Goal: Task Accomplishment & Management: Manage account settings

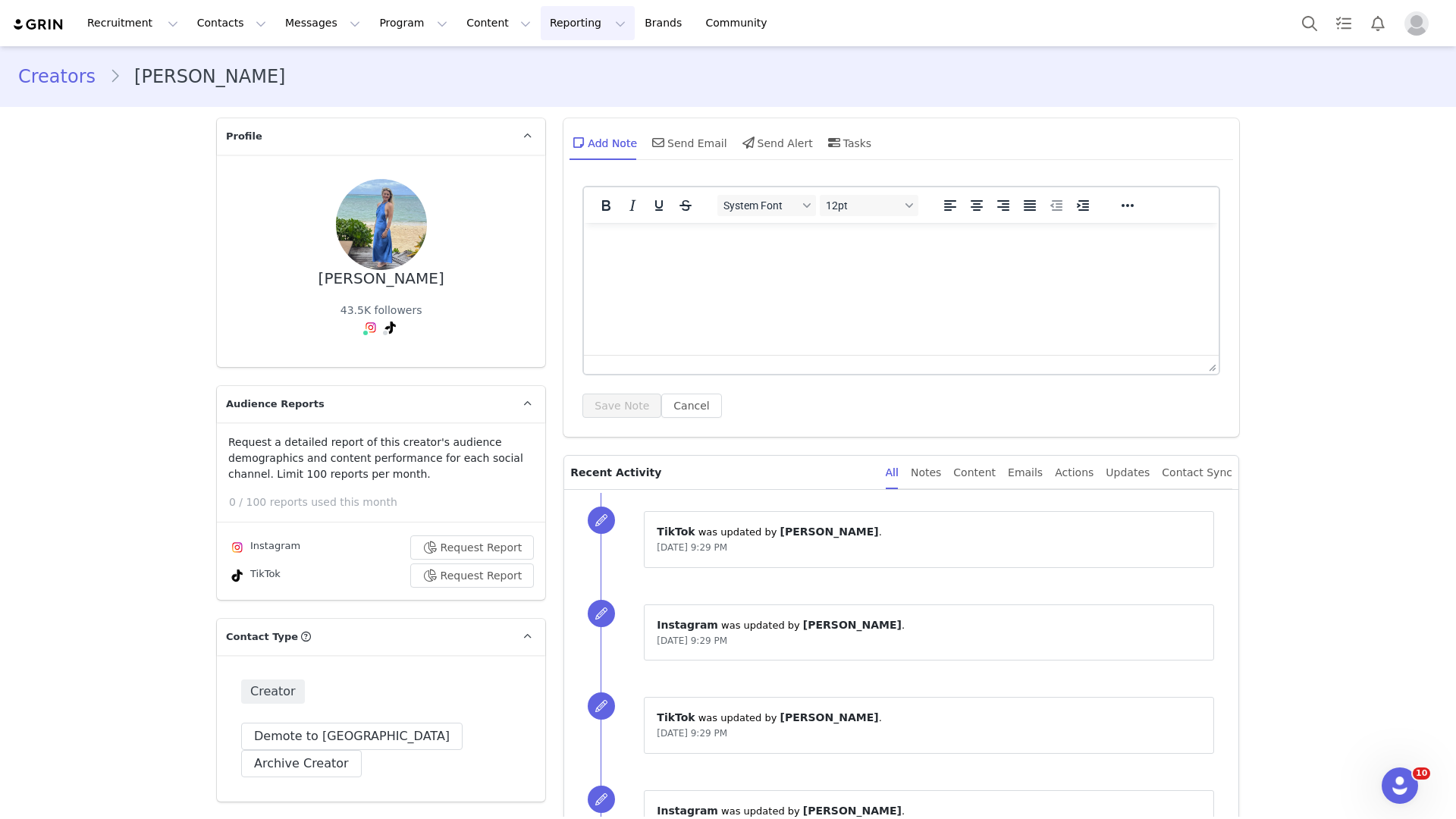
click at [540, 31] on button "Reporting Reporting" at bounding box center [587, 23] width 94 height 34
click at [559, 104] on link "Report Builder" at bounding box center [562, 95] width 119 height 28
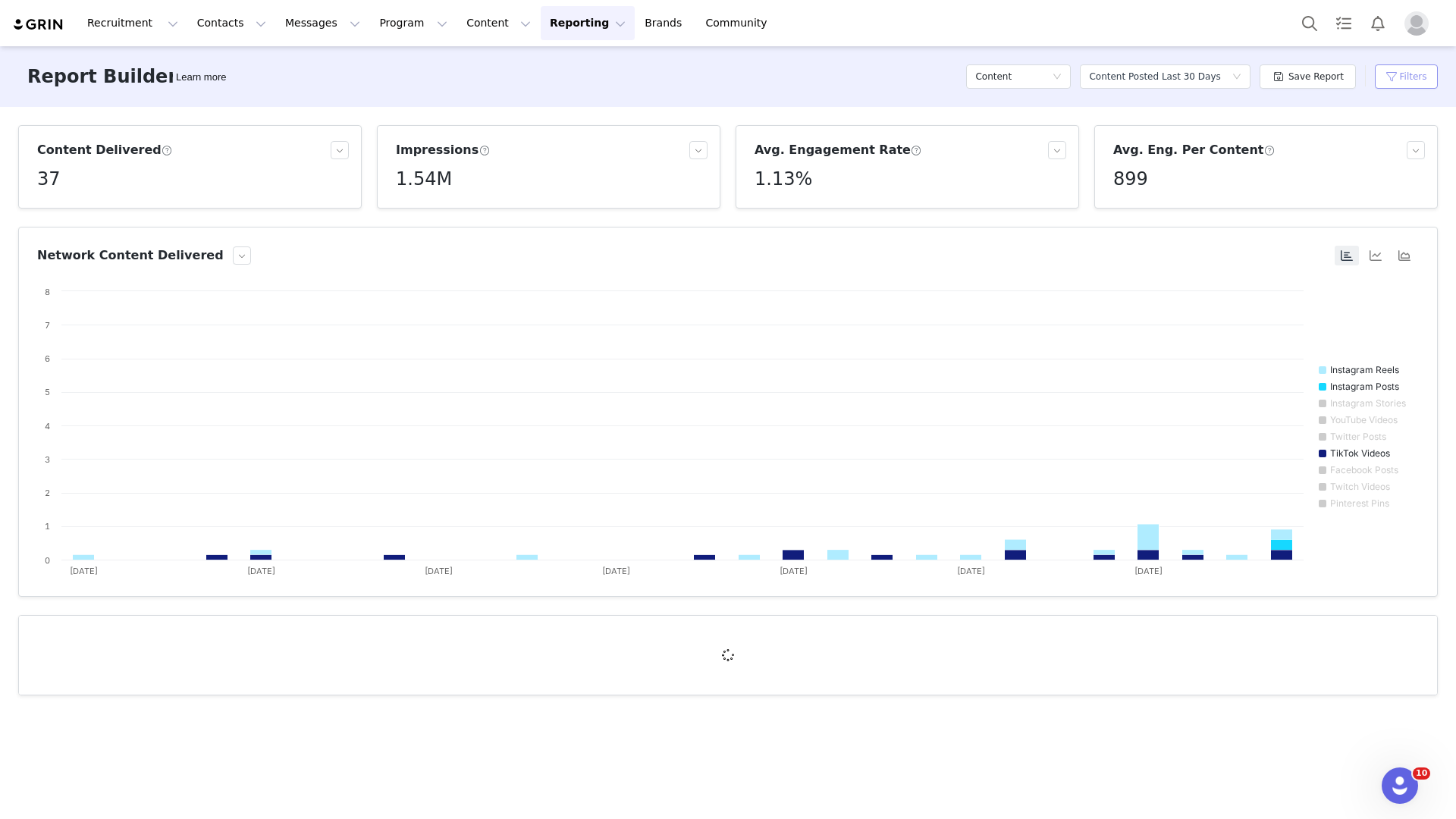
click at [1408, 80] on button "Filters" at bounding box center [1406, 76] width 63 height 24
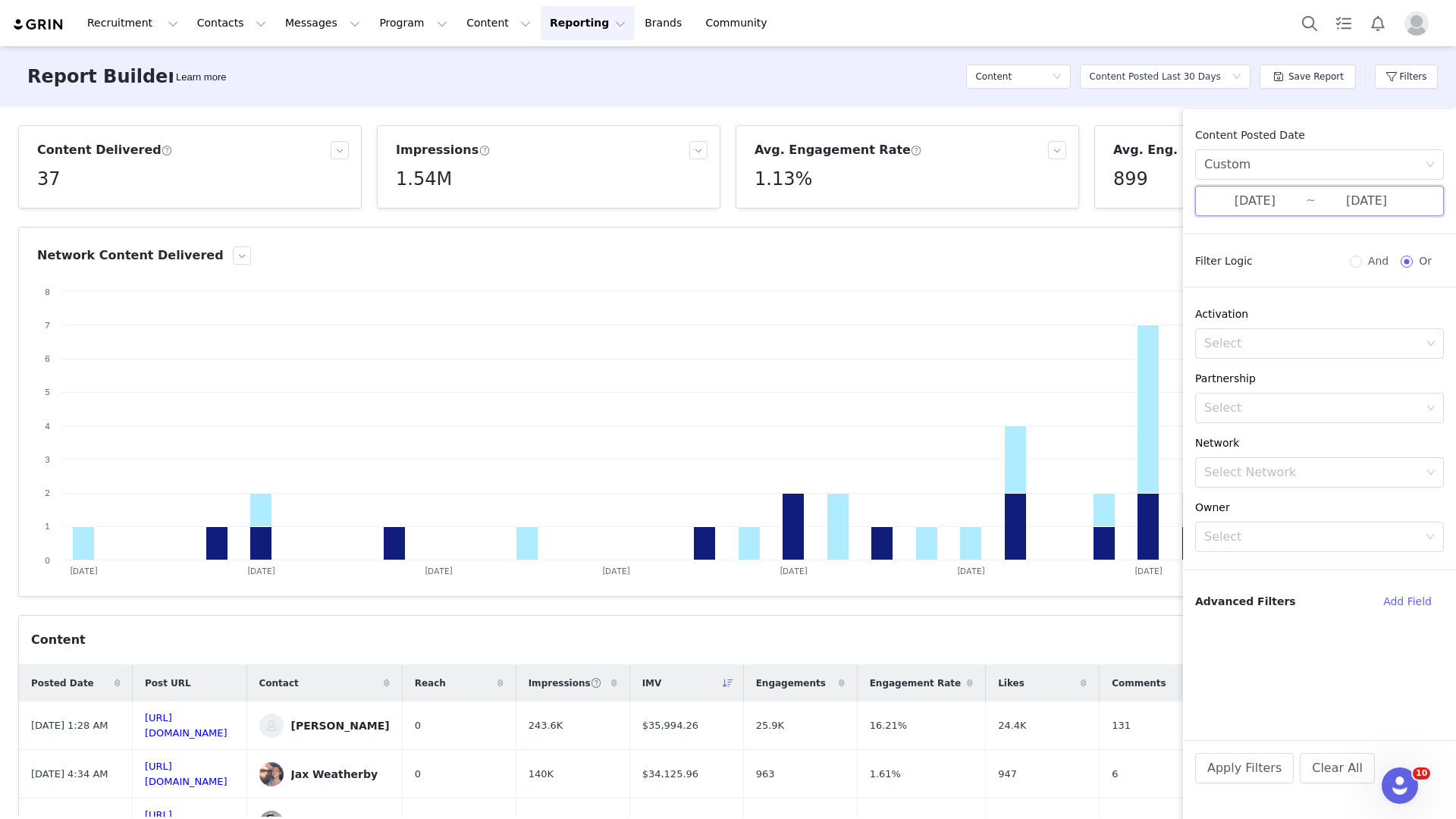
click at [1306, 205] on span "08/01/2025 ~ 08/28/2025" at bounding box center [1320, 201] width 249 height 30
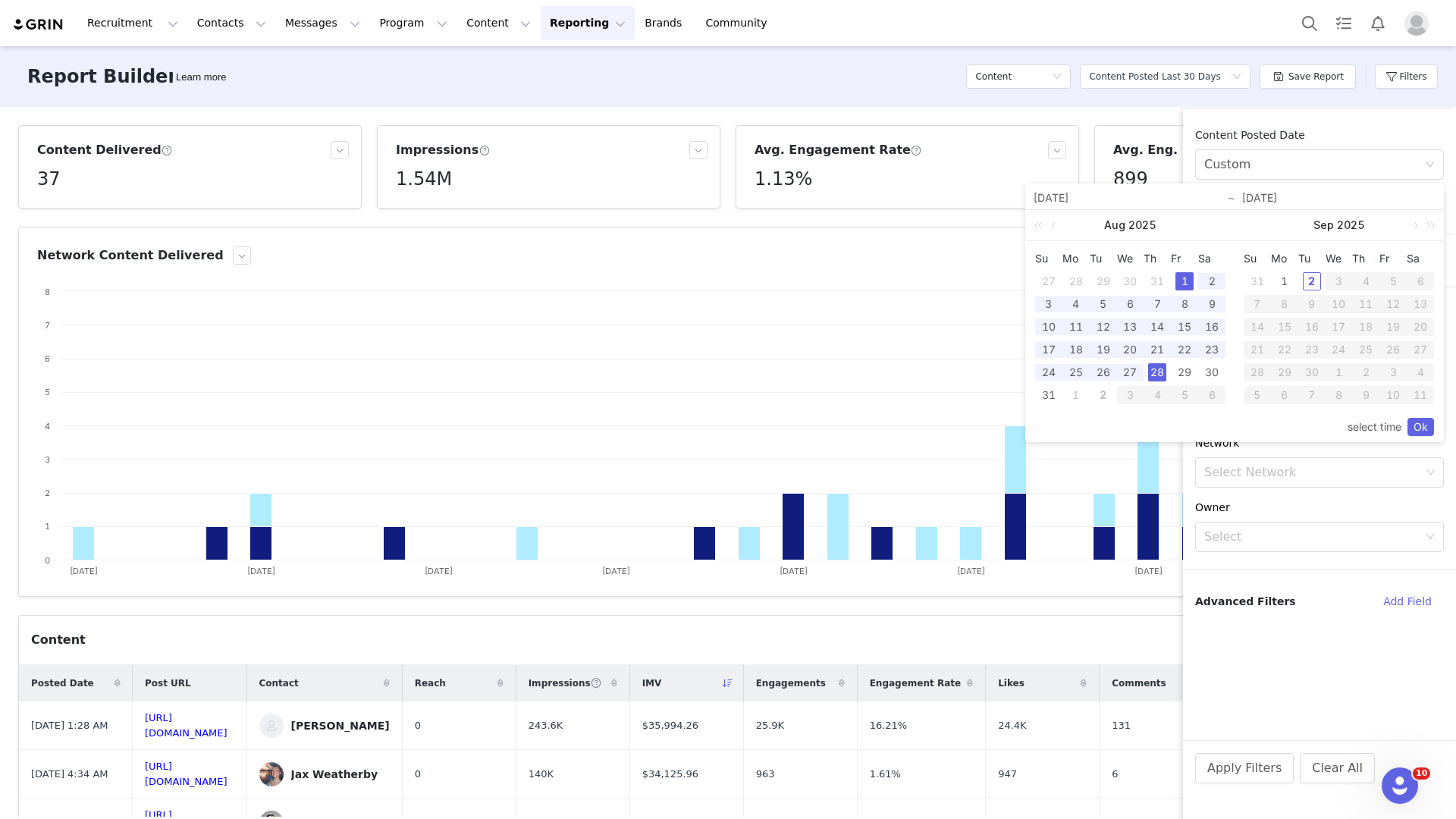
click at [1187, 280] on div "1" at bounding box center [1184, 281] width 18 height 18
click at [1046, 397] on div "31" at bounding box center [1048, 395] width 18 height 18
type input "[DATE]"
click at [1413, 425] on link "Ok" at bounding box center [1420, 427] width 27 height 18
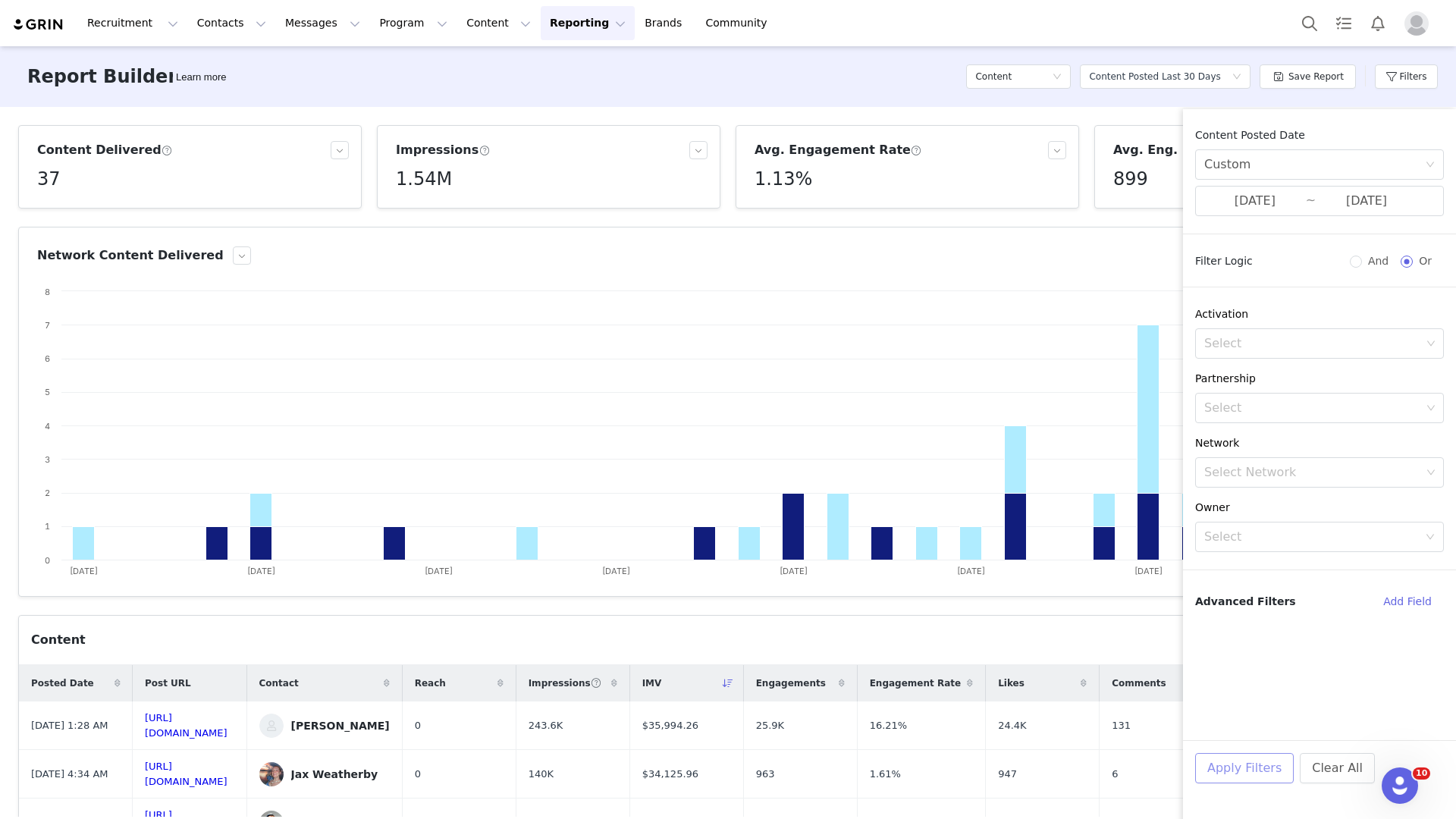
click at [1252, 760] on button "Apply Filters" at bounding box center [1244, 768] width 98 height 30
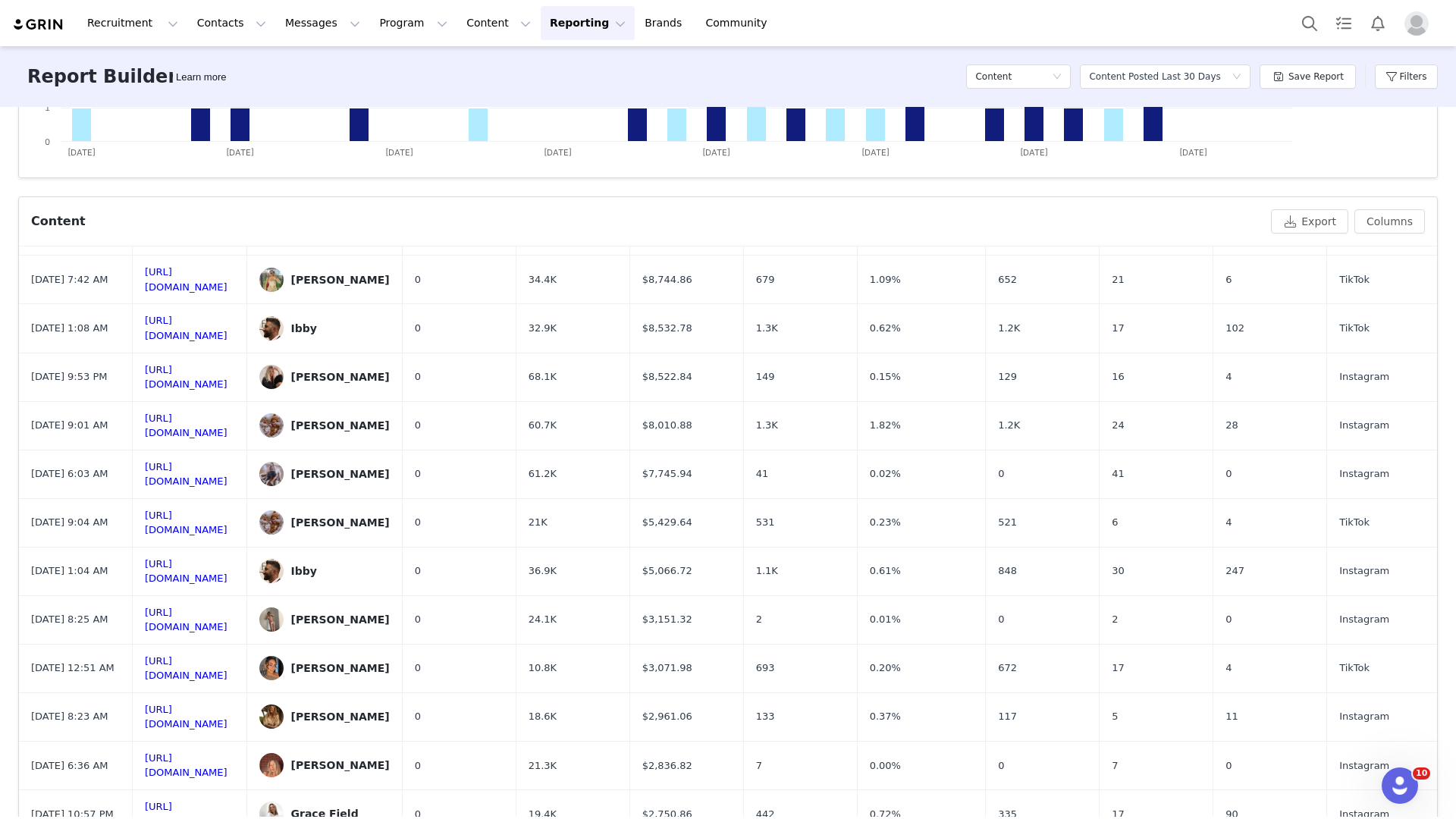
scroll to position [502, 0]
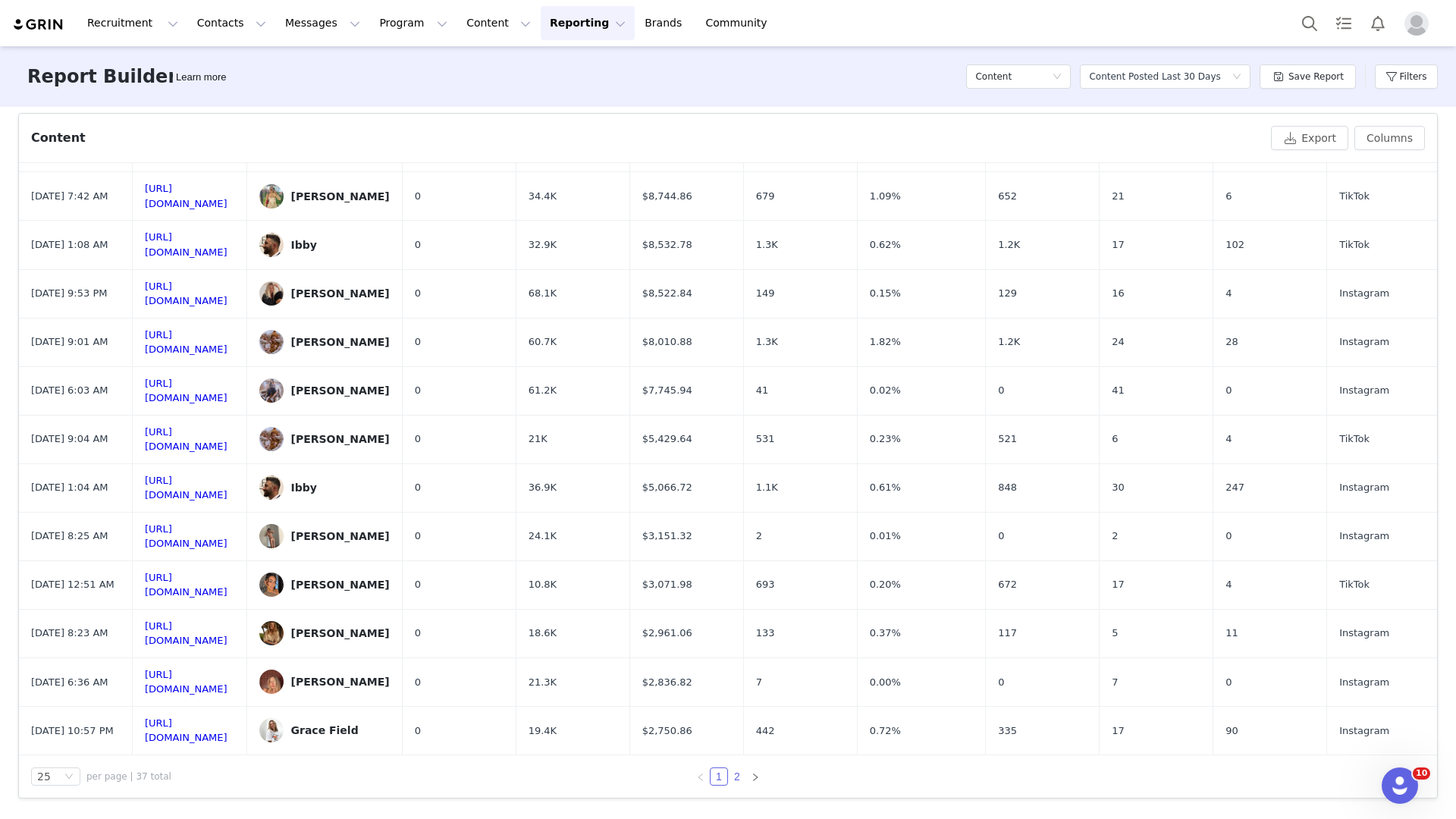
click at [732, 778] on link "2" at bounding box center [737, 776] width 17 height 17
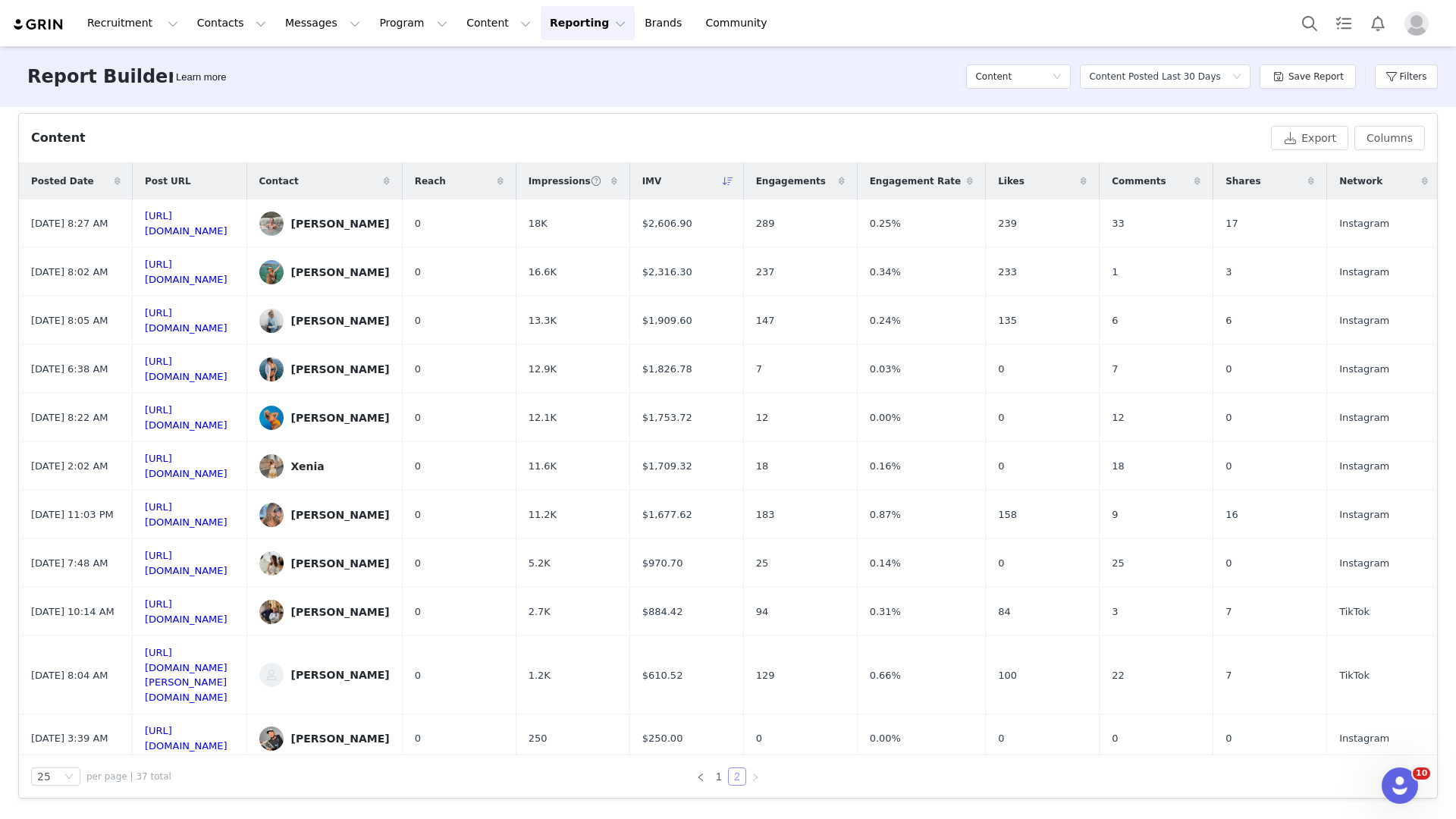
scroll to position [0, 0]
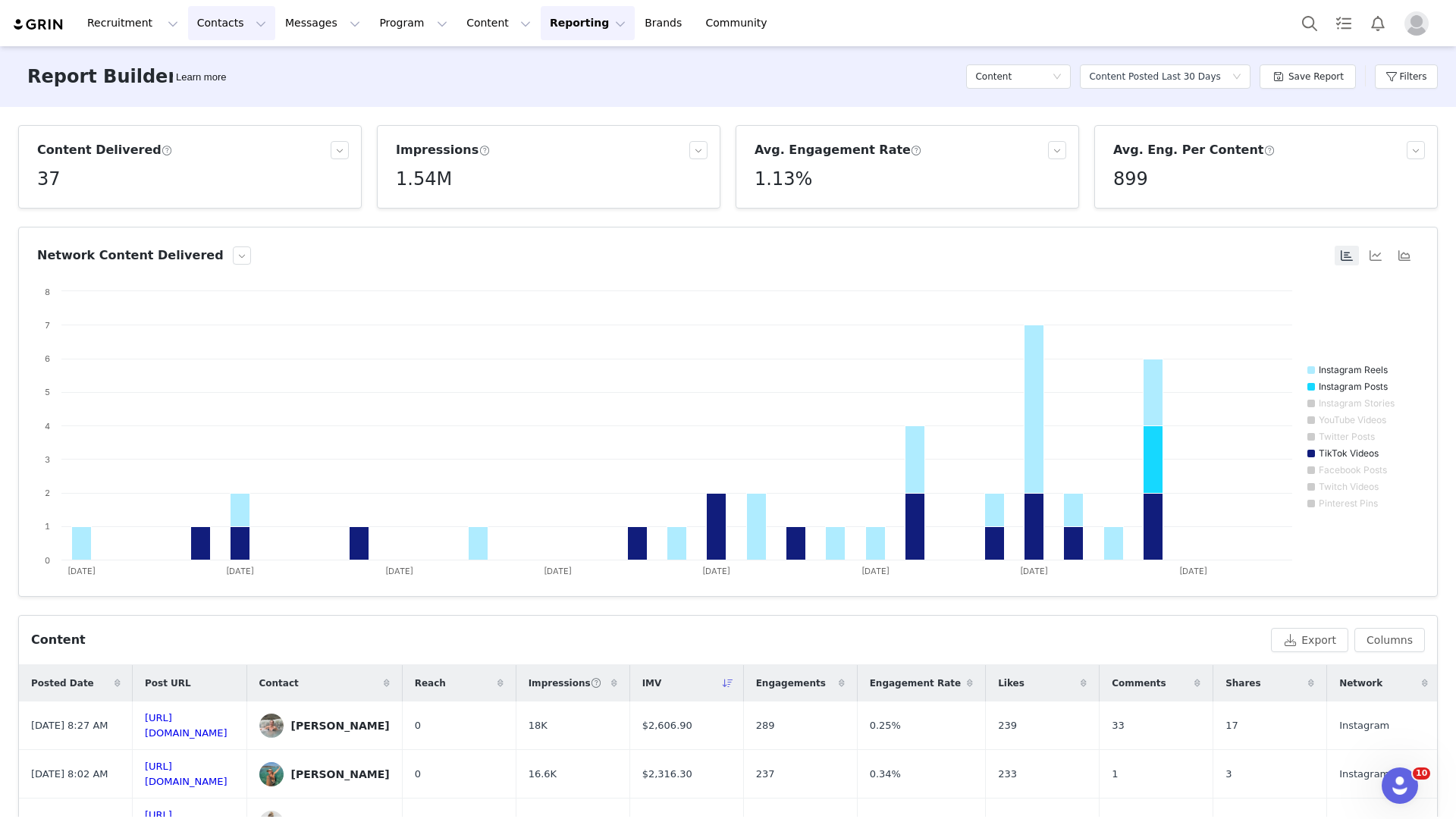
click at [236, 32] on button "Contacts Contacts" at bounding box center [231, 23] width 87 height 34
click at [236, 74] on div "Creators" at bounding box center [237, 67] width 102 height 16
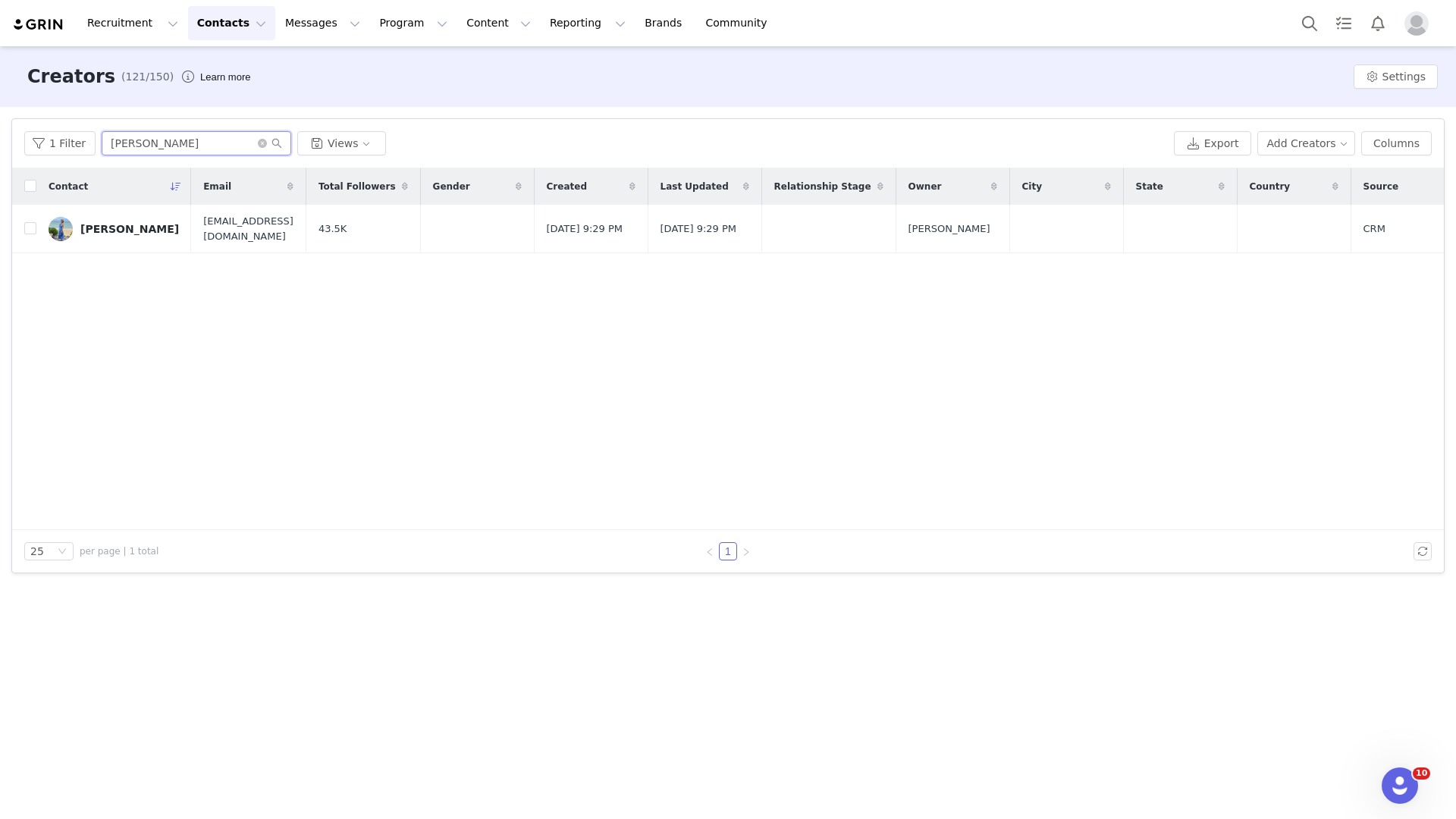
click at [154, 142] on input "phoebe" at bounding box center [196, 143] width 189 height 24
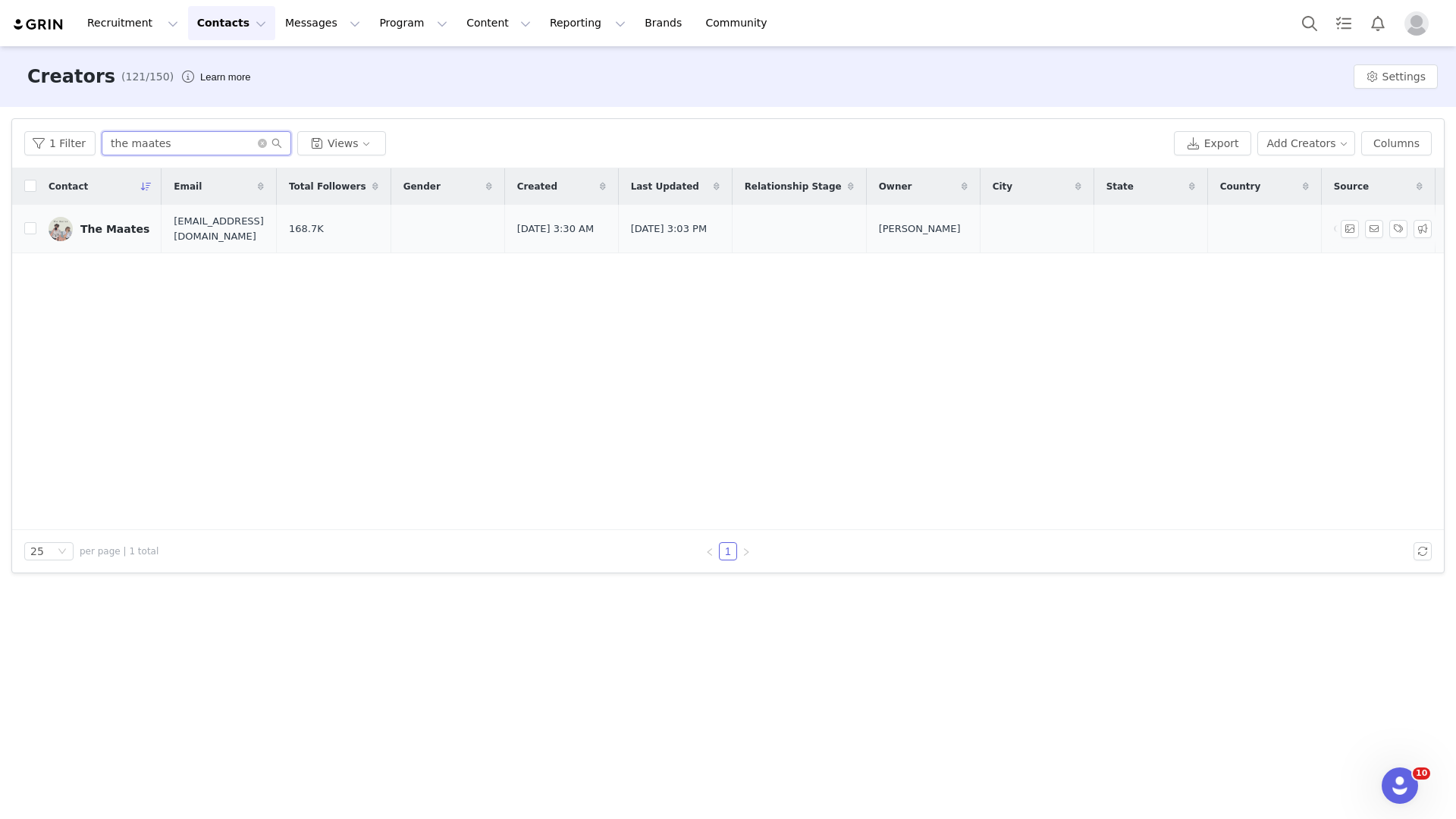
type input "the maates"
click at [135, 232] on div "The Maates" at bounding box center [115, 228] width 69 height 12
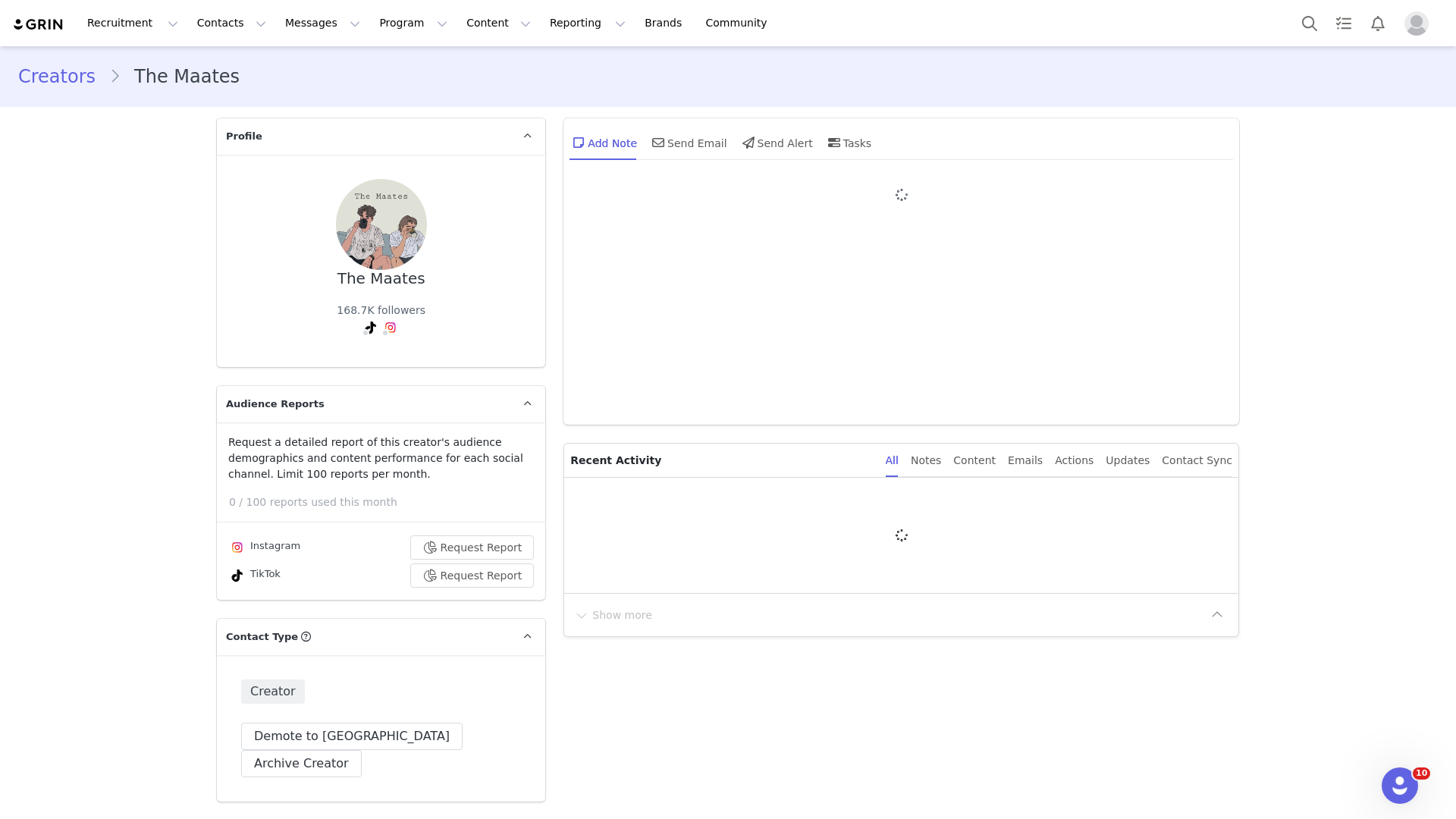
type input "+1 (United States)"
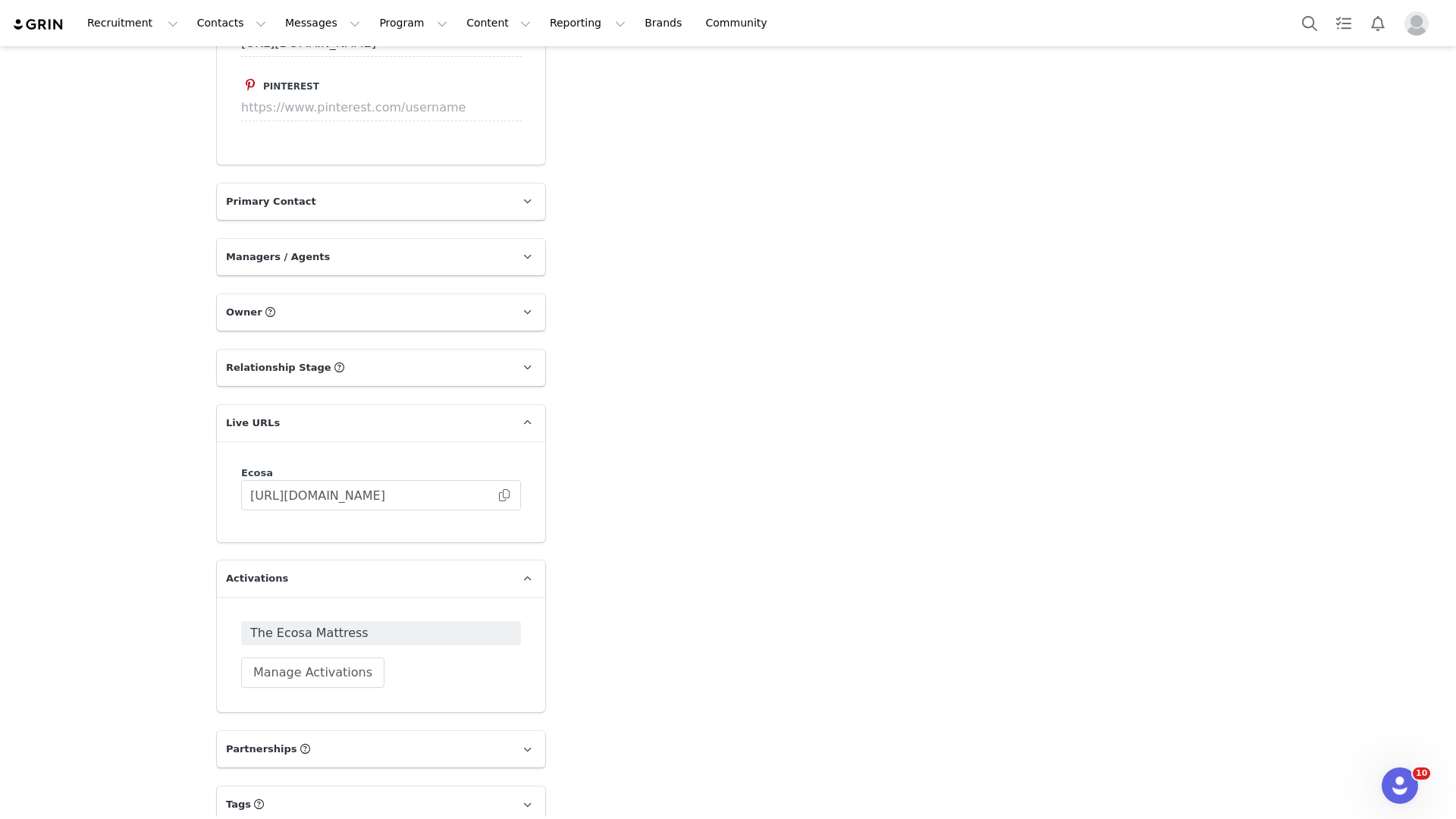
scroll to position [2124, 0]
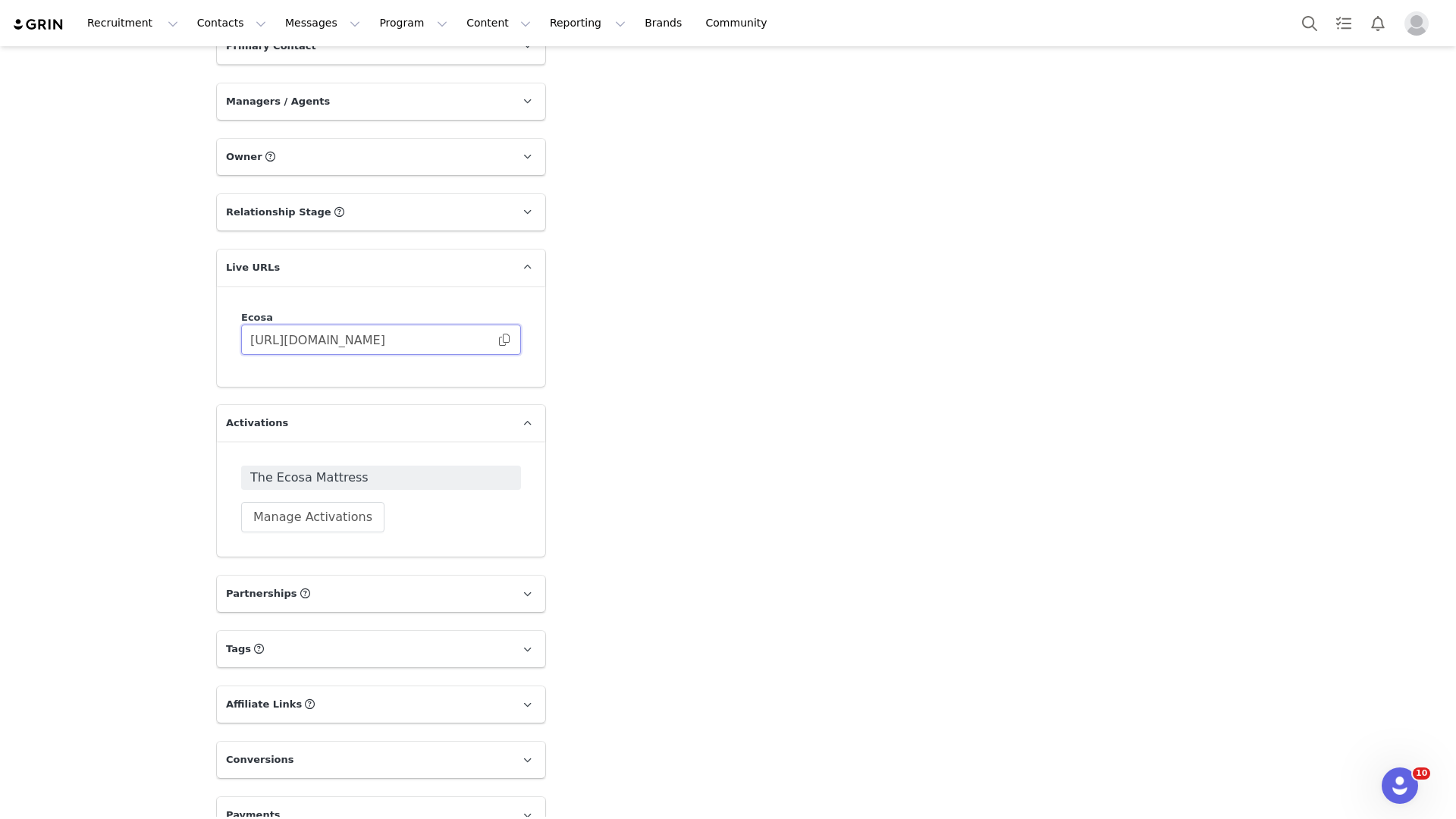
click at [437, 324] on input "https://ecosa.grin.live/4a72bda4-7cb3-4e9e-bde8-70b7fbfea858" at bounding box center [381, 339] width 280 height 30
click at [341, 469] on span "The Ecosa Mattress" at bounding box center [381, 478] width 262 height 18
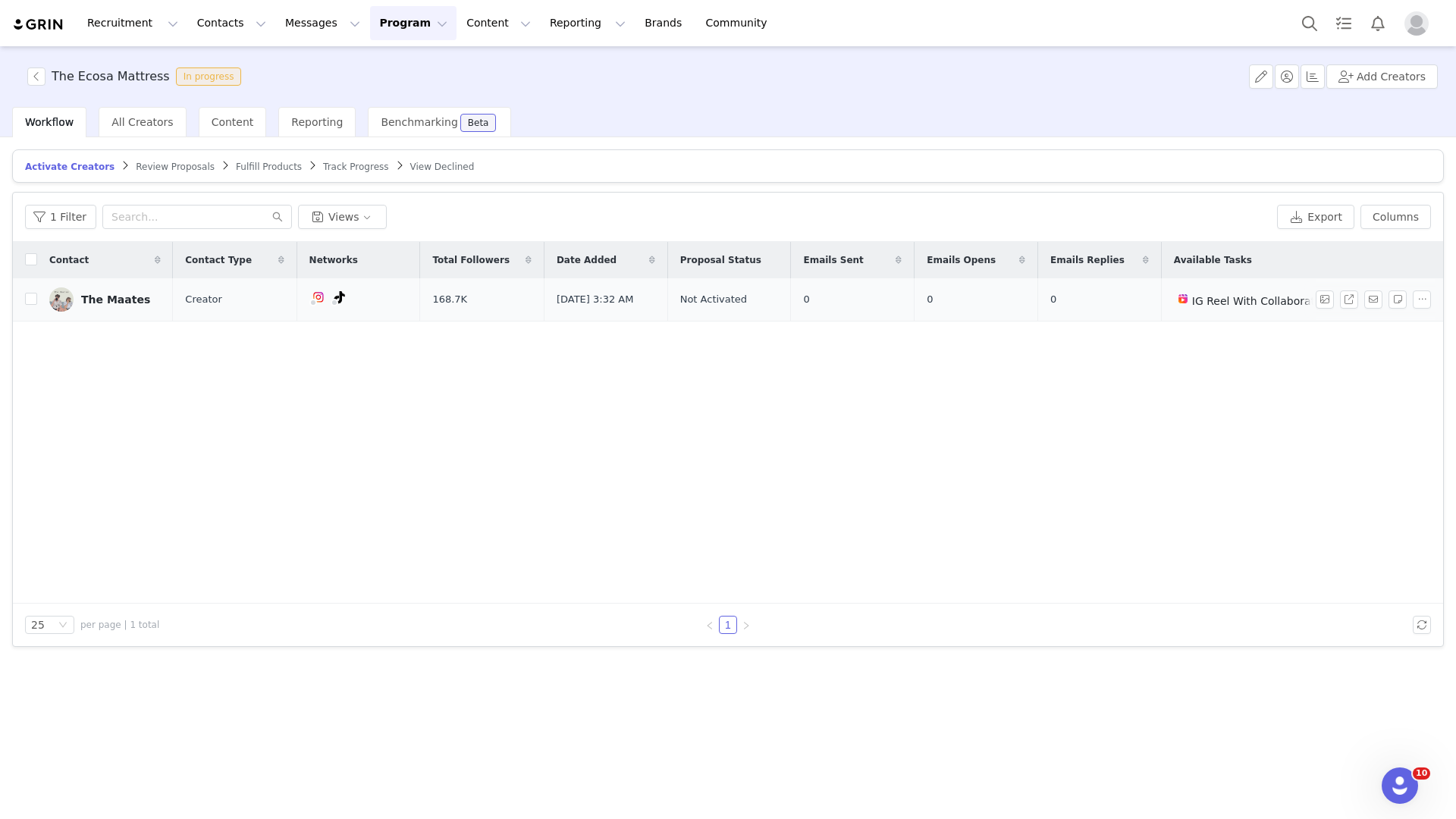
click at [141, 297] on link "The Maates" at bounding box center [105, 300] width 111 height 24
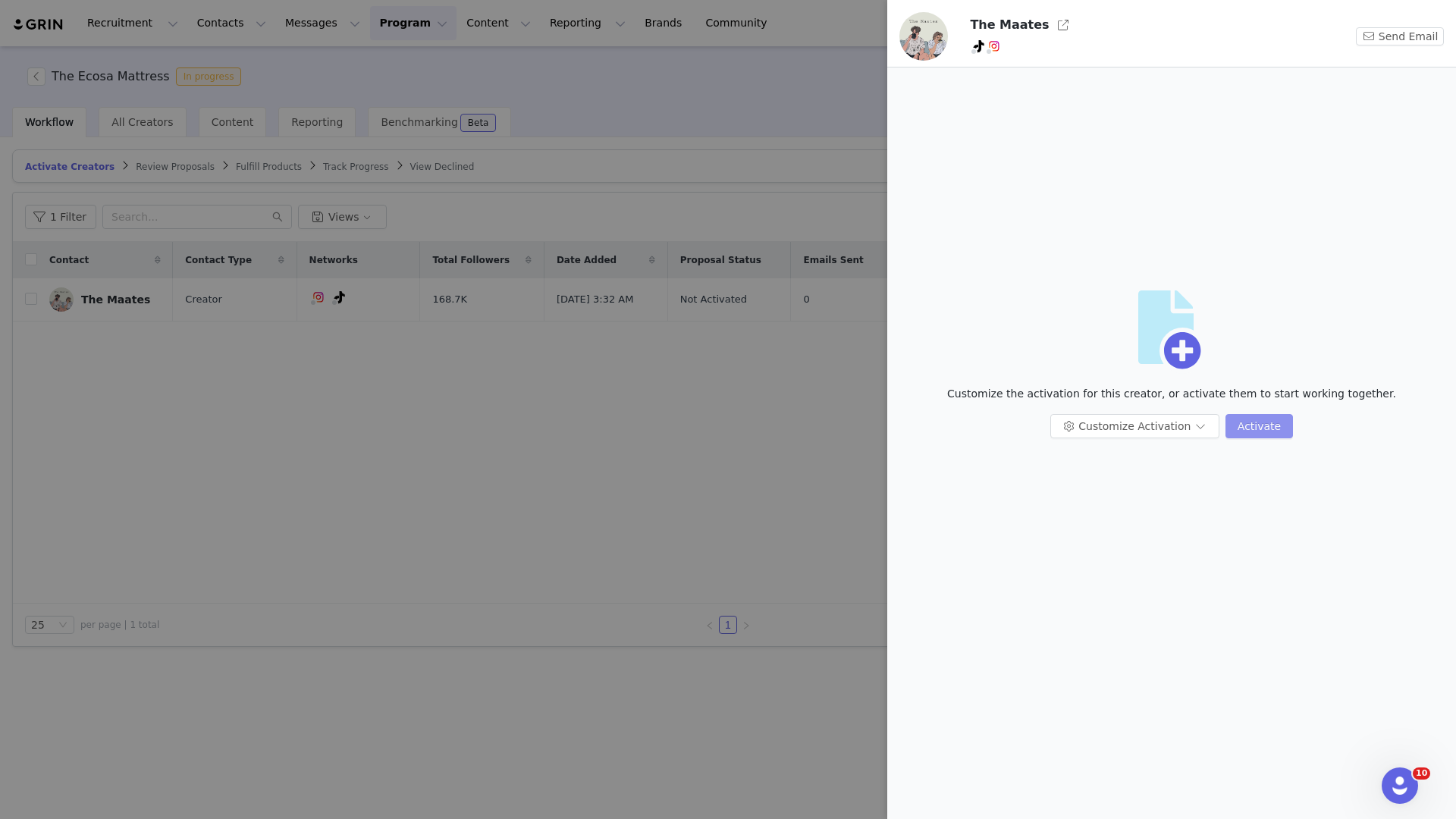
click at [1231, 423] on button "Activate" at bounding box center [1259, 427] width 67 height 24
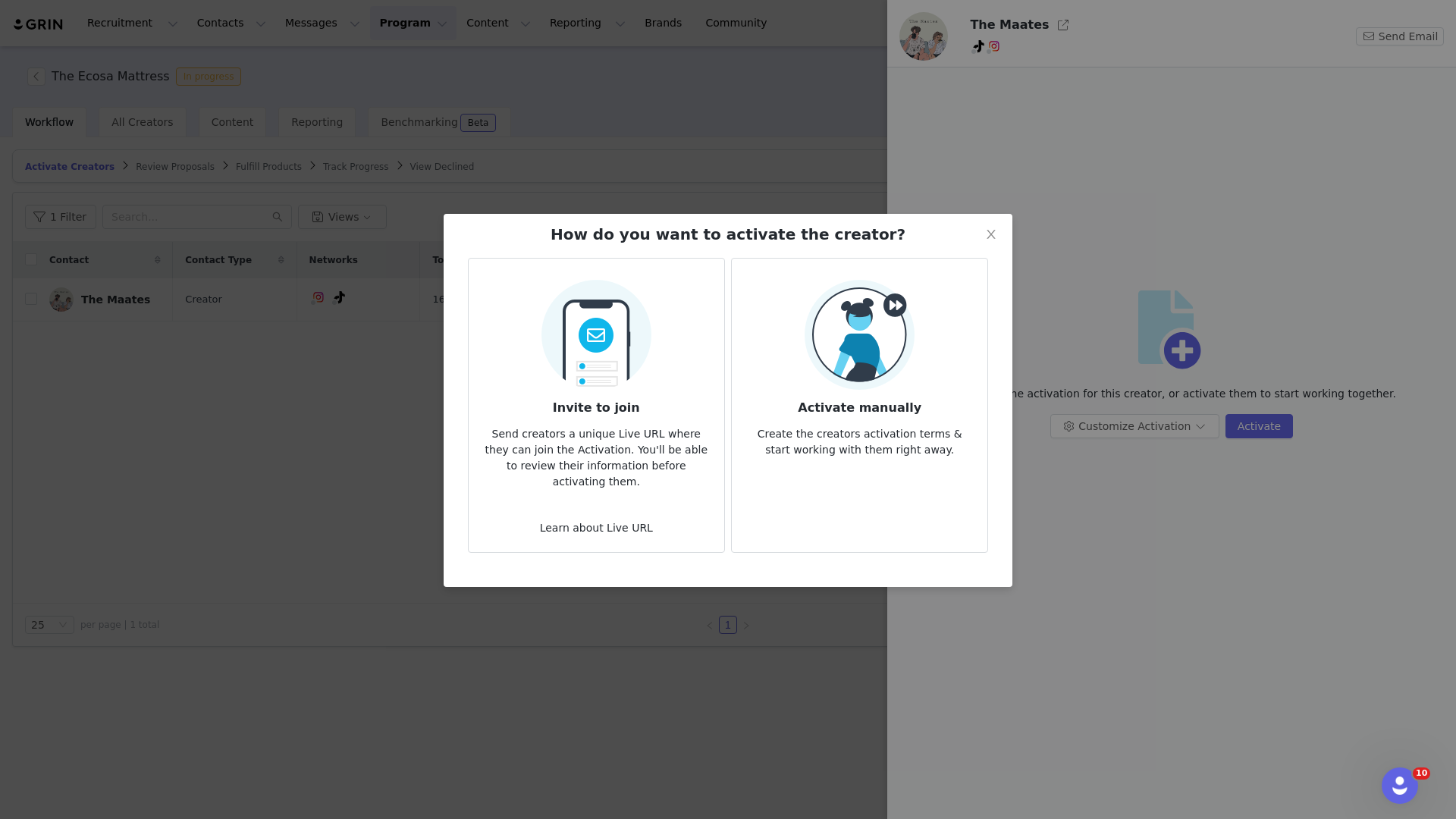
click at [859, 424] on p "Create the creators activation terms & start working with them right away." at bounding box center [859, 437] width 232 height 41
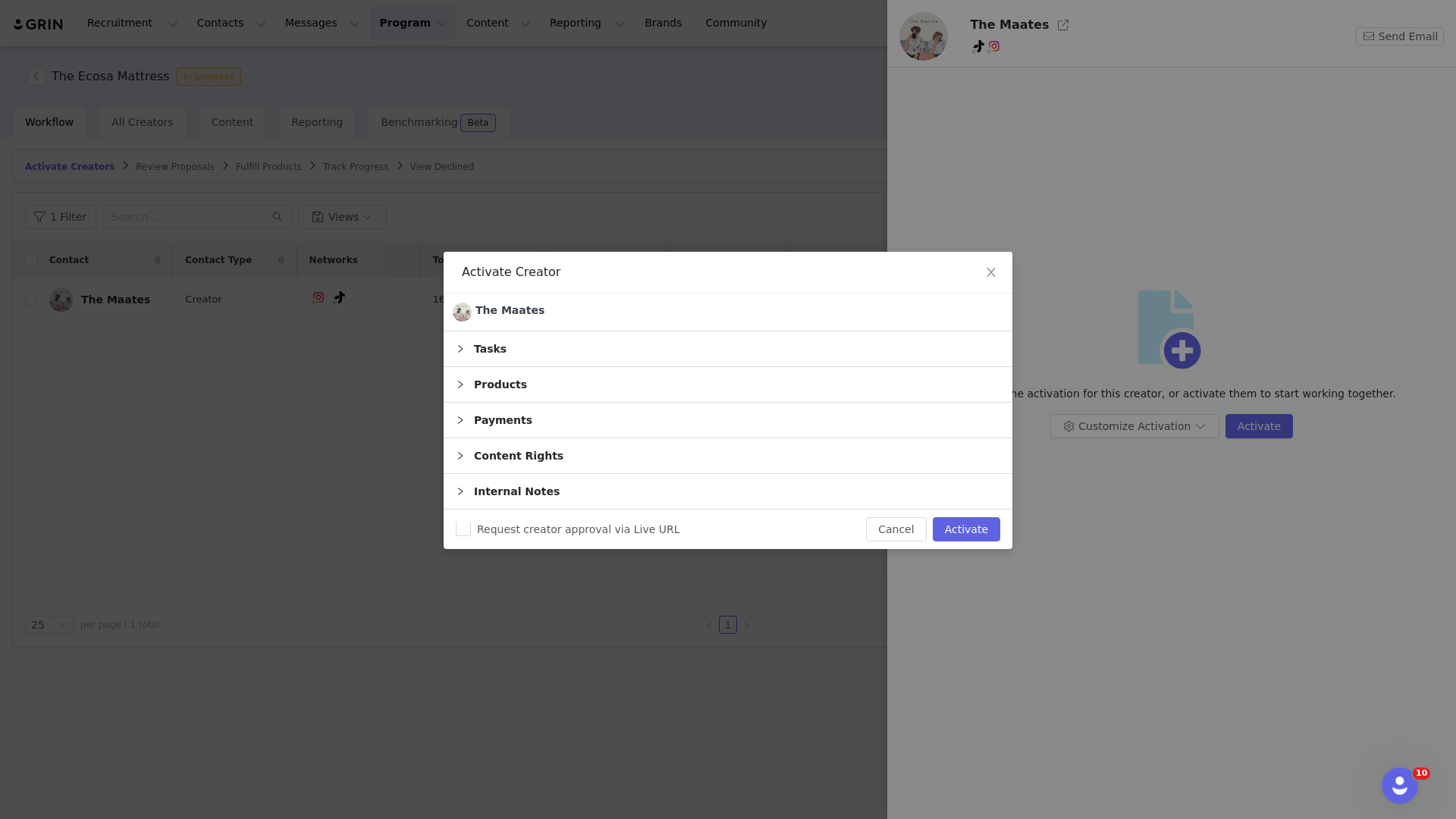
click at [744, 351] on div "Tasks" at bounding box center [728, 349] width 569 height 35
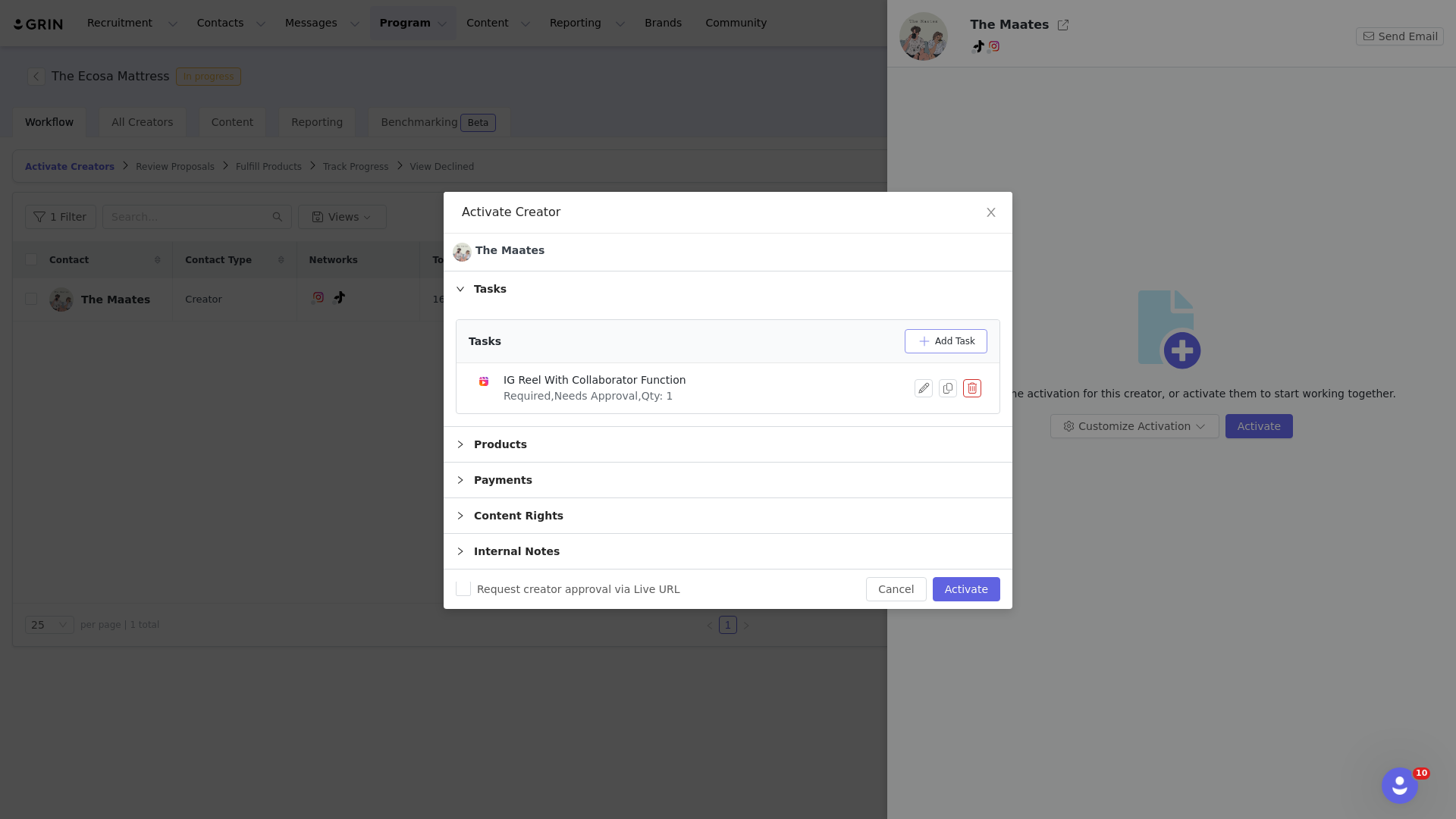
click at [928, 344] on button "Add Task" at bounding box center [946, 341] width 83 height 24
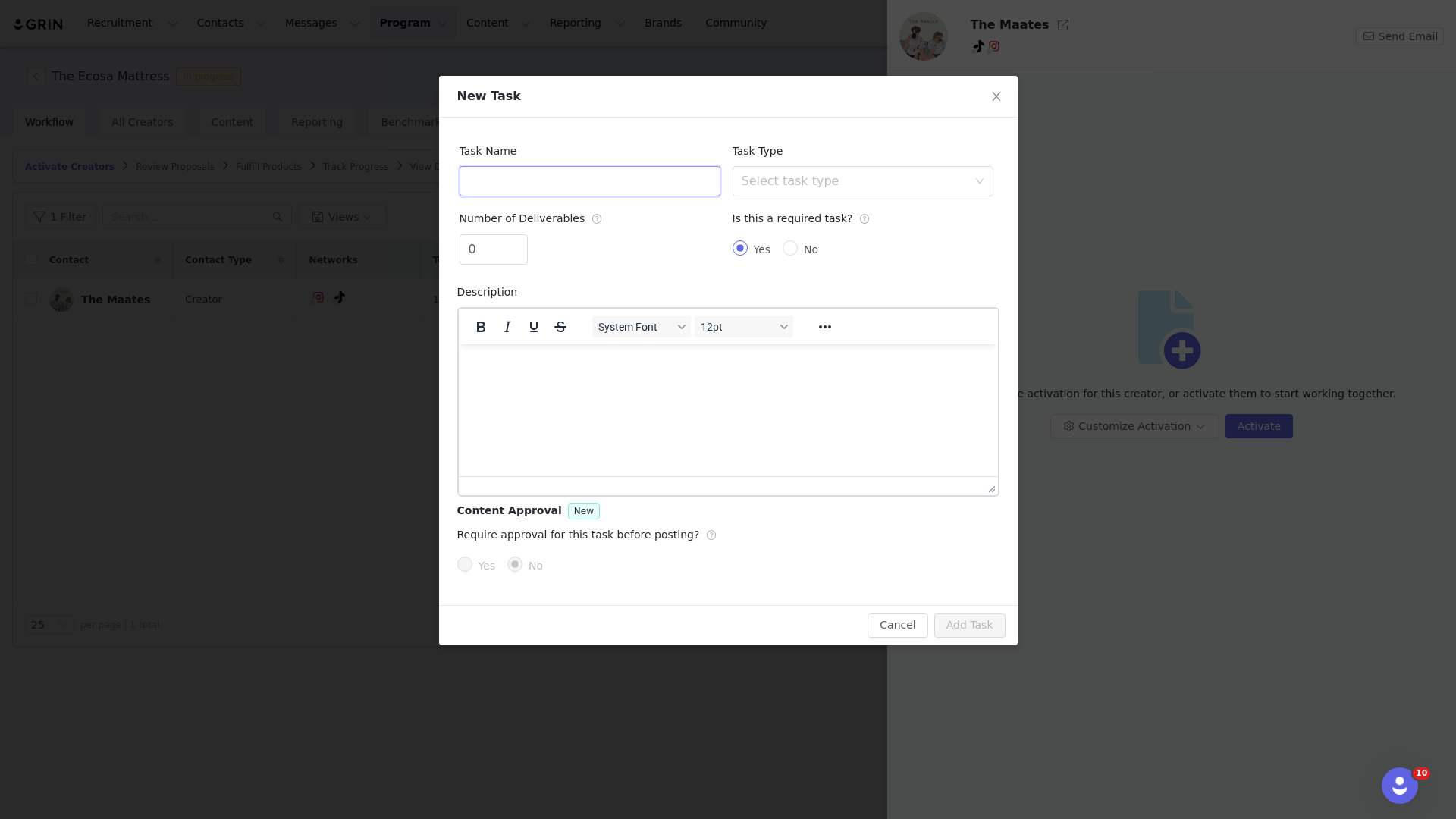
click at [644, 184] on input "text" at bounding box center [589, 180] width 261 height 30
type input "TT"
click at [771, 190] on div "Select task type" at bounding box center [858, 180] width 232 height 28
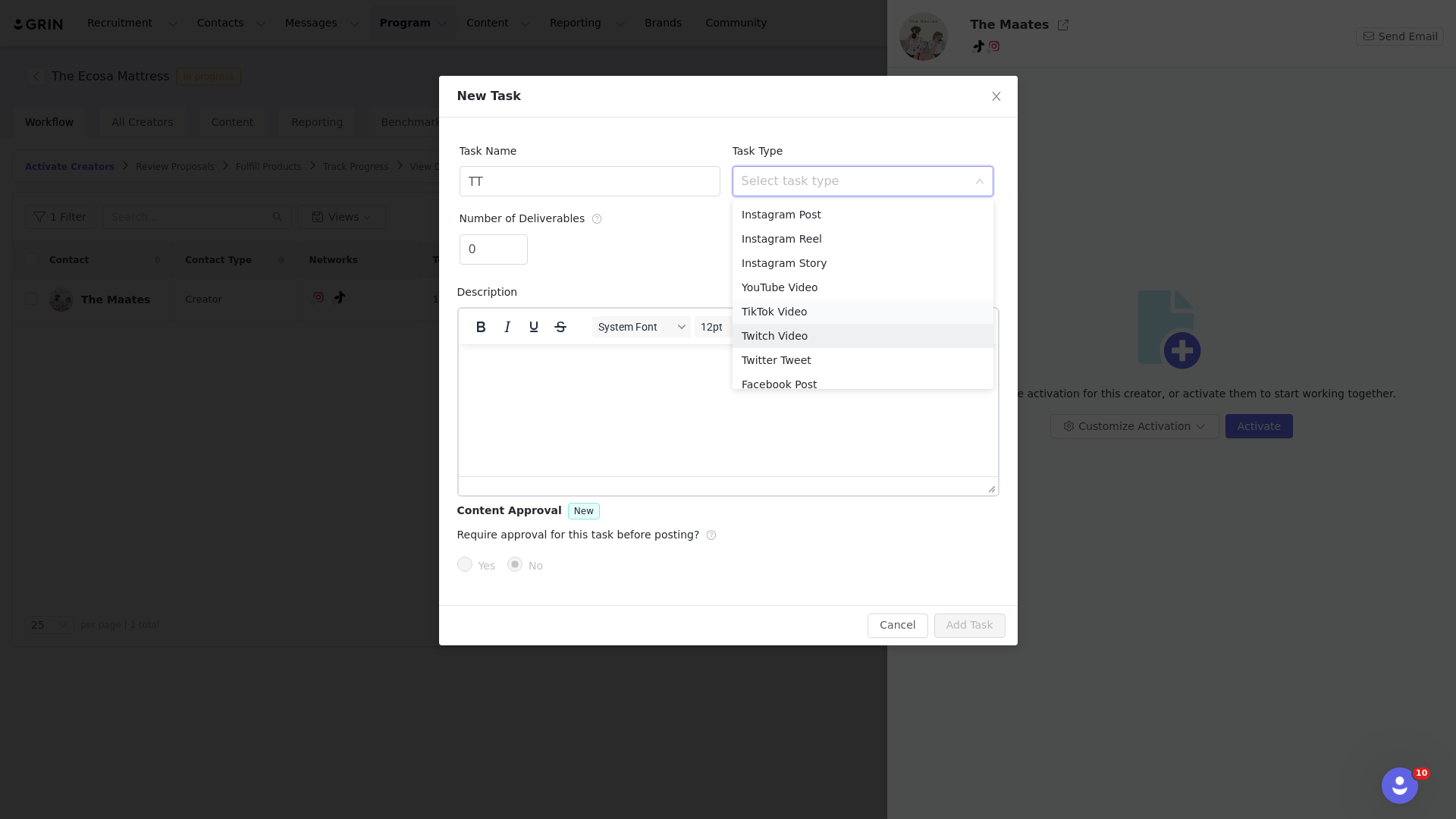
click at [777, 313] on li "TikTok Video" at bounding box center [862, 312] width 261 height 24
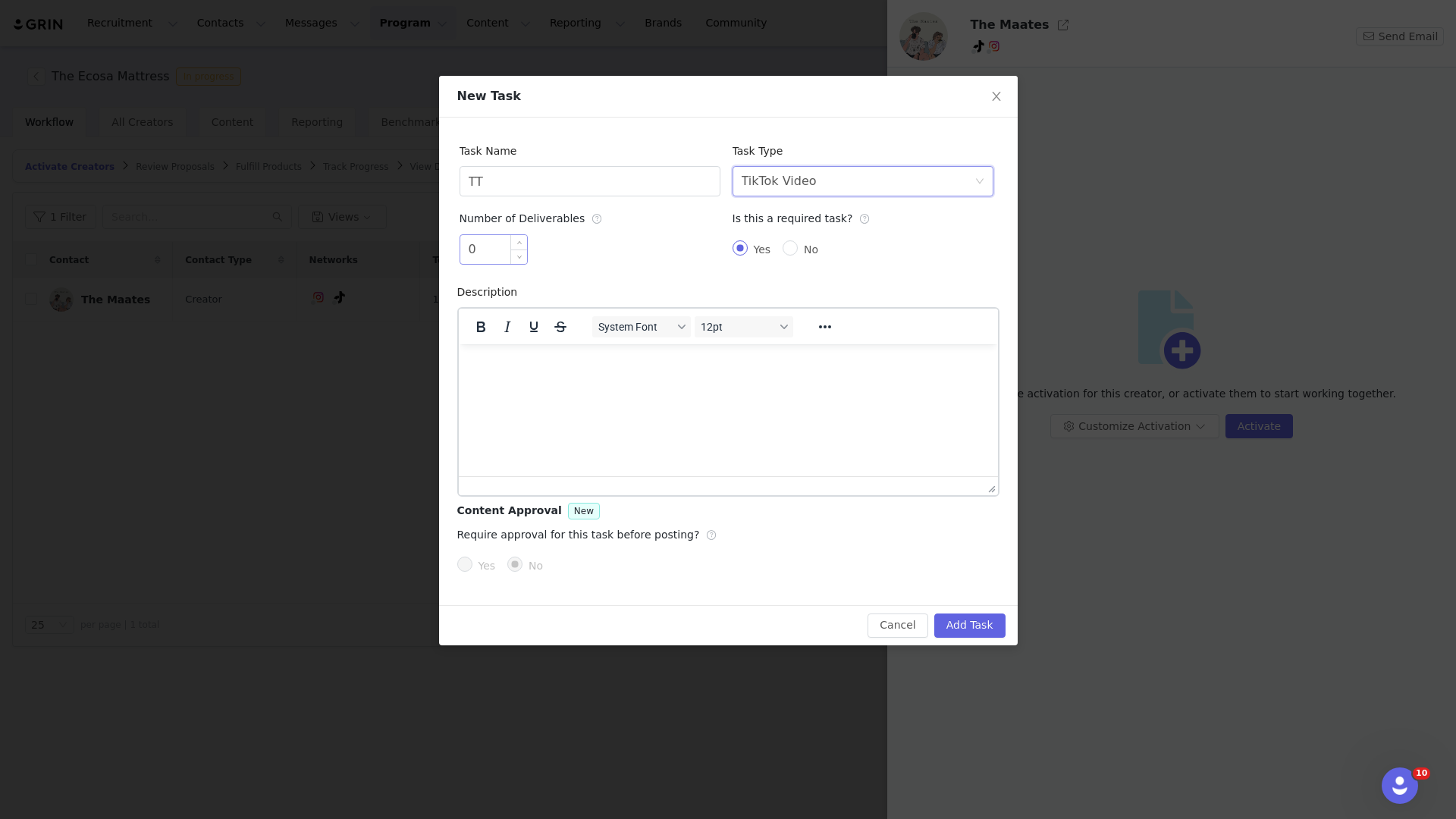
click at [479, 244] on input "0" at bounding box center [493, 249] width 67 height 28
type input "1"
click at [480, 561] on span "Yes" at bounding box center [487, 566] width 29 height 12
click at [472, 561] on input "Yes" at bounding box center [465, 564] width 15 height 15
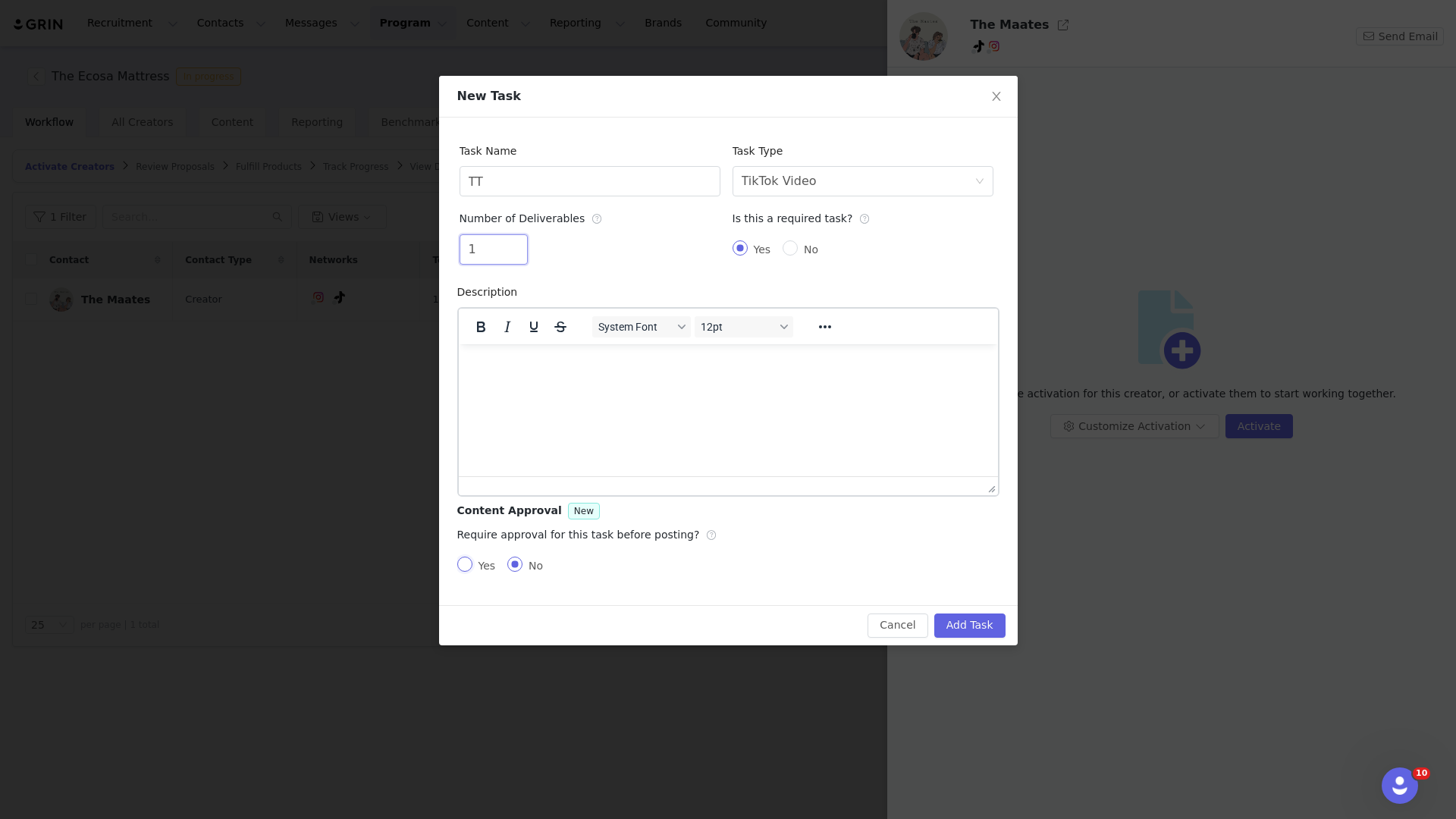
radio input "true"
radio input "false"
click at [733, 548] on div "Add caption approval to this task?" at bounding box center [822, 534] width 188 height 30
click at [734, 566] on input "Yes" at bounding box center [735, 563] width 15 height 15
radio input "true"
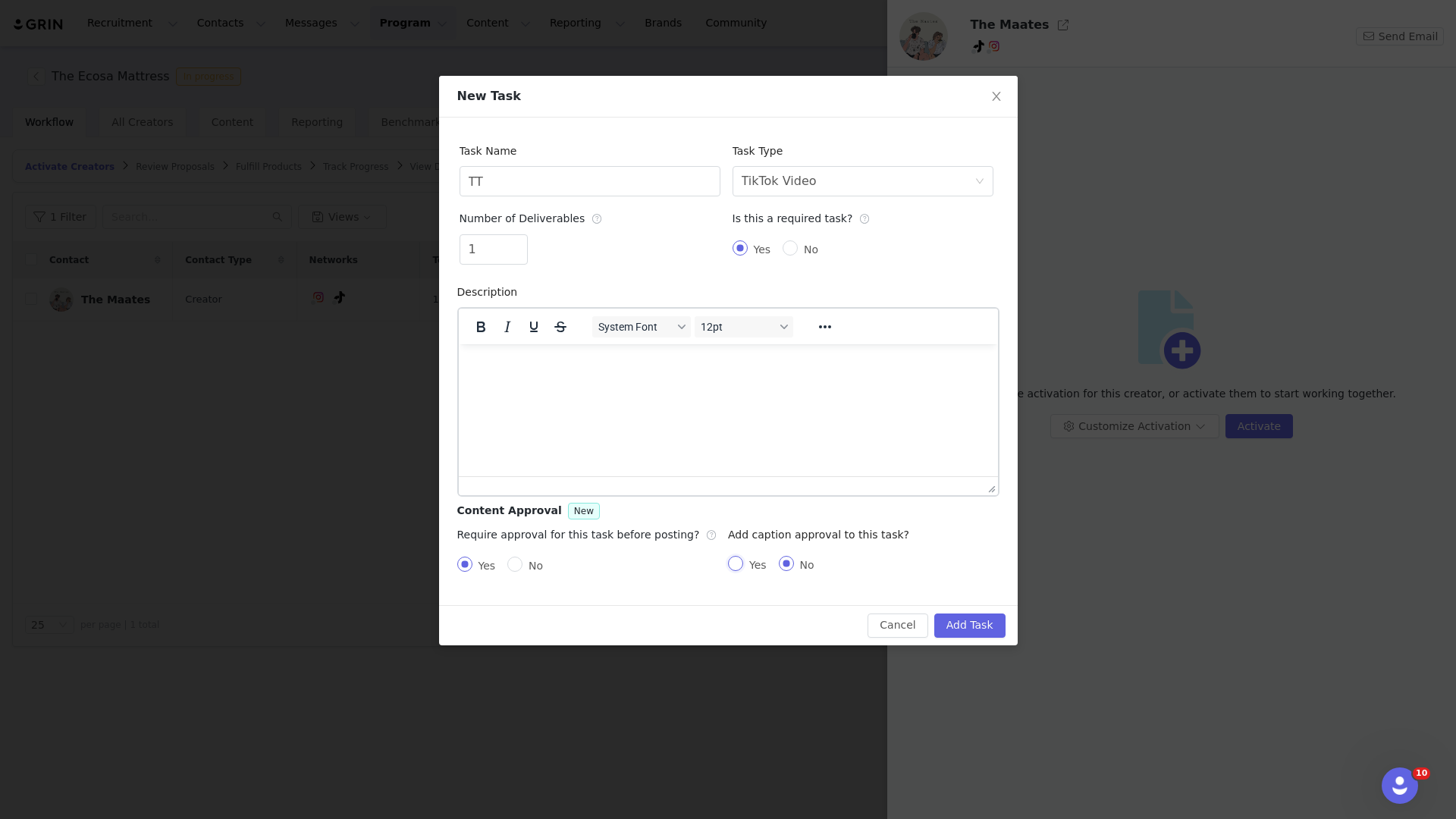
radio input "false"
click at [993, 618] on button "Add Task" at bounding box center [970, 626] width 72 height 24
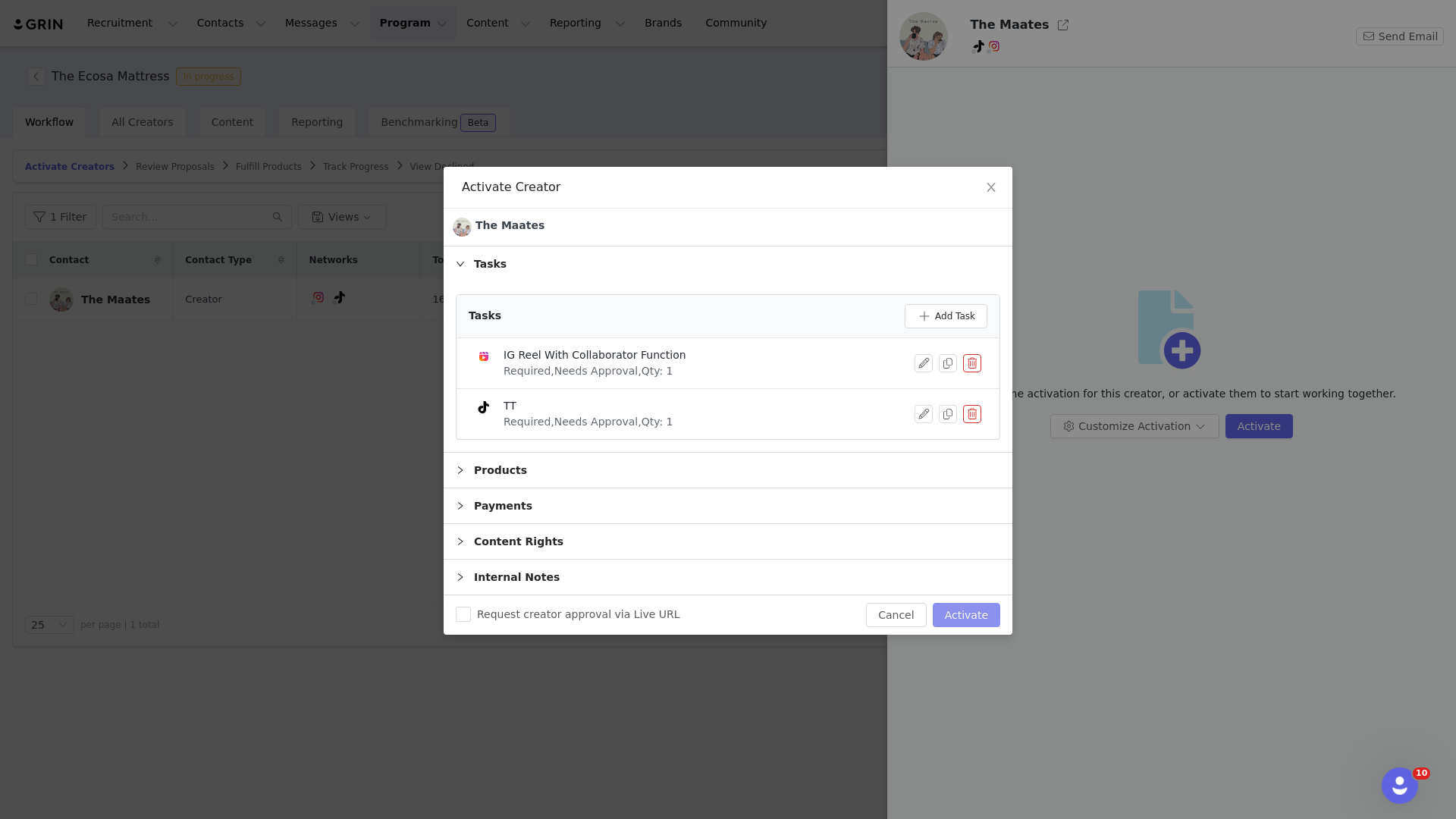
click at [945, 618] on button "Activate" at bounding box center [966, 615] width 67 height 24
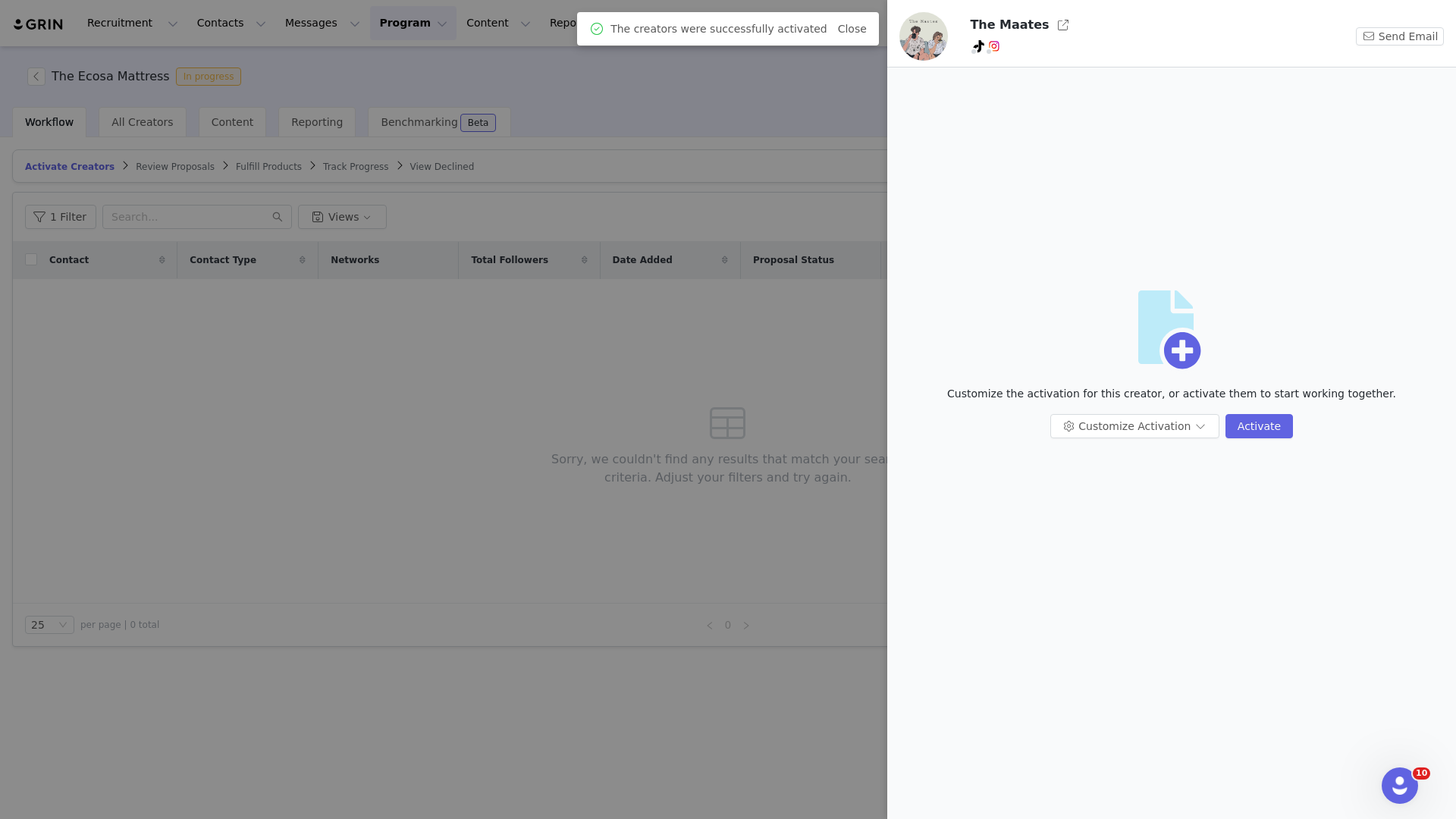
click at [547, 463] on div at bounding box center [728, 410] width 1456 height 819
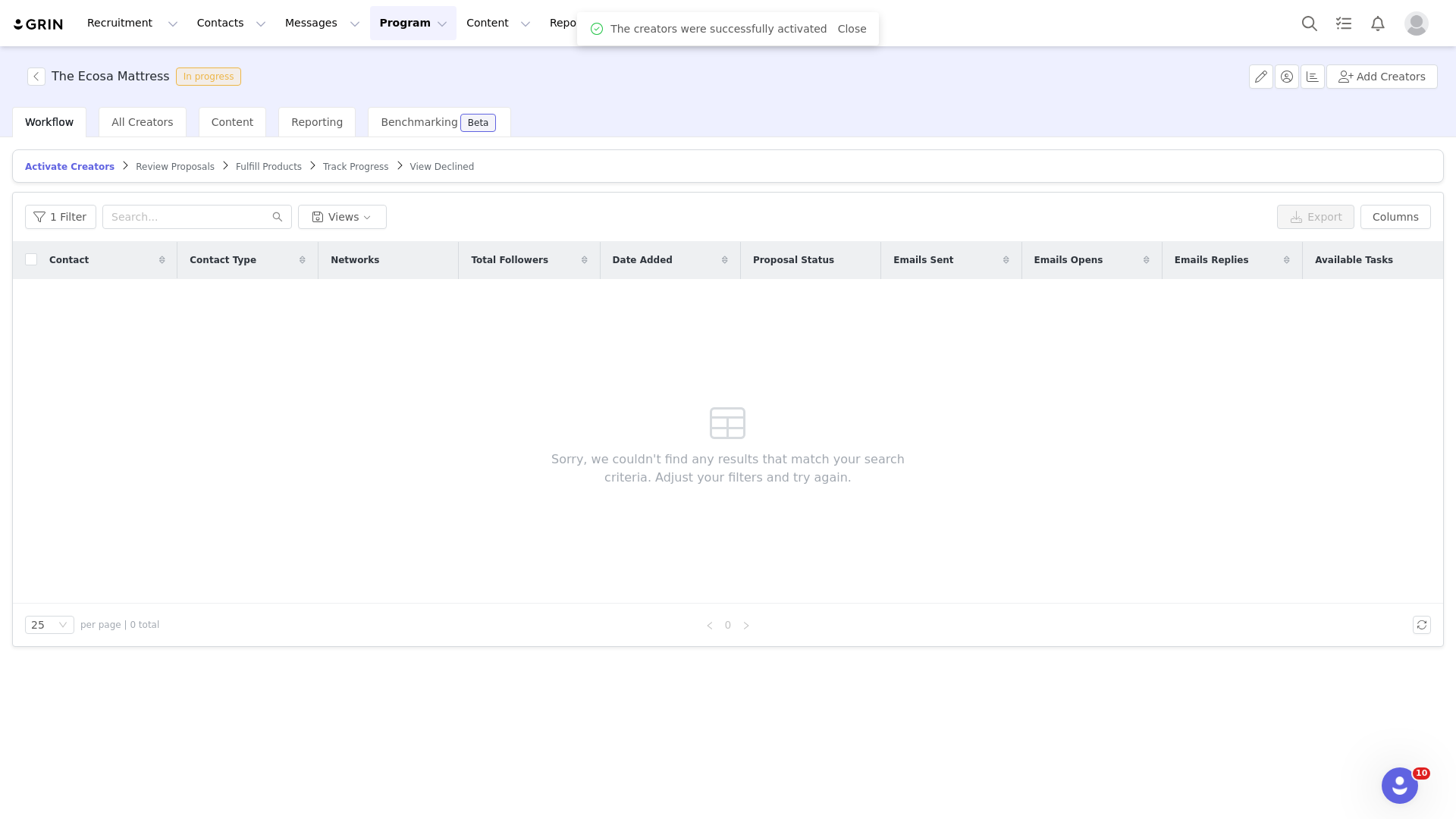
click at [225, 42] on div "Recruitment Recruitment Creator Search Curated Lists Landing Pages Web Extensio…" at bounding box center [728, 23] width 1456 height 46
click at [225, 31] on button "Contacts Contacts" at bounding box center [231, 23] width 87 height 34
click at [228, 61] on p "Creators" at bounding box center [212, 67] width 46 height 16
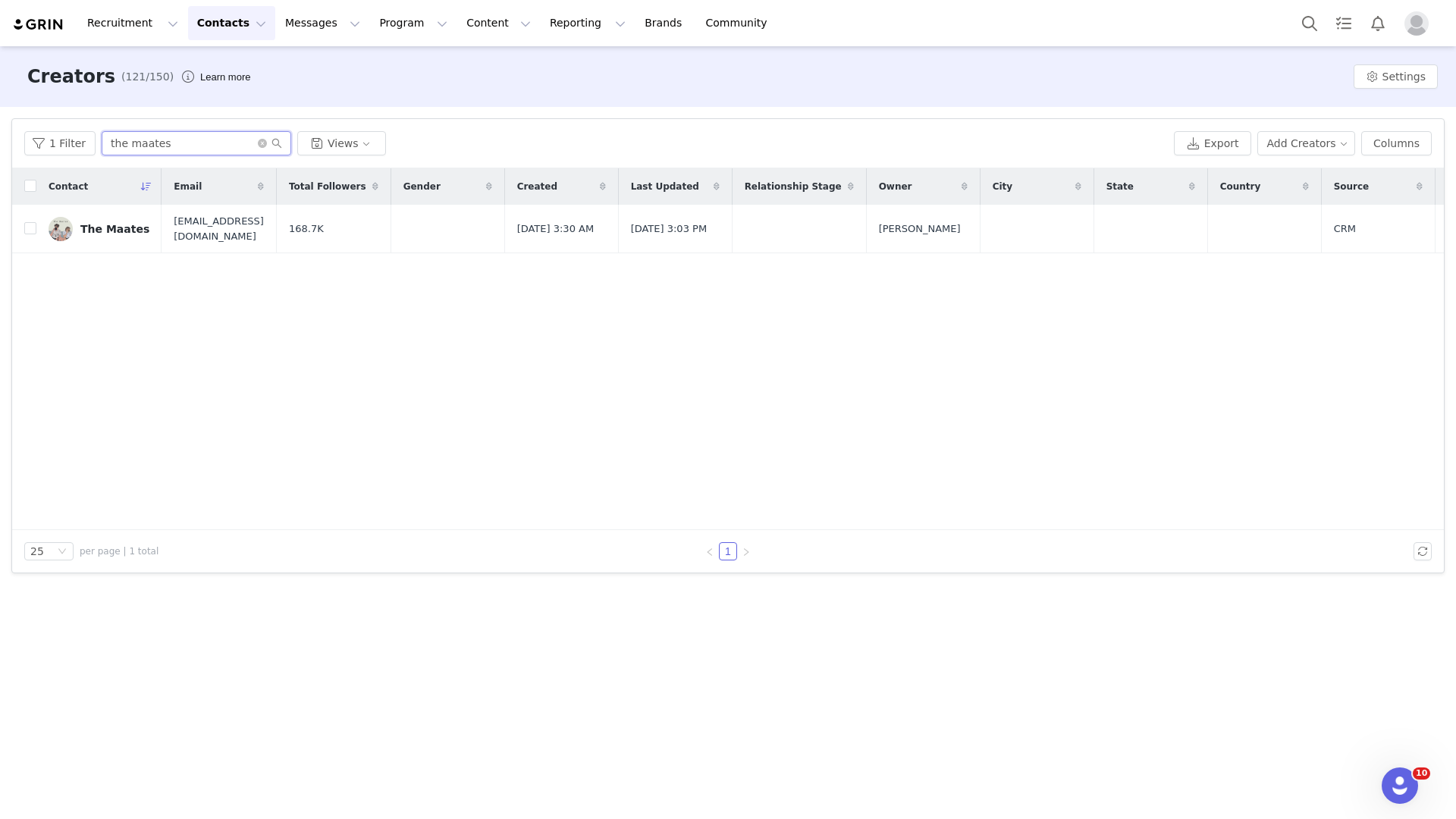
click at [176, 145] on input "the maates" at bounding box center [196, 143] width 189 height 24
click at [116, 214] on td "The Maates" at bounding box center [99, 229] width 125 height 49
click at [115, 223] on div "The Maates" at bounding box center [115, 228] width 69 height 12
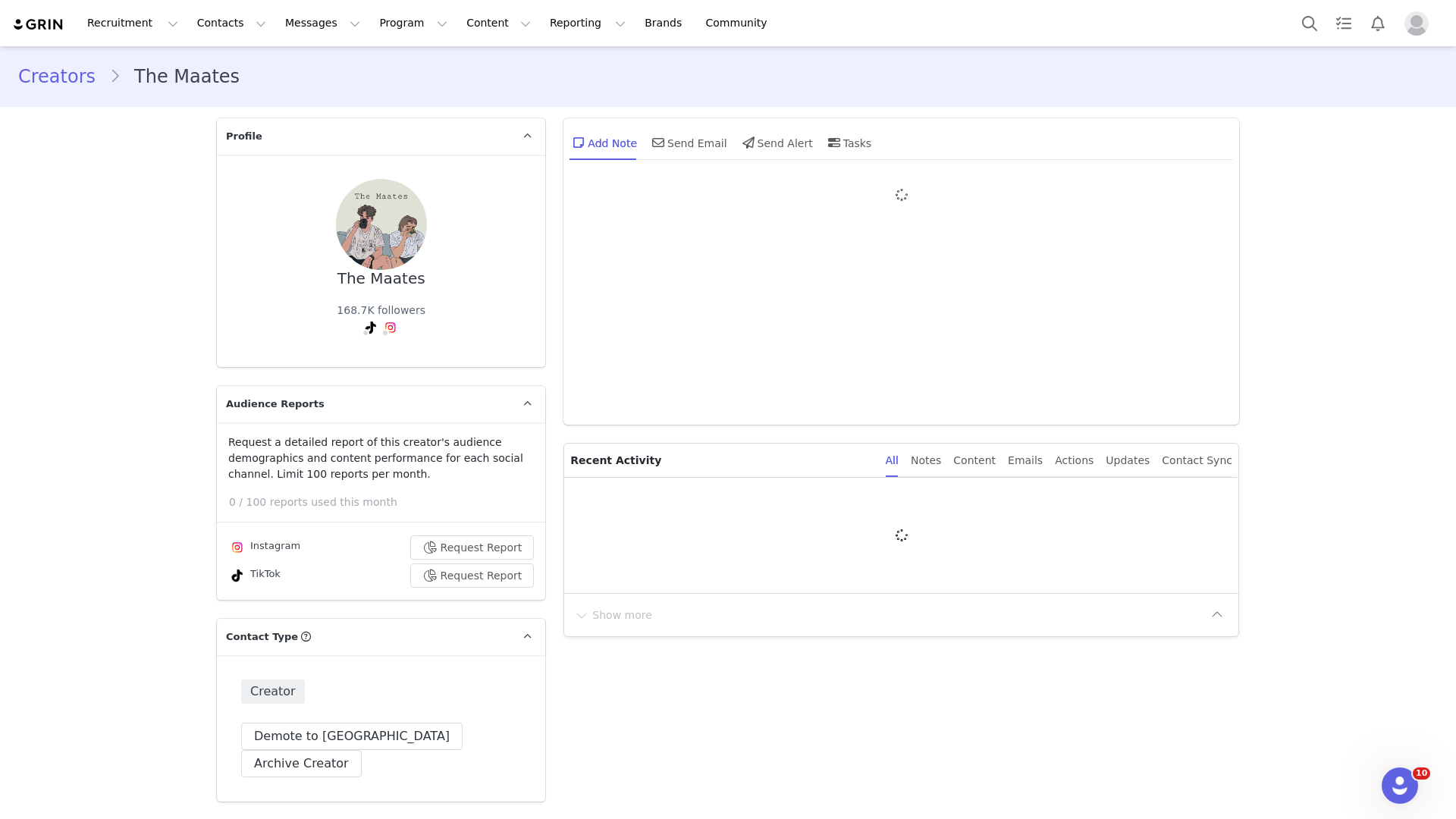
type input "+1 (United States)"
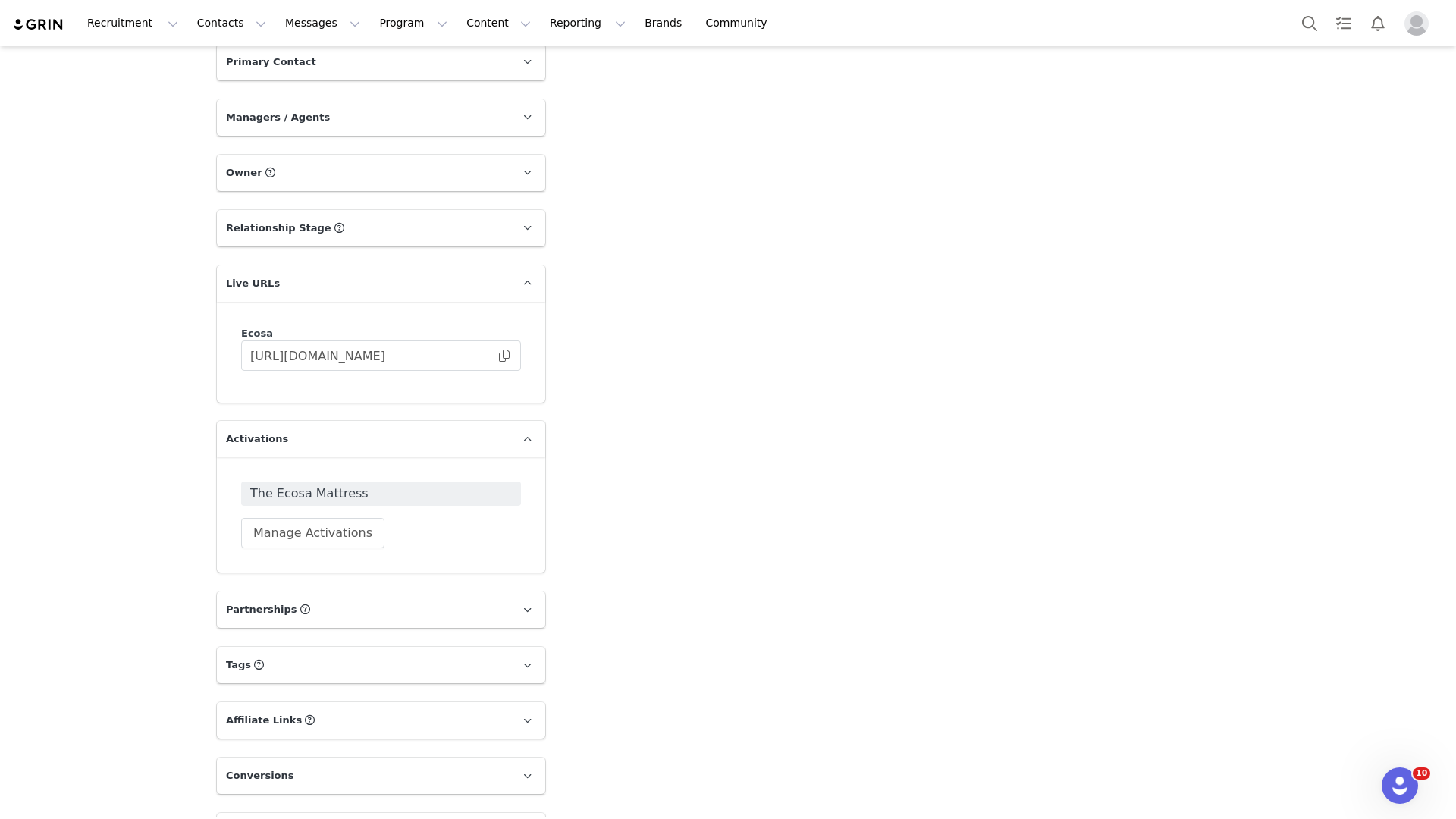
scroll to position [2124, 0]
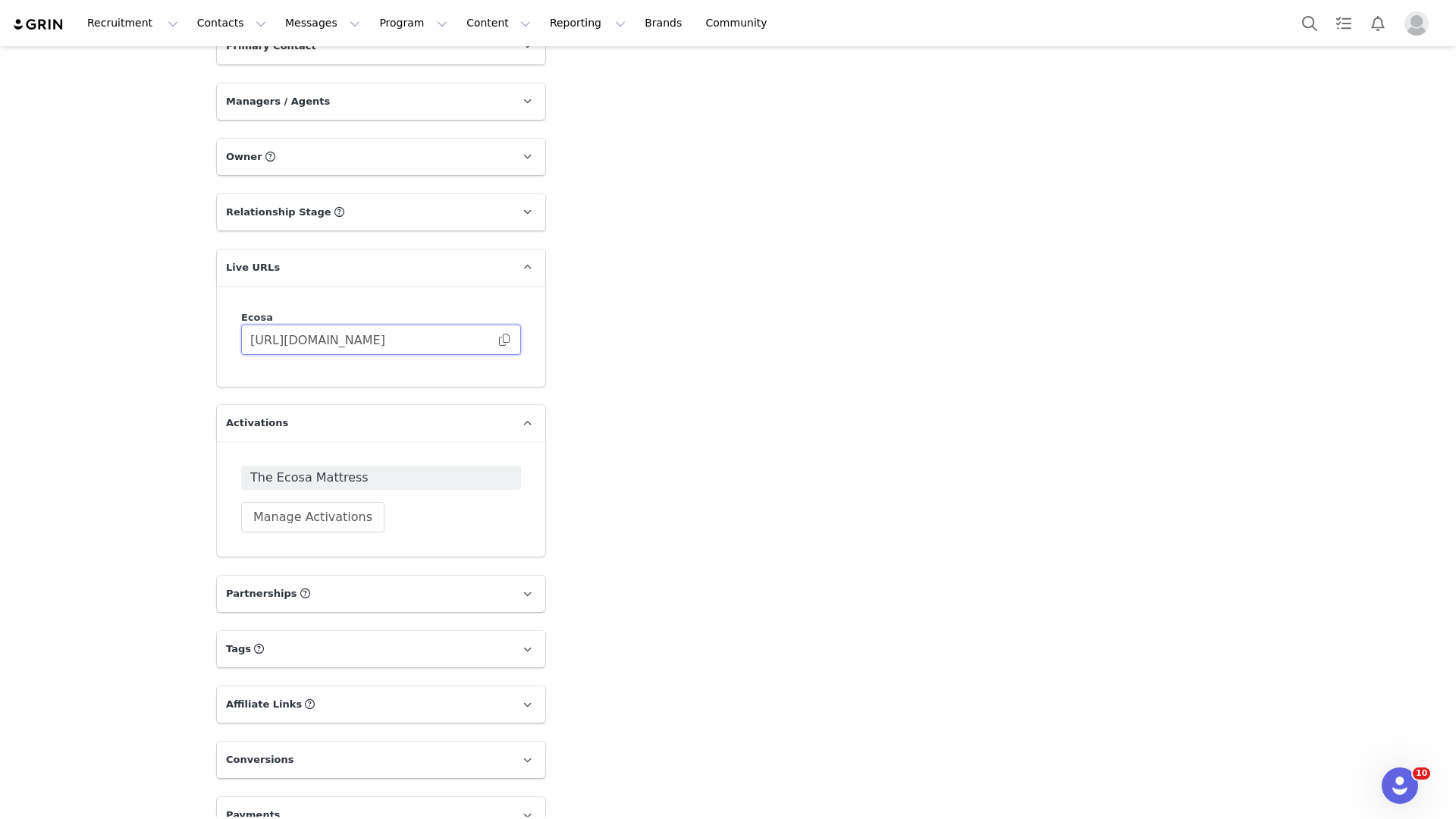
click at [396, 324] on input "https://ecosa.grin.live/4a72bda4-7cb3-4e9e-bde8-70b7fbfea858" at bounding box center [381, 339] width 280 height 30
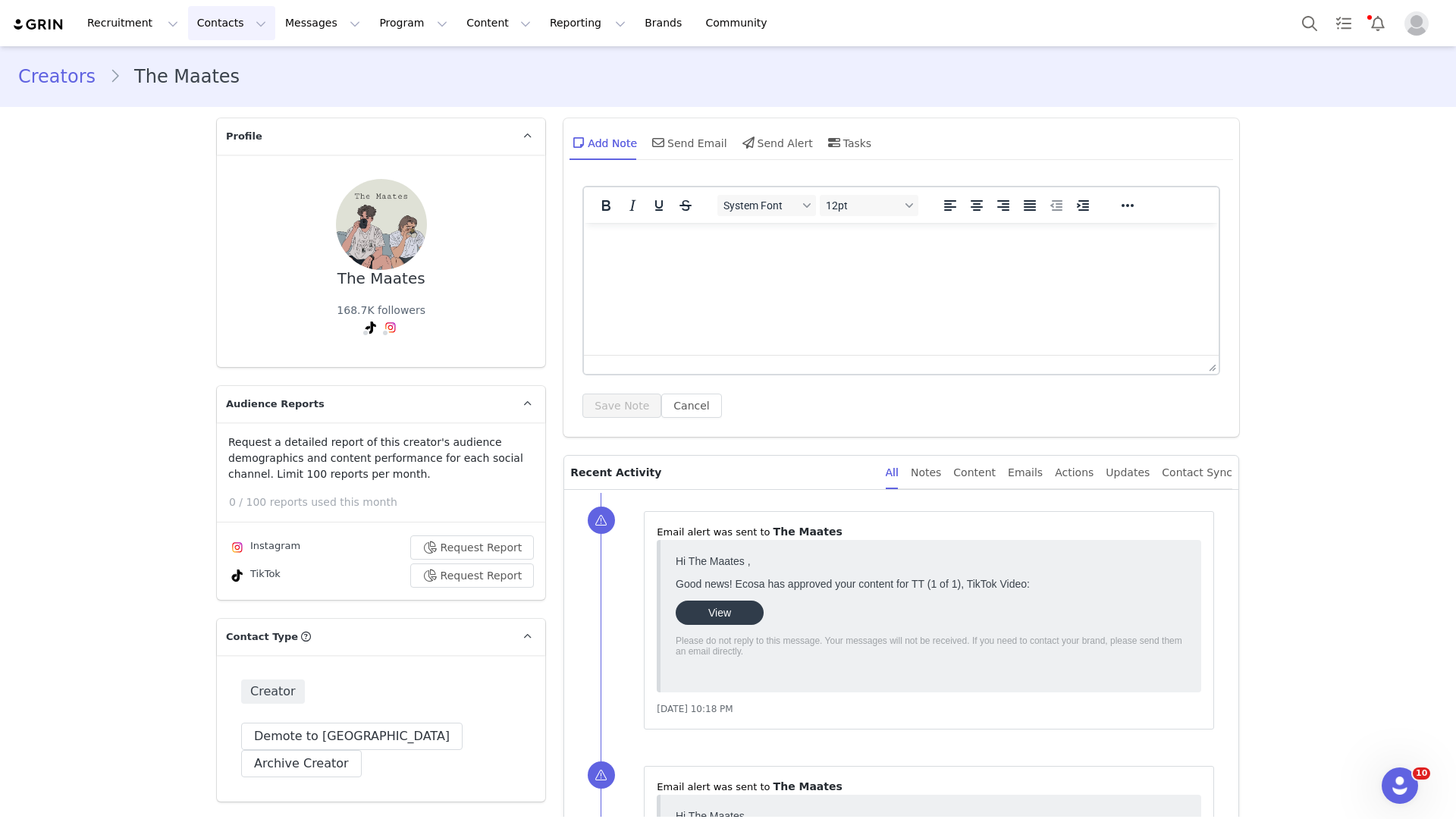
click at [245, 27] on button "Contacts Contacts" at bounding box center [231, 23] width 87 height 34
click at [245, 29] on button "Contacts Contacts" at bounding box center [231, 23] width 87 height 34
click at [379, 17] on button "Program Program" at bounding box center [413, 23] width 86 height 34
click at [289, 24] on button "Messages Messages" at bounding box center [323, 23] width 93 height 34
click at [576, 31] on button "Reporting Reporting" at bounding box center [587, 23] width 94 height 34
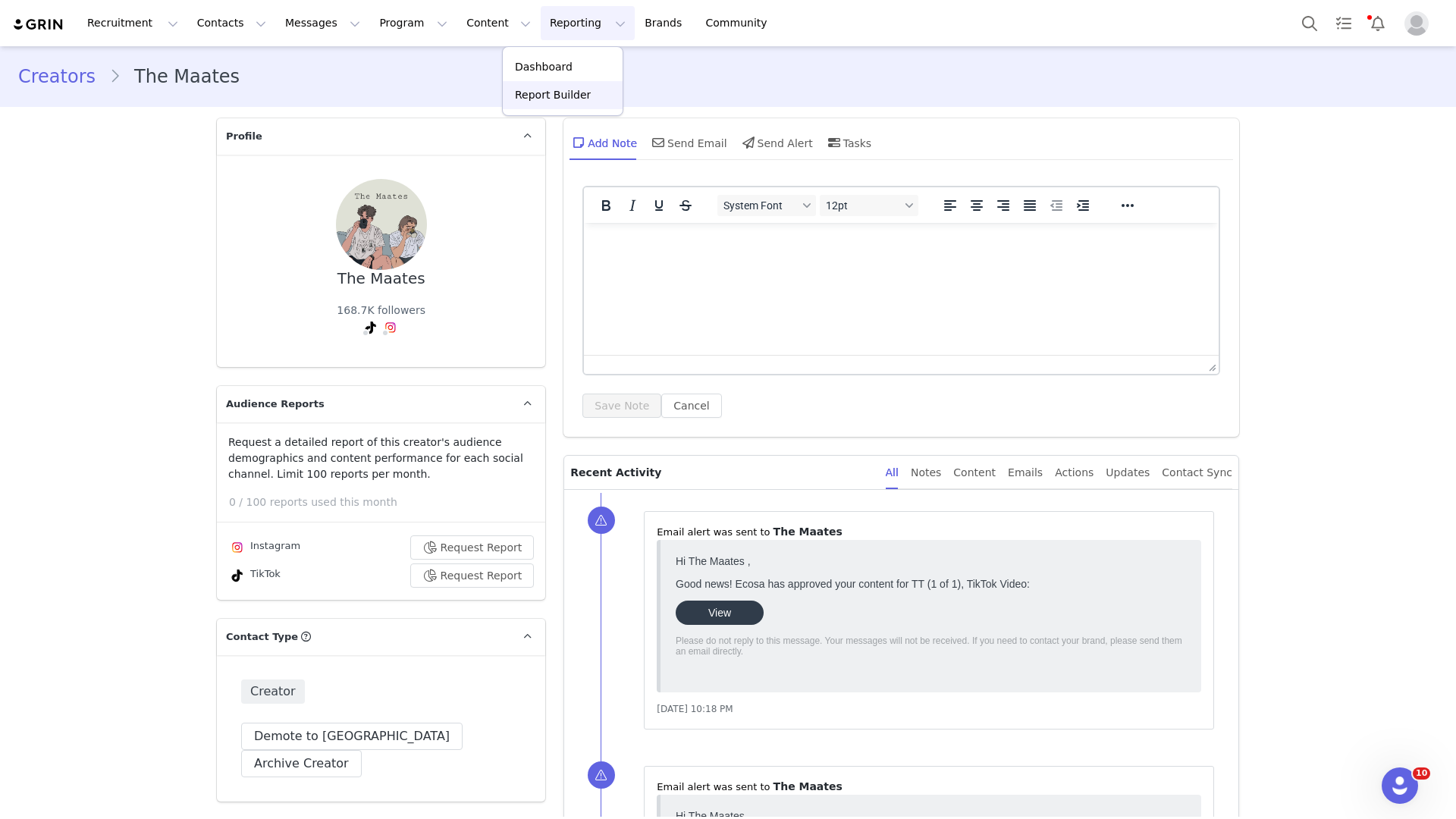
click at [570, 95] on p "Report Builder" at bounding box center [552, 95] width 76 height 16
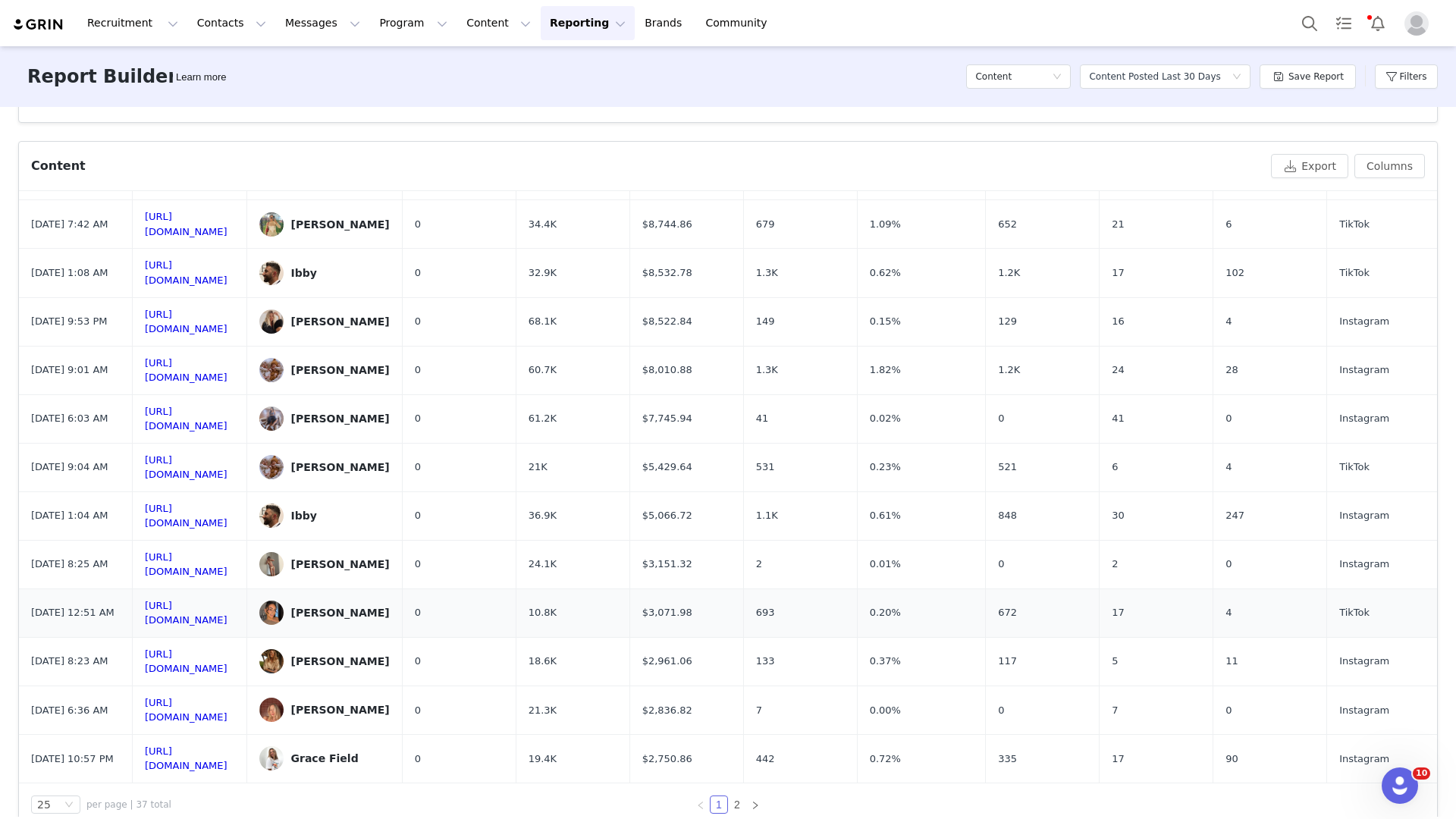
scroll to position [502, 0]
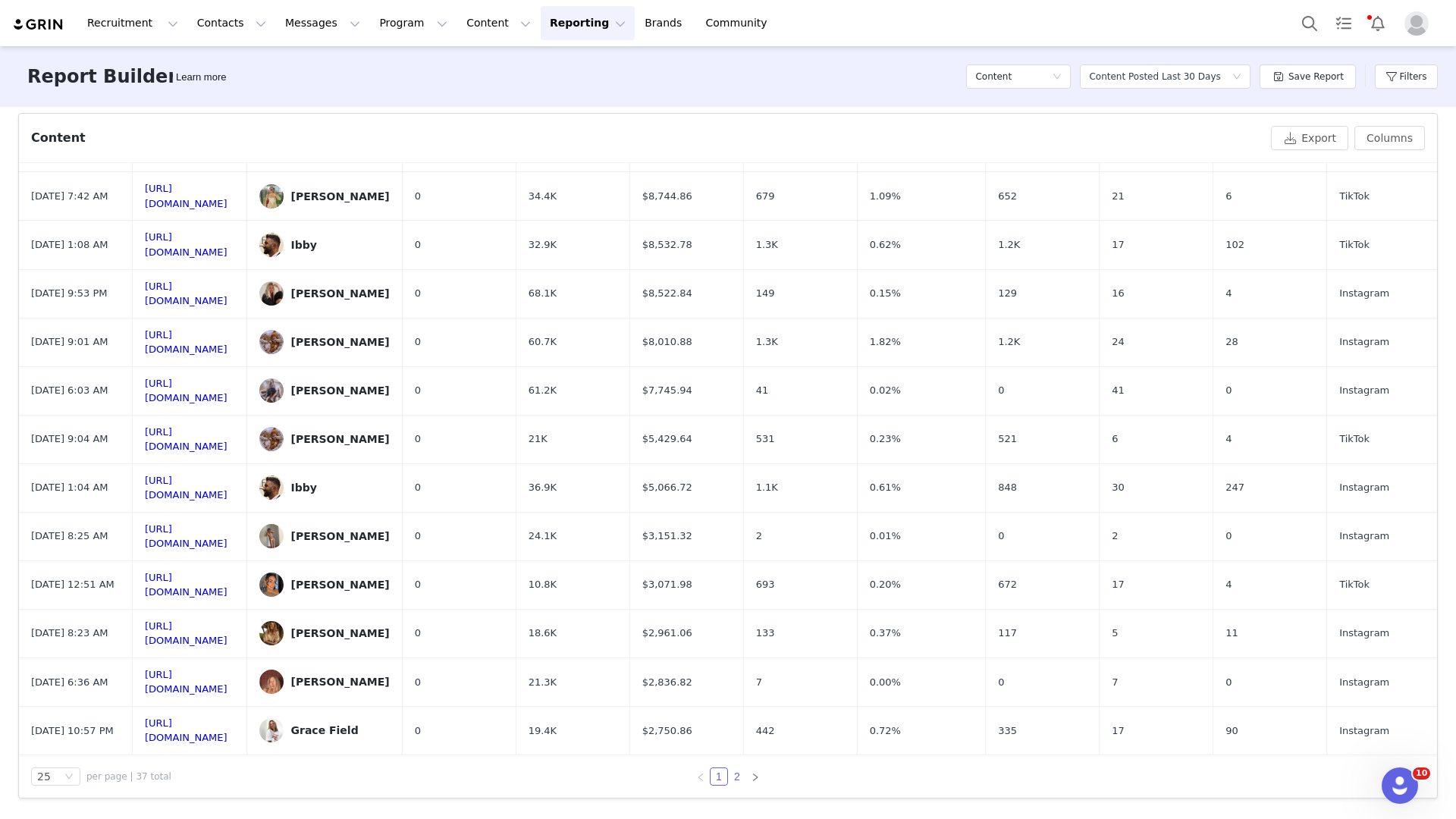
click at [732, 768] on link "2" at bounding box center [737, 776] width 17 height 17
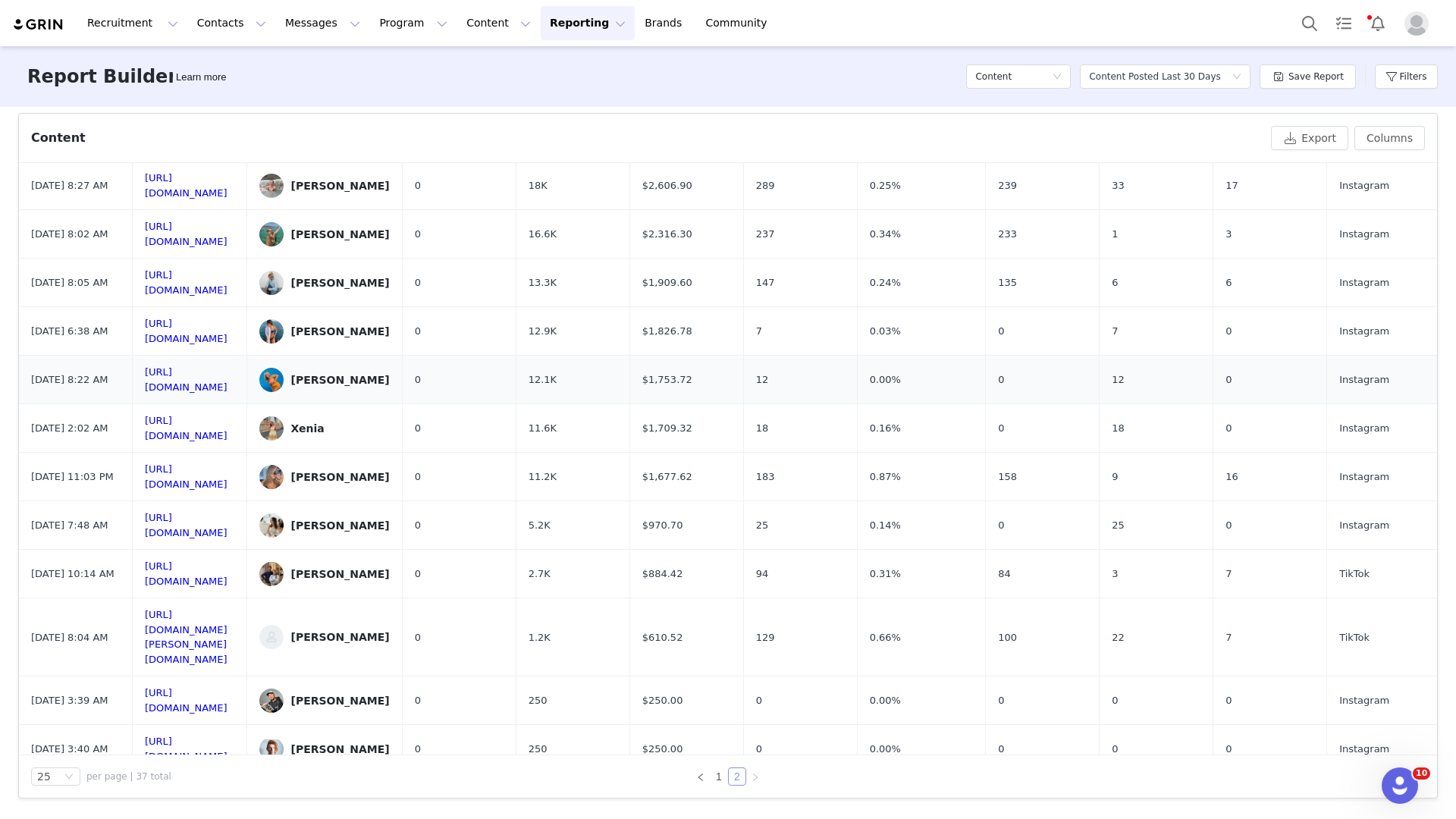
scroll to position [0, 0]
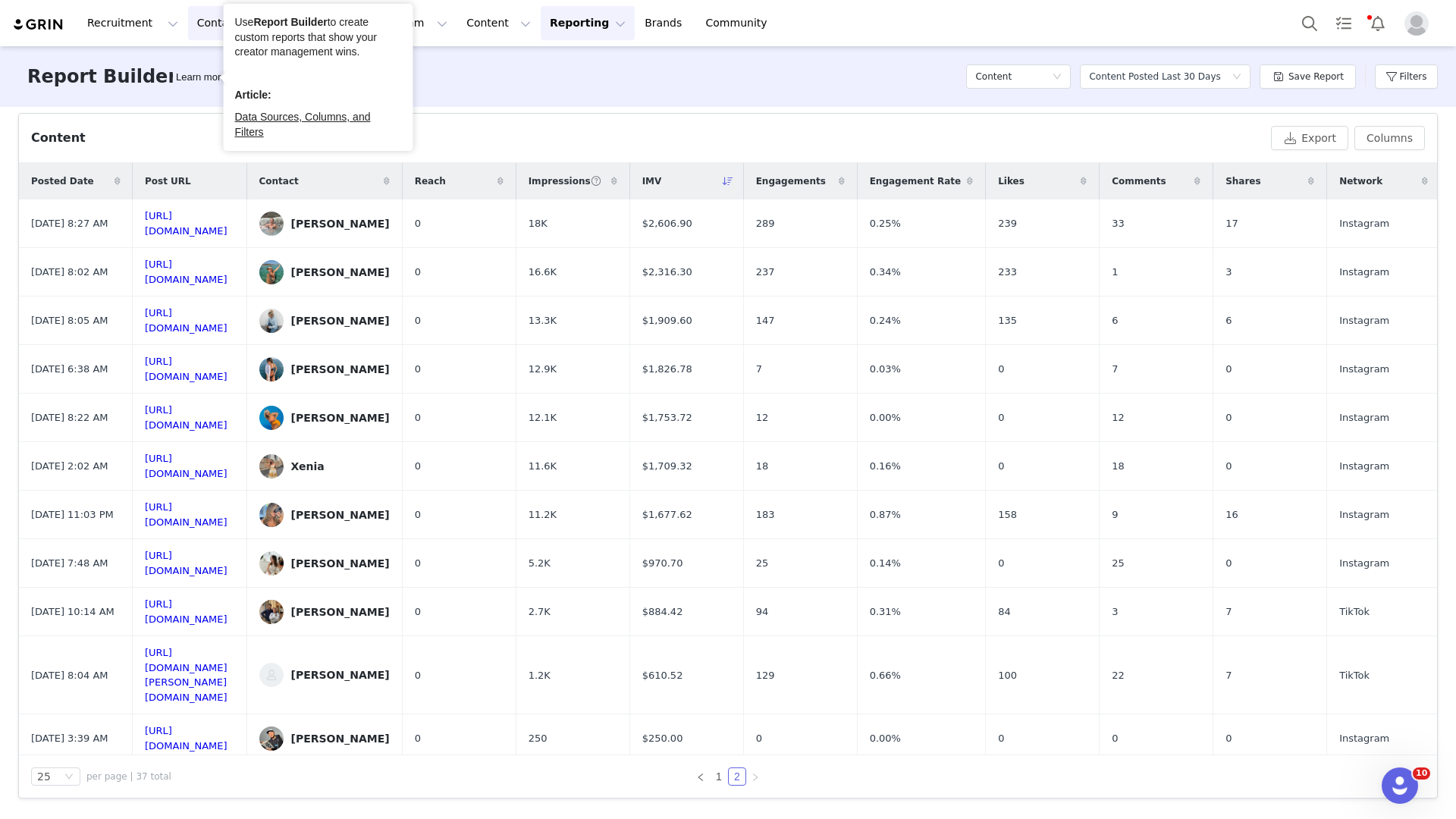
click at [207, 38] on button "Contacts Contacts" at bounding box center [231, 23] width 87 height 34
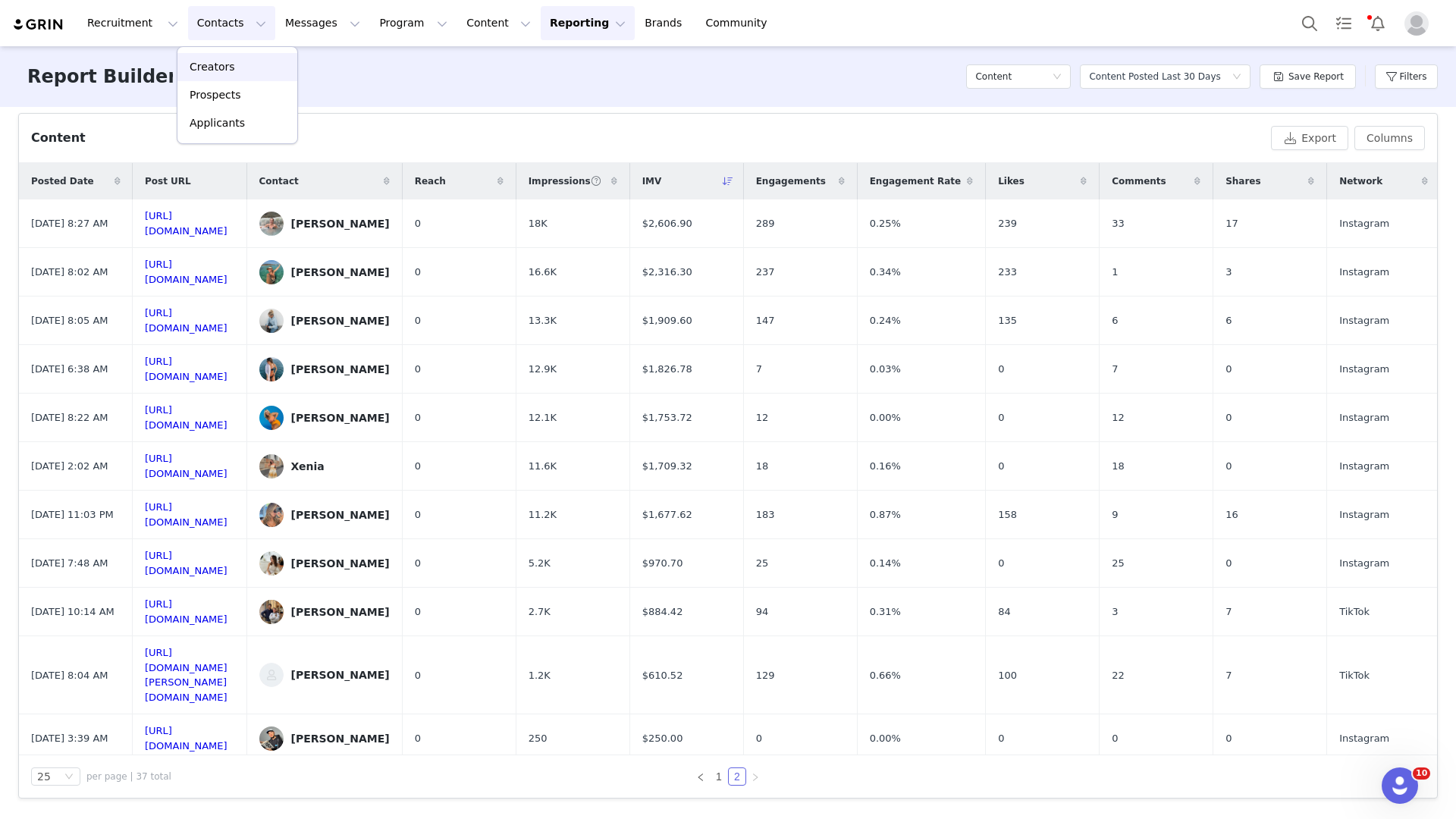
click at [216, 73] on p "Creators" at bounding box center [212, 67] width 46 height 16
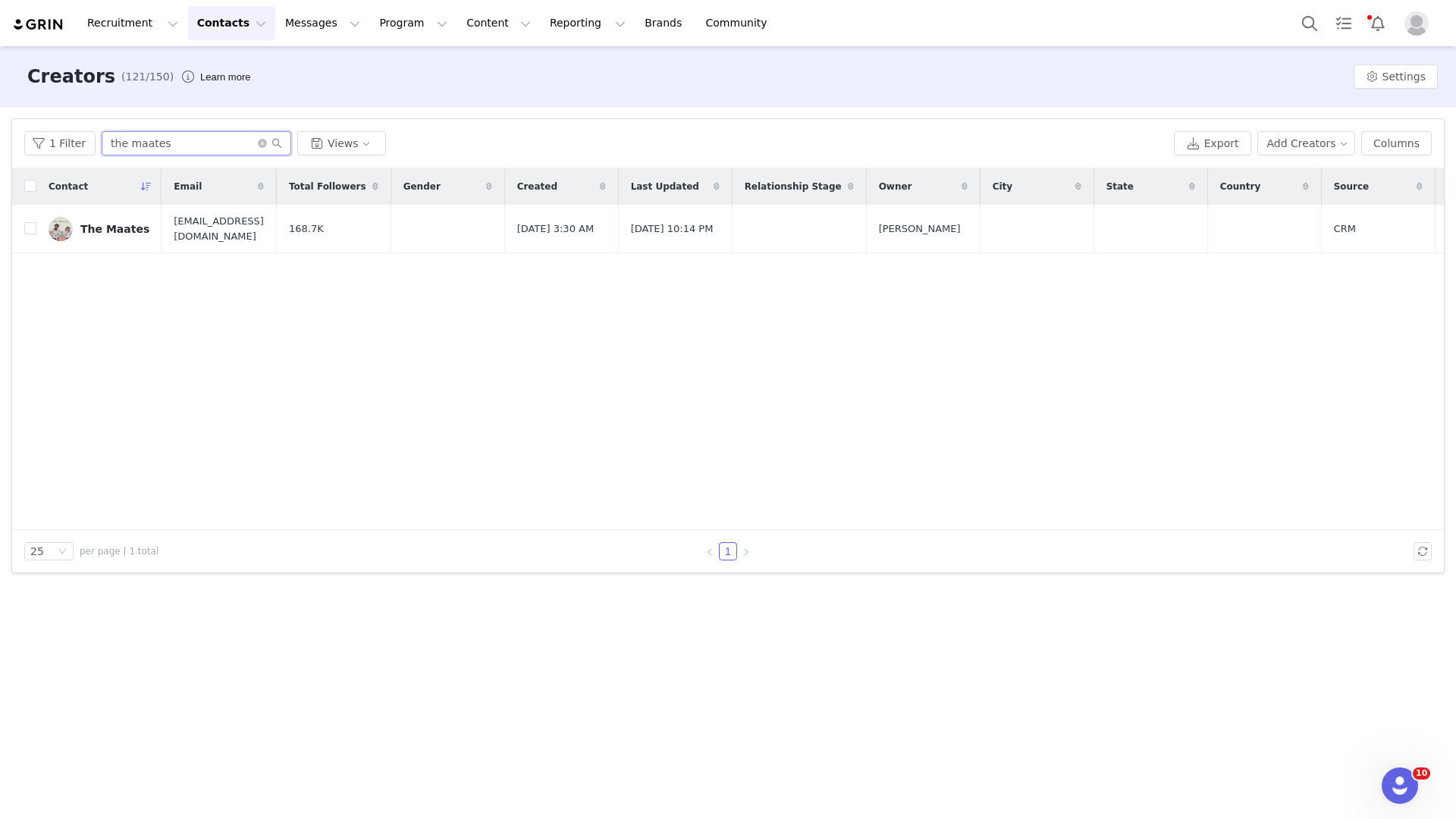
click at [162, 146] on input "the maates" at bounding box center [196, 143] width 189 height 24
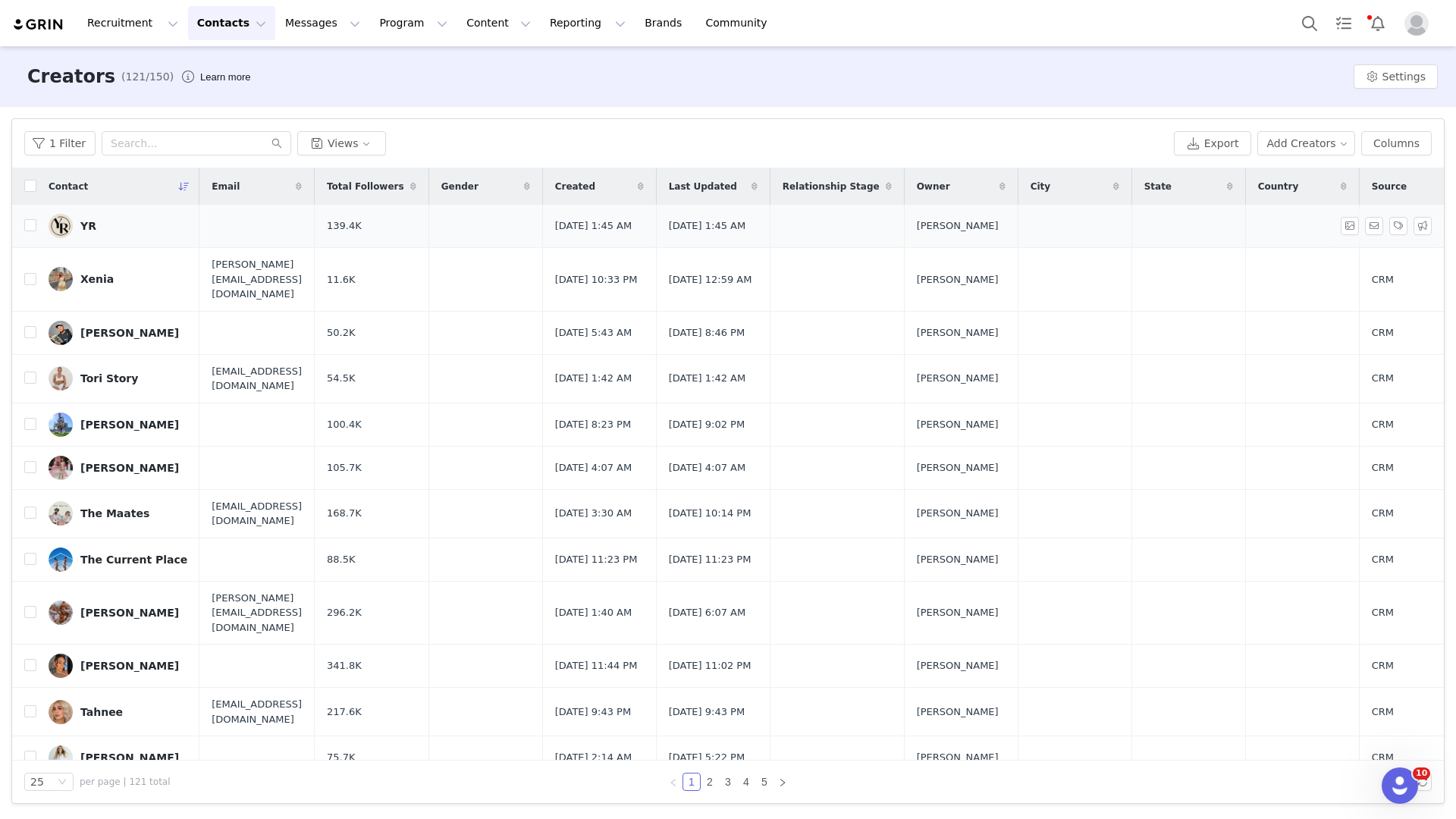
click at [89, 231] on div "YR" at bounding box center [89, 226] width 16 height 12
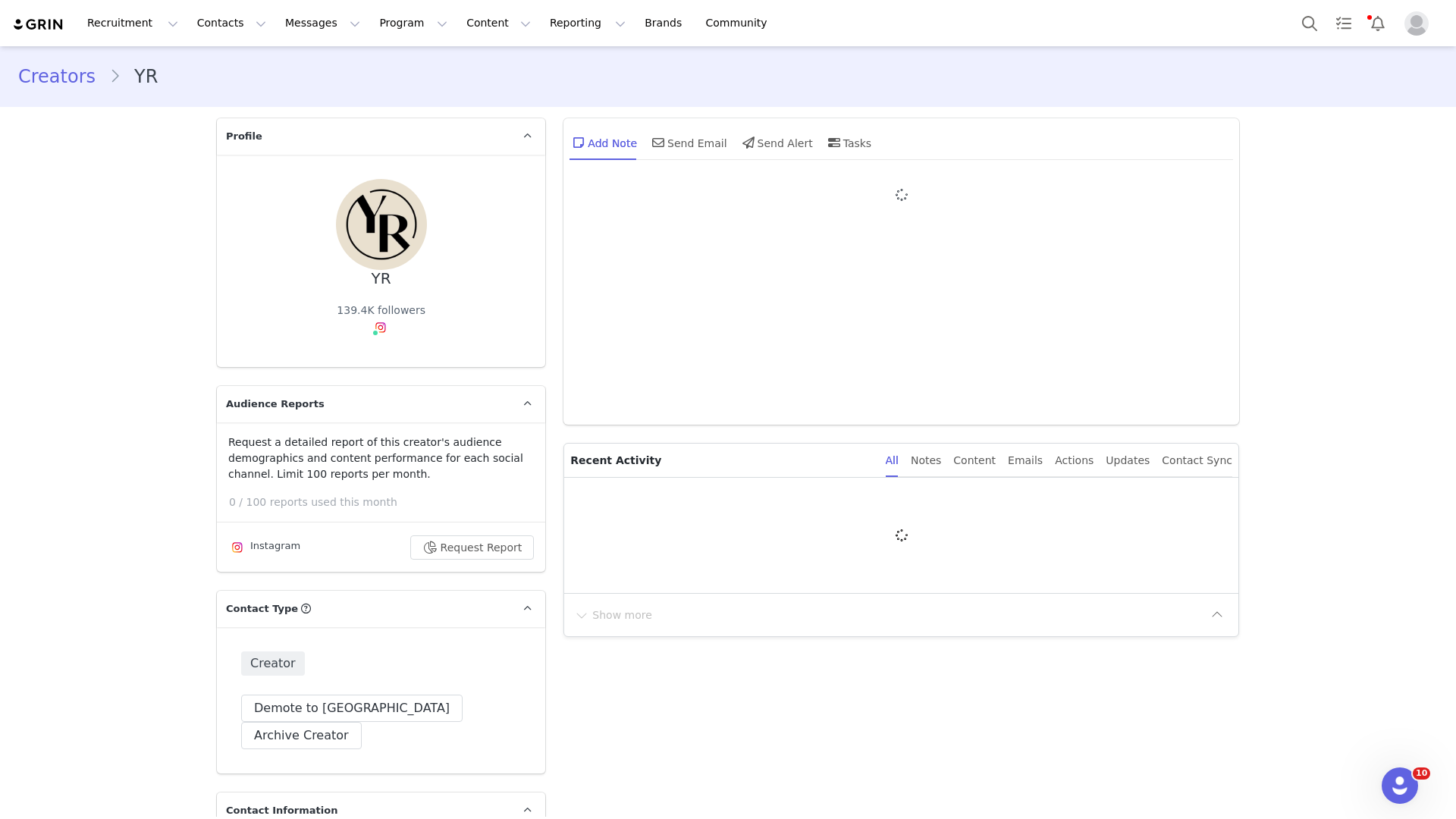
type input "+1 (United States)"
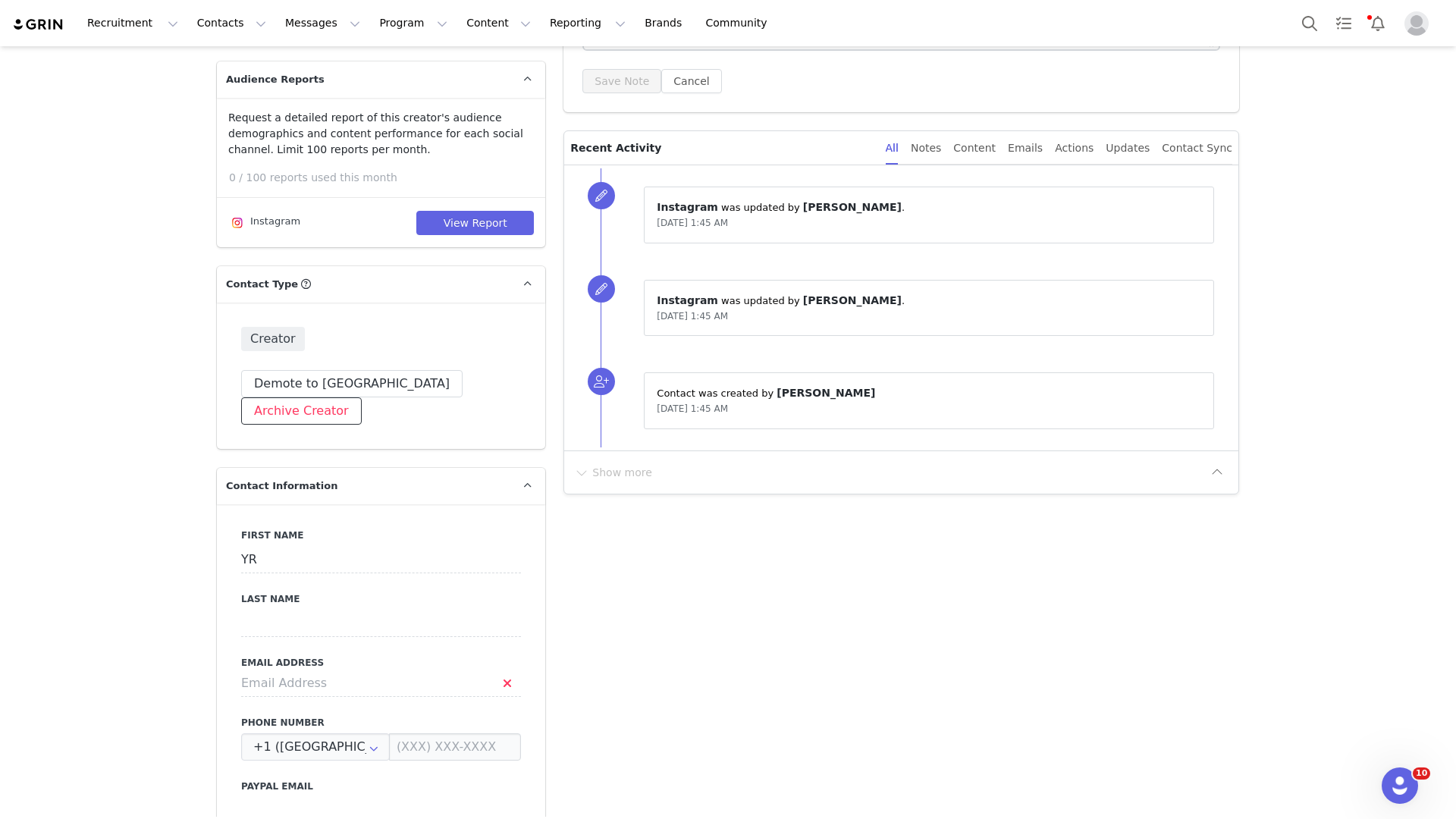
click at [362, 397] on button "Archive Creator" at bounding box center [301, 411] width 120 height 28
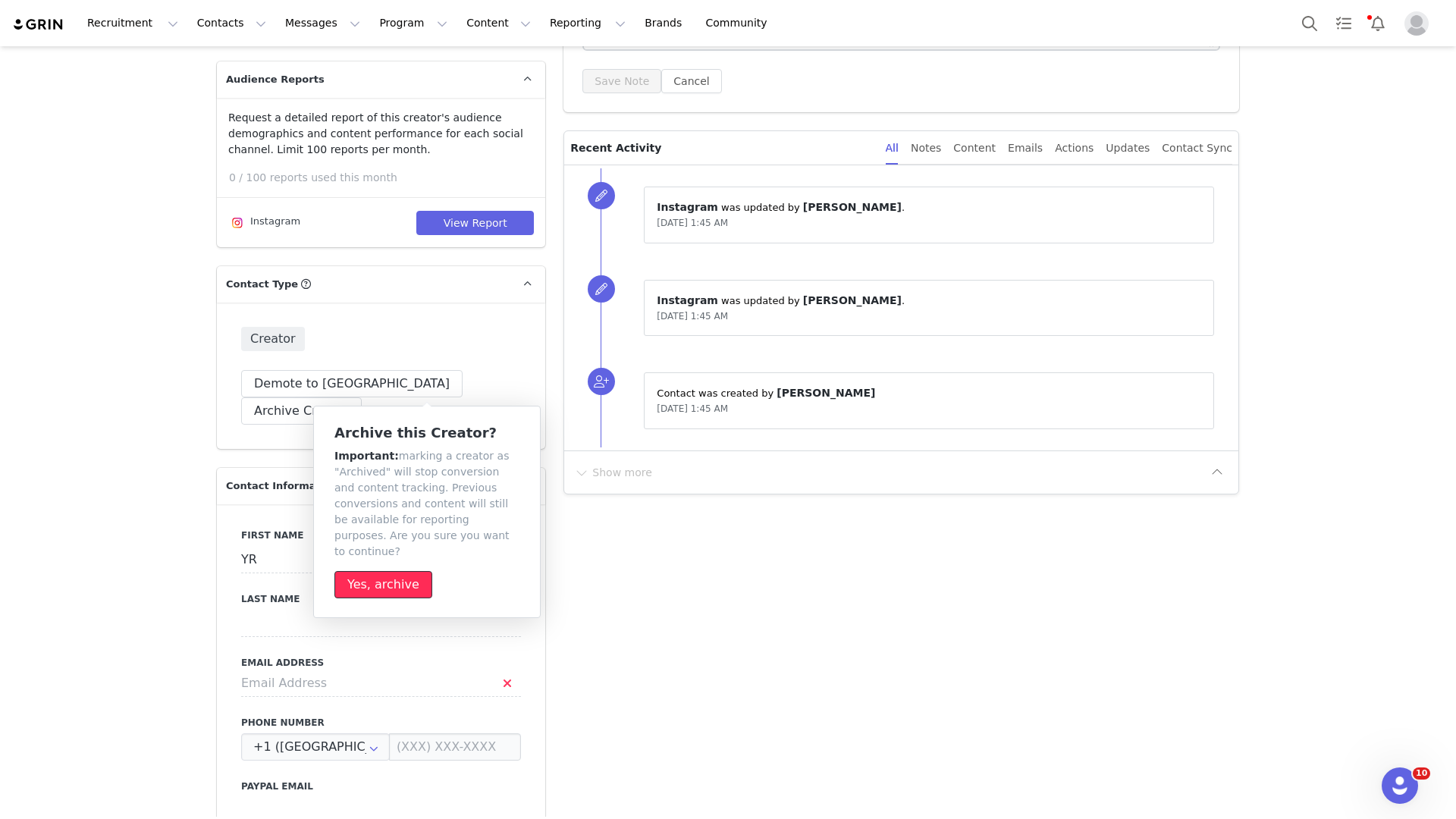
click at [376, 571] on button "Yes, archive" at bounding box center [384, 585] width 98 height 28
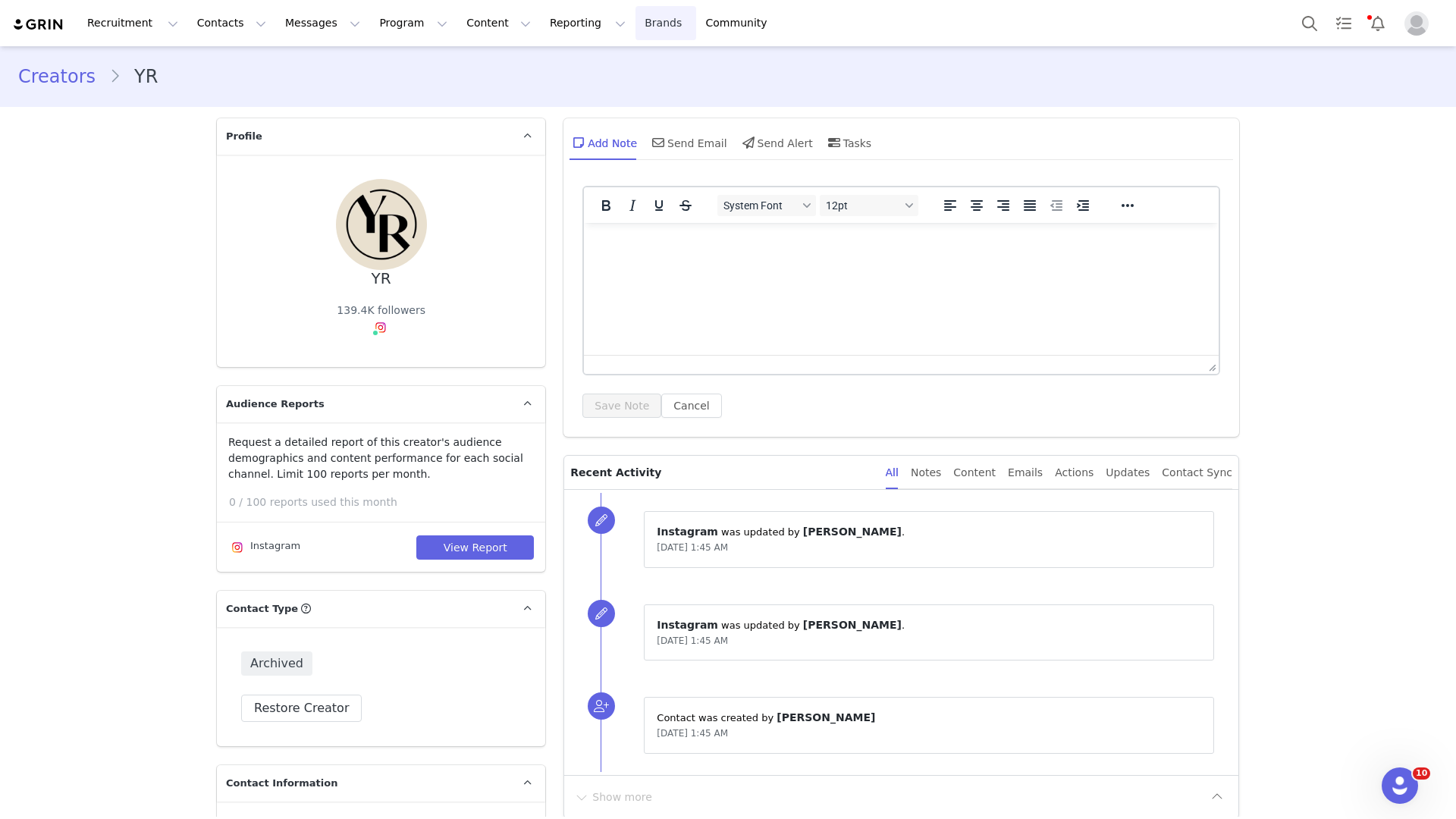
click at [635, 11] on link "Brands Brands" at bounding box center [665, 23] width 60 height 34
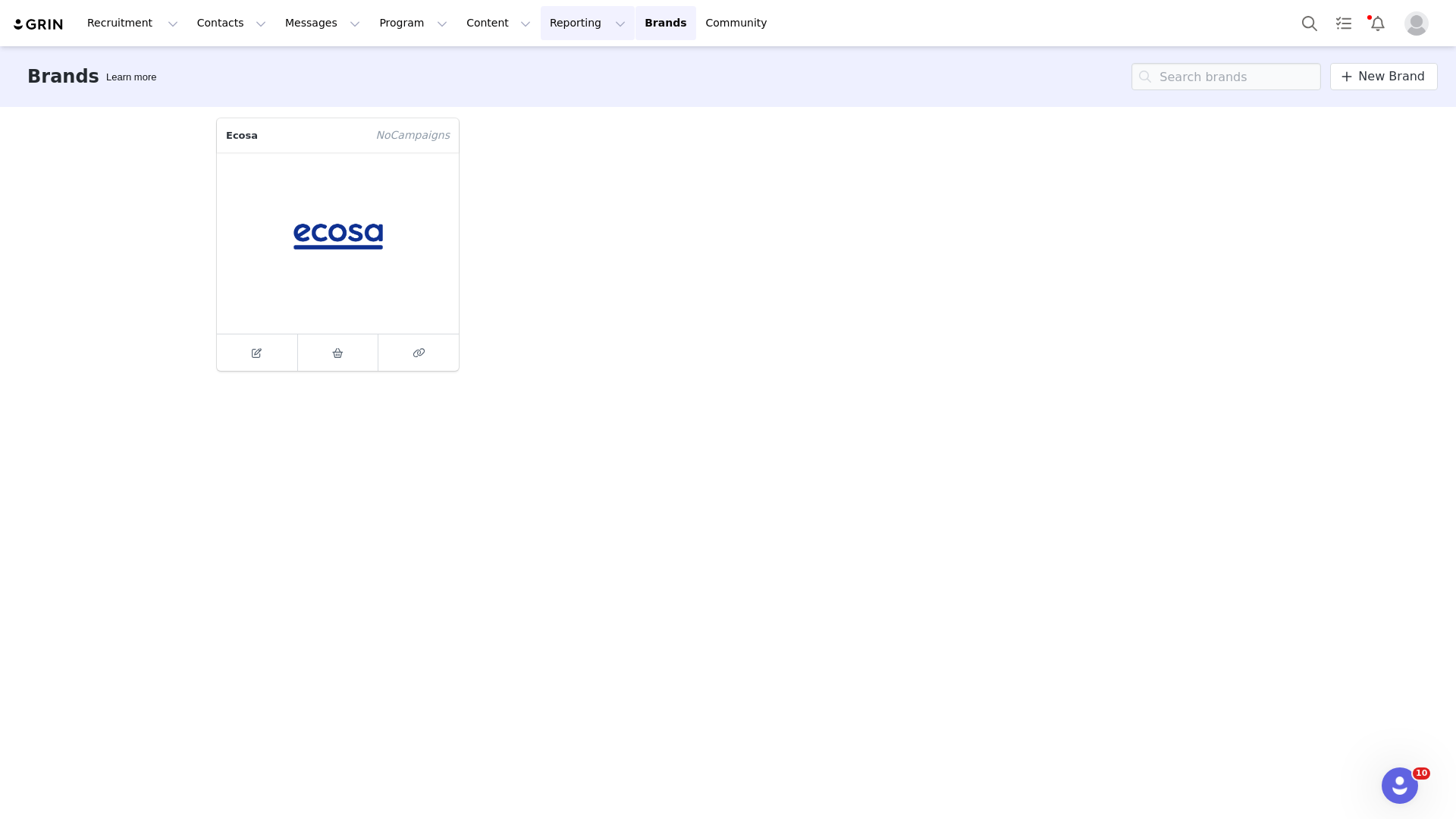
click at [540, 28] on button "Reporting Reporting" at bounding box center [587, 23] width 94 height 34
click at [552, 72] on p "Dashboard" at bounding box center [544, 67] width 58 height 16
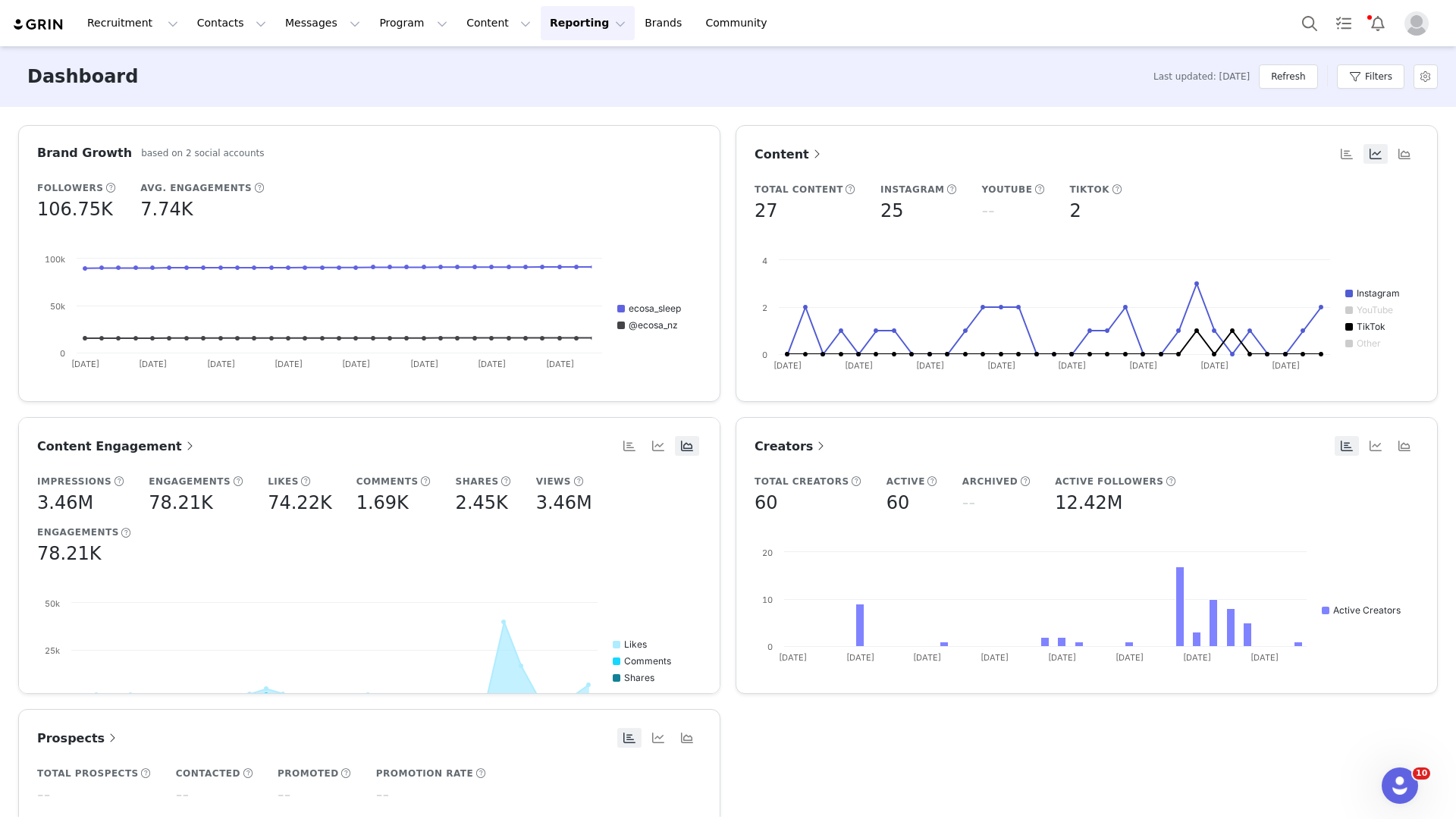
click at [568, 21] on button "Reporting Reporting" at bounding box center [587, 23] width 94 height 34
click at [565, 96] on p "Report Builder" at bounding box center [552, 95] width 76 height 16
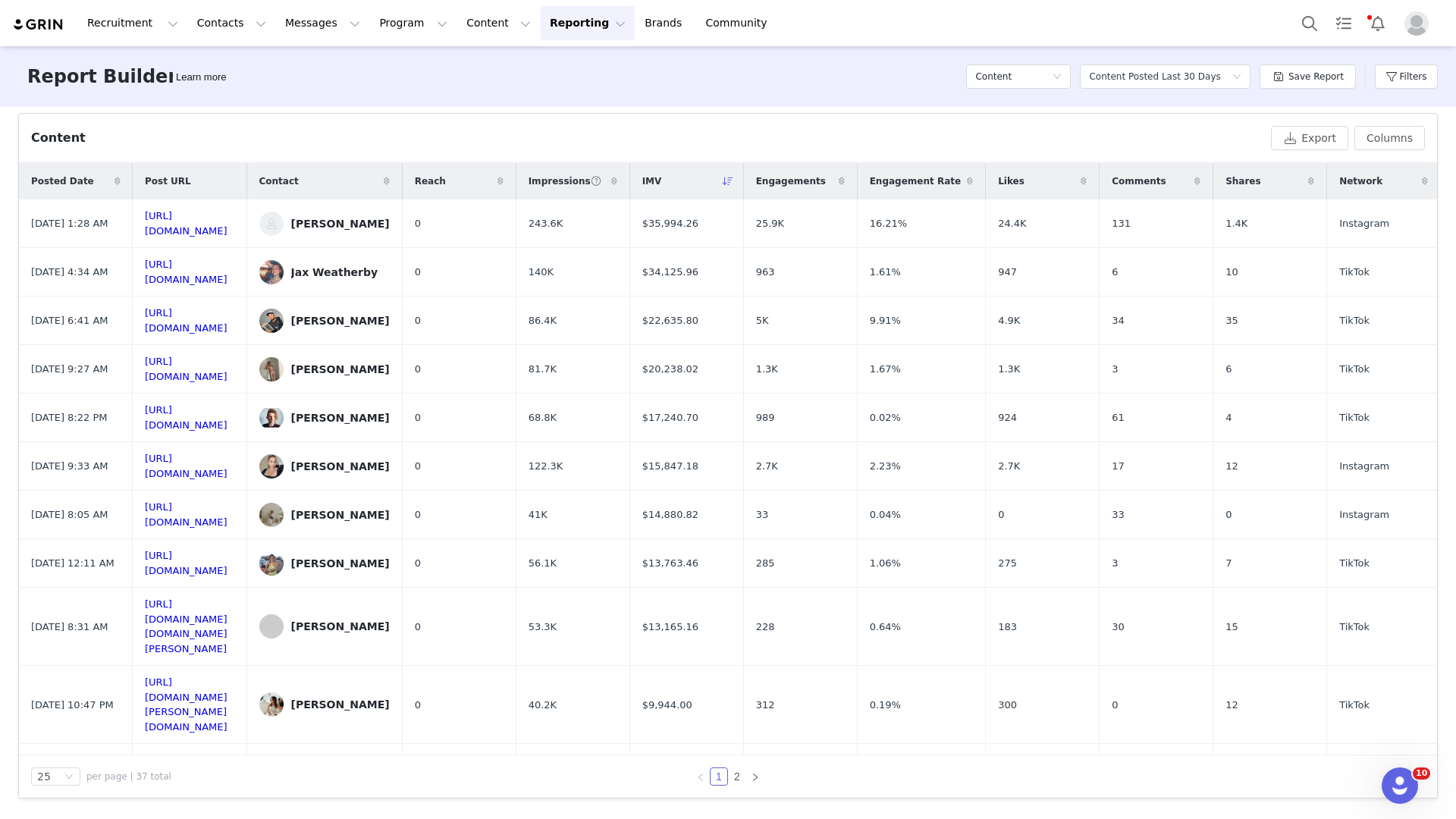
scroll to position [669, 0]
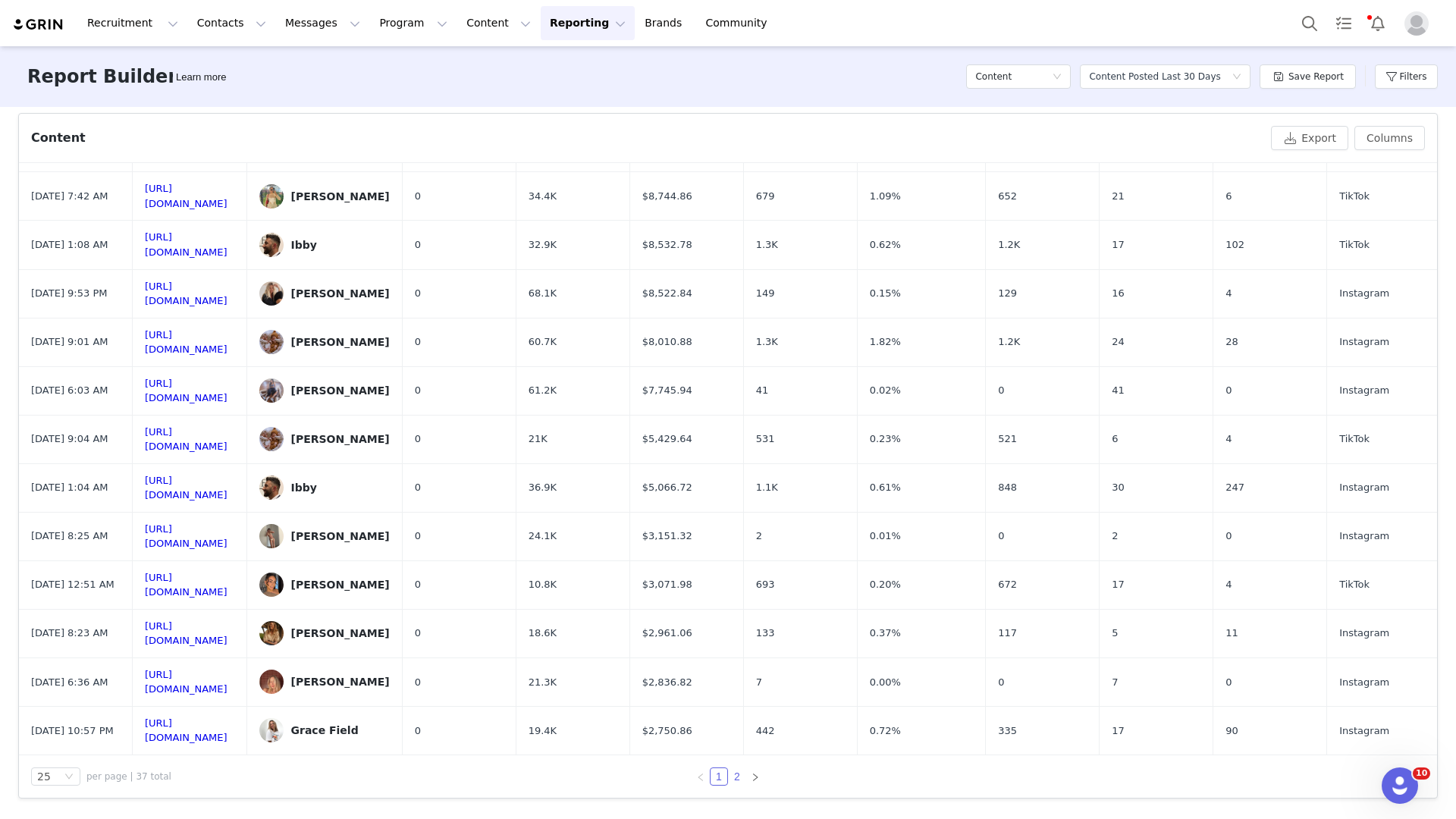
click at [736, 778] on link "2" at bounding box center [737, 776] width 17 height 17
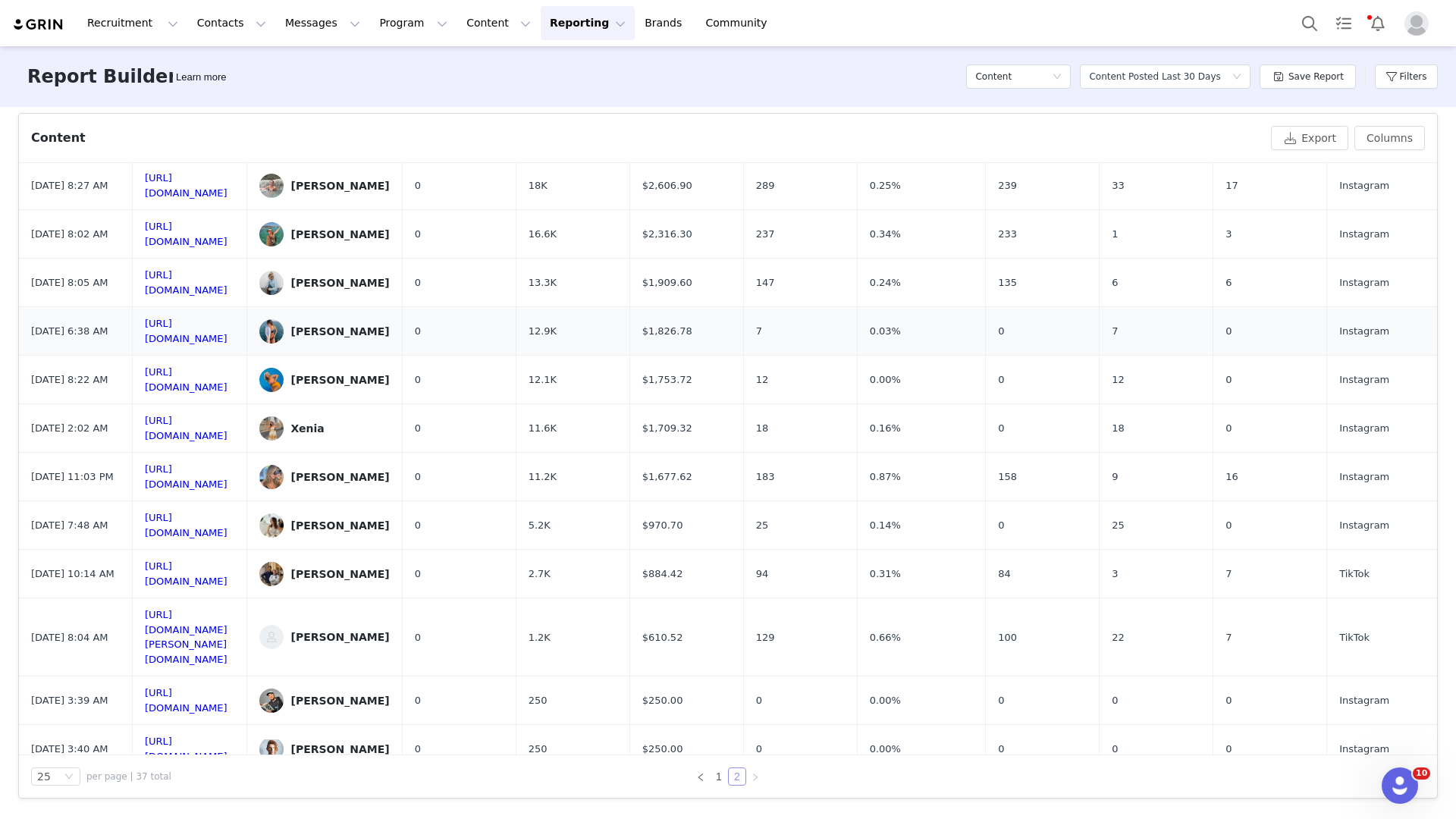
scroll to position [0, 0]
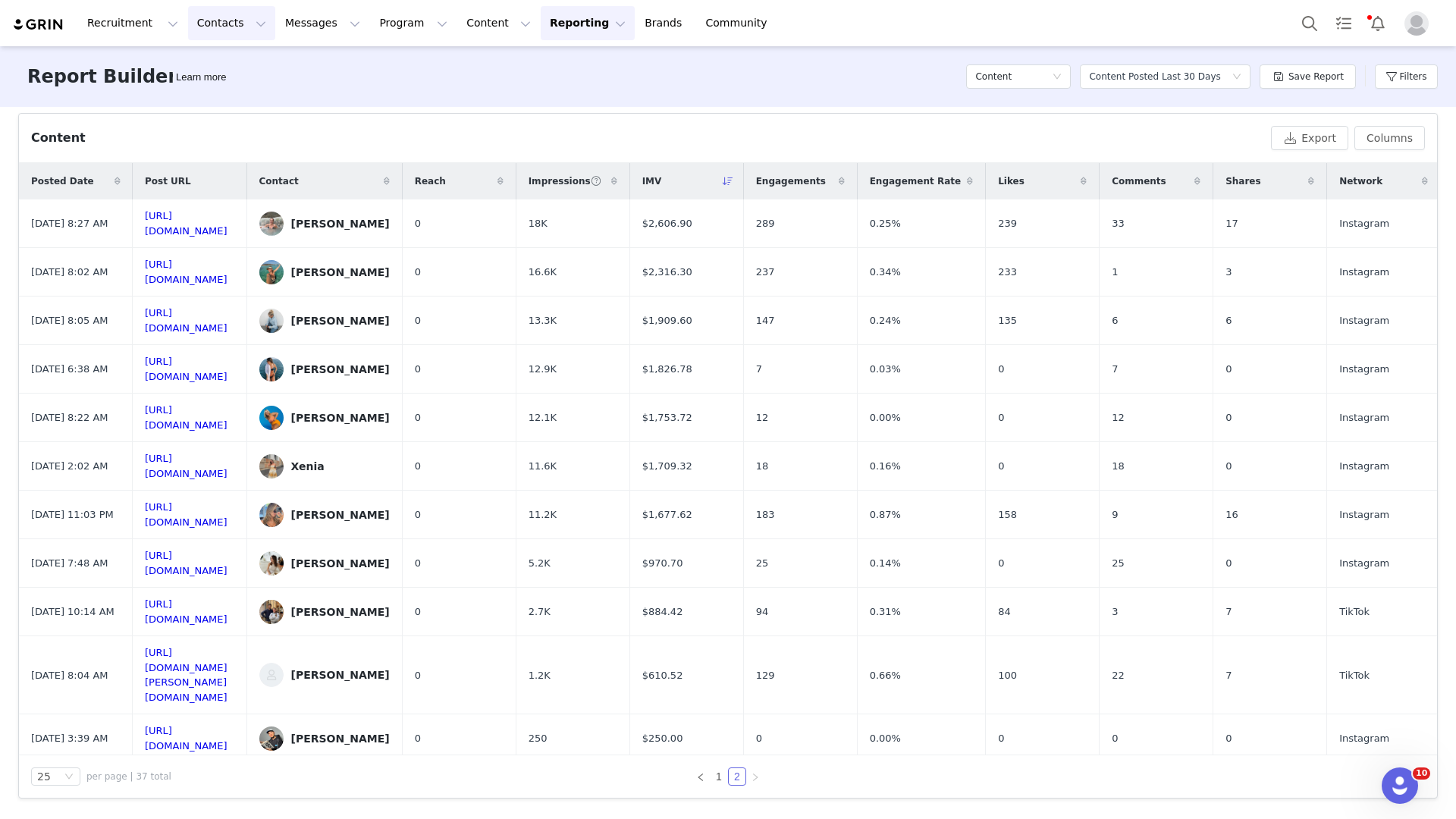
click at [208, 32] on button "Contacts Contacts" at bounding box center [231, 23] width 87 height 34
click at [209, 57] on link "Creators" at bounding box center [236, 67] width 119 height 28
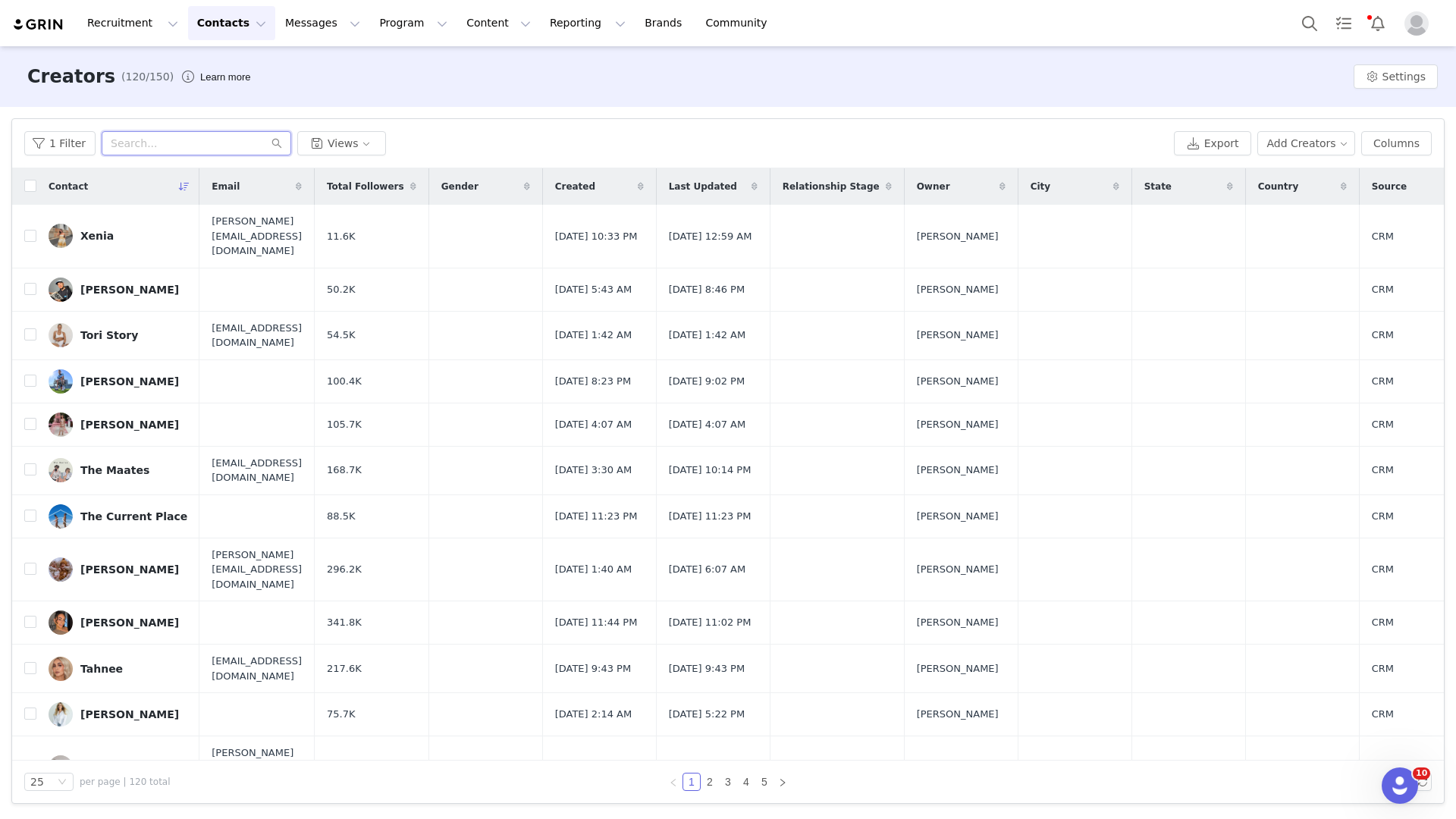
click at [212, 146] on input "text" at bounding box center [196, 143] width 189 height 24
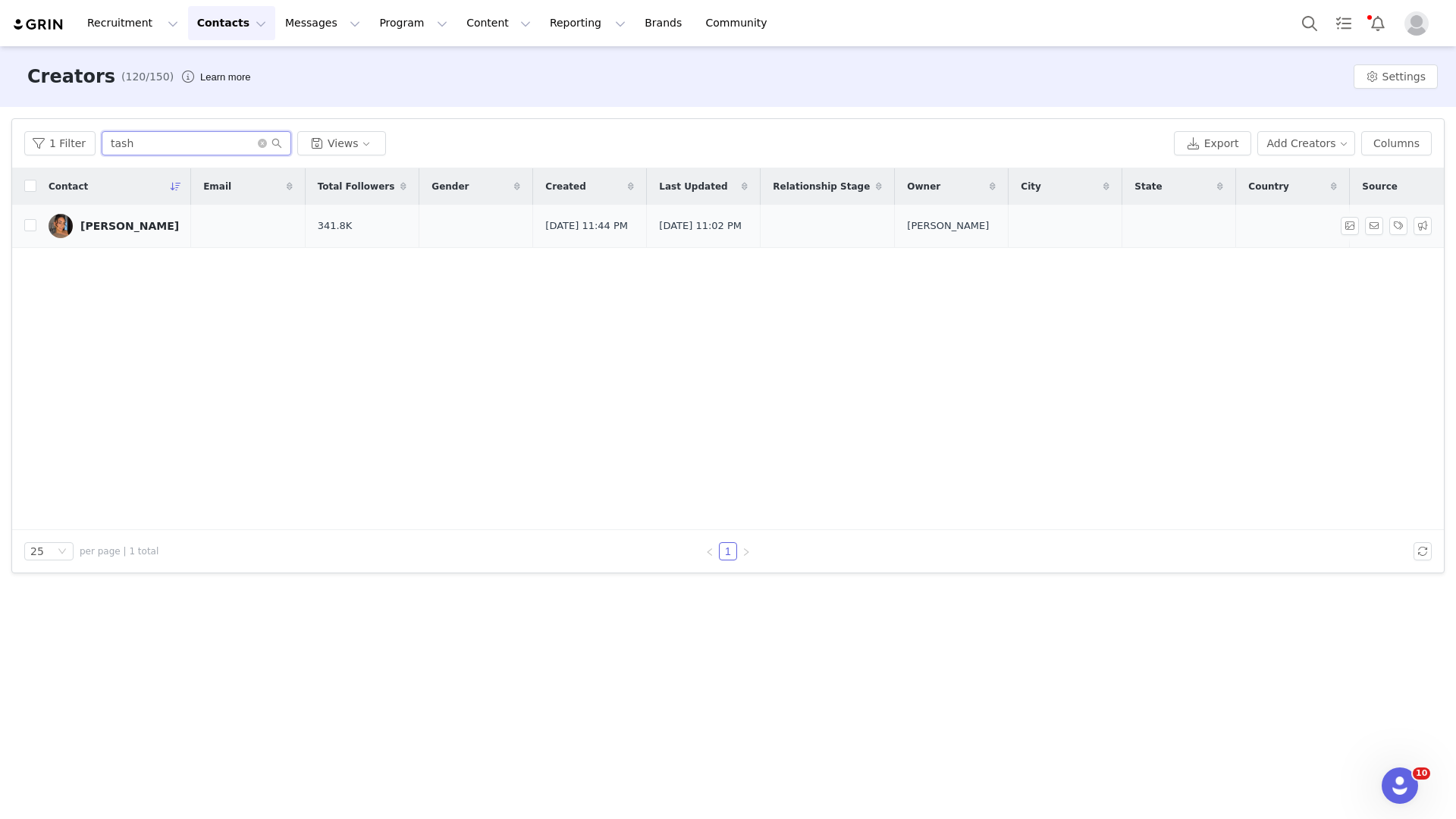
type input "tash"
click at [134, 236] on link "[PERSON_NAME]" at bounding box center [114, 226] width 131 height 24
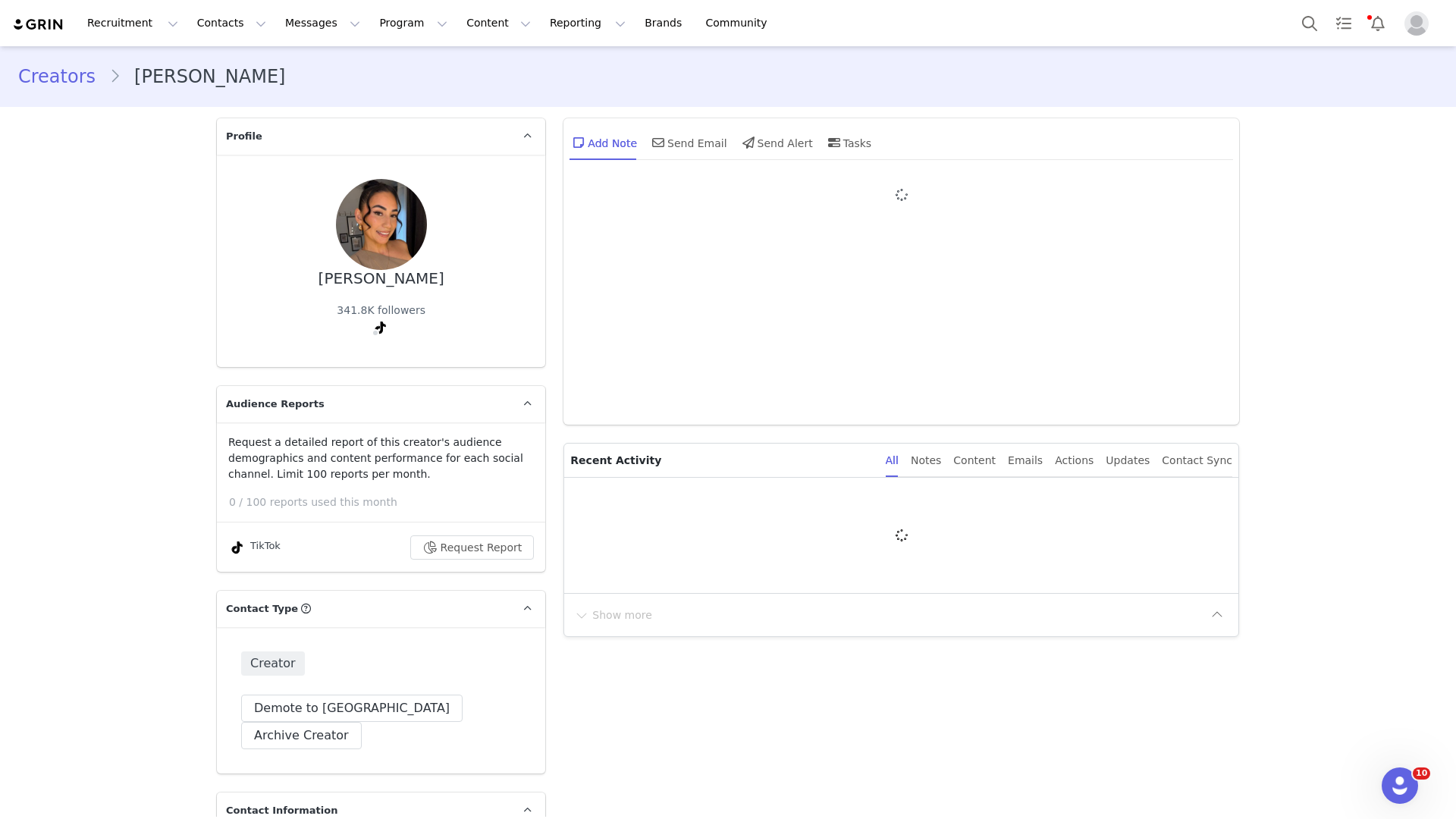
type input "+1 (United States)"
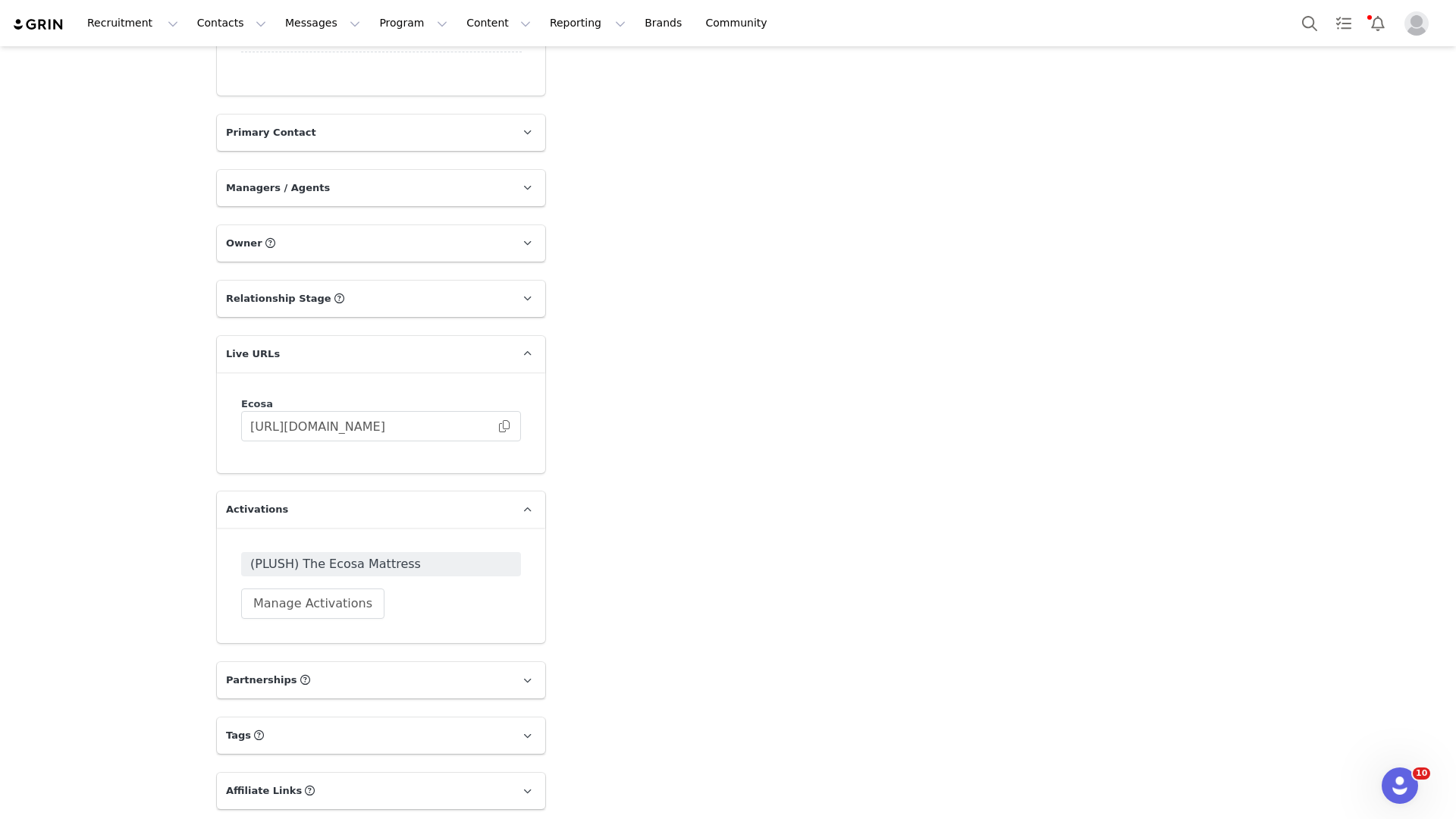
scroll to position [2095, 0]
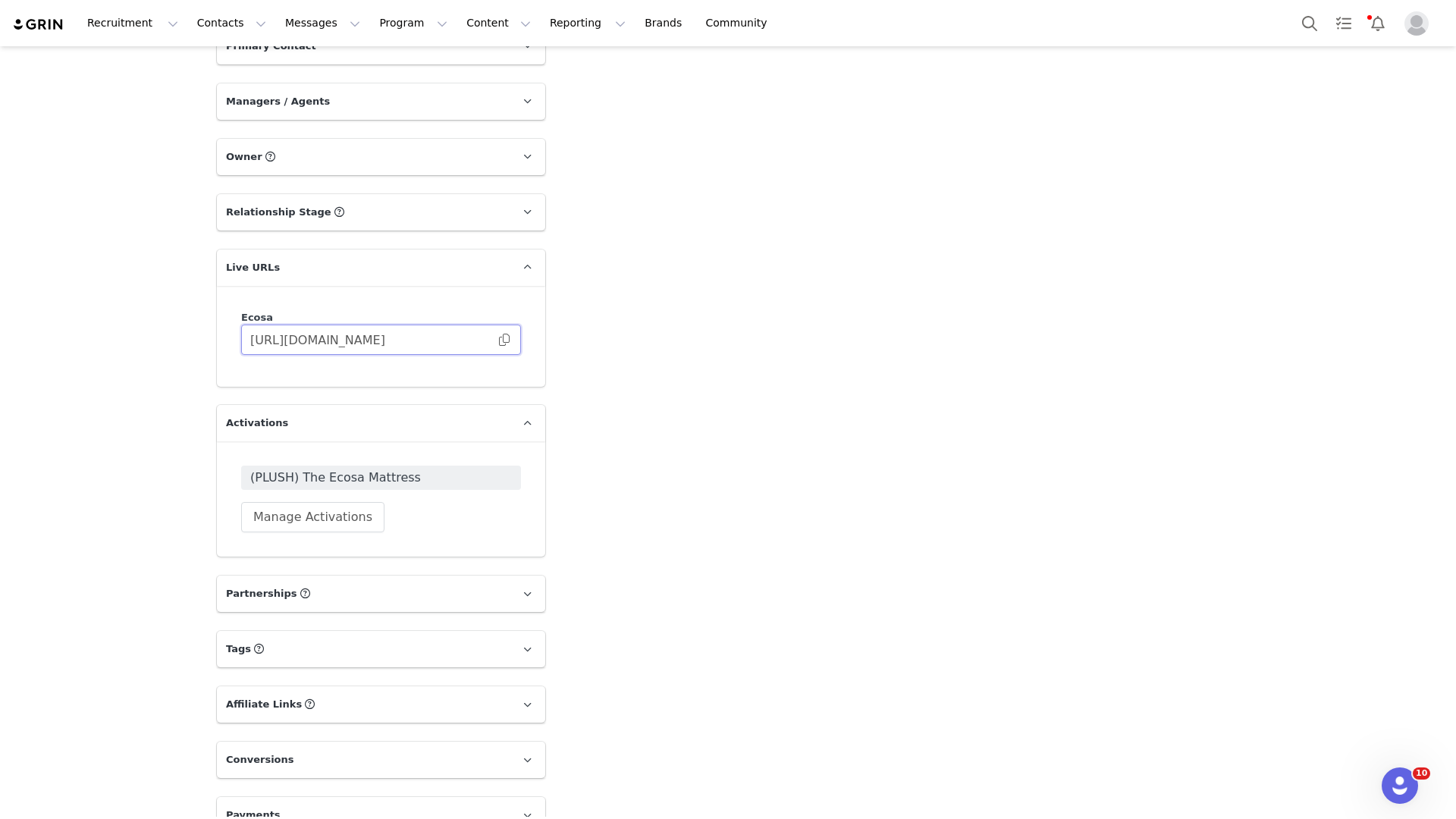
click at [420, 324] on input "https://ecosa.grin.live/c111def4-7494-48f3-9a39-c56ea83d091c" at bounding box center [381, 339] width 280 height 30
click at [290, 502] on button "Manage Activations" at bounding box center [313, 517] width 143 height 30
click at [278, 539] on div "Select Activation" at bounding box center [268, 548] width 148 height 23
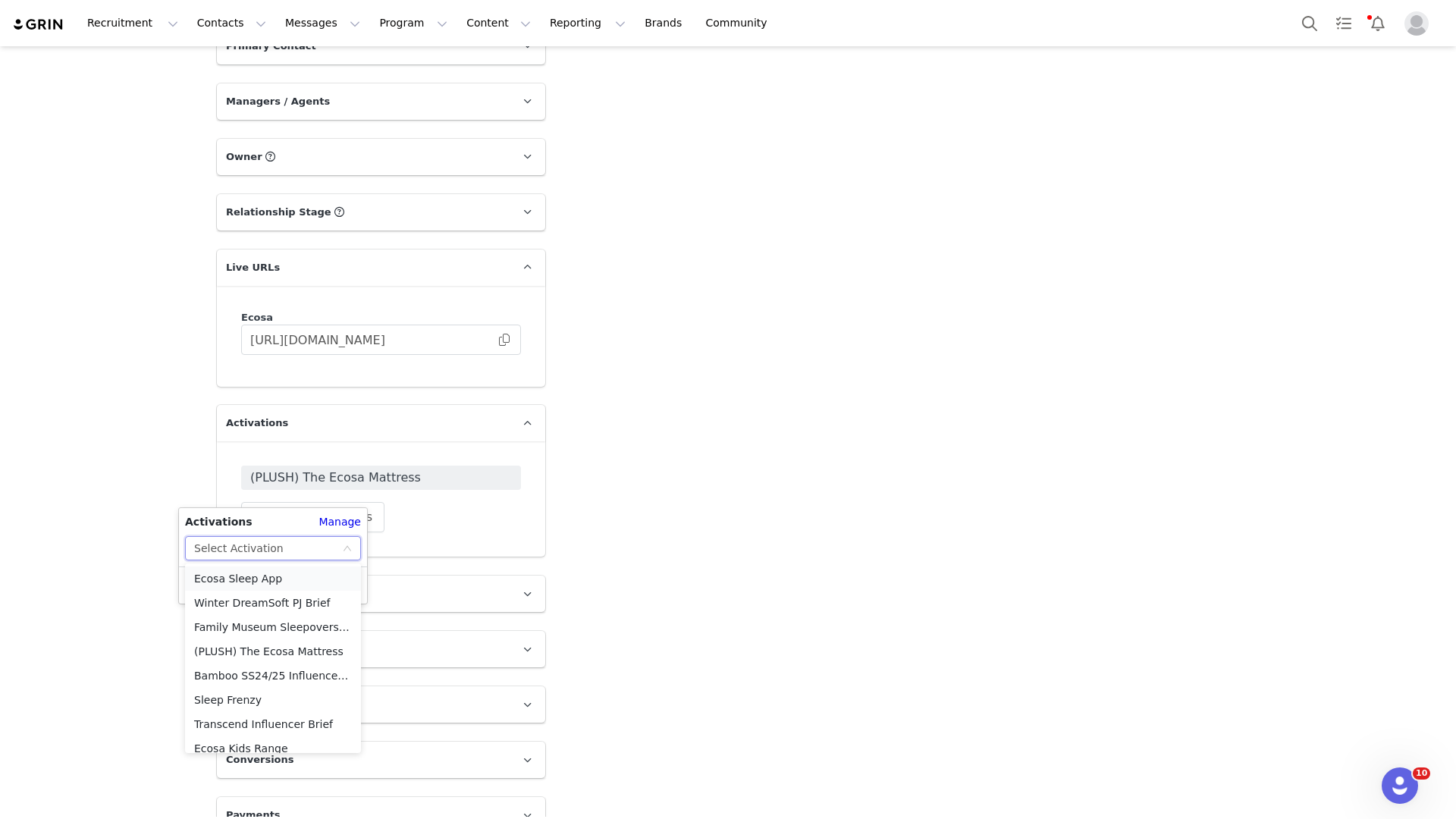
click at [264, 578] on li "Ecosa Sleep App" at bounding box center [273, 578] width 176 height 24
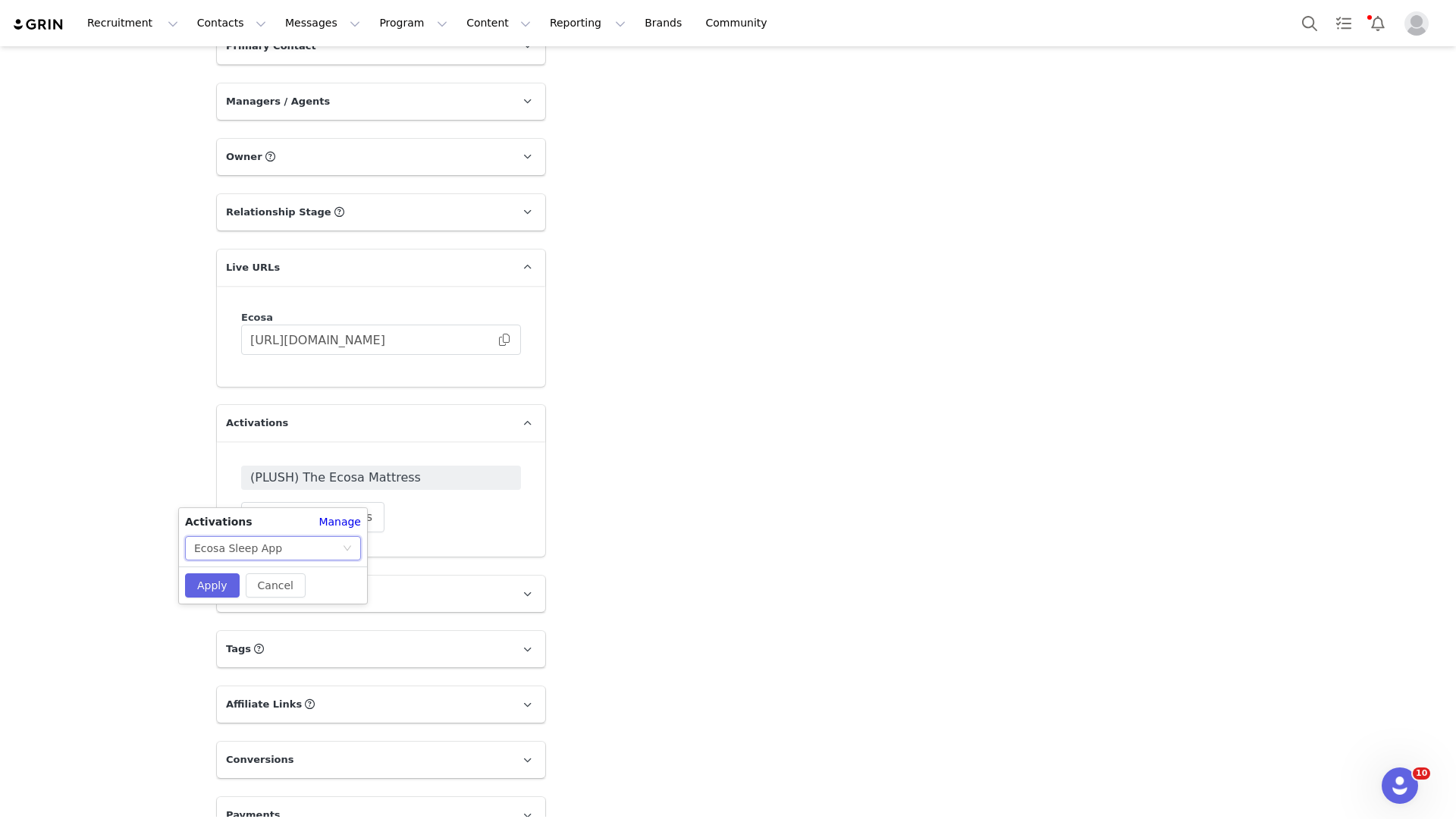
click at [288, 546] on div "Ecosa Sleep App" at bounding box center [268, 548] width 148 height 23
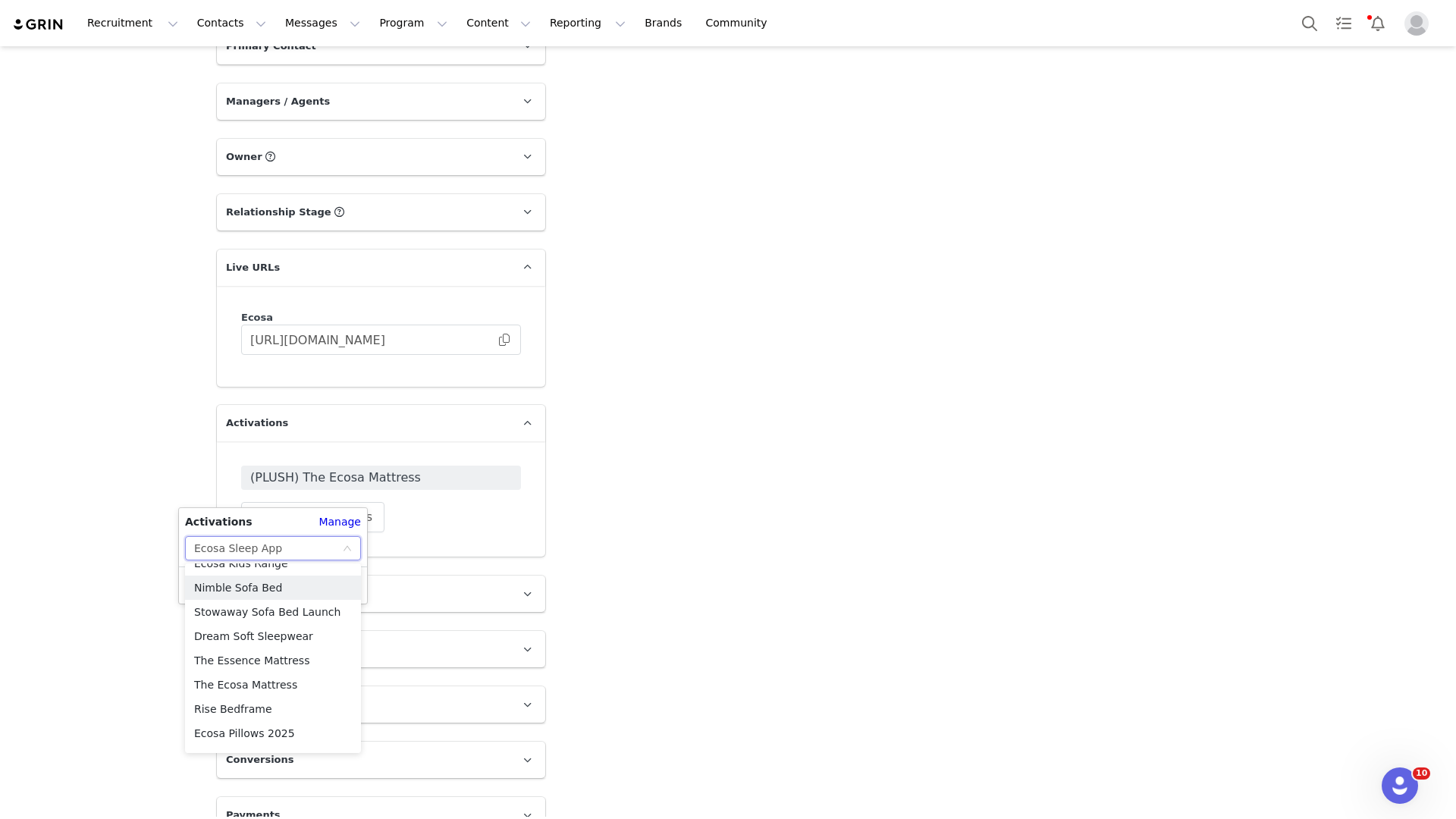
scroll to position [186, 0]
click at [271, 679] on li "The Ecosa Mattress" at bounding box center [273, 684] width 176 height 24
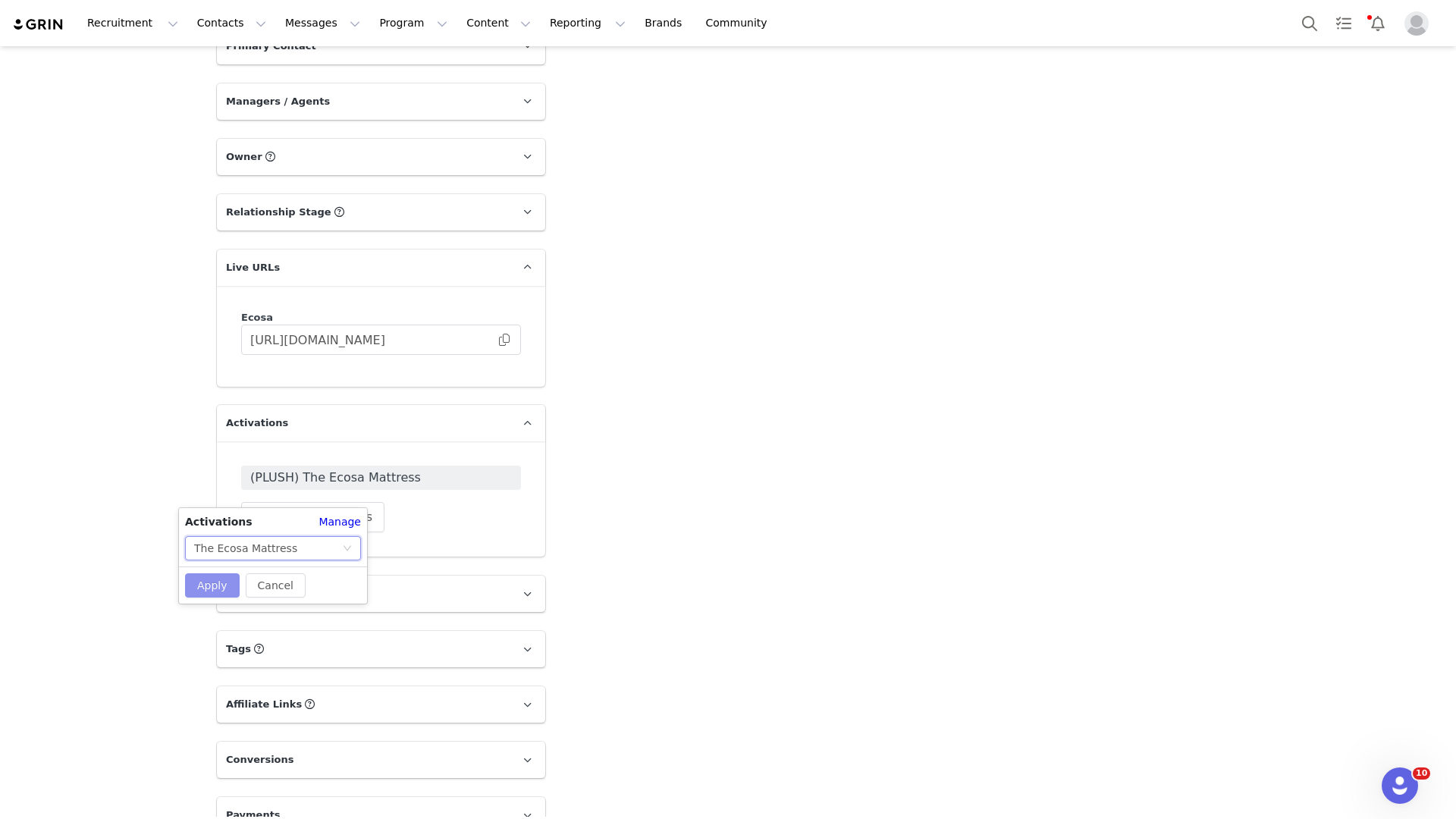
click at [225, 574] on button "Apply" at bounding box center [212, 585] width 54 height 24
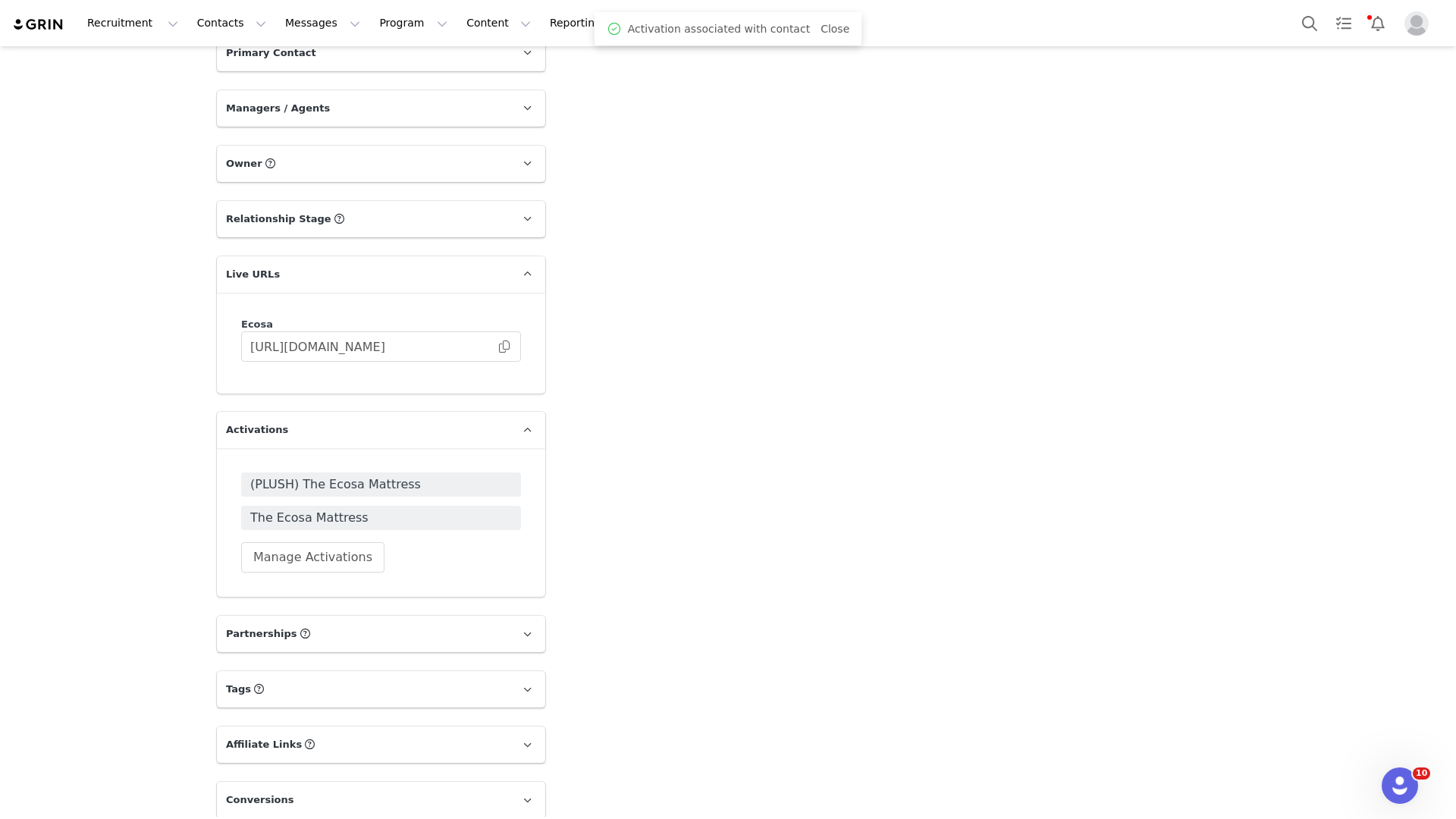
scroll to position [2095, 0]
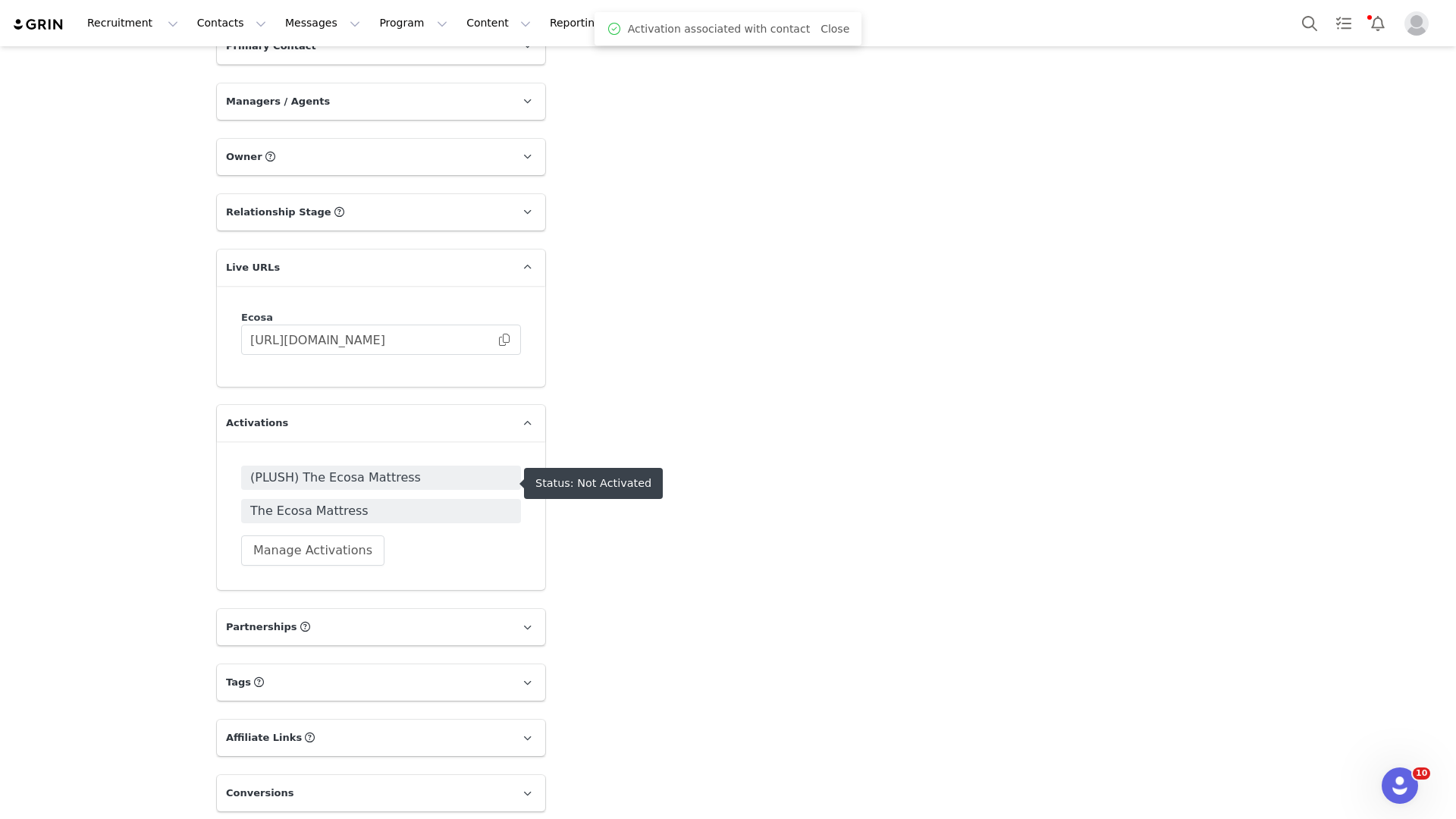
click at [346, 502] on span "The Ecosa Mattress" at bounding box center [381, 511] width 262 height 18
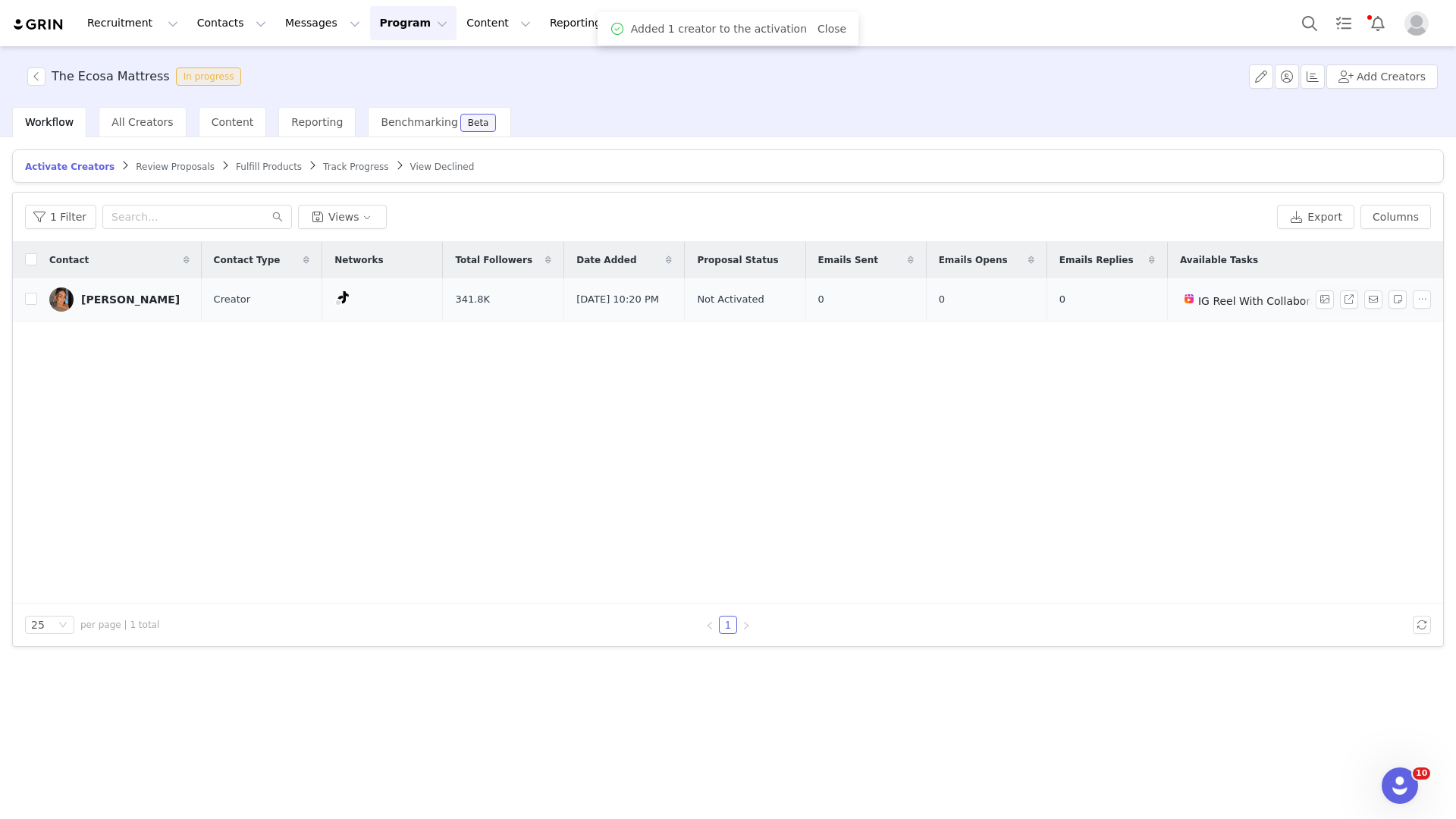
click at [137, 302] on div "[PERSON_NAME]" at bounding box center [130, 299] width 98 height 12
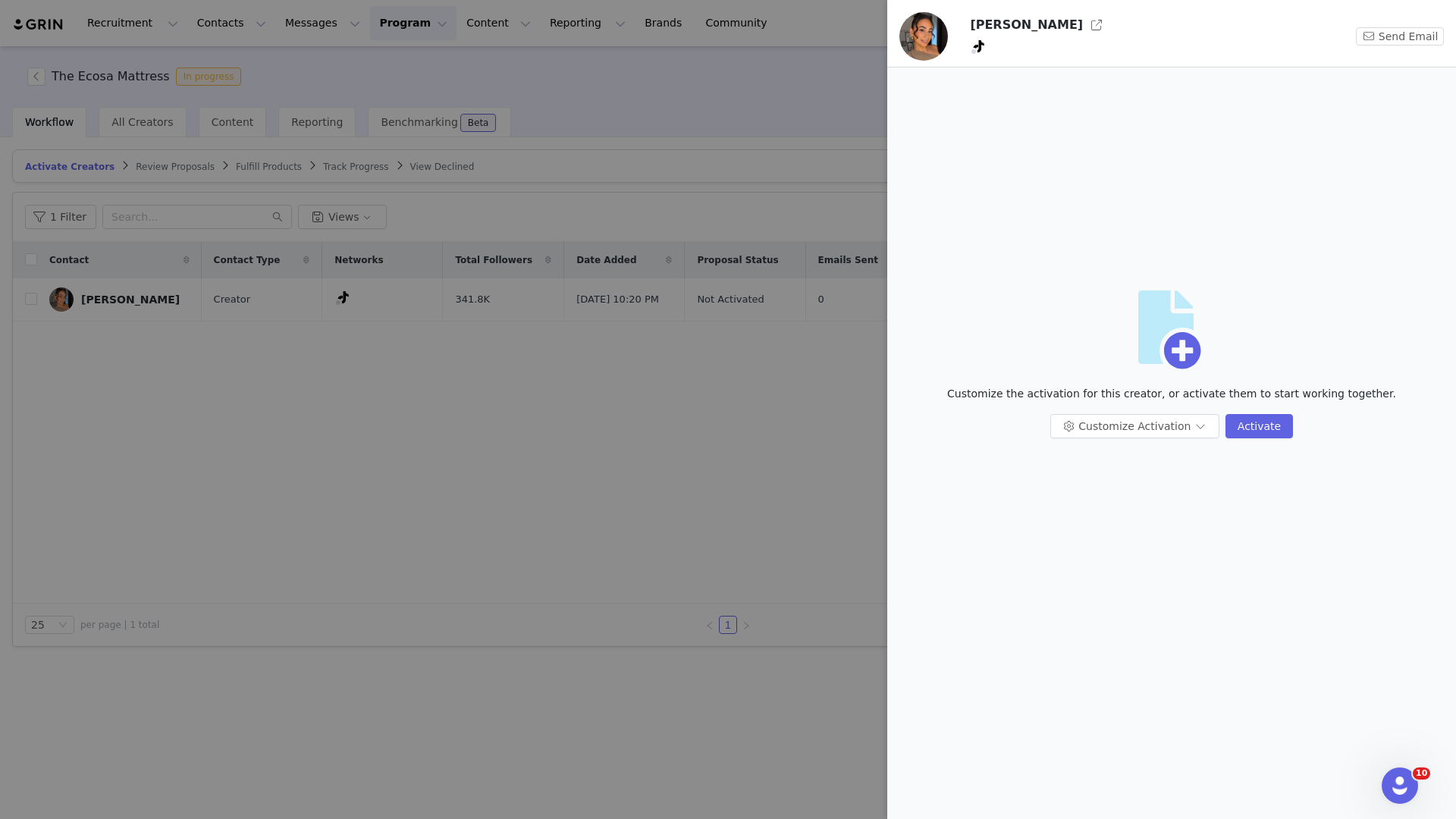
click at [159, 391] on div at bounding box center [728, 410] width 1456 height 819
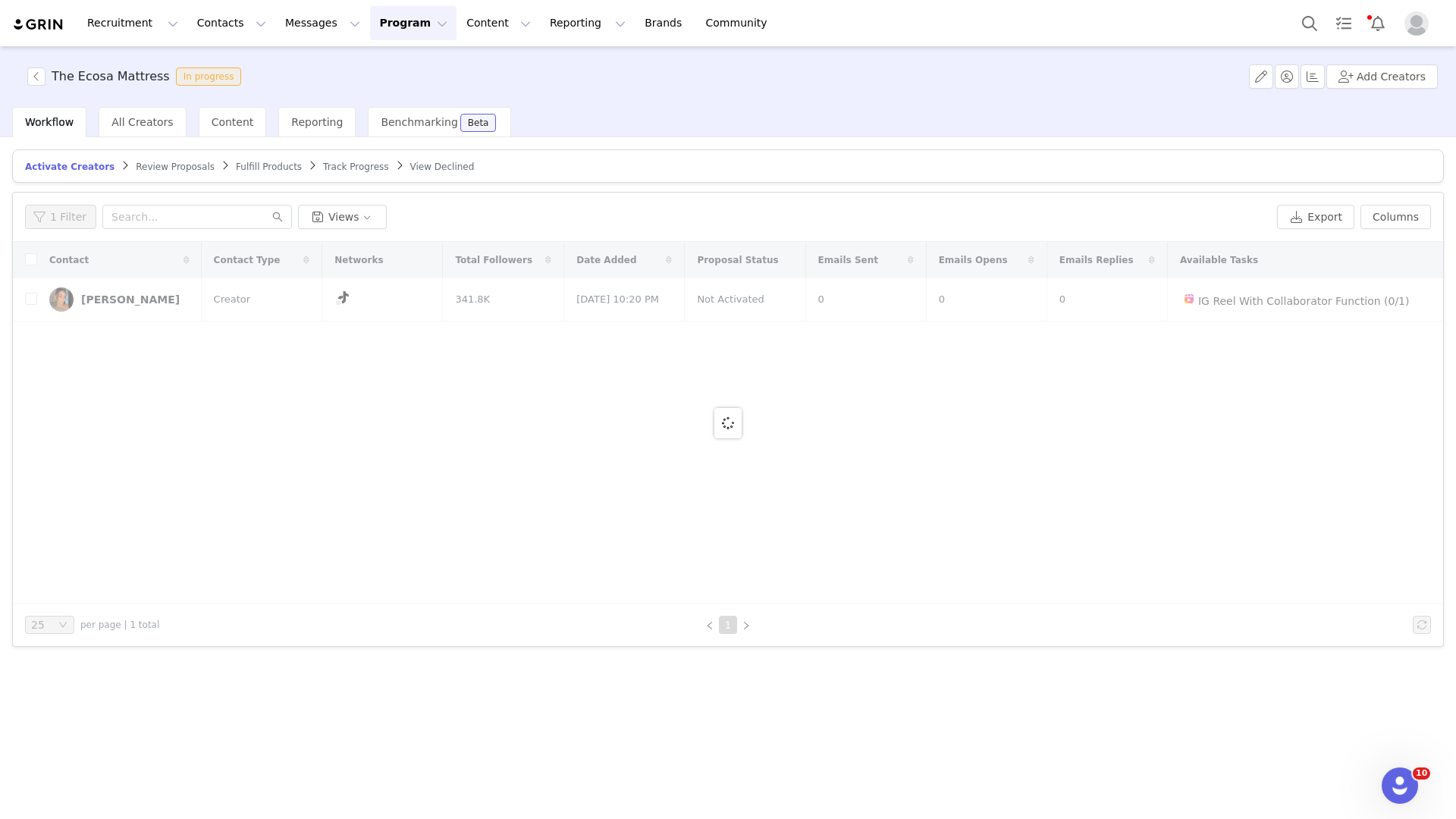
click at [217, 41] on div "Recruitment Recruitment Creator Search Curated Lists Landing Pages Web Extensio…" at bounding box center [728, 23] width 1456 height 46
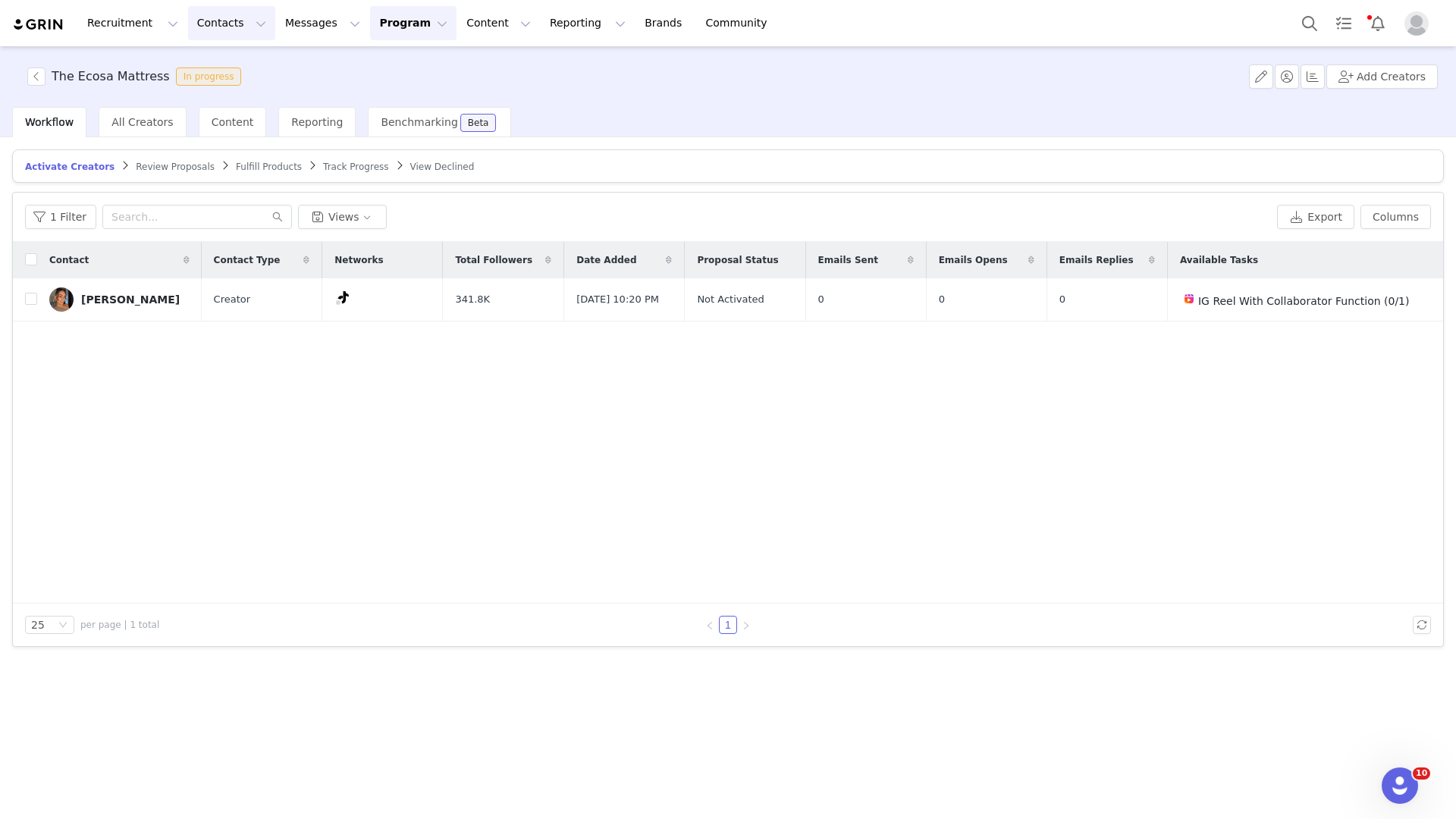
click at [217, 29] on button "Contacts Contacts" at bounding box center [231, 23] width 87 height 34
click at [216, 83] on link "Prospects" at bounding box center [236, 95] width 119 height 28
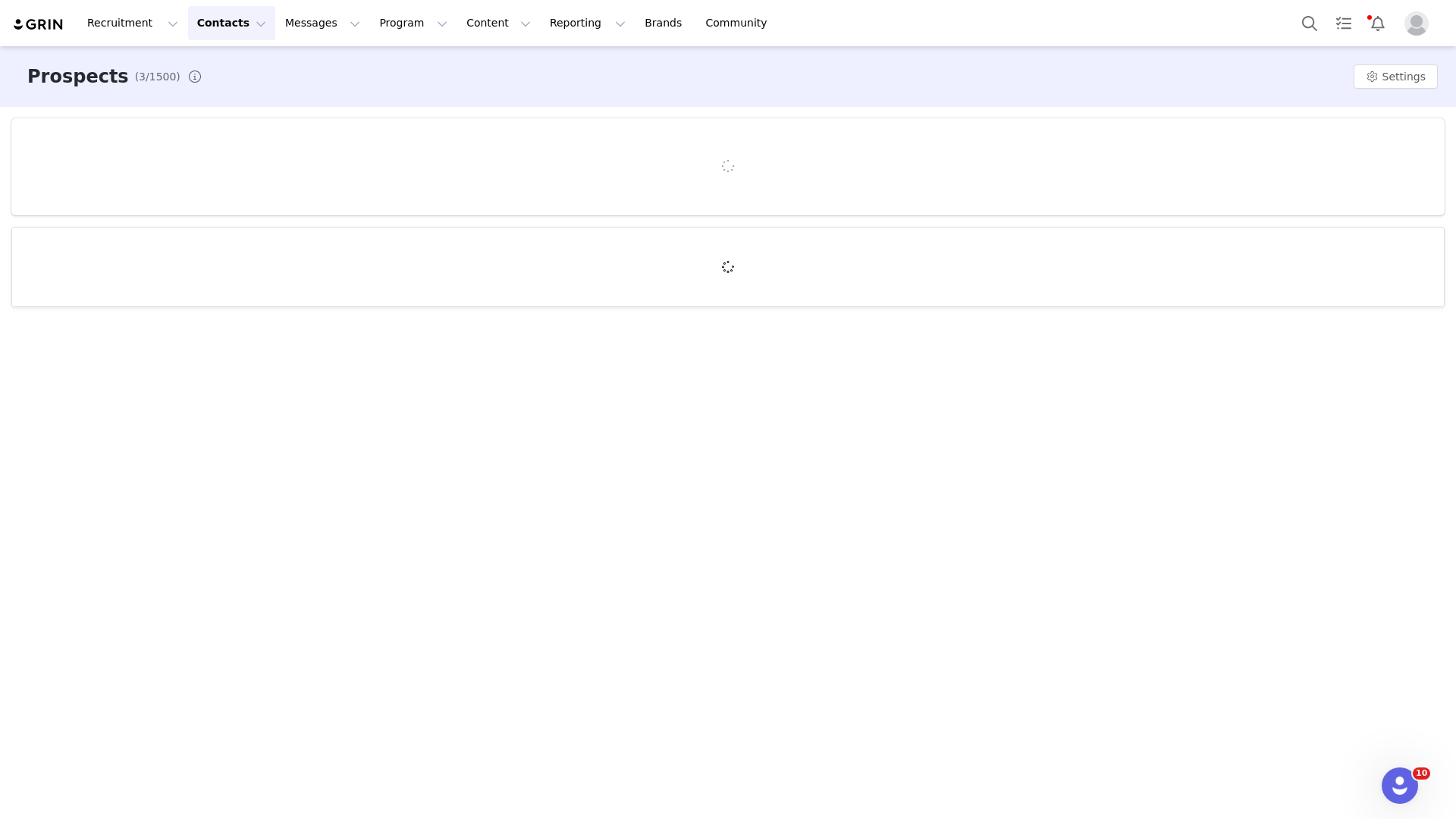
click at [217, 27] on button "Contacts Contacts" at bounding box center [231, 23] width 87 height 34
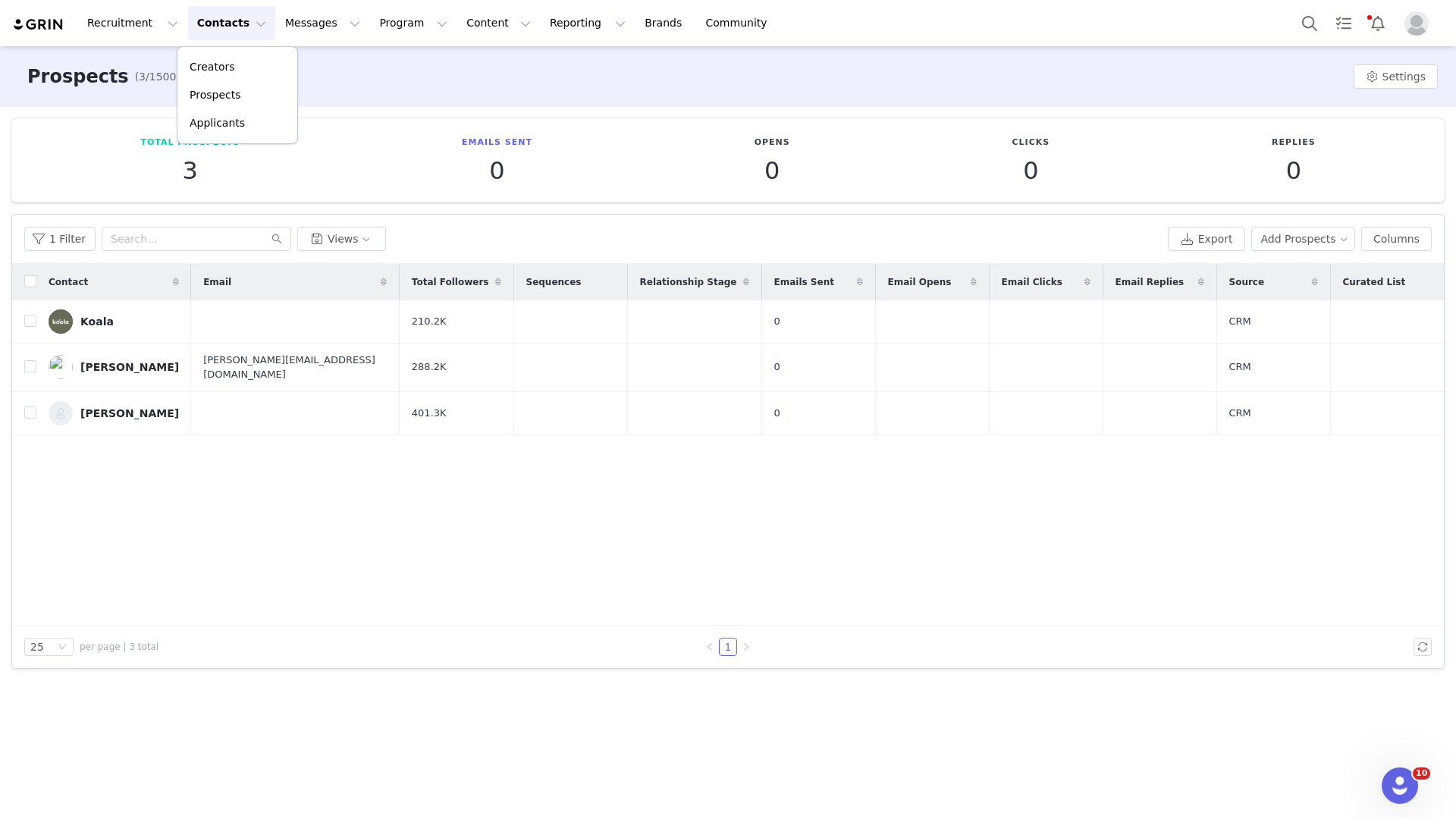
click at [217, 44] on div "Recruitment Recruitment Creator Search Curated Lists Landing Pages Web Extensio…" at bounding box center [728, 23] width 1456 height 46
click at [217, 54] on div "Prospects (3/1500) Learn more Settings" at bounding box center [728, 76] width 1456 height 61
click at [217, 3] on div "Recruitment Recruitment Creator Search Curated Lists Landing Pages Web Extensio…" at bounding box center [728, 23] width 1456 height 46
click at [217, 28] on button "Contacts Contacts" at bounding box center [231, 23] width 87 height 34
click at [219, 62] on p "Creators" at bounding box center [212, 67] width 46 height 16
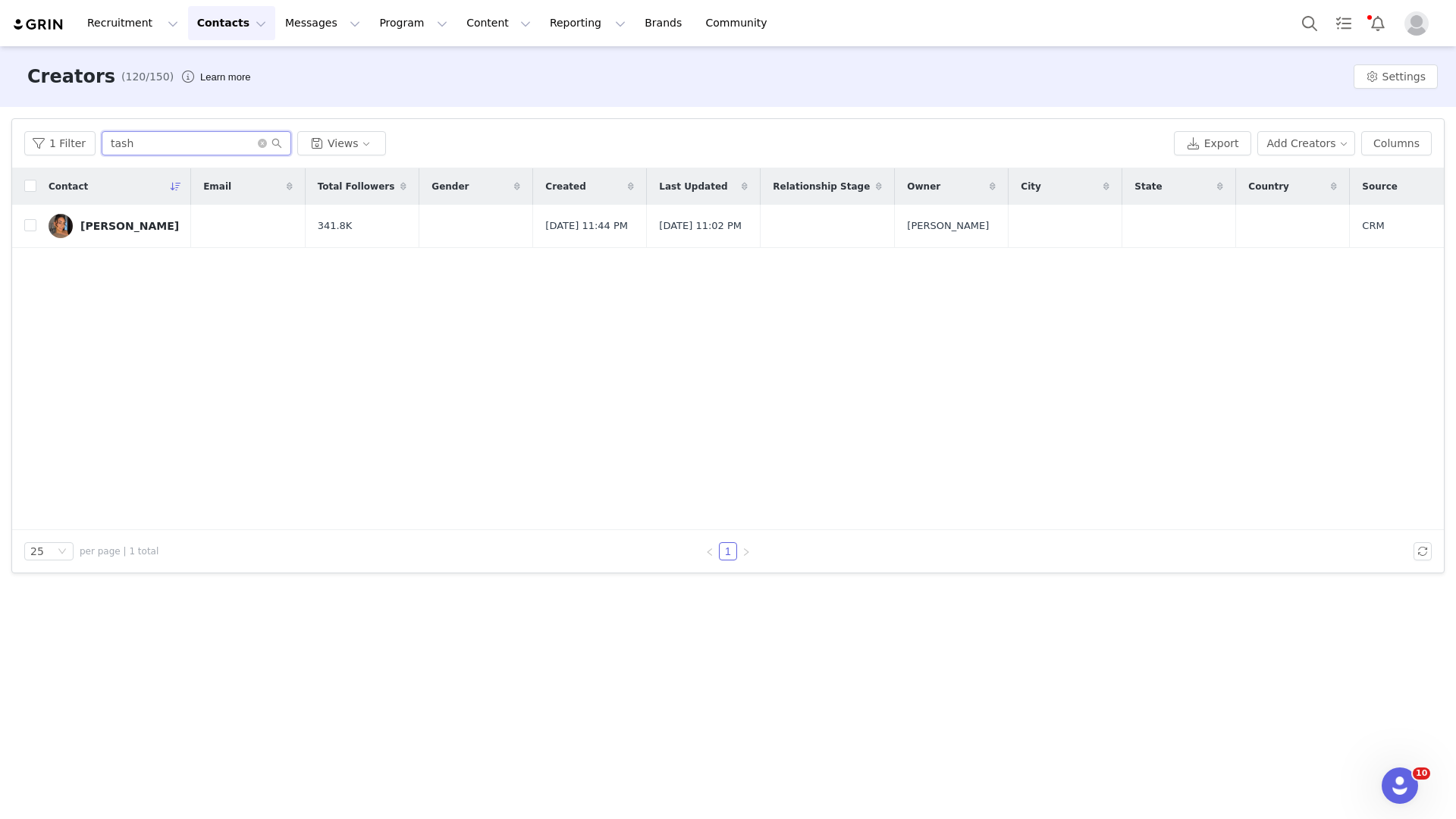
click at [131, 139] on input "tash" at bounding box center [196, 143] width 189 height 24
type input "tas"
click at [101, 229] on div "Contact Email Total Followers Gender Created Last Updated Relationship Stage Ow…" at bounding box center [728, 349] width 1432 height 362
click at [136, 236] on link "[PERSON_NAME]" at bounding box center [114, 226] width 131 height 24
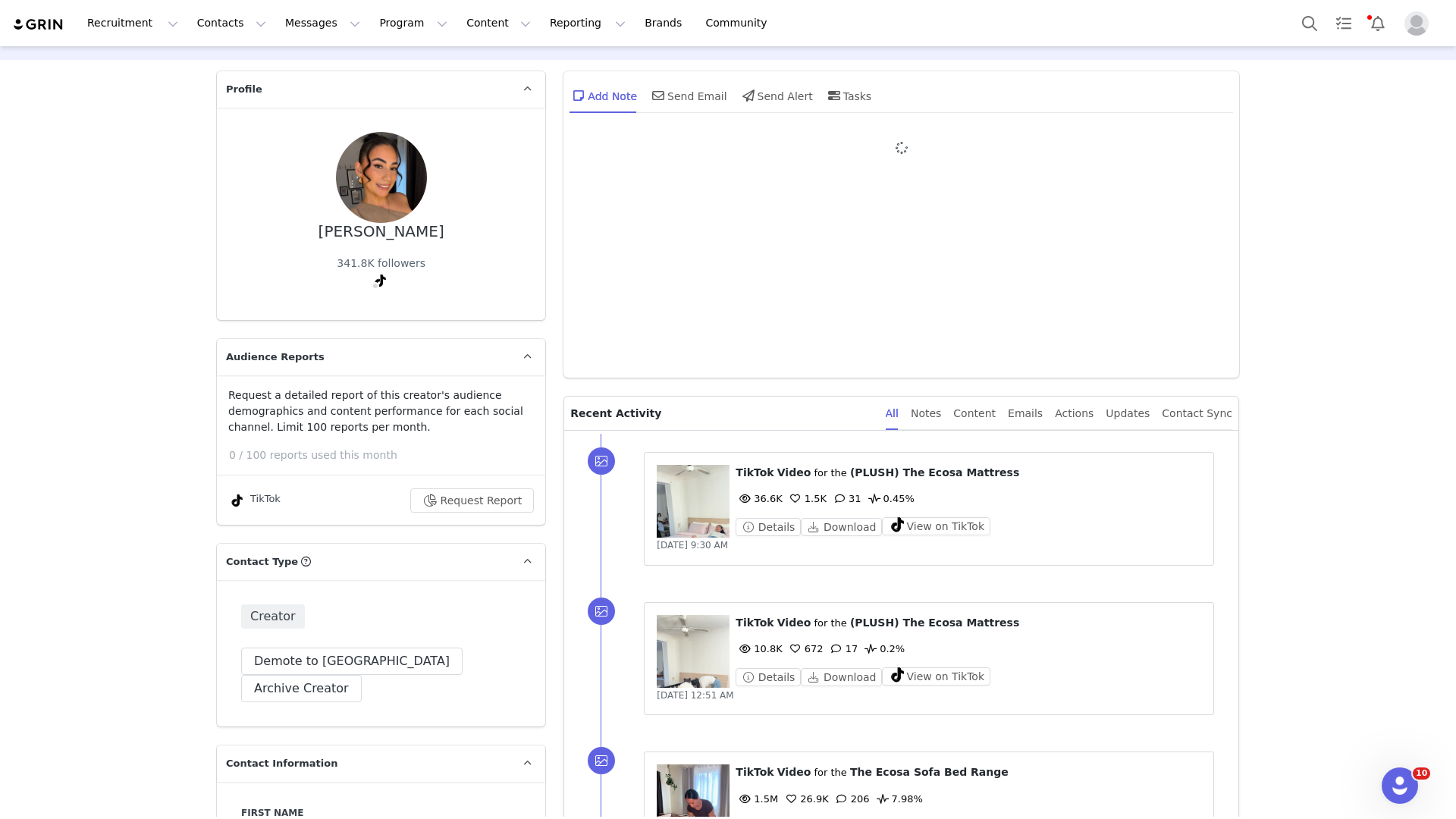
type input "+1 (United States)"
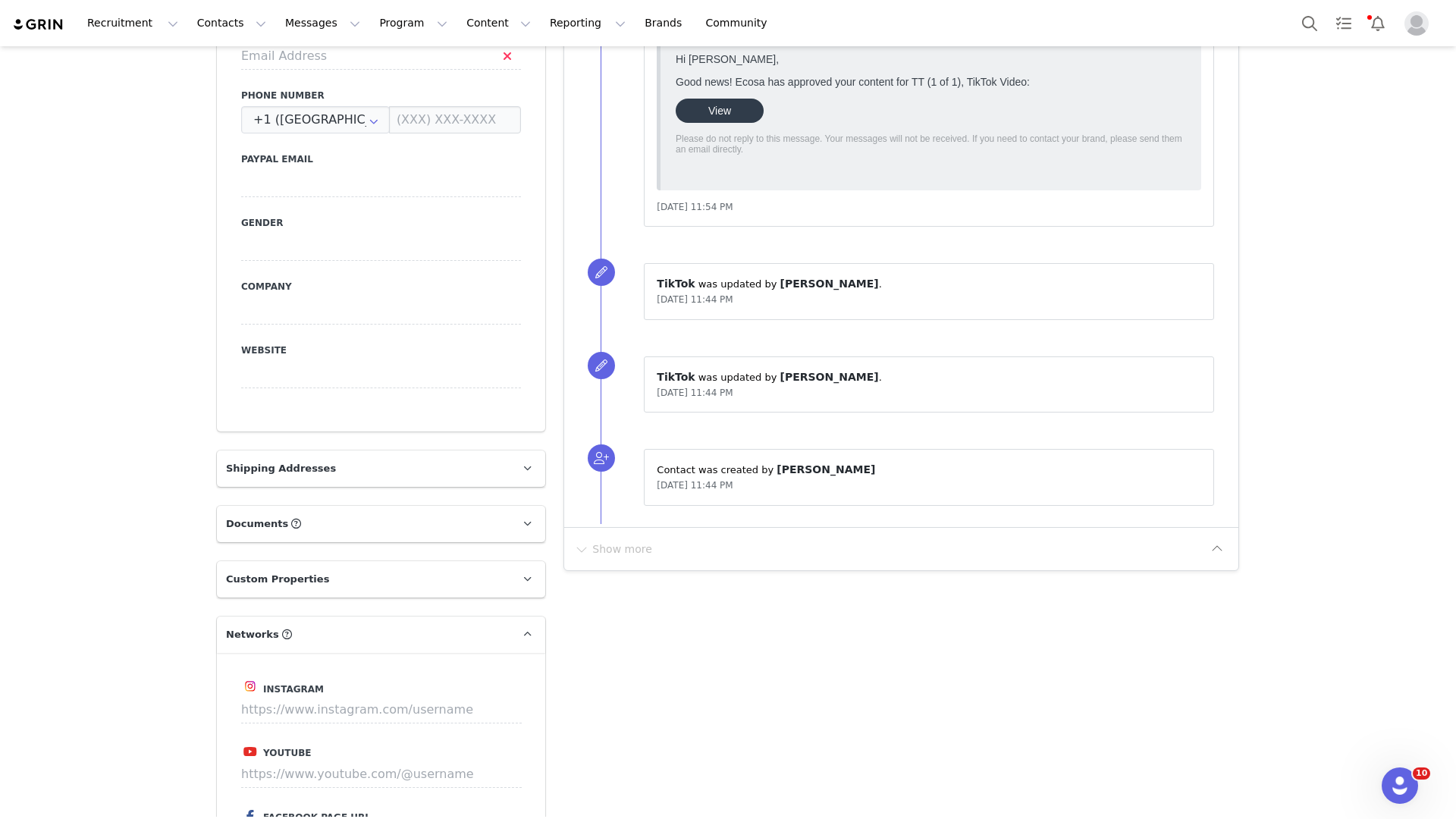
scroll to position [1263, 0]
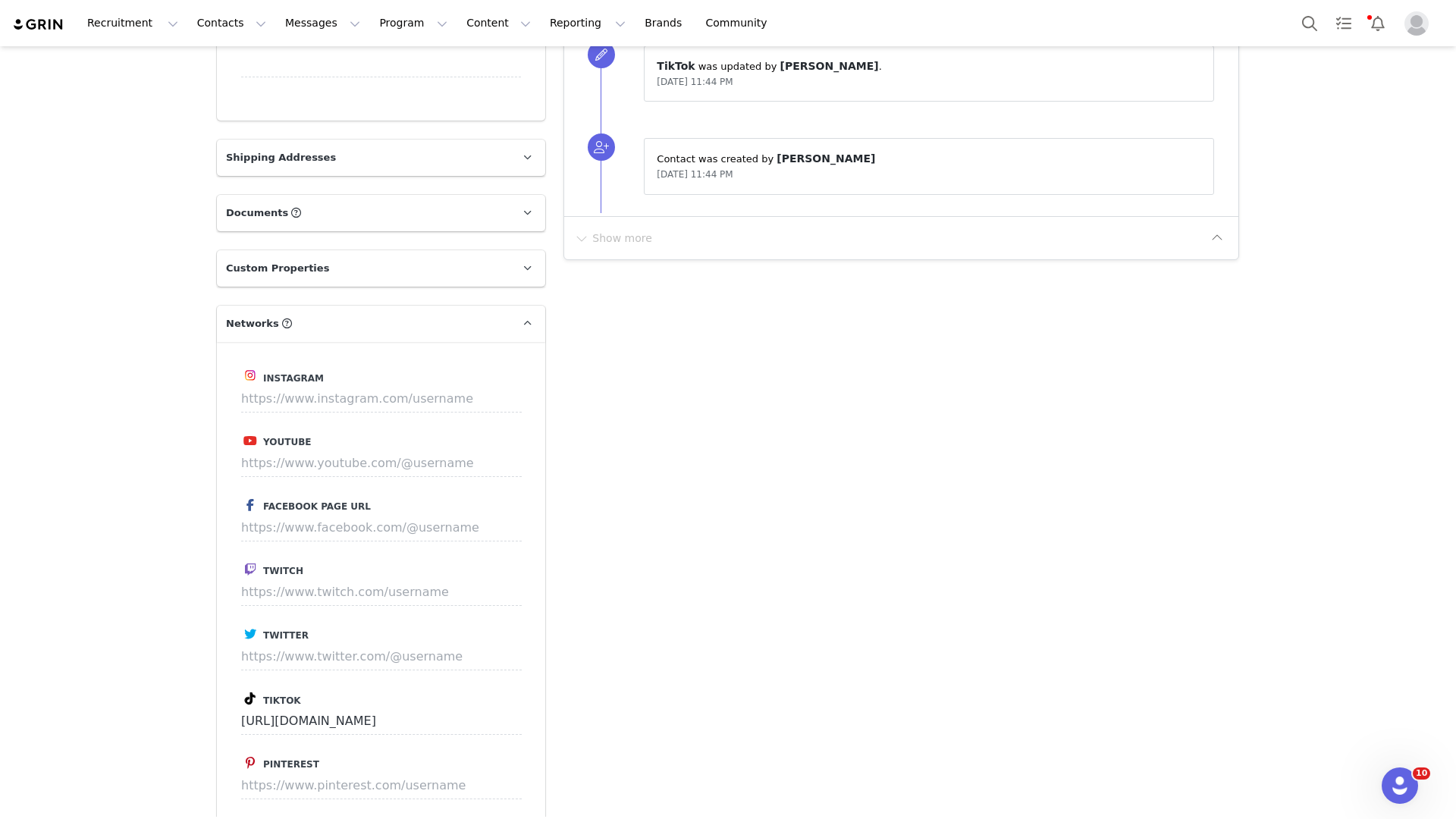
click at [372, 366] on label "Instagram" at bounding box center [381, 375] width 280 height 19
click at [318, 385] on input at bounding box center [381, 399] width 280 height 28
paste input "https://www.instagram.com/tashdelrosario/"
click at [491, 385] on button "Save" at bounding box center [493, 399] width 55 height 28
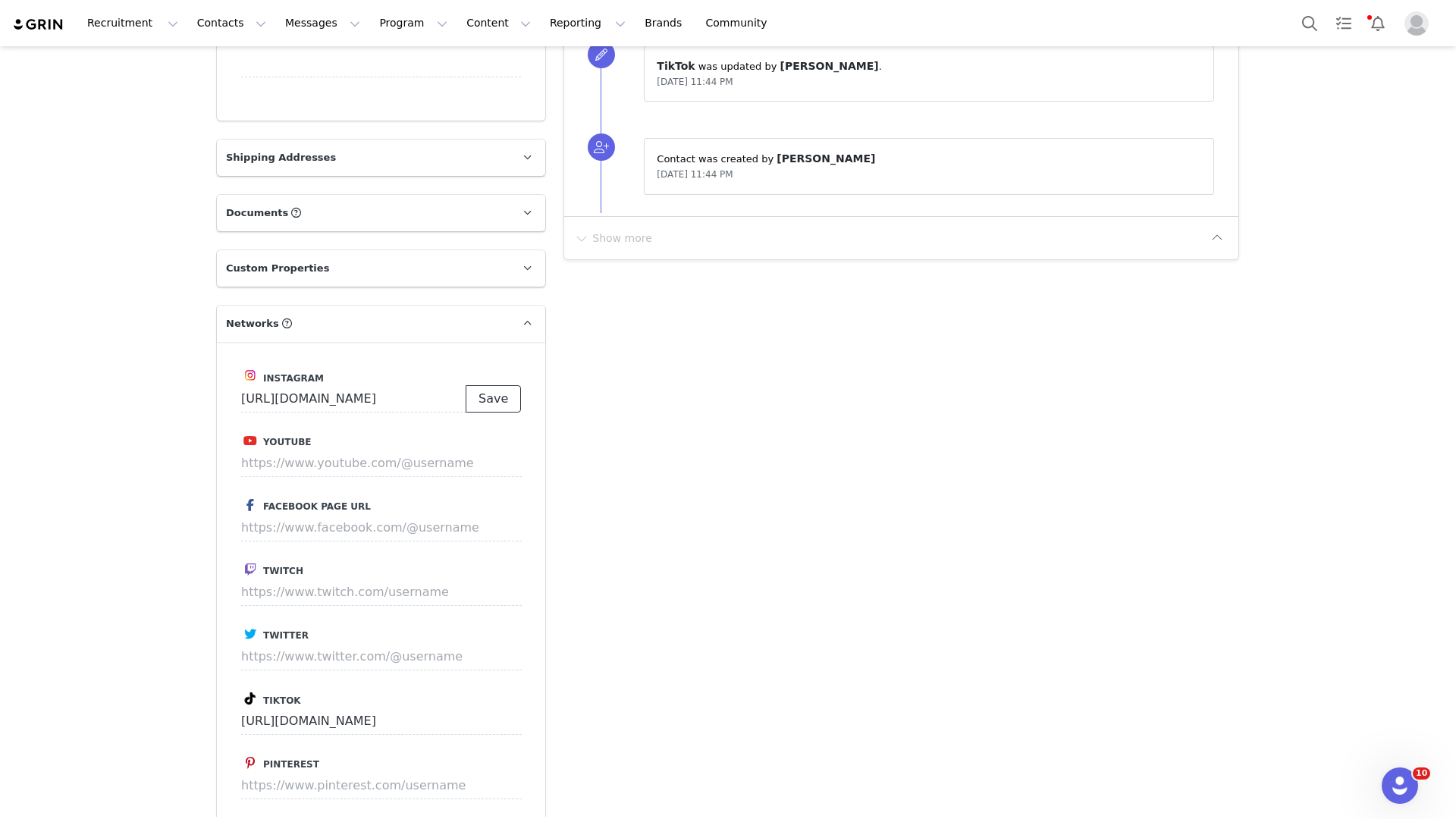
scroll to position [0, 0]
type input "https://www.instagram.com/tashdelrosario"
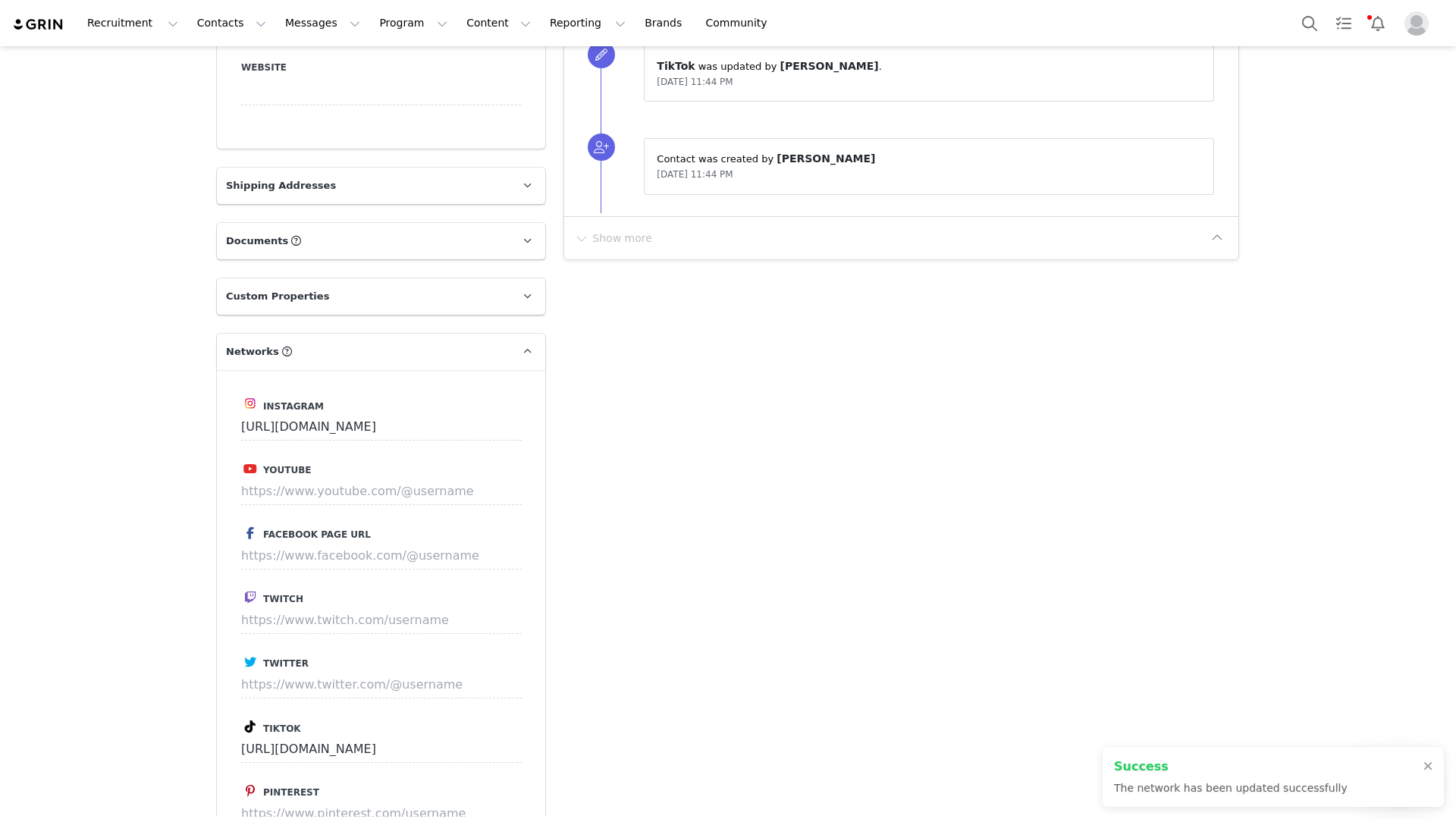
scroll to position [1290, 0]
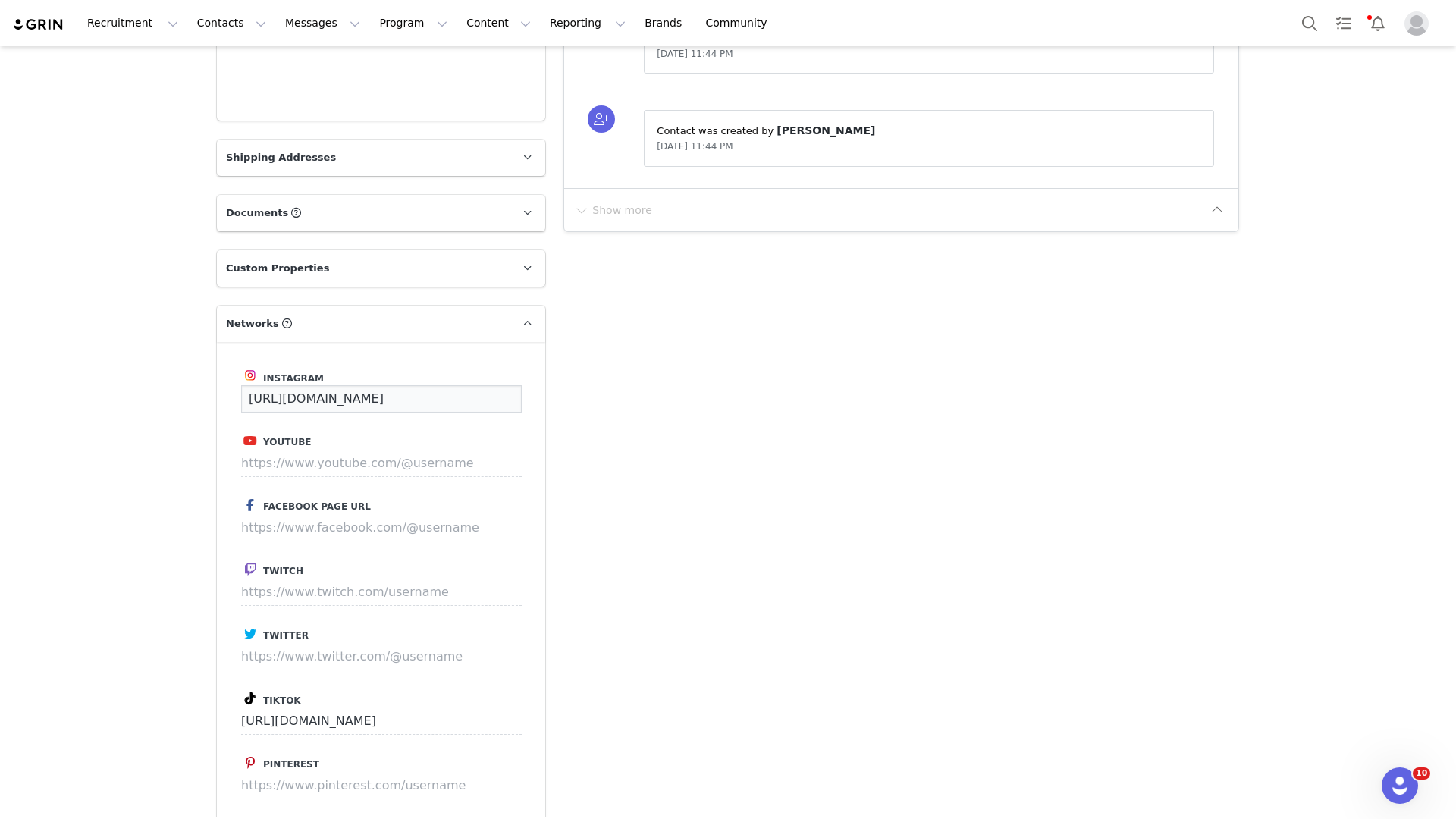
click at [408, 385] on input "https://www.instagram.com/tashdelrosario" at bounding box center [381, 399] width 280 height 28
click at [469, 431] on label "Youtube" at bounding box center [381, 440] width 280 height 18
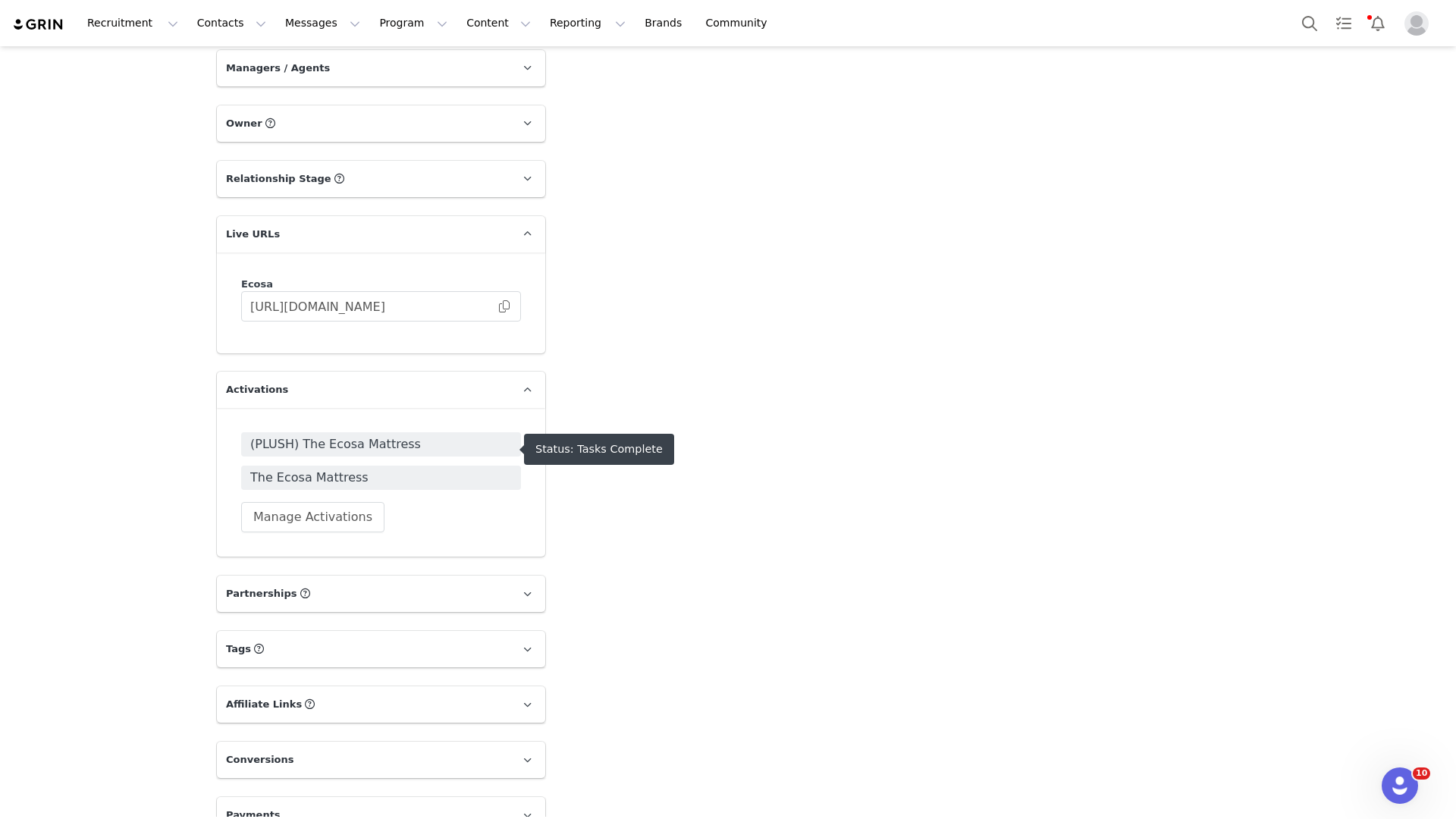
scroll to position [0, 0]
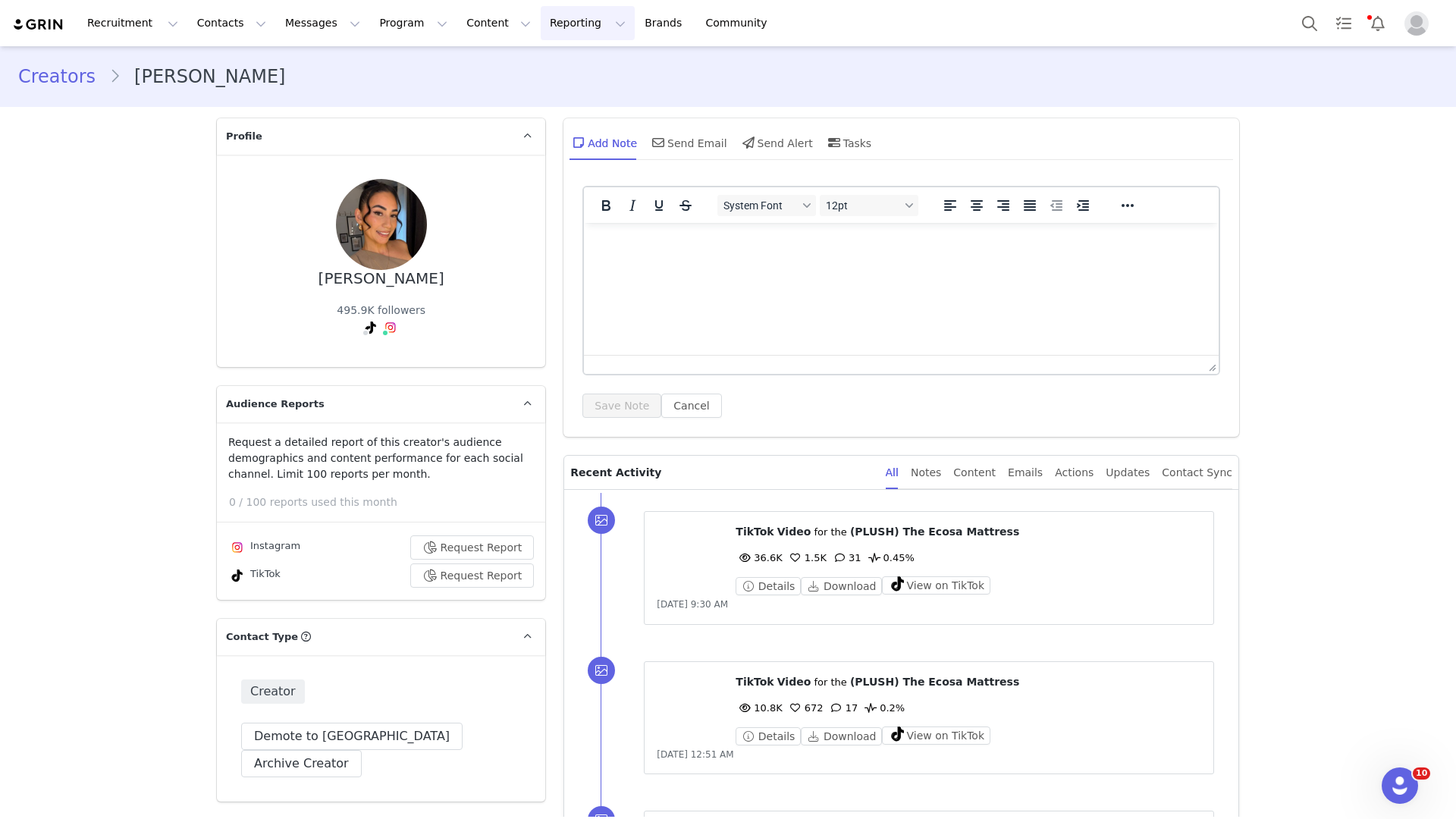
click at [567, 36] on button "Reporting Reporting" at bounding box center [587, 23] width 94 height 34
click at [563, 63] on p "Dashboard" at bounding box center [544, 67] width 58 height 16
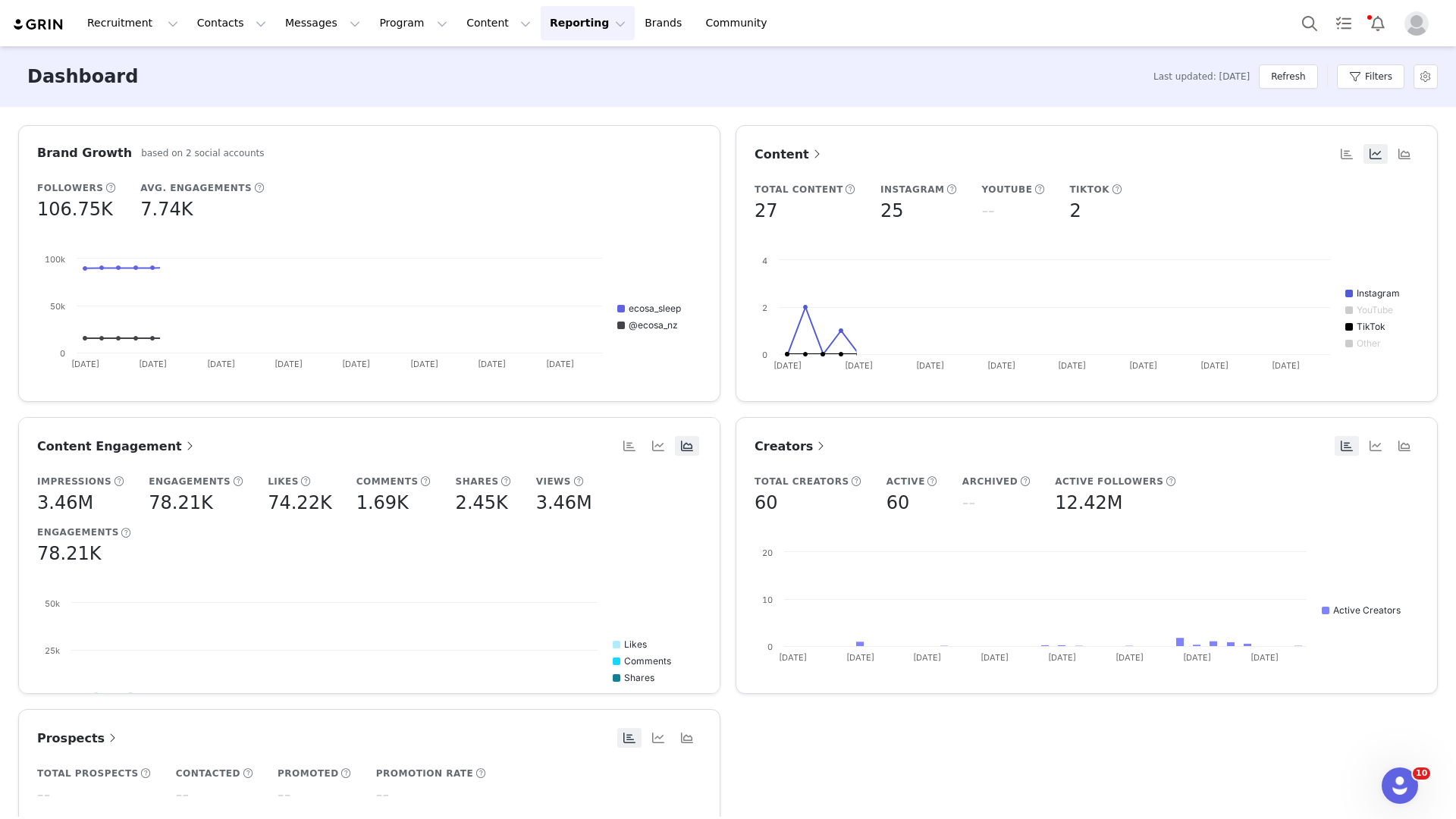
click at [557, 22] on button "Reporting Reporting" at bounding box center [587, 23] width 94 height 34
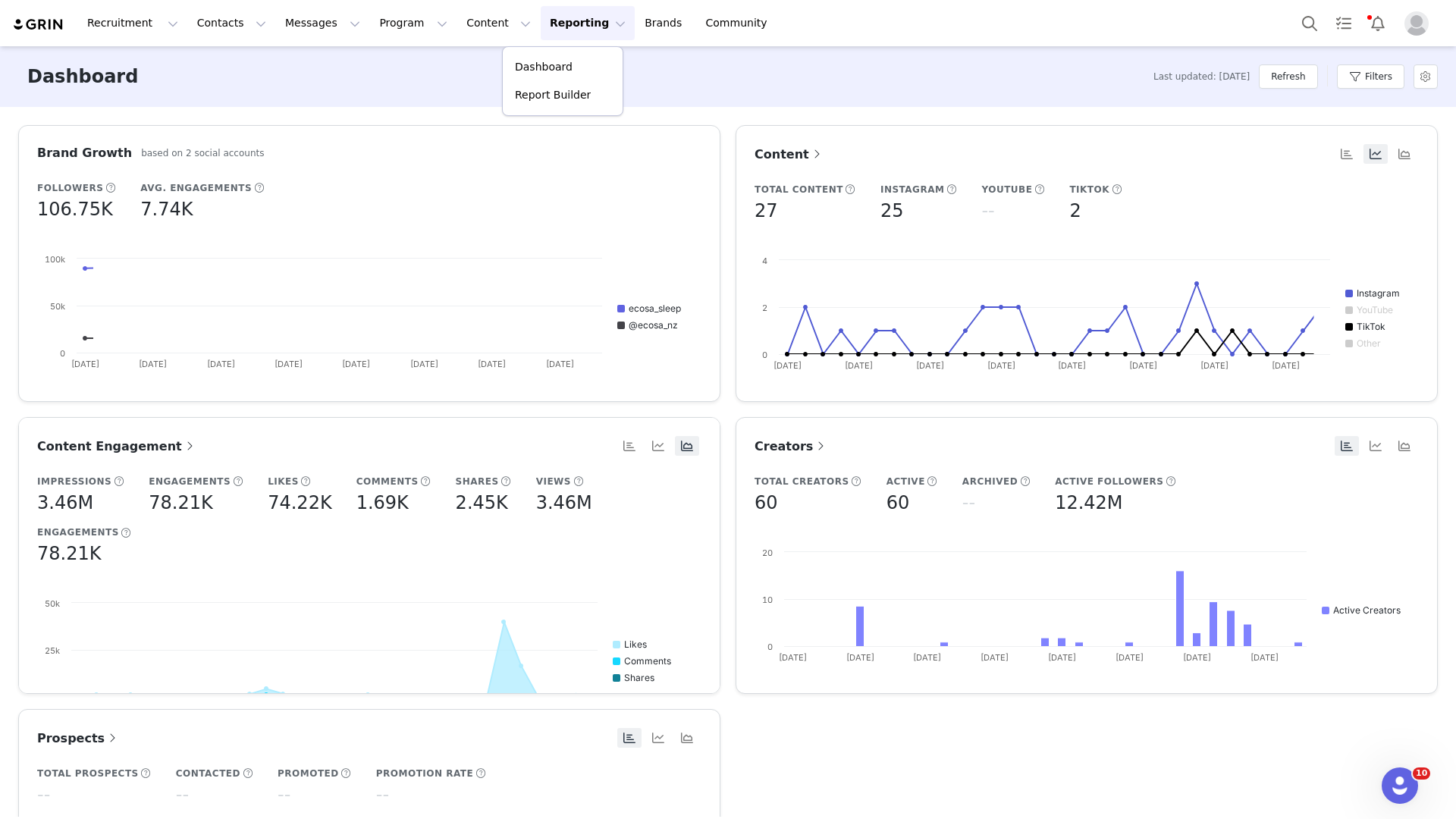
click at [557, 22] on button "Reporting Reporting" at bounding box center [587, 23] width 94 height 34
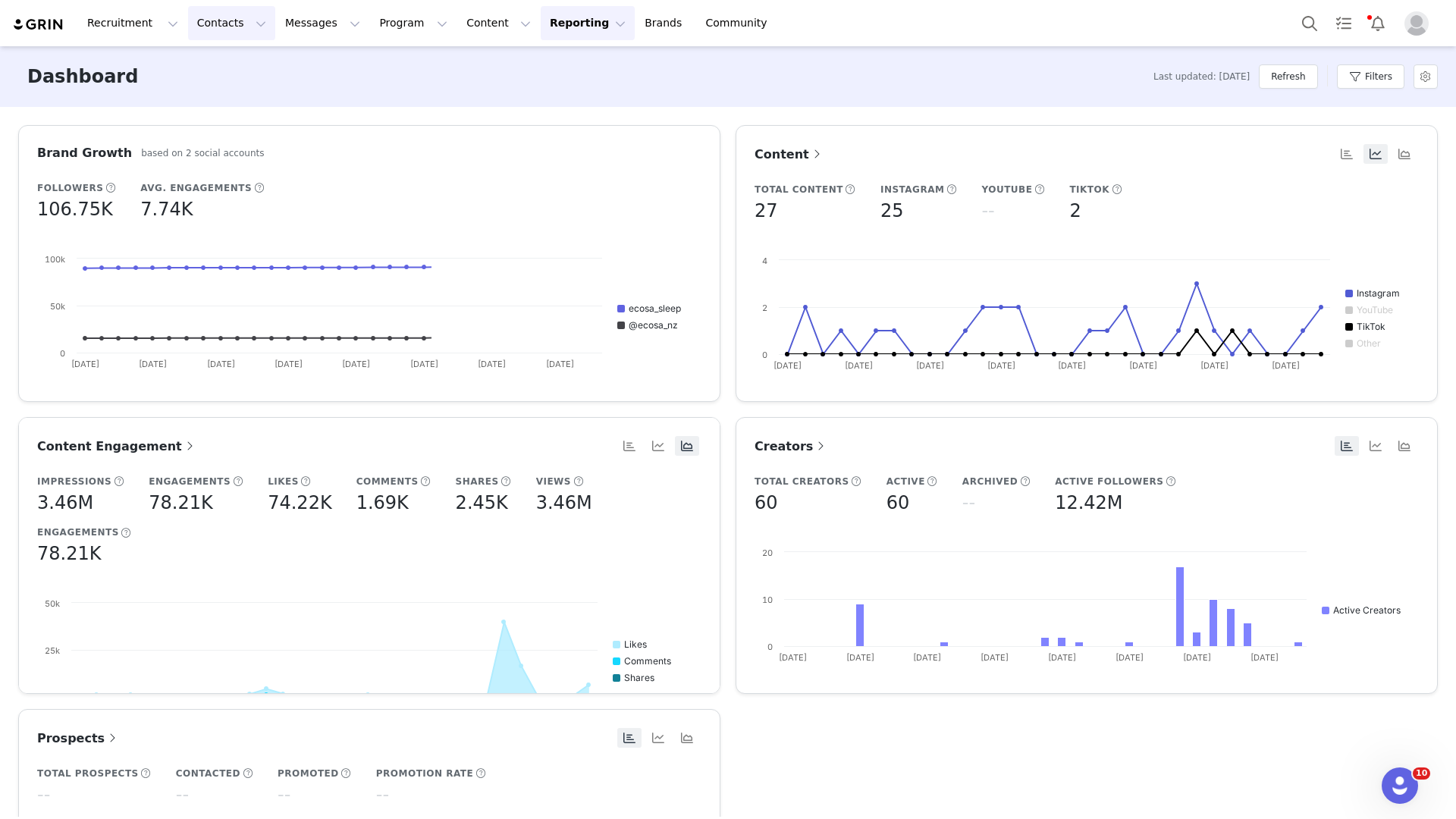
click at [234, 24] on button "Contacts Contacts" at bounding box center [231, 23] width 87 height 34
click at [236, 74] on div "Creators" at bounding box center [237, 67] width 102 height 16
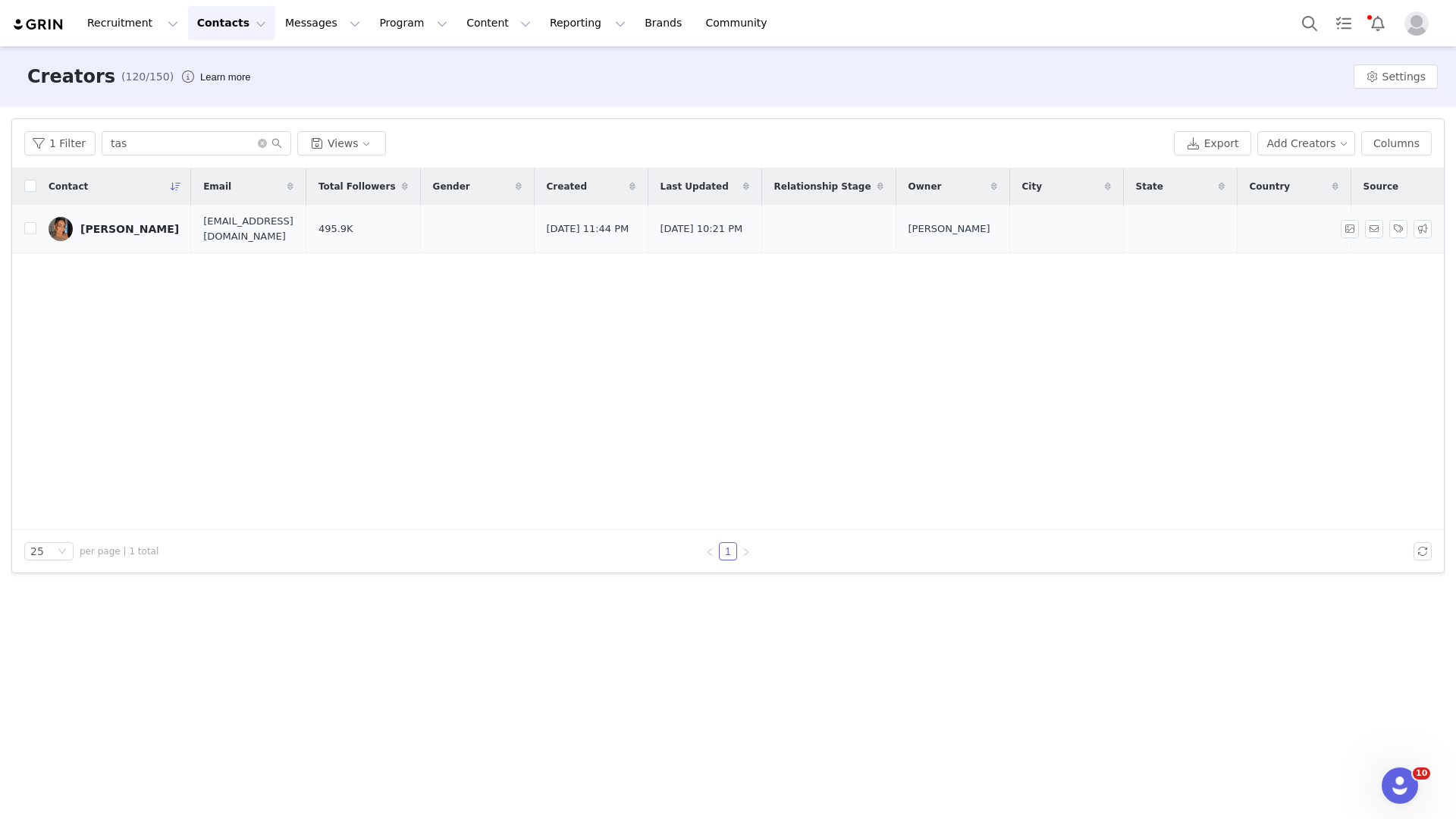
click at [128, 233] on div "[PERSON_NAME]" at bounding box center [129, 228] width 98 height 12
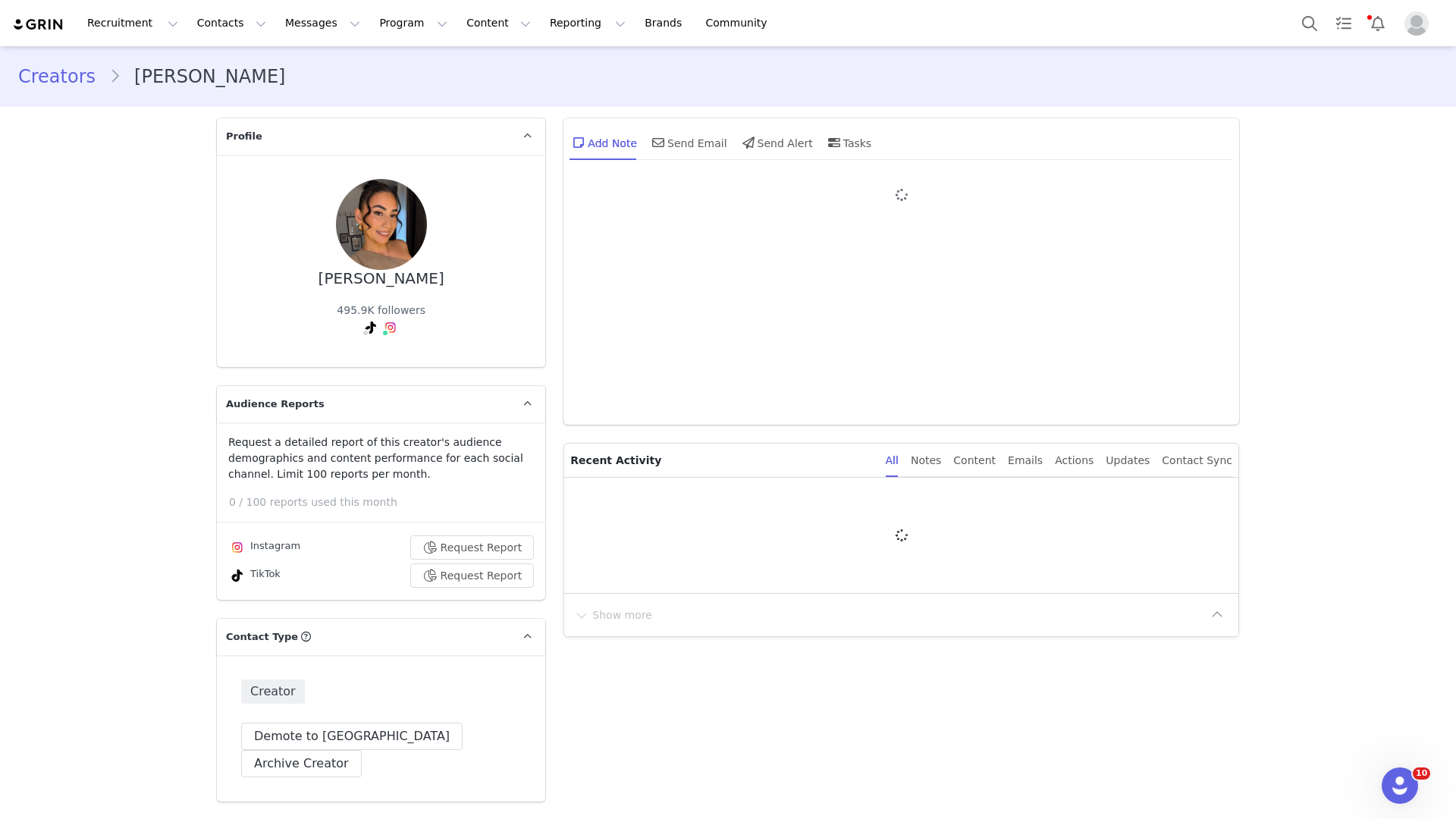
type input "+1 (United States)"
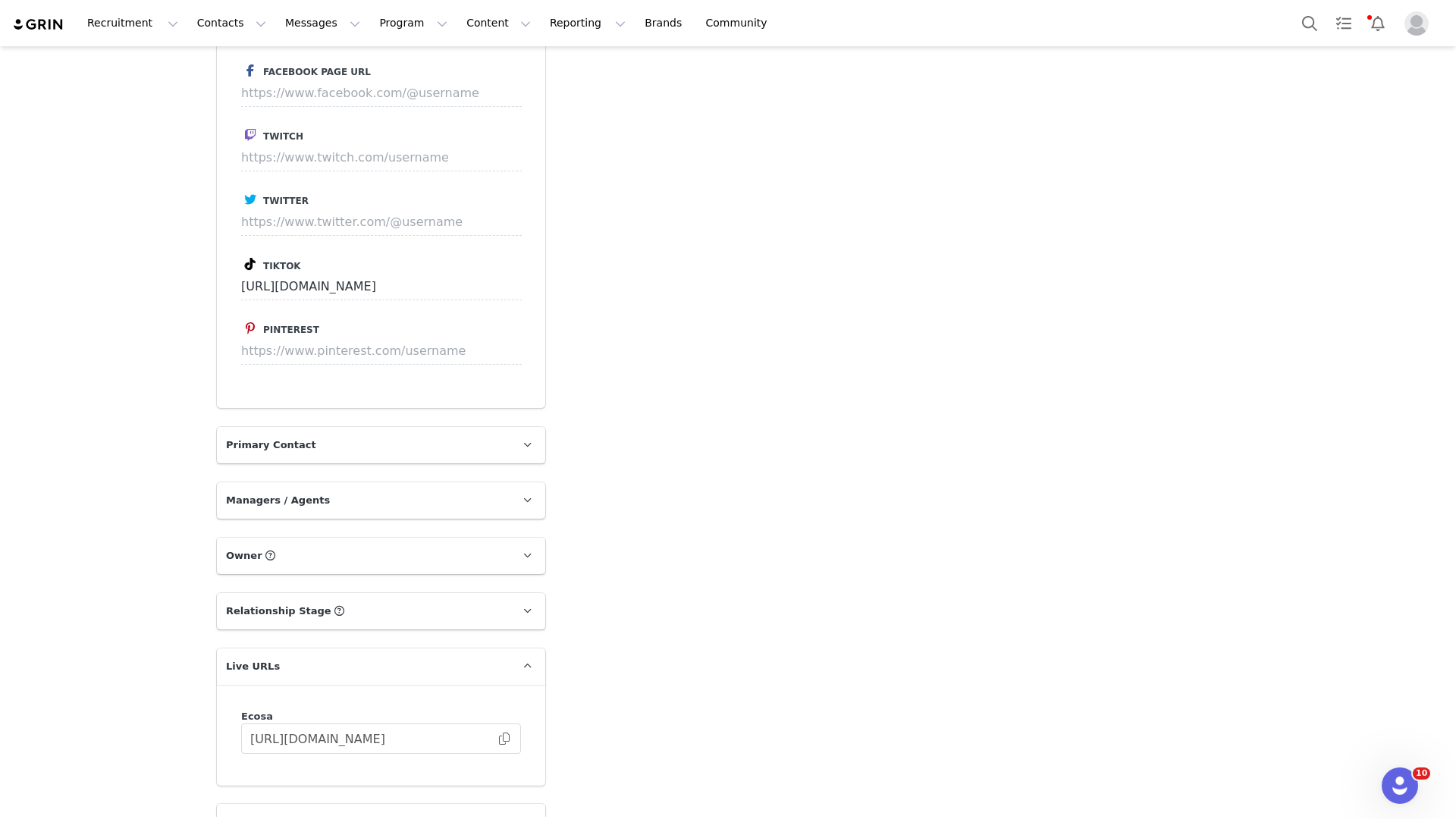
scroll to position [2069, 0]
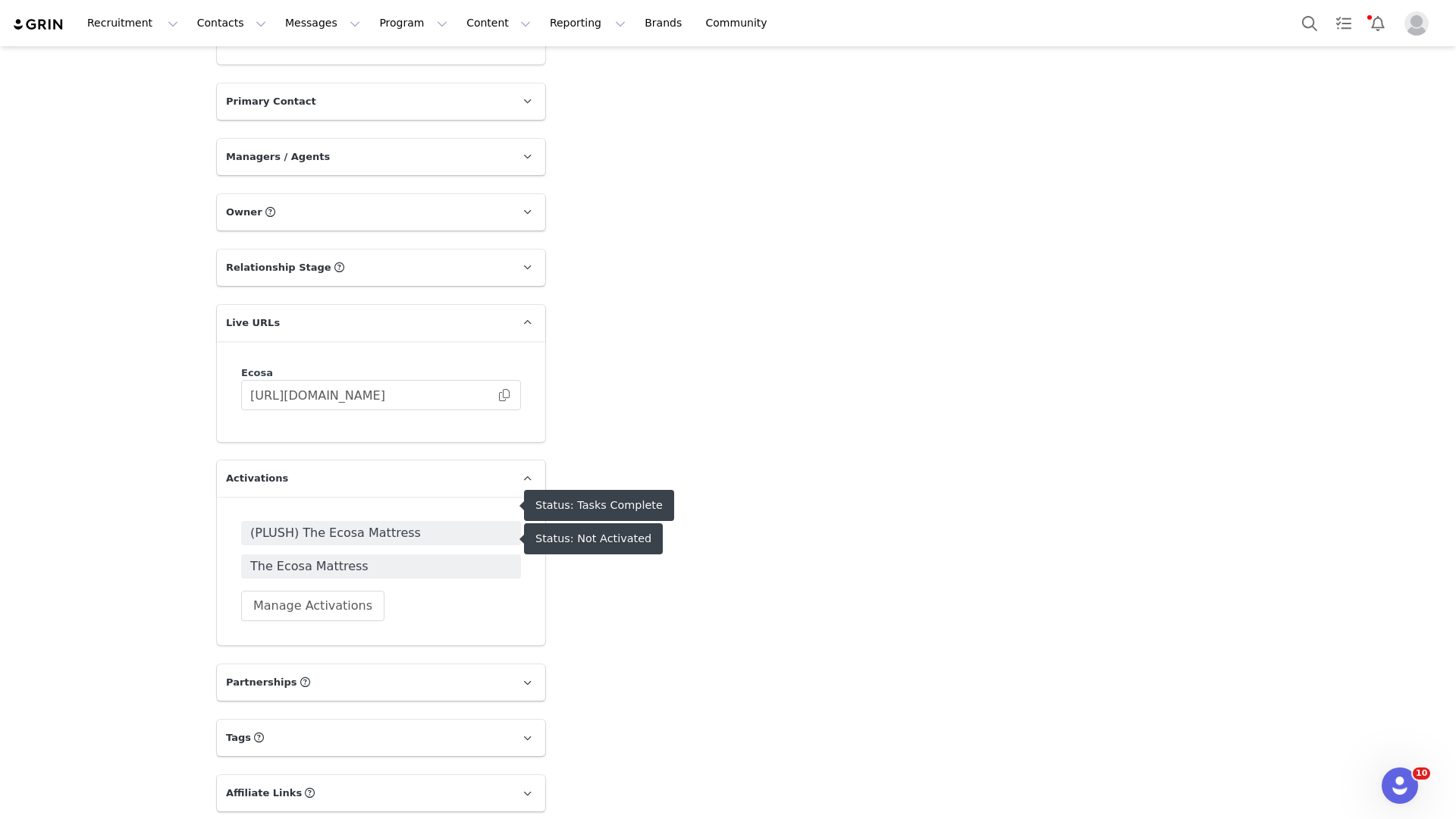
click at [362, 557] on span "The Ecosa Mattress" at bounding box center [381, 566] width 262 height 18
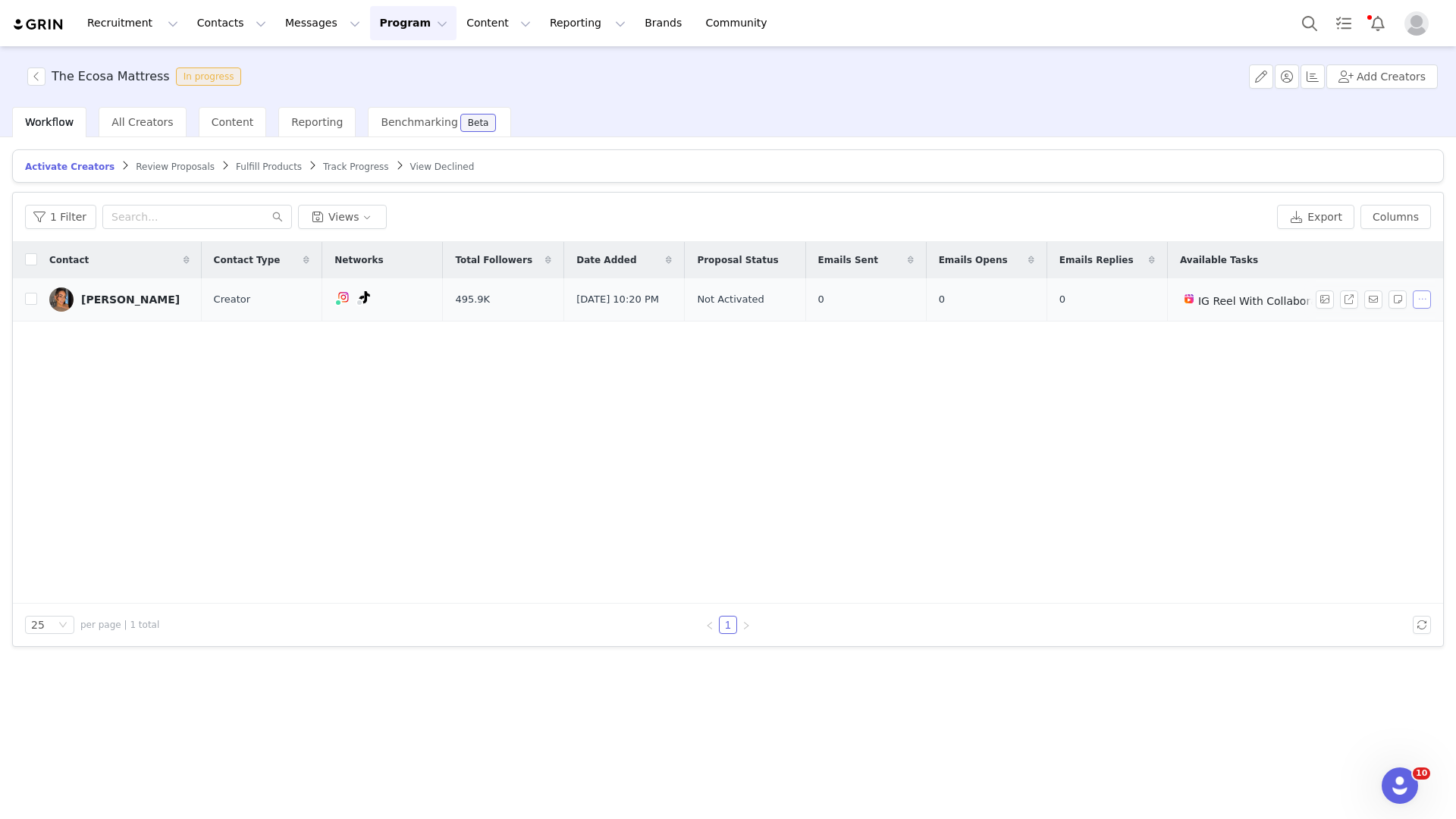
click at [1419, 297] on button "button" at bounding box center [1421, 299] width 18 height 18
click at [1398, 323] on span "Activate Creators" at bounding box center [1382, 327] width 92 height 17
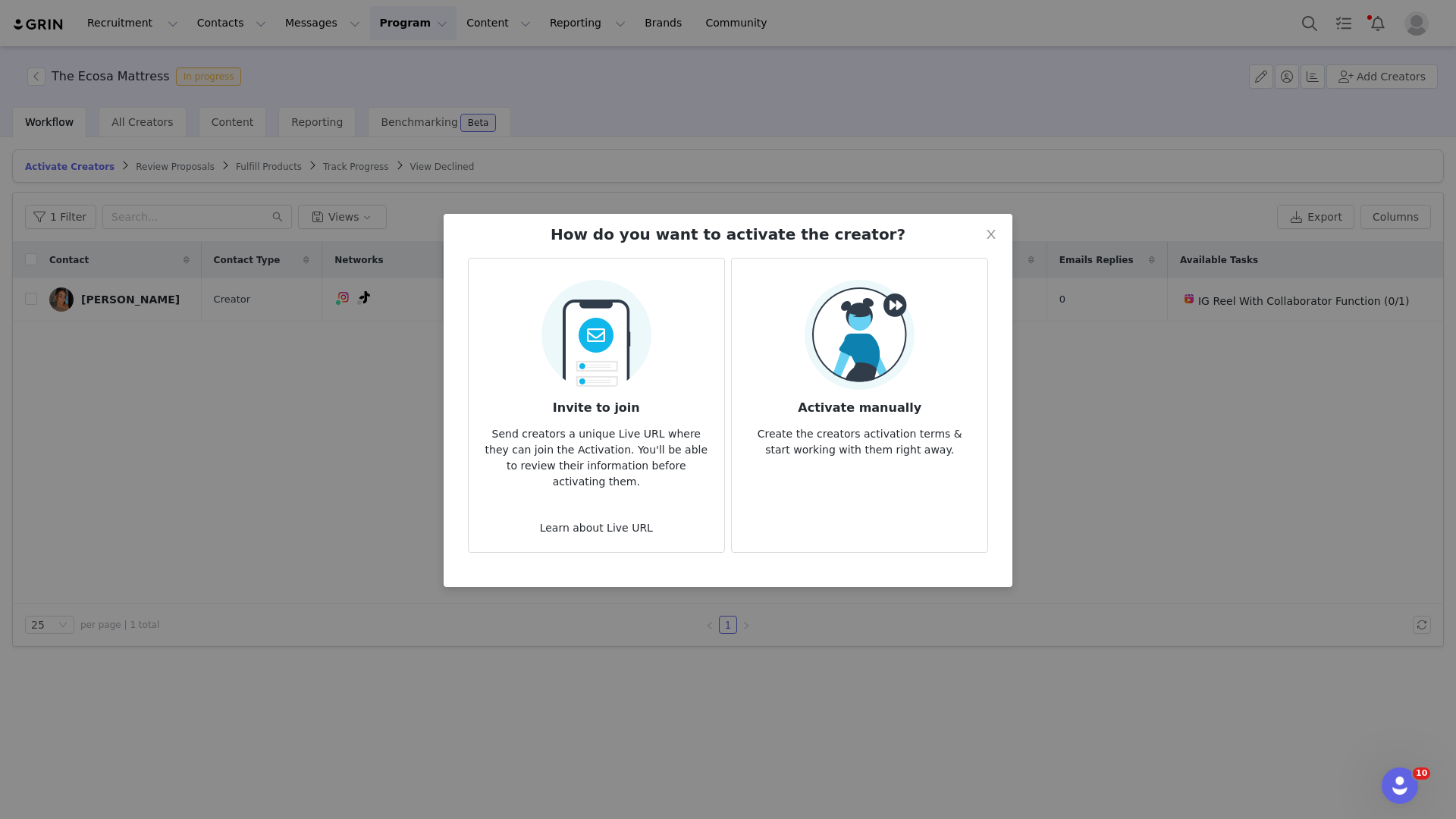
click at [767, 302] on div "Activate manually Create the creators activation terms & start working with the…" at bounding box center [859, 368] width 232 height 178
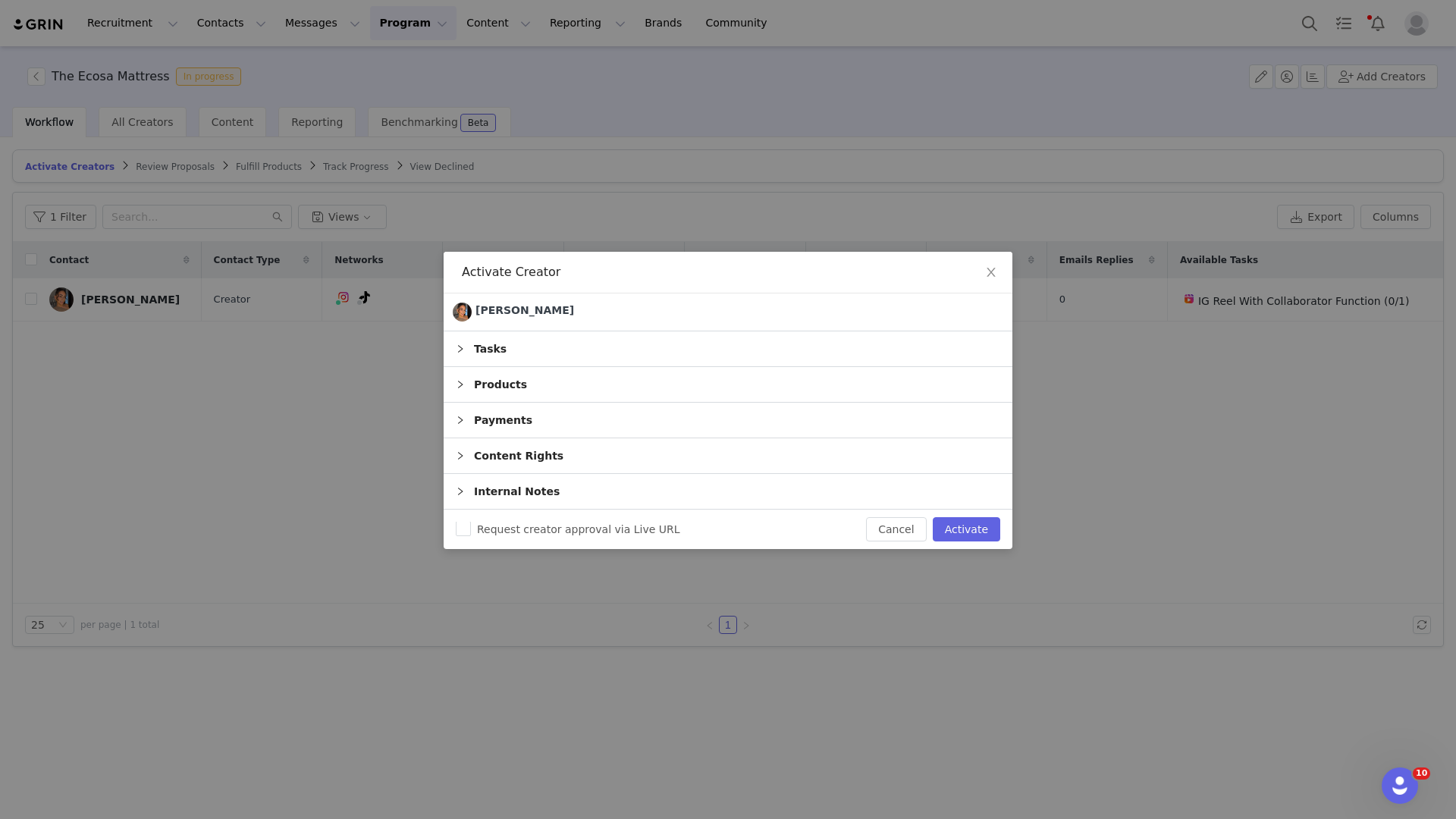
click at [633, 349] on div "Tasks" at bounding box center [728, 349] width 569 height 35
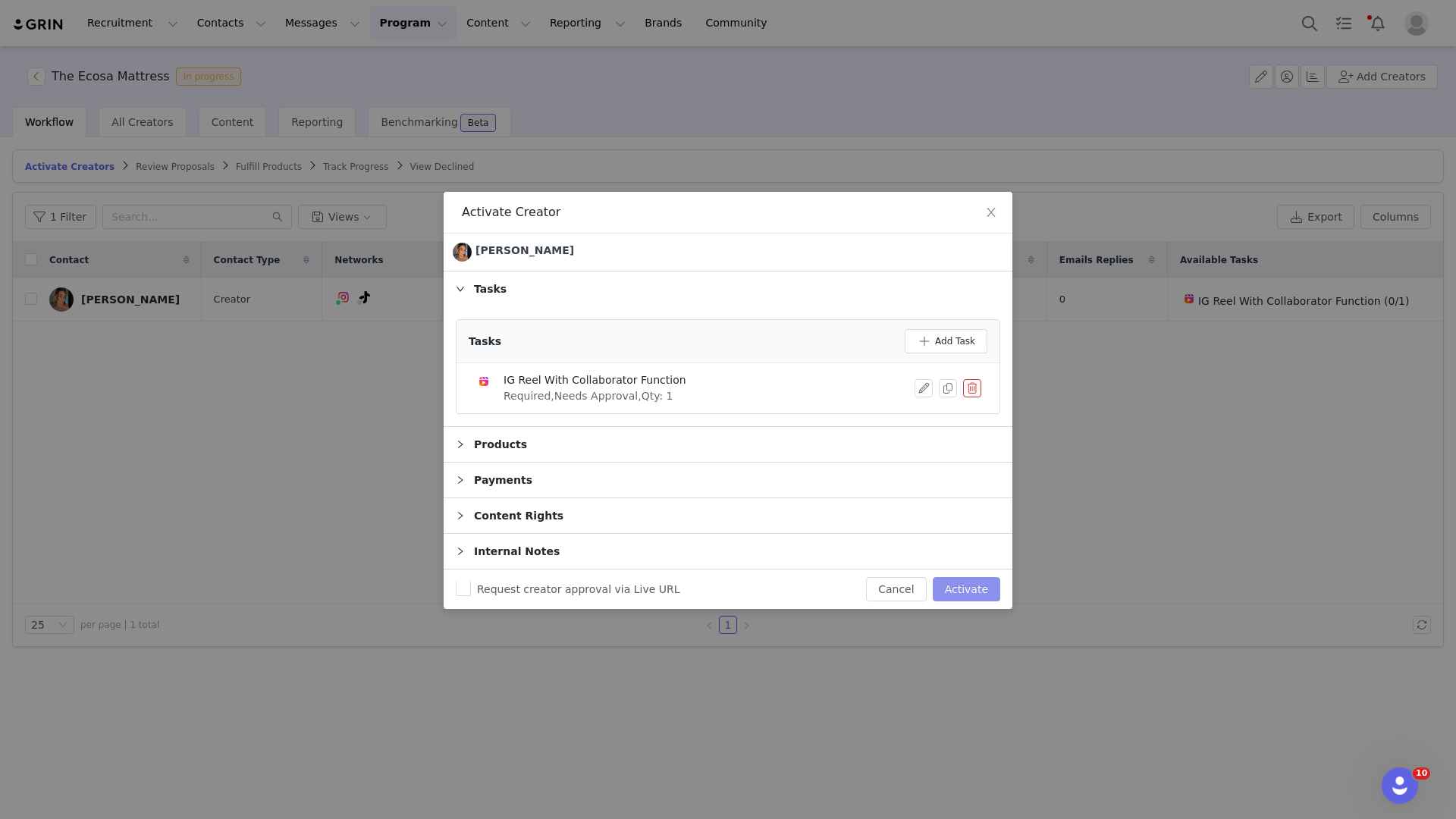
click at [975, 587] on button "Activate" at bounding box center [966, 589] width 67 height 24
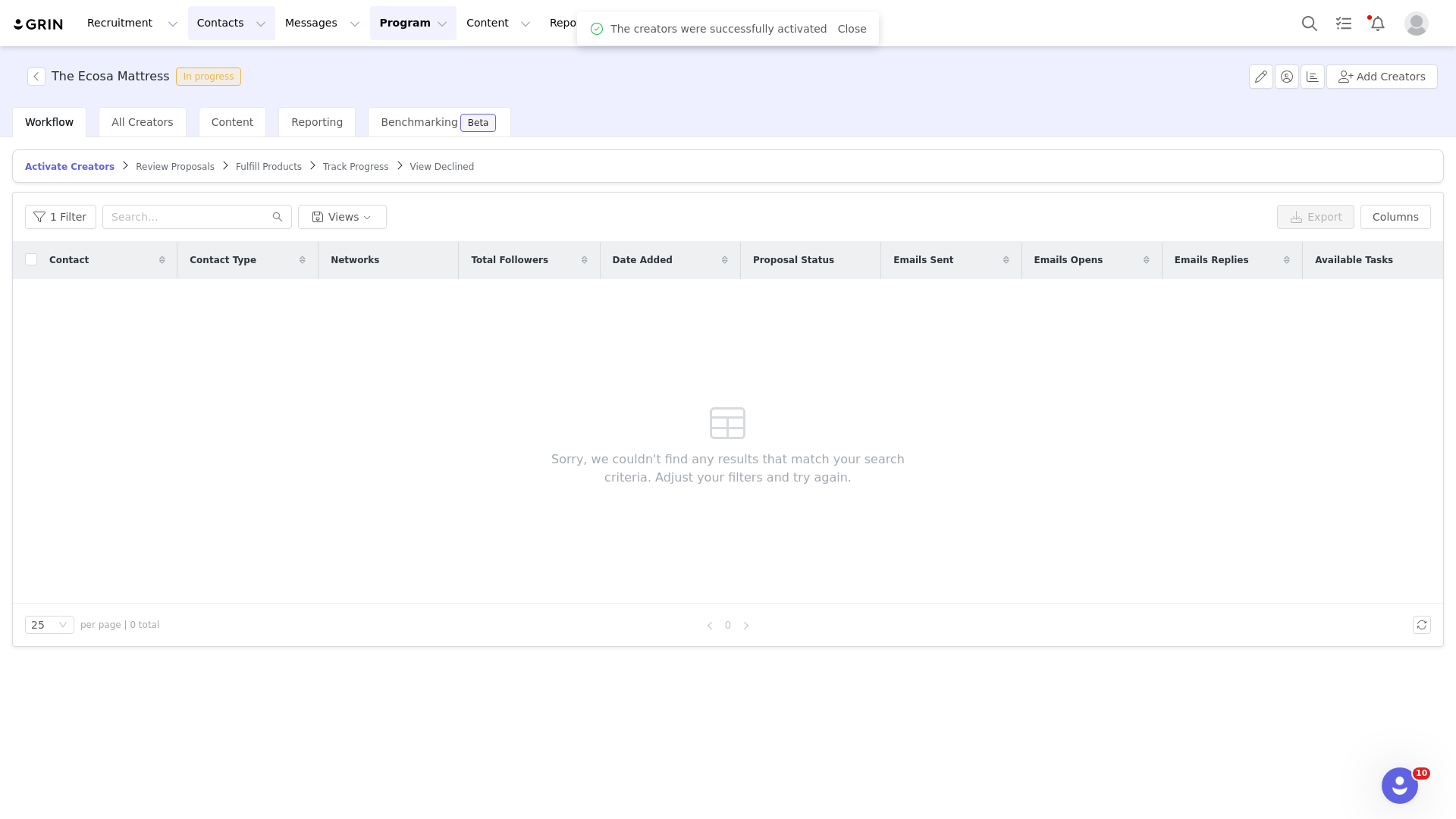
click at [219, 37] on button "Contacts Contacts" at bounding box center [231, 23] width 87 height 34
click at [219, 56] on link "Creators" at bounding box center [236, 67] width 119 height 28
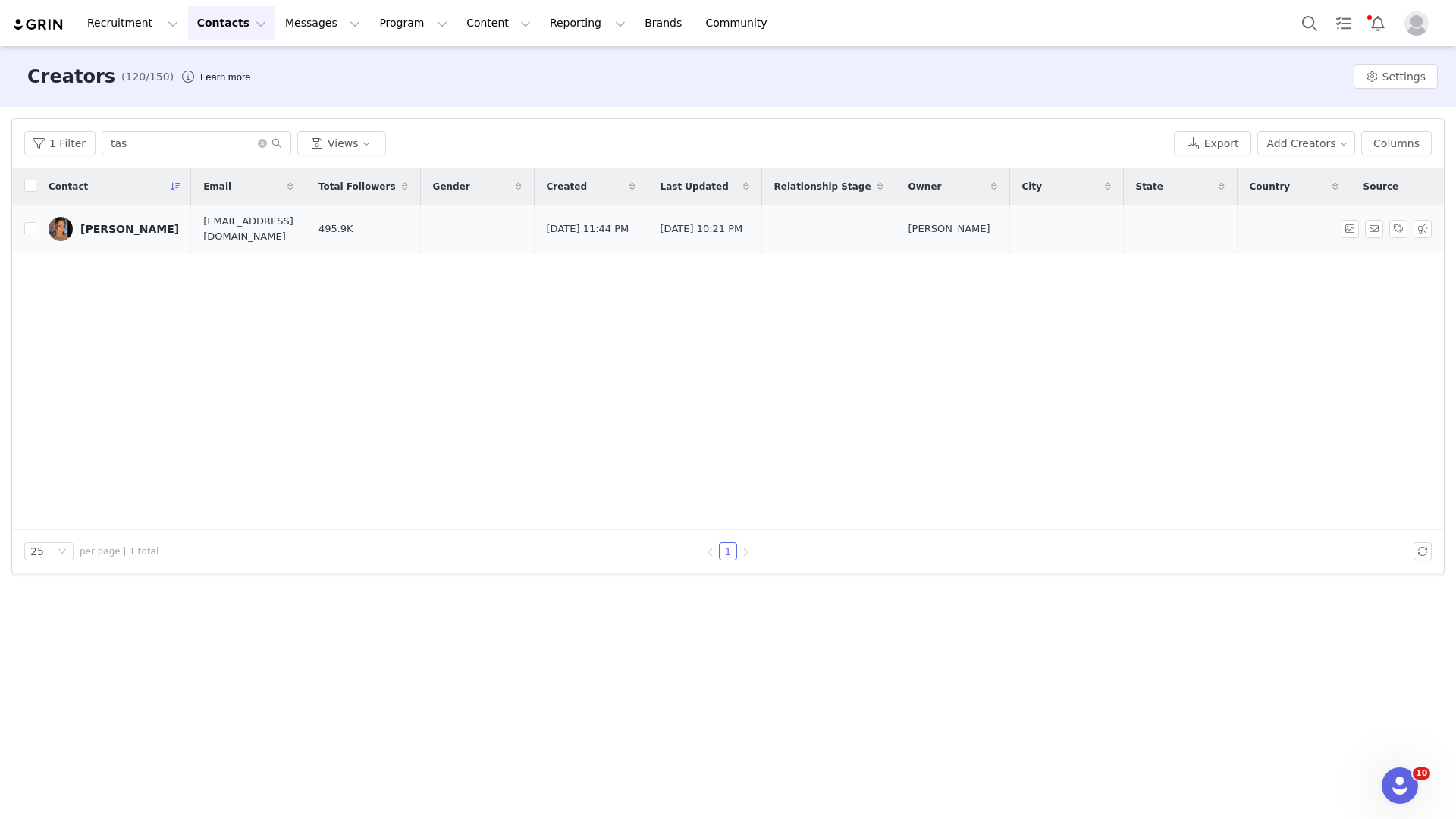
click at [133, 231] on div "[PERSON_NAME]" at bounding box center [129, 228] width 98 height 12
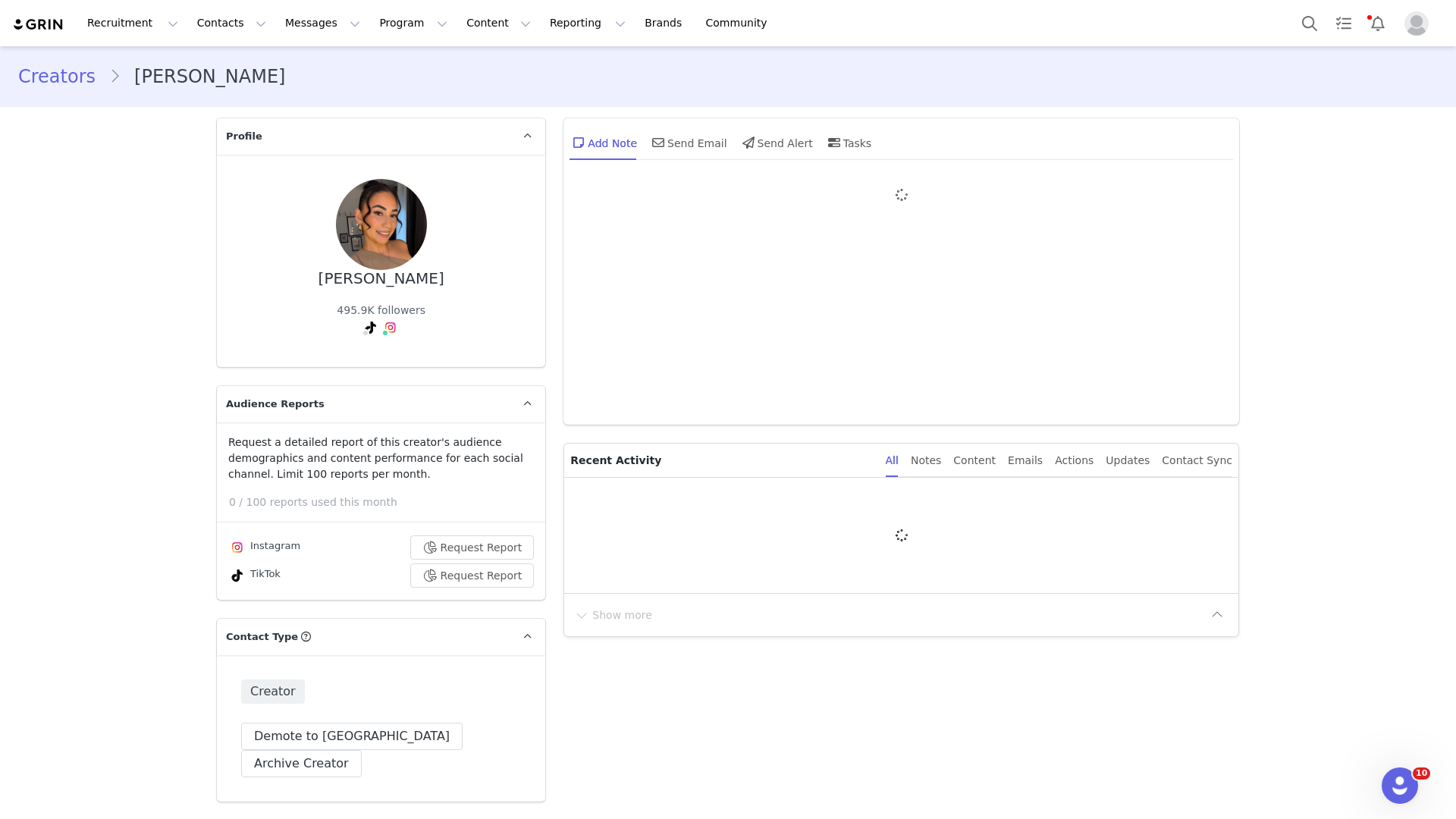
type input "+1 (United States)"
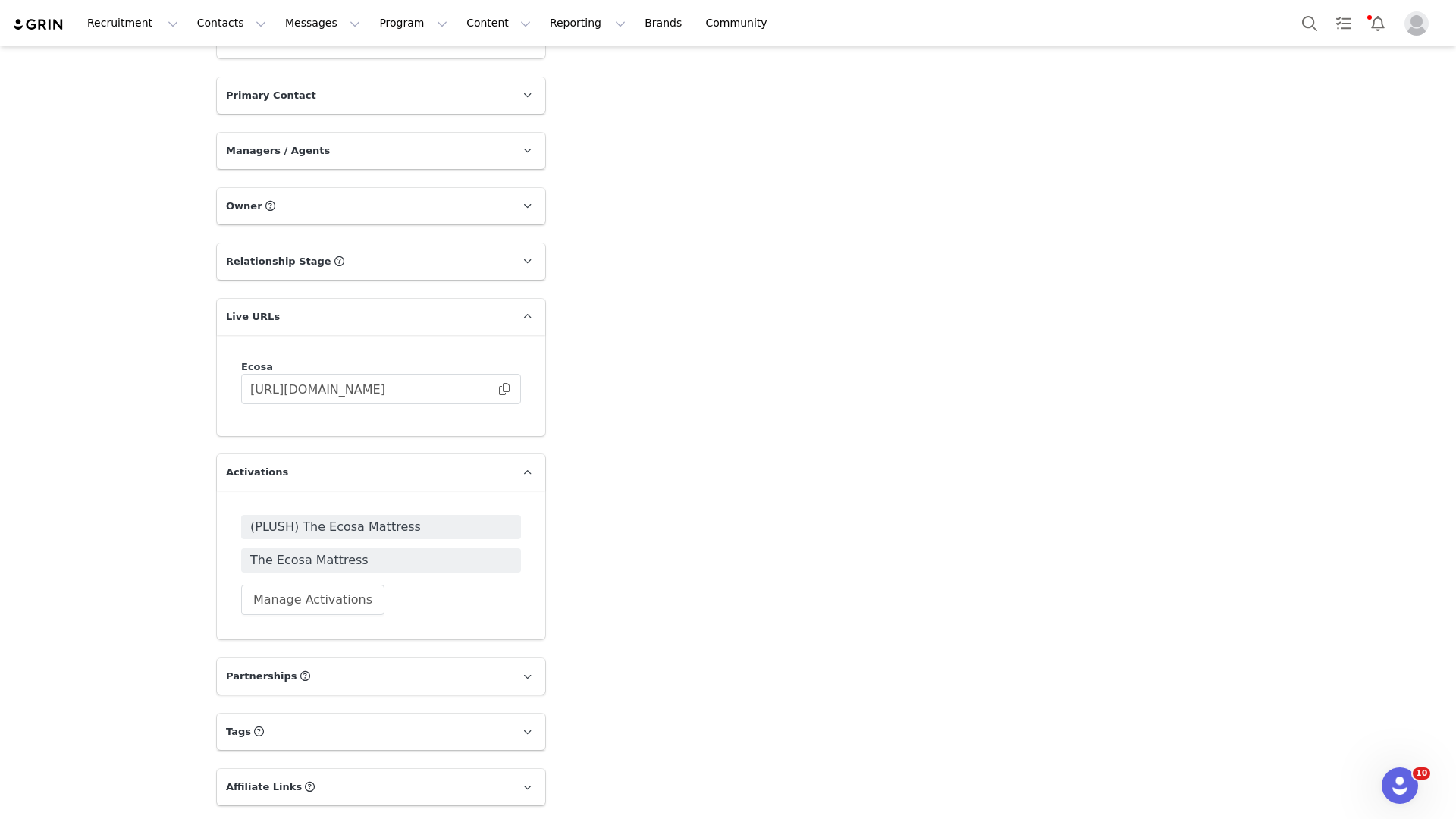
scroll to position [2157, 0]
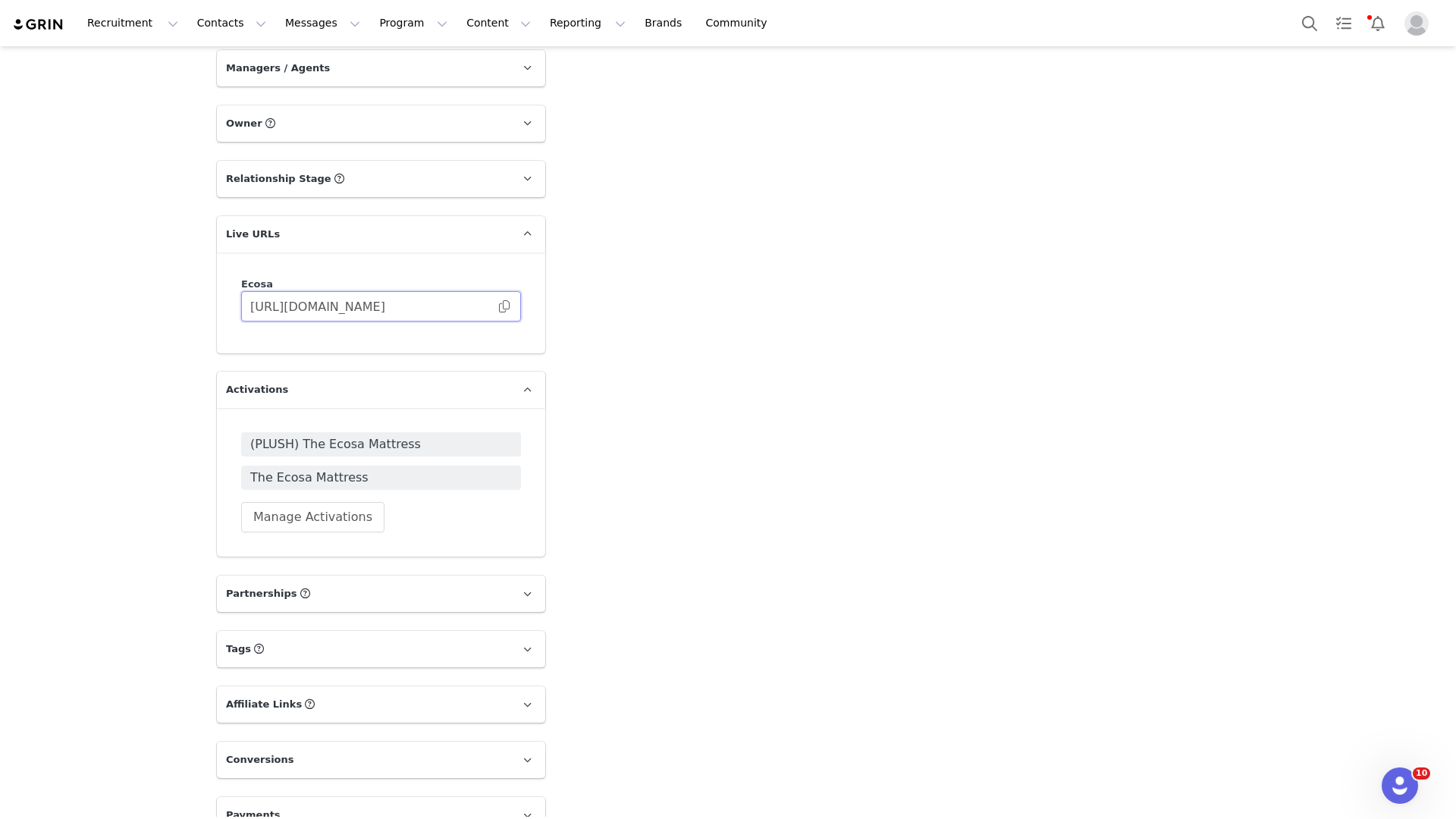
click at [348, 291] on input "https://ecosa.grin.live/c111def4-7494-48f3-9a39-c56ea83d091c" at bounding box center [381, 306] width 280 height 30
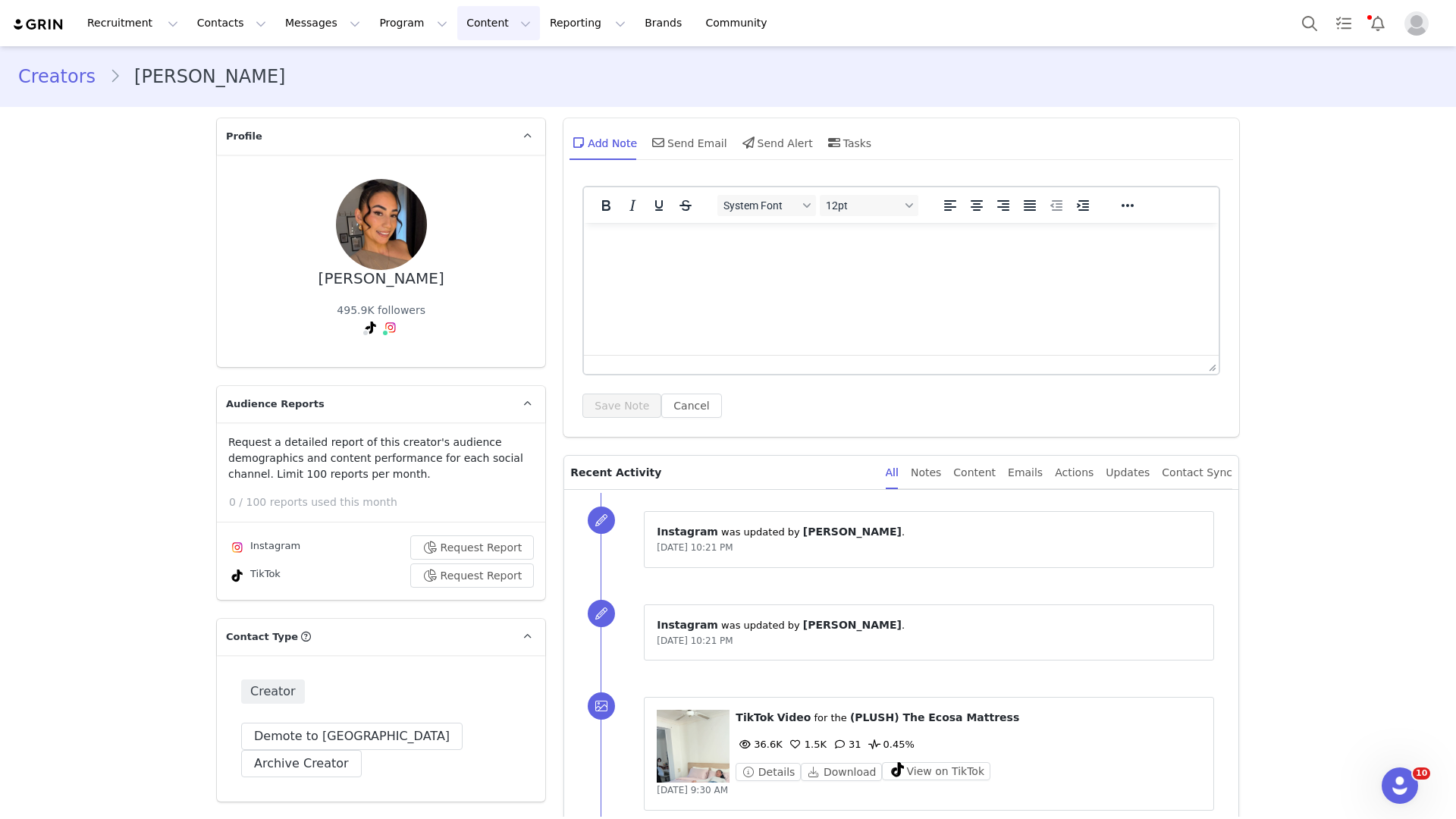
click at [459, 20] on button "Content Content" at bounding box center [499, 23] width 83 height 34
click at [464, 71] on p "Creator Content" at bounding box center [480, 67] width 85 height 16
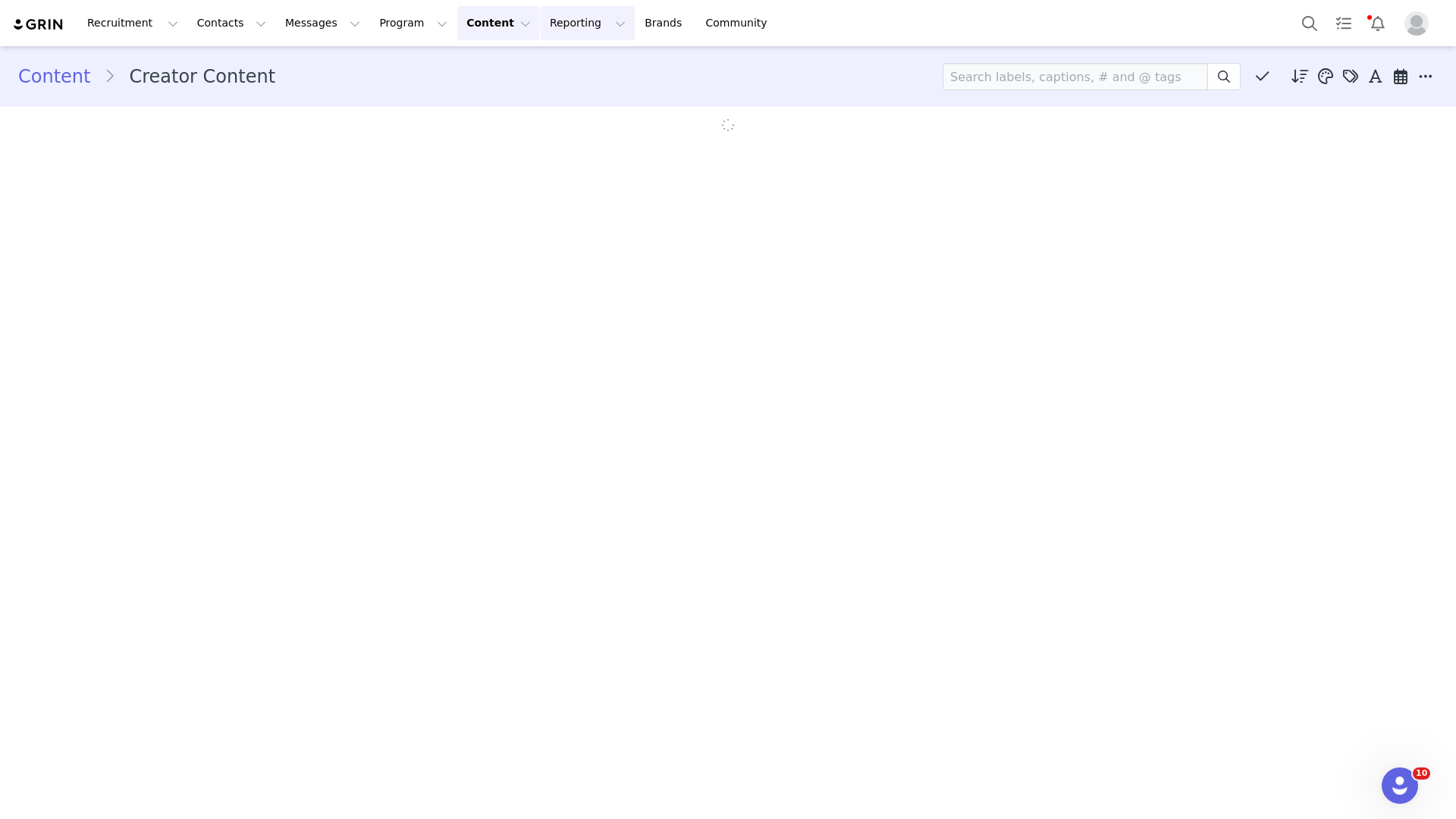
click at [573, 19] on button "Reporting Reporting" at bounding box center [587, 23] width 94 height 34
click at [568, 93] on p "Report Builder" at bounding box center [552, 95] width 76 height 16
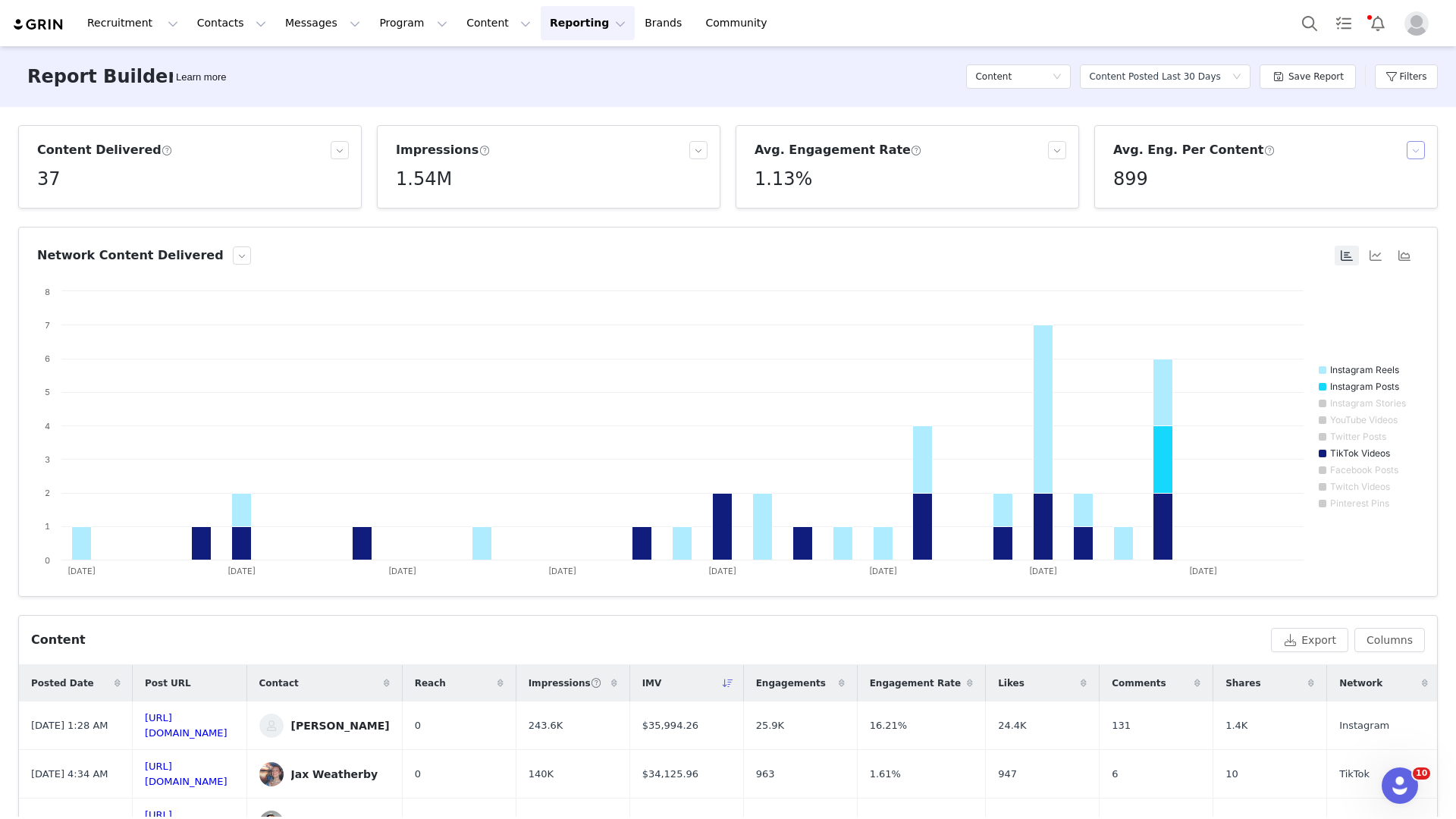
click at [1406, 142] on button "button" at bounding box center [1415, 150] width 18 height 18
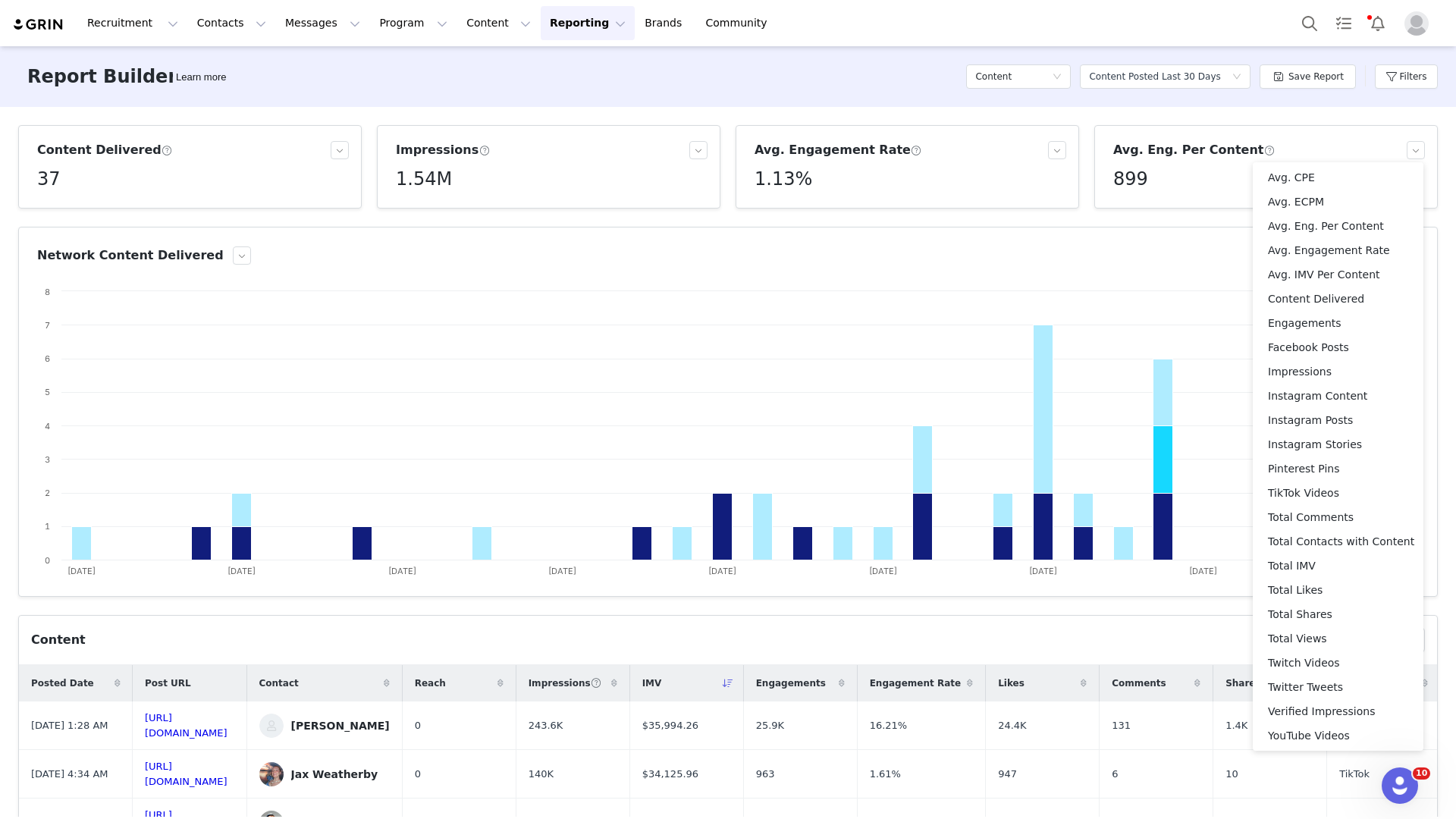
click at [1397, 119] on div "Content Delivered 37 Impressions 1.54M Avg. Engagement Rate 1.13% Avg. Eng. Per…" at bounding box center [728, 462] width 1456 height 709
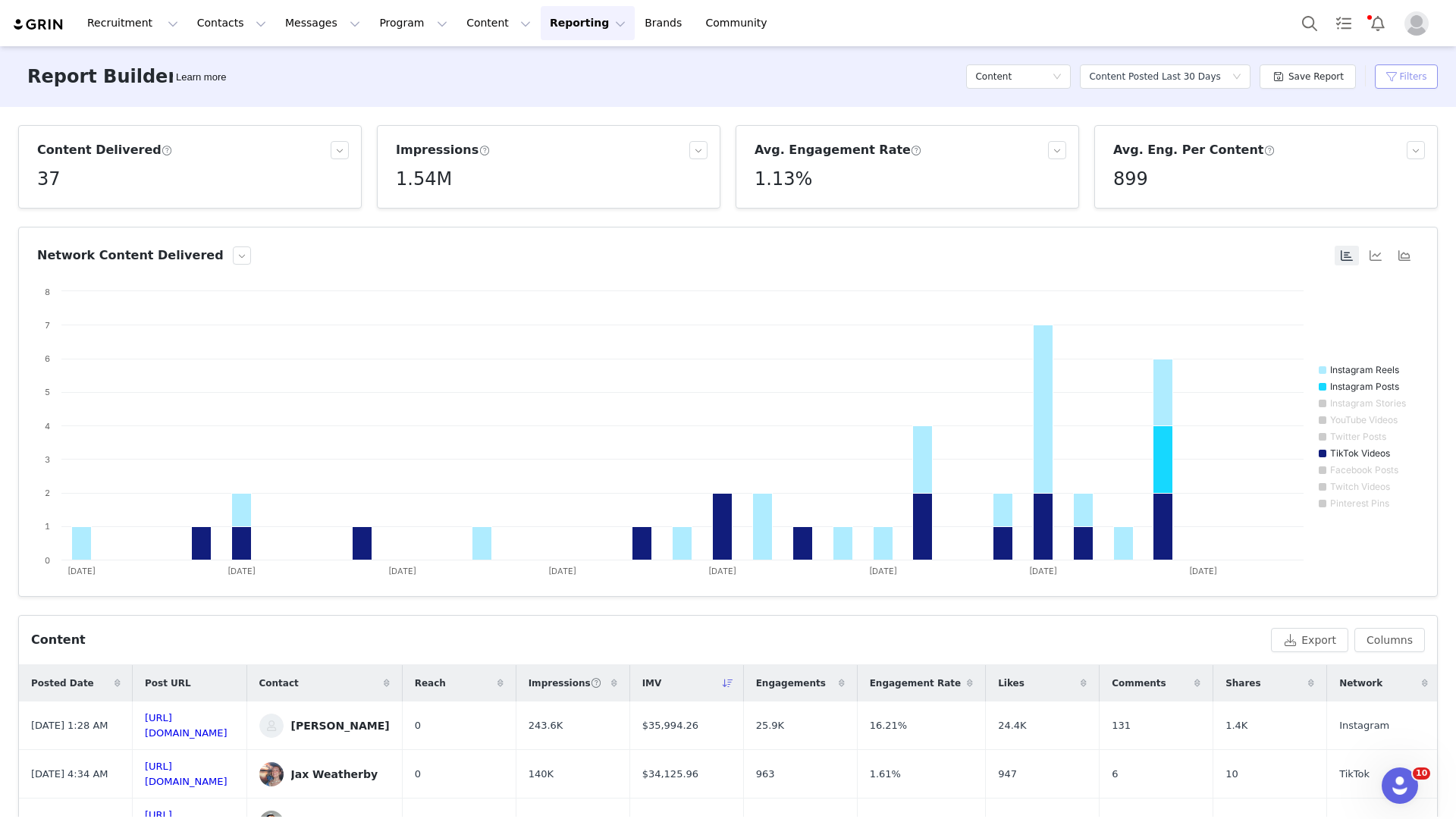
click at [1398, 68] on button "Filters" at bounding box center [1406, 76] width 63 height 24
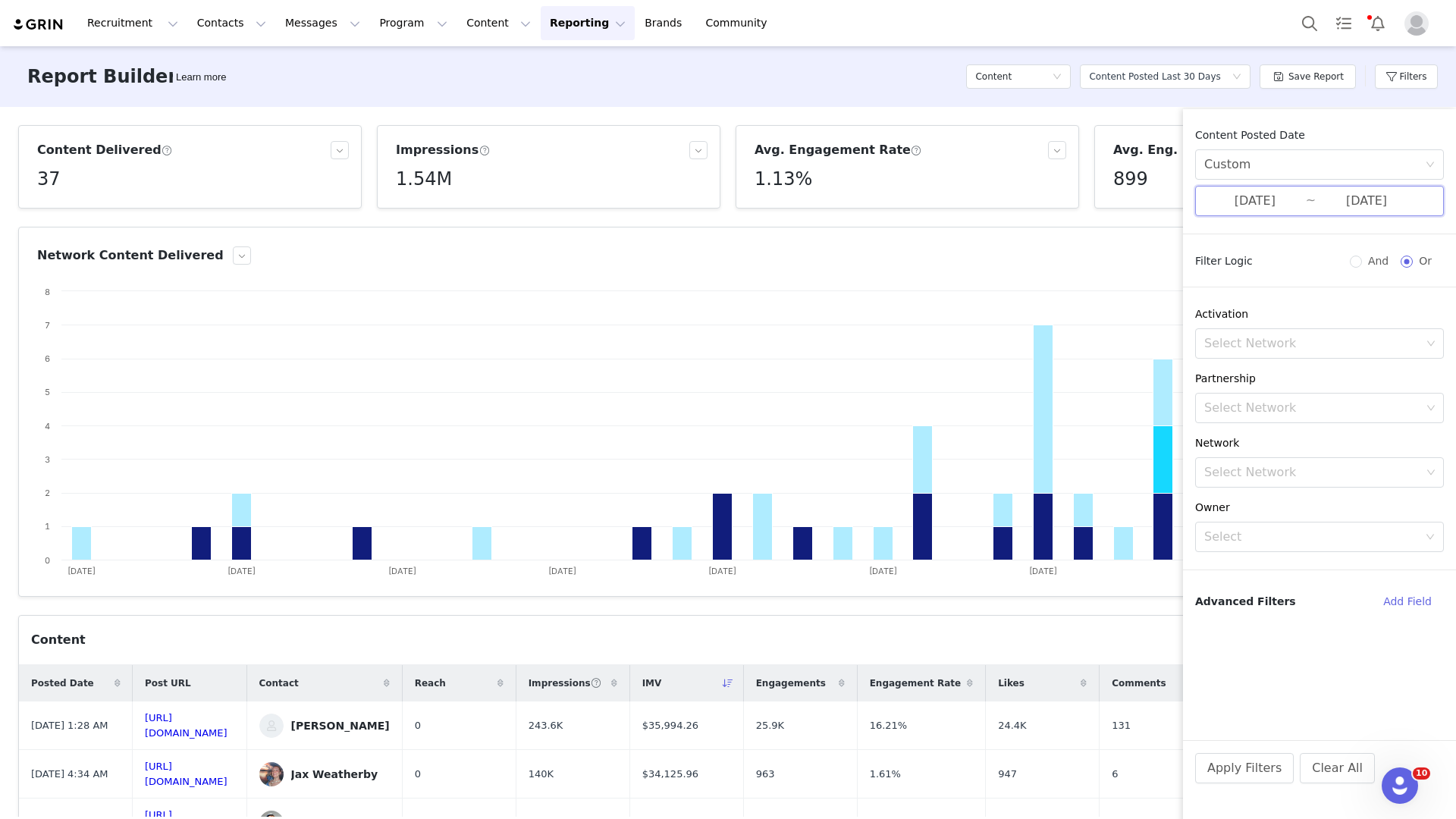
click at [1274, 213] on span "08/01/2025 ~ 08/31/2025" at bounding box center [1320, 201] width 249 height 30
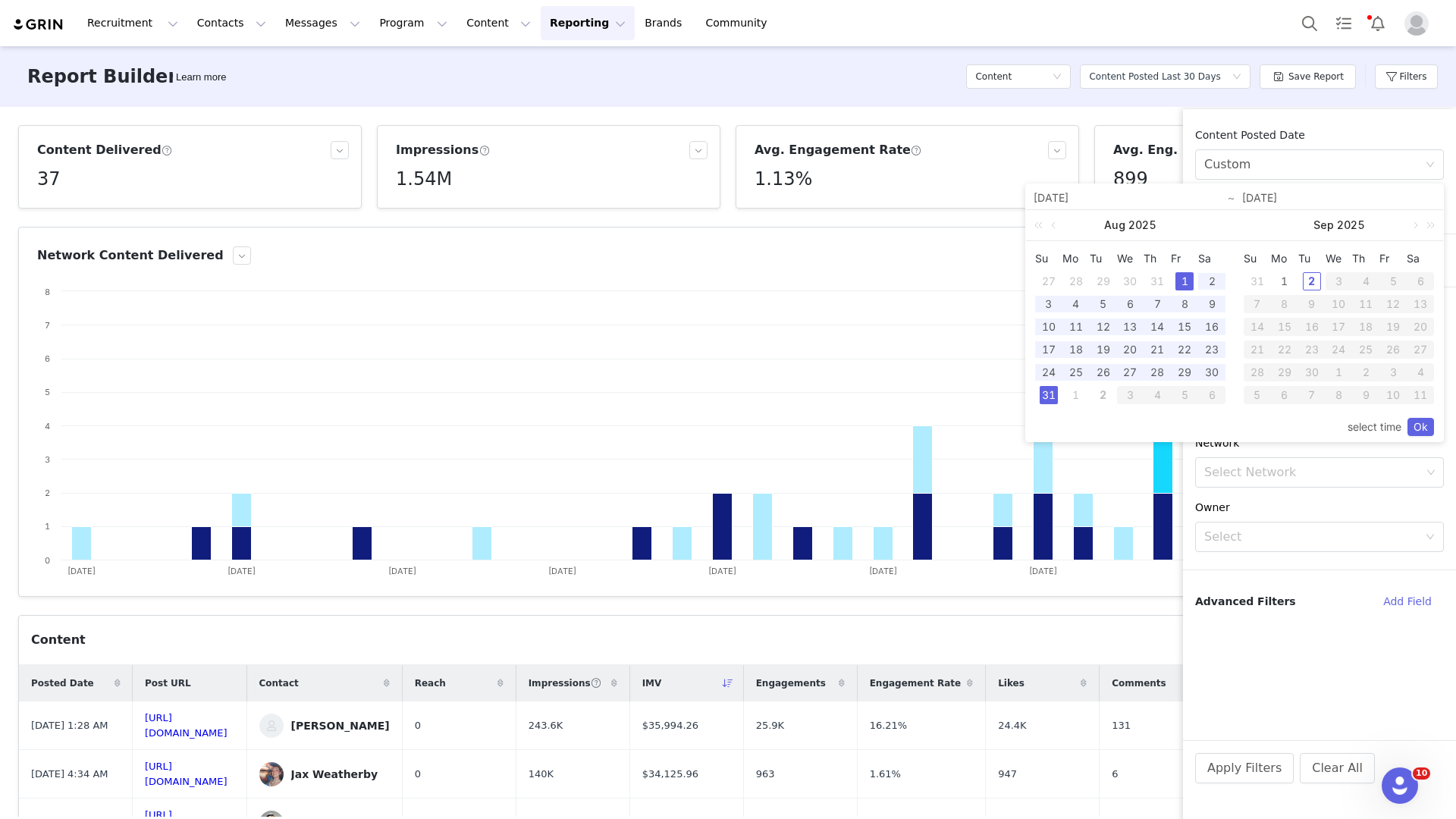
click at [1182, 284] on div "1" at bounding box center [1184, 281] width 18 height 18
click at [1044, 395] on div "31" at bounding box center [1048, 395] width 18 height 18
click at [1415, 421] on link "Ok" at bounding box center [1420, 427] width 27 height 18
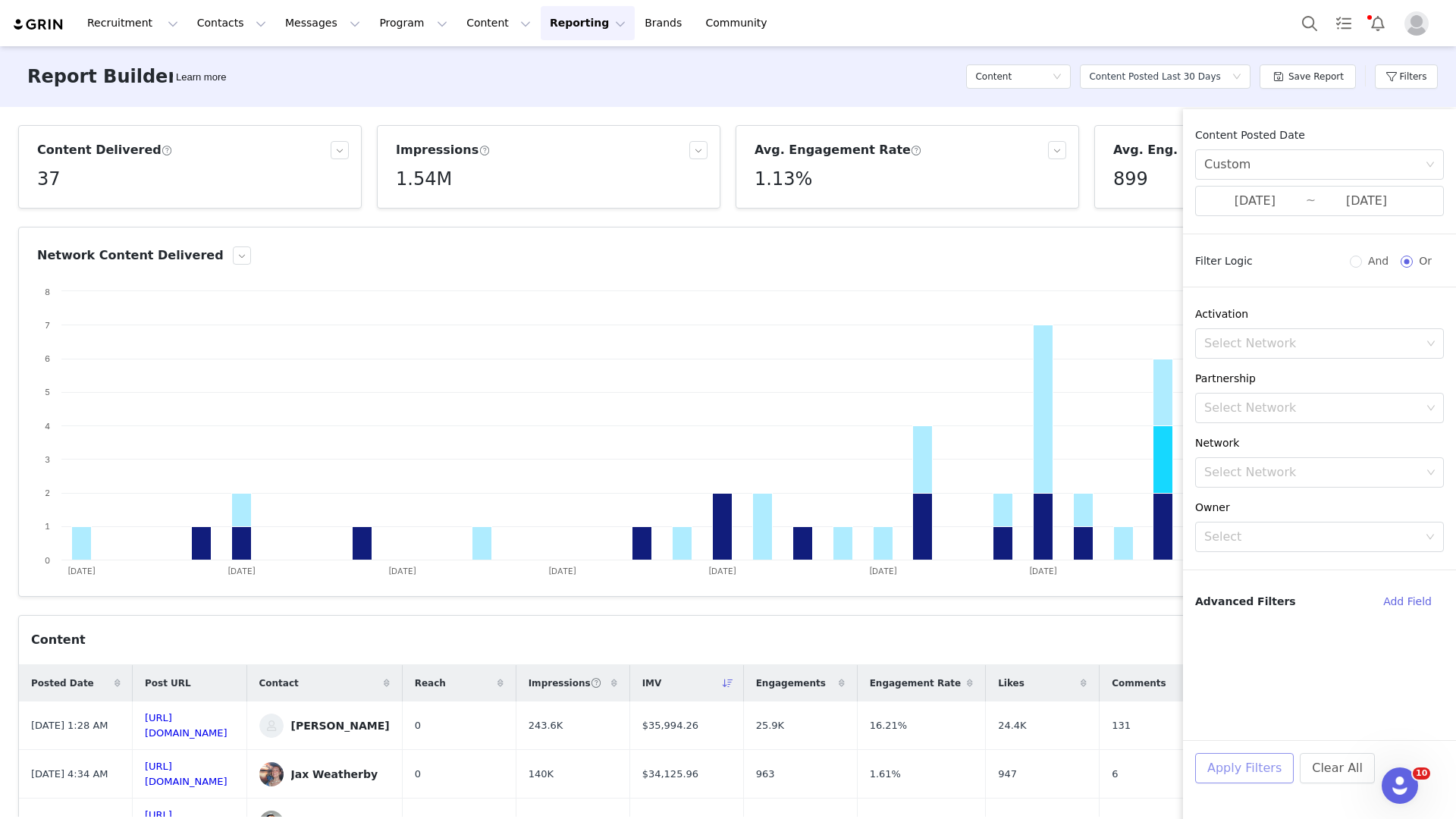
click at [1254, 774] on button "Apply Filters" at bounding box center [1244, 768] width 98 height 30
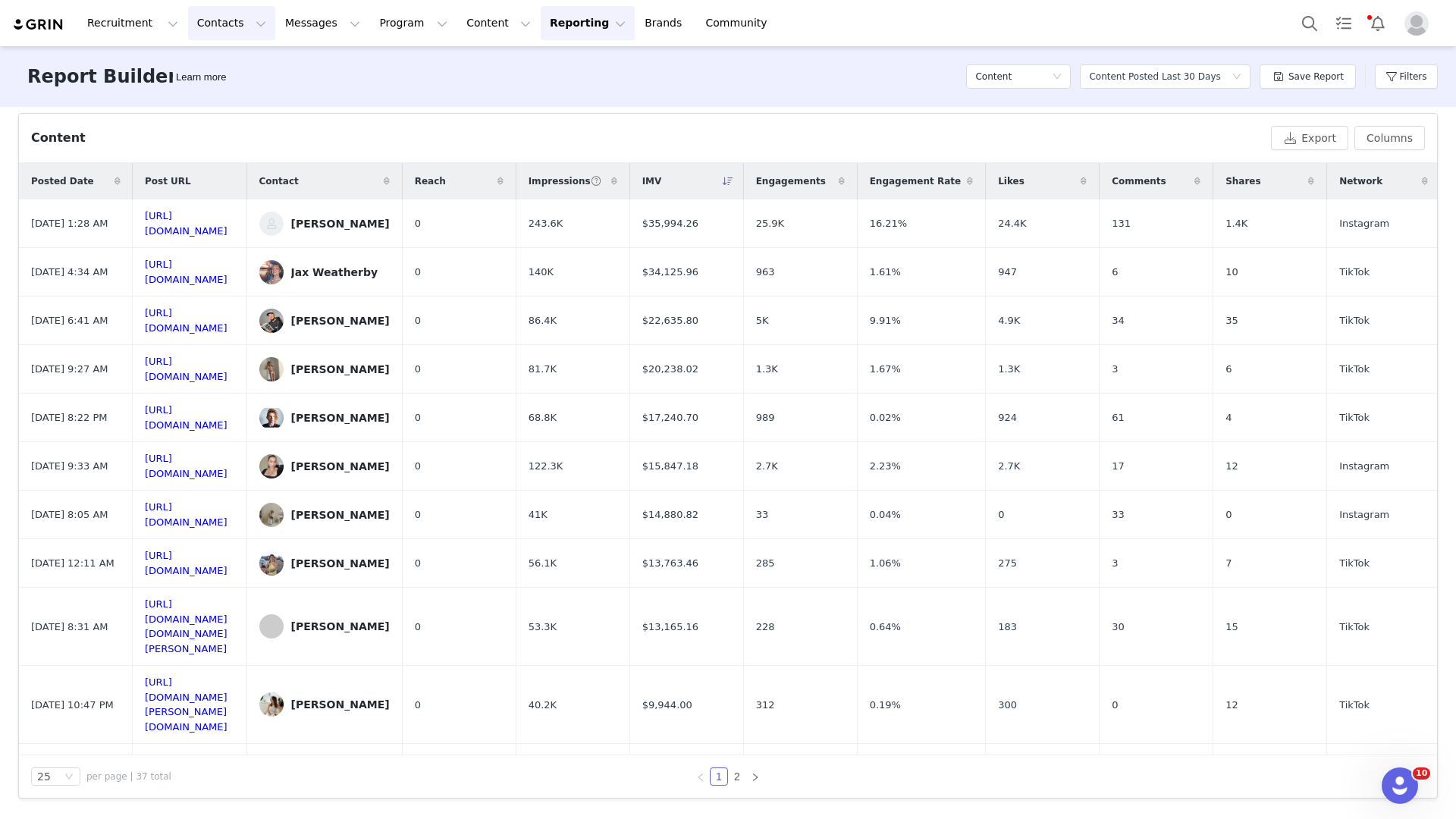
click at [241, 12] on button "Contacts Contacts" at bounding box center [231, 23] width 87 height 34
click at [238, 75] on link "Creators" at bounding box center [236, 67] width 119 height 28
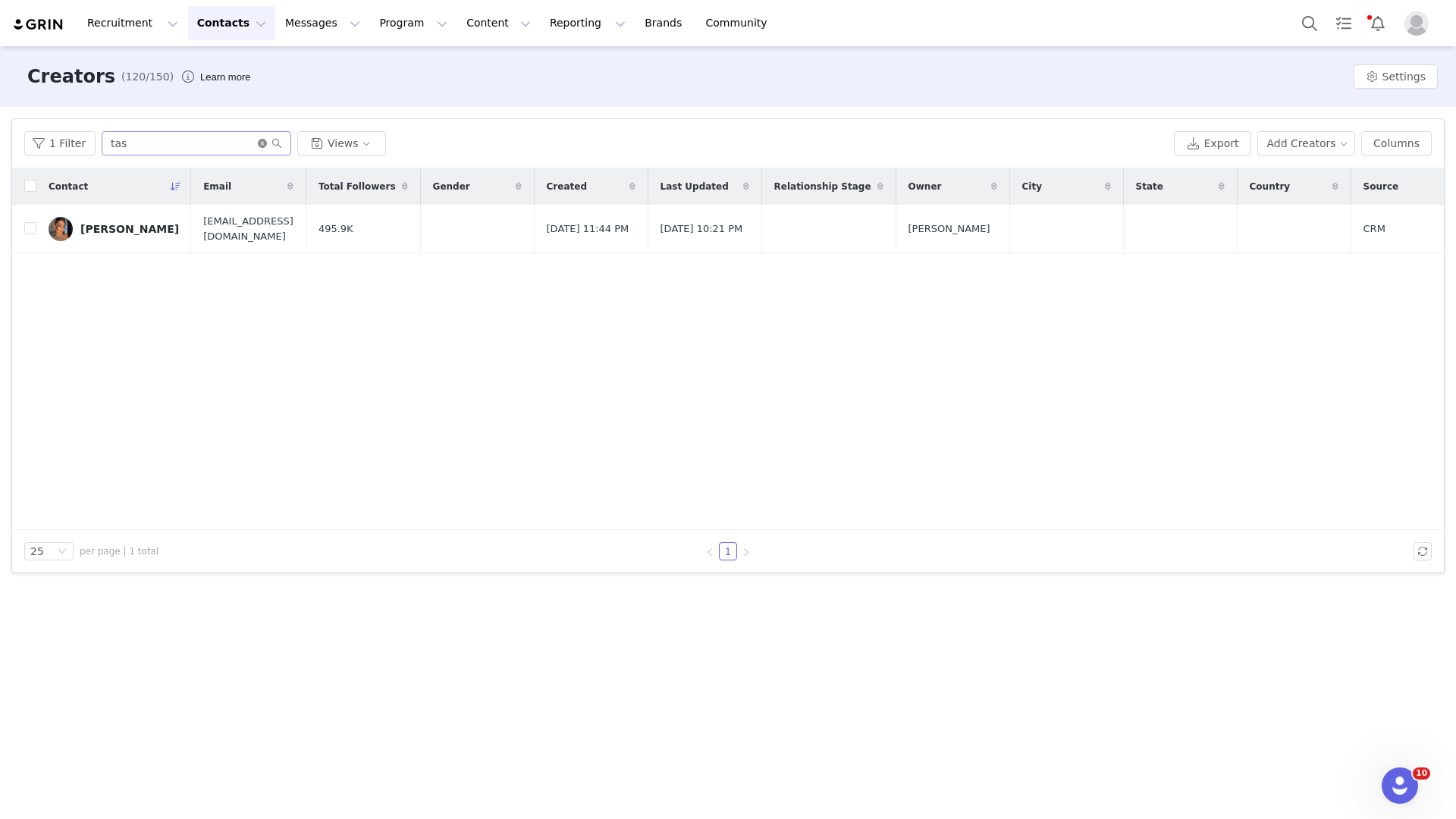
click at [260, 146] on icon "icon: close-circle" at bounding box center [262, 143] width 9 height 9
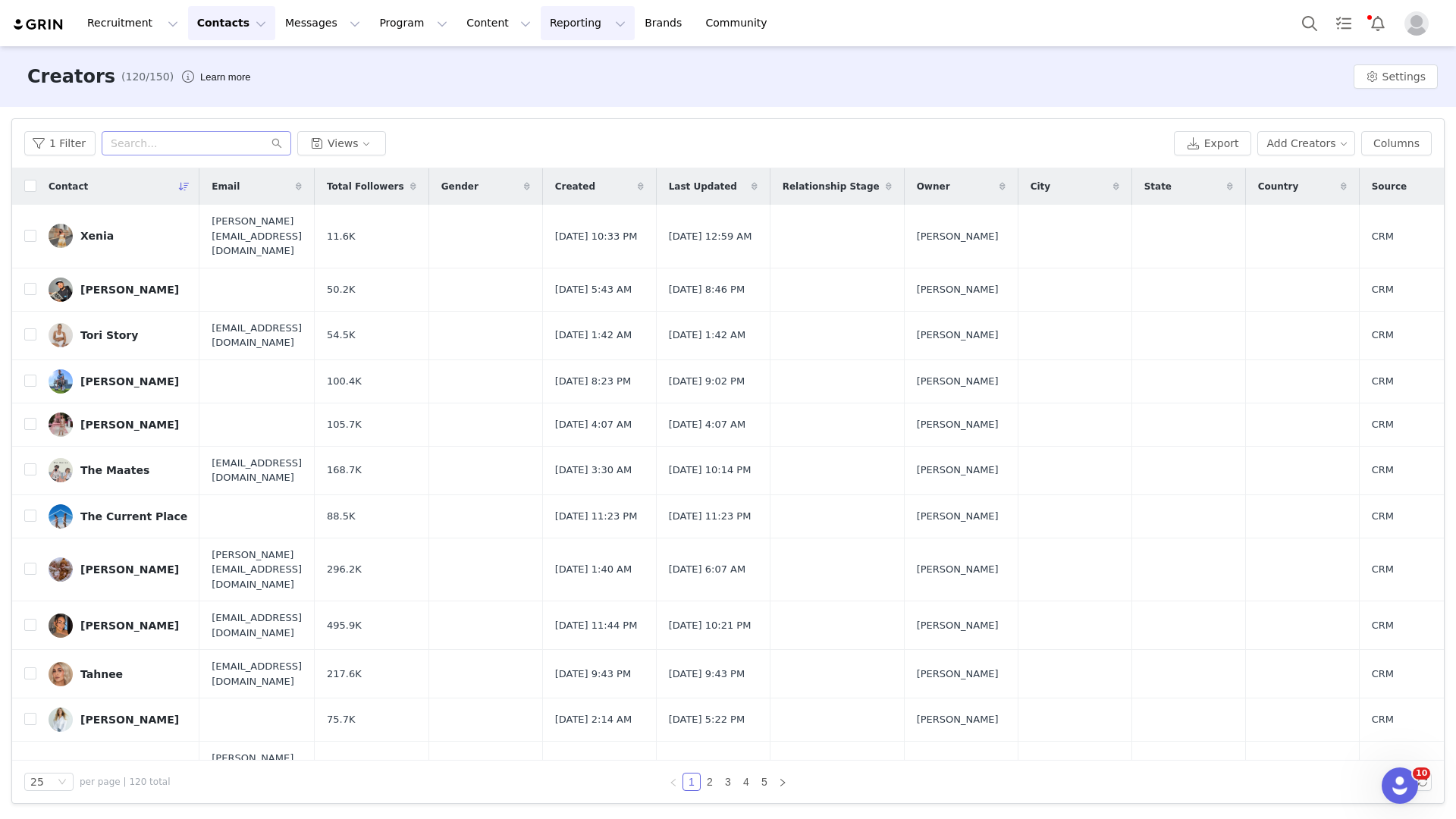
click at [540, 26] on button "Reporting Reporting" at bounding box center [587, 23] width 94 height 34
click at [535, 95] on p "Report Builder" at bounding box center [552, 95] width 76 height 16
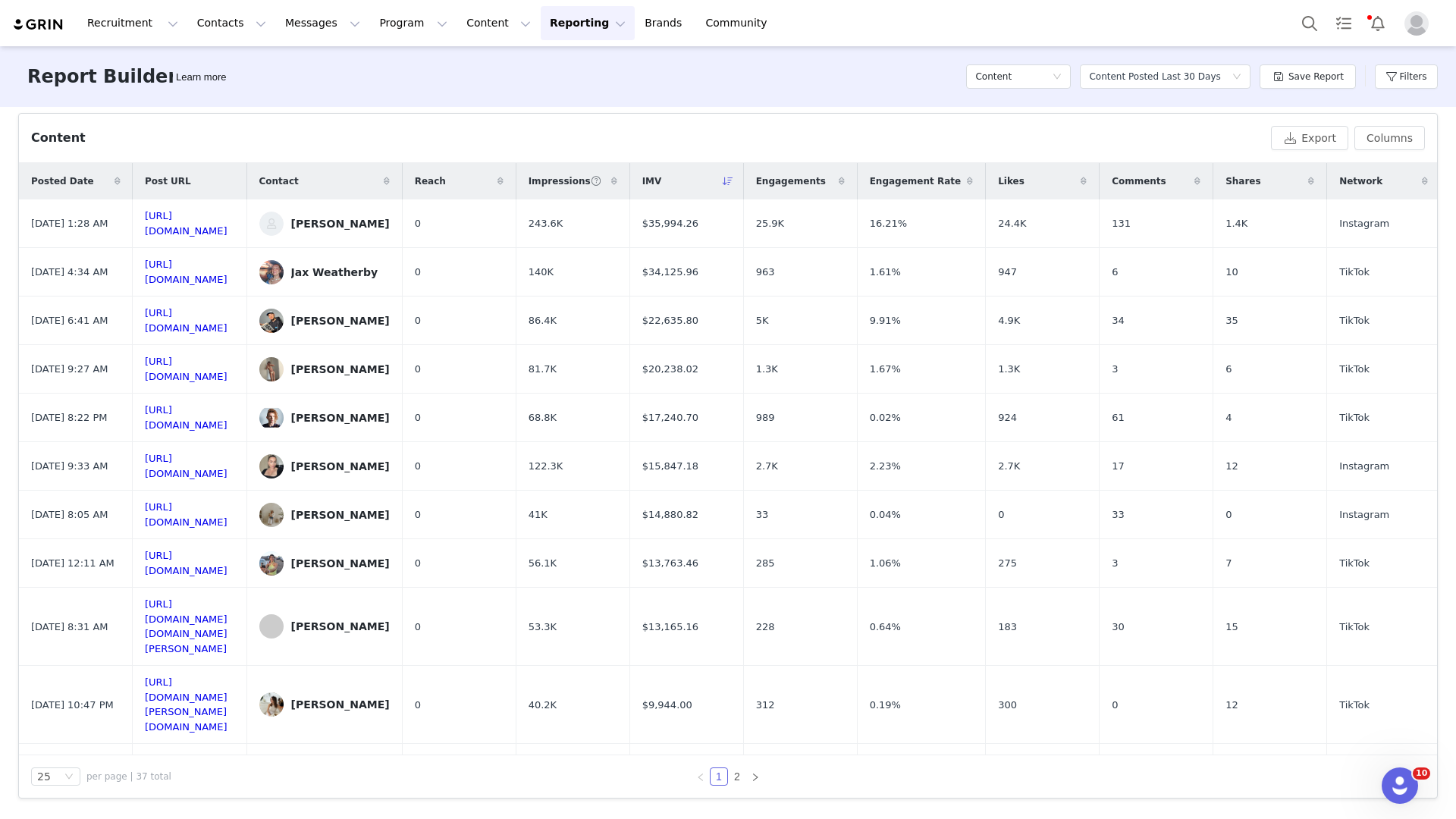
scroll to position [669, 0]
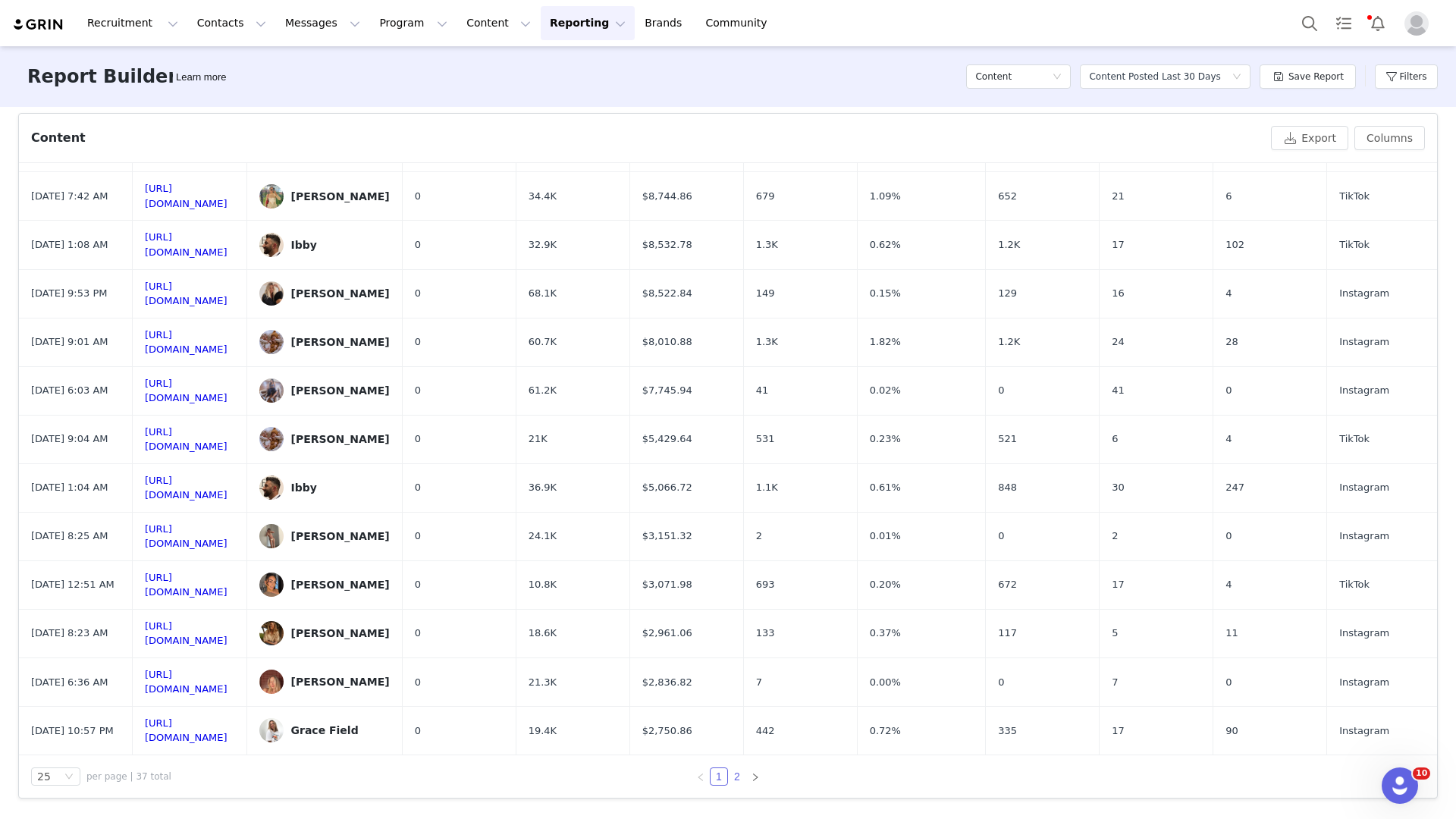
click at [732, 777] on link "2" at bounding box center [737, 776] width 17 height 17
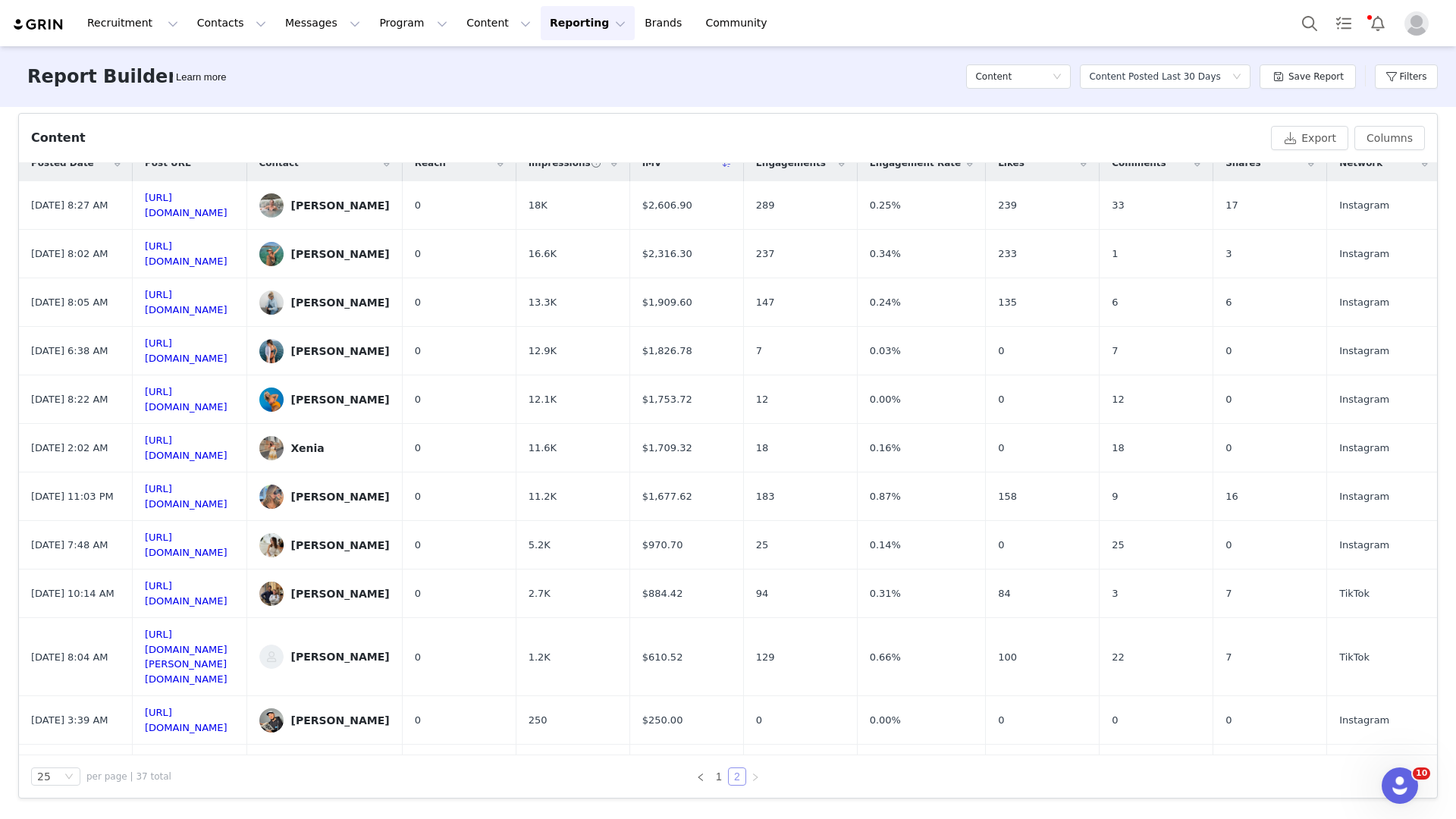
scroll to position [0, 0]
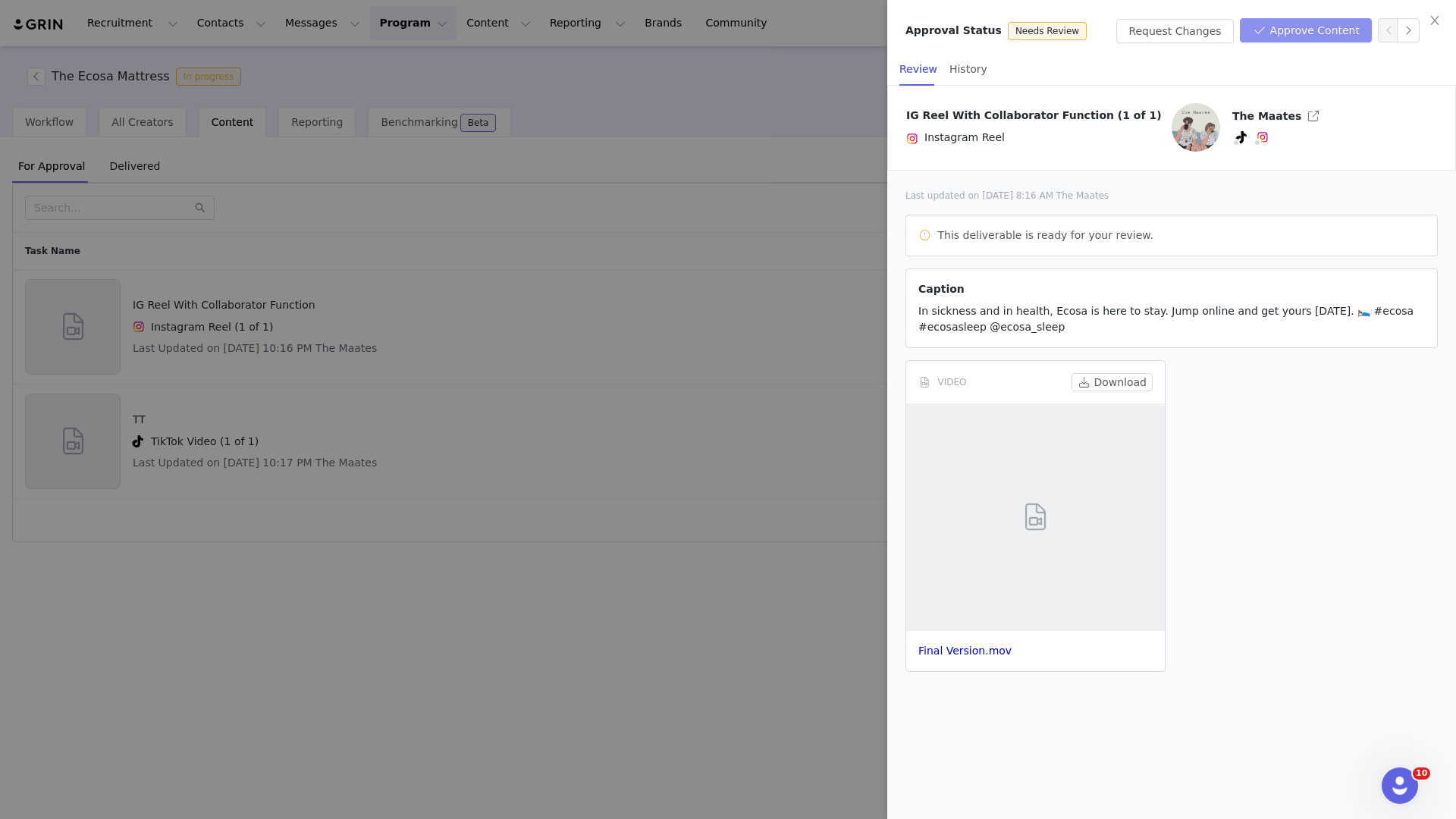
click at [1315, 36] on button "Approve Content" at bounding box center [1306, 30] width 132 height 24
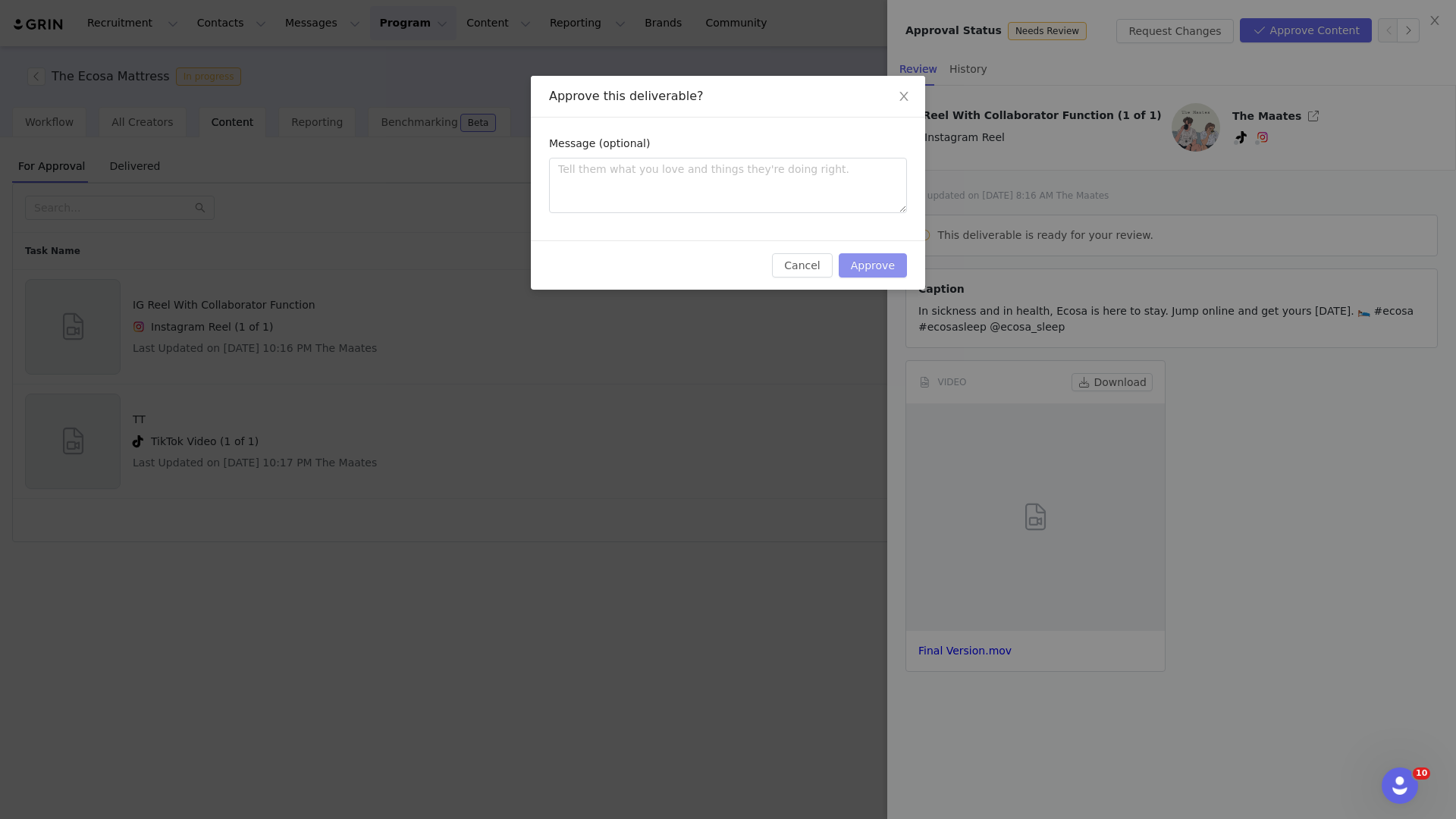
click at [890, 266] on button "Approve" at bounding box center [873, 266] width 68 height 24
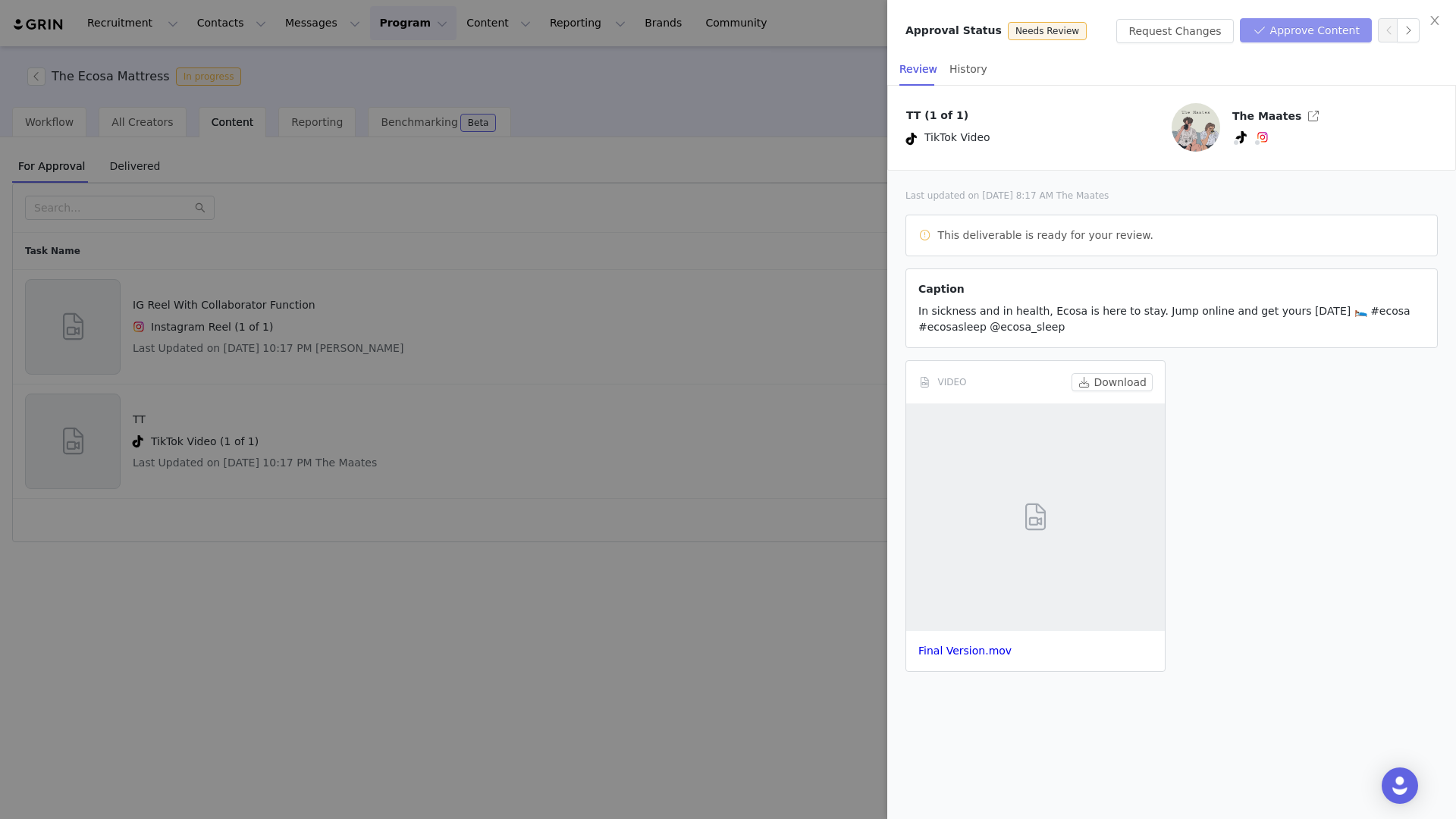
click at [1354, 24] on button "Approve Content" at bounding box center [1306, 30] width 132 height 24
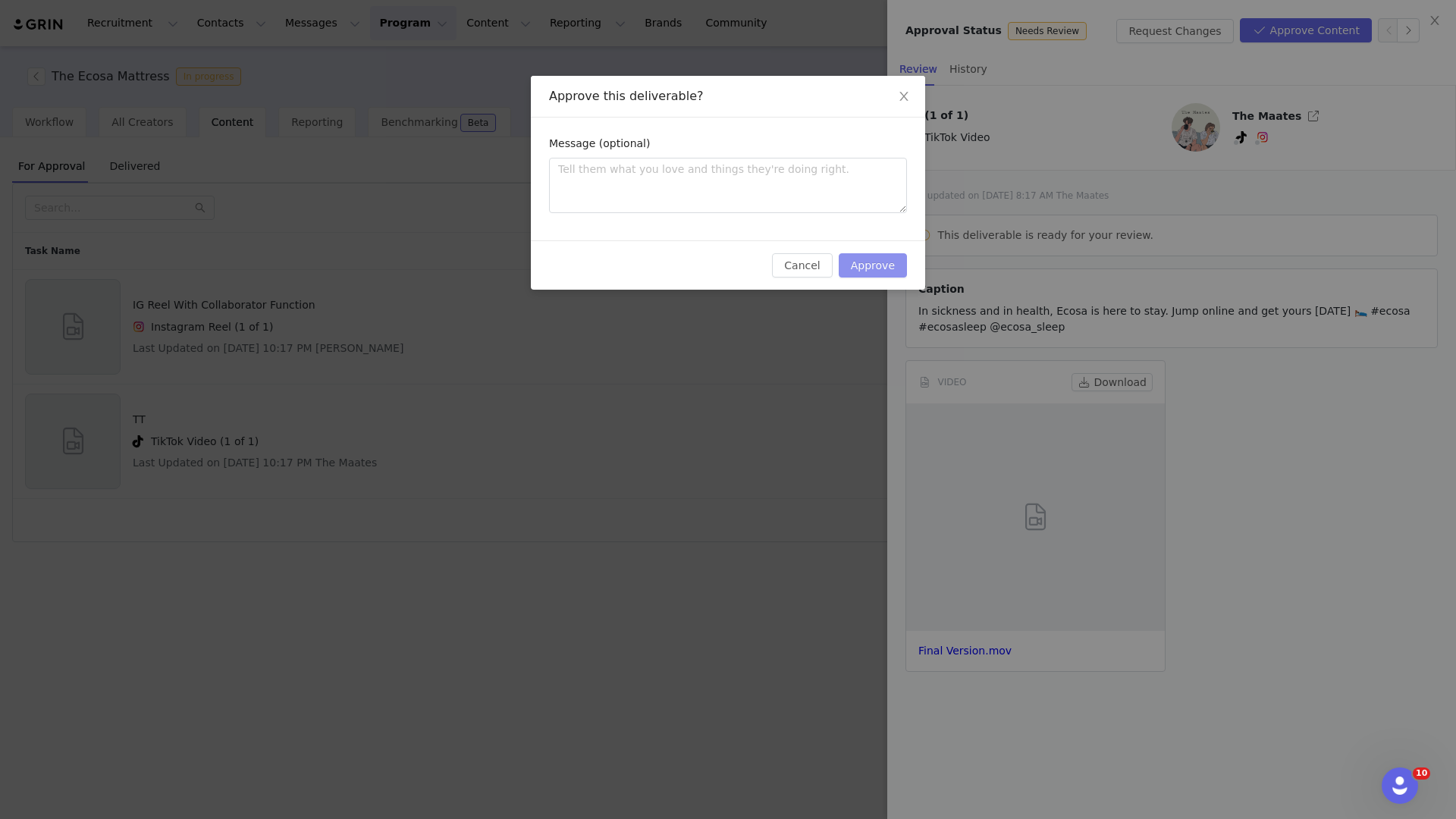
click at [868, 262] on button "Approve" at bounding box center [873, 266] width 68 height 24
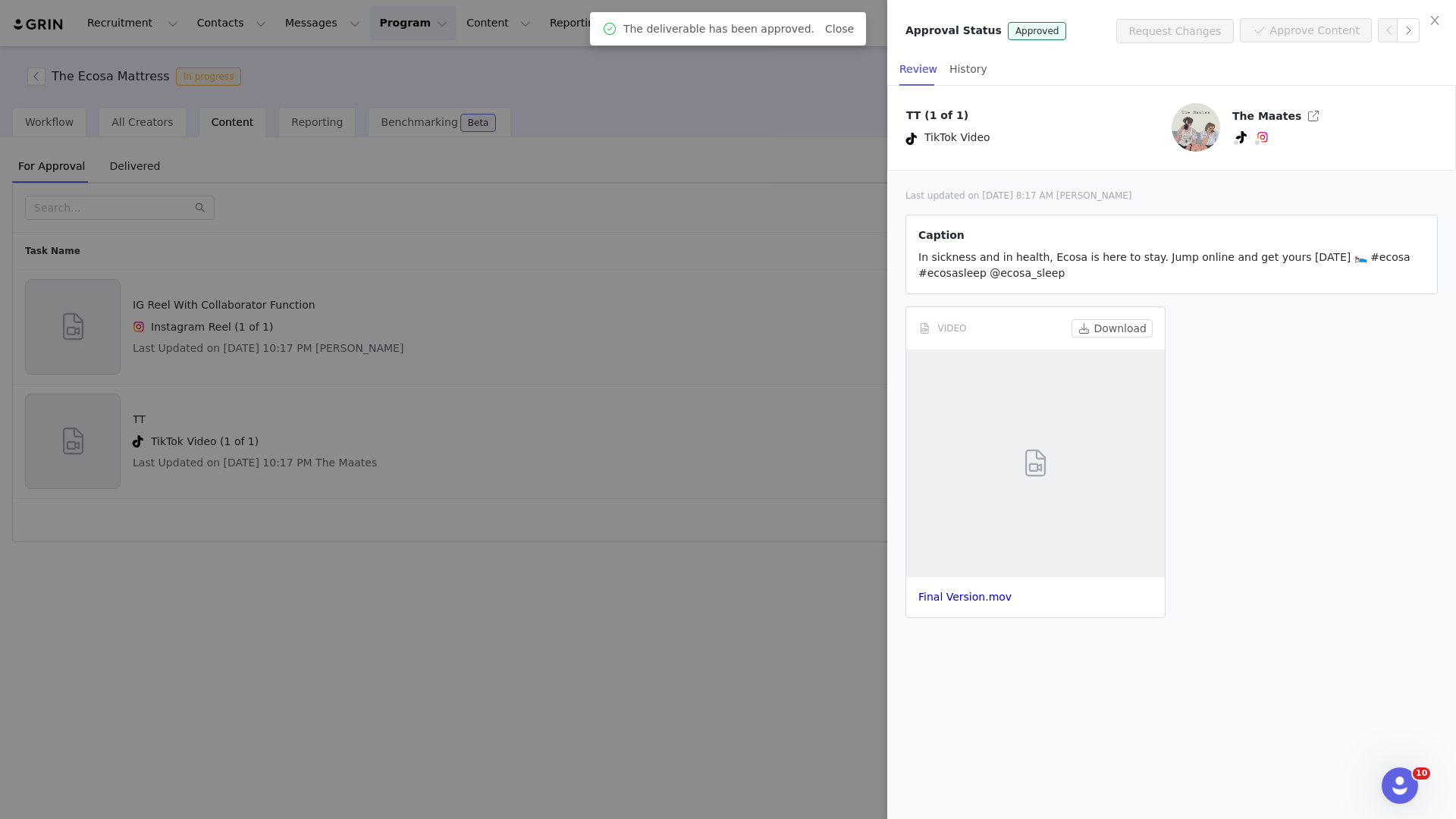
click at [599, 583] on div at bounding box center [728, 410] width 1456 height 819
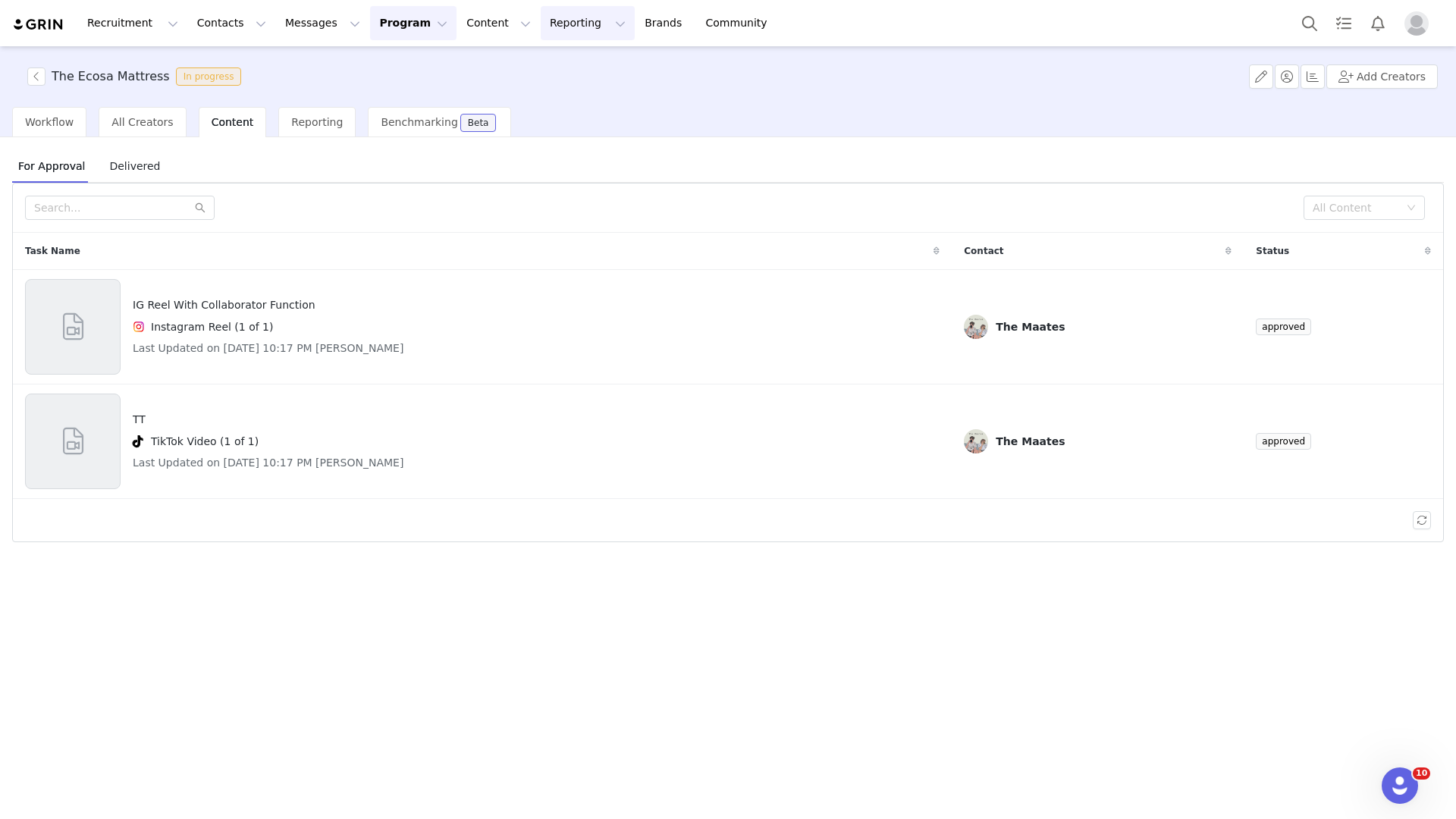
click at [541, 25] on button "Reporting Reporting" at bounding box center [587, 23] width 94 height 34
click at [548, 87] on p "Report Builder" at bounding box center [552, 95] width 76 height 16
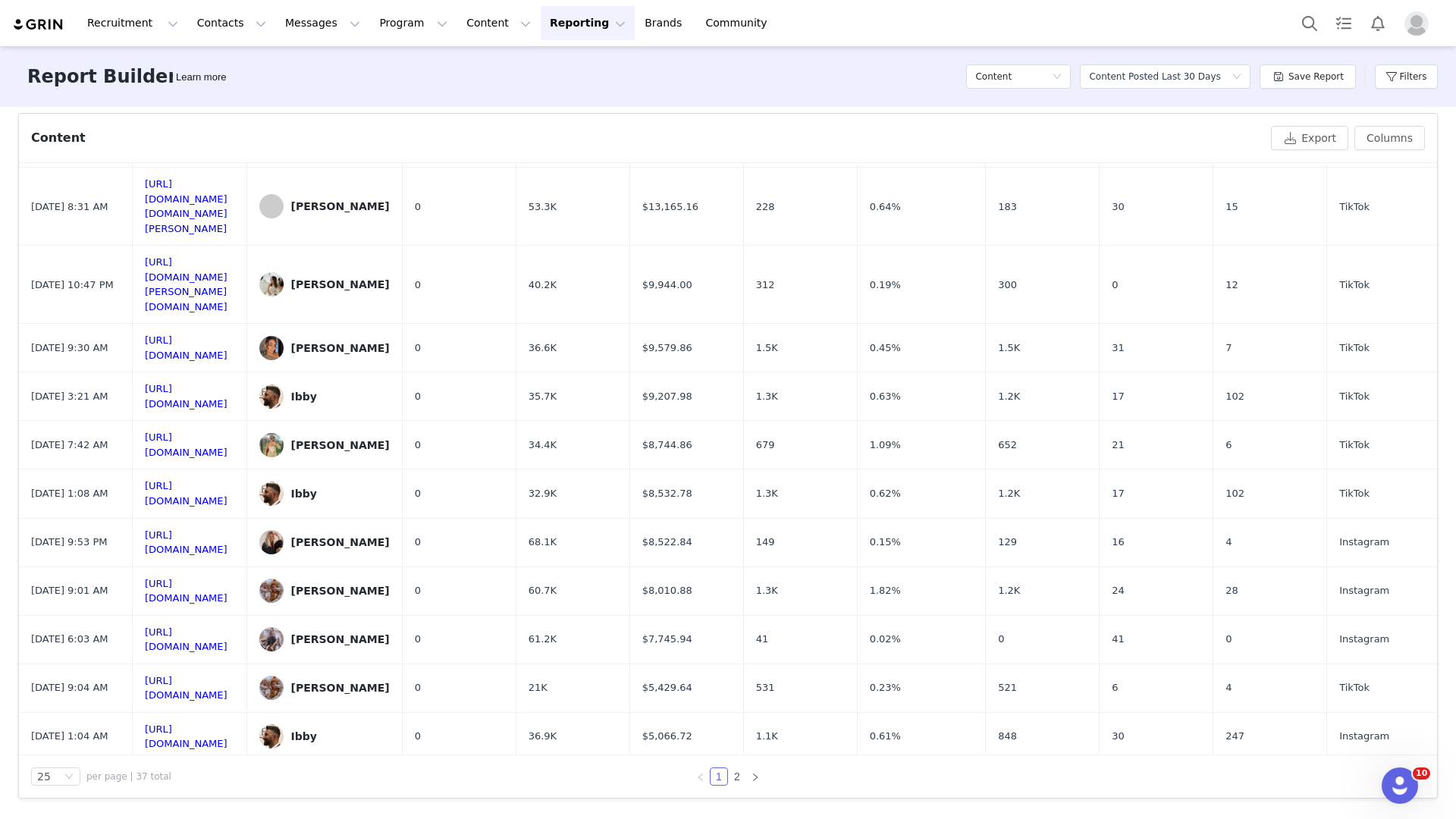
scroll to position [669, 0]
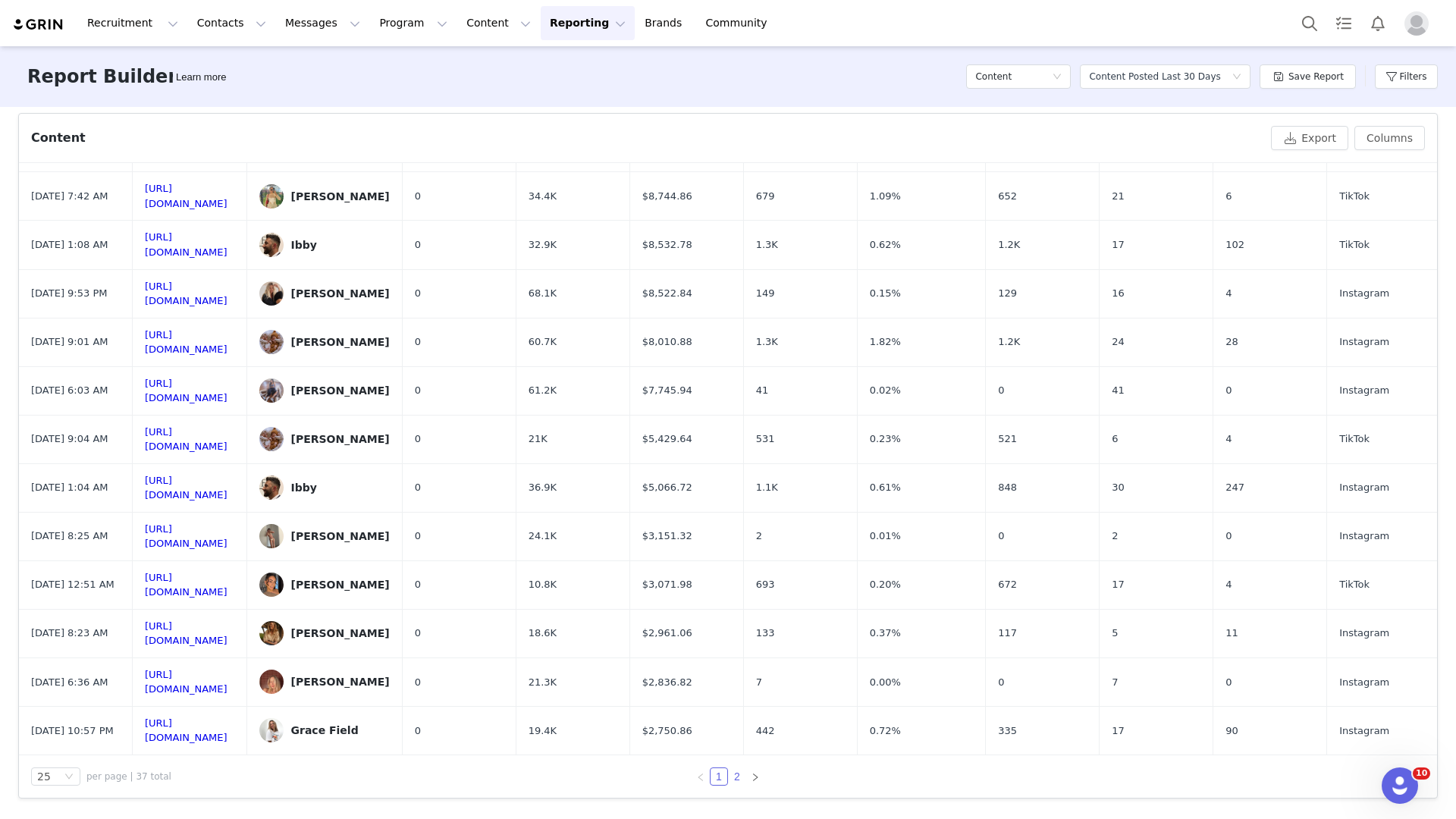
click at [730, 774] on link "2" at bounding box center [737, 776] width 17 height 17
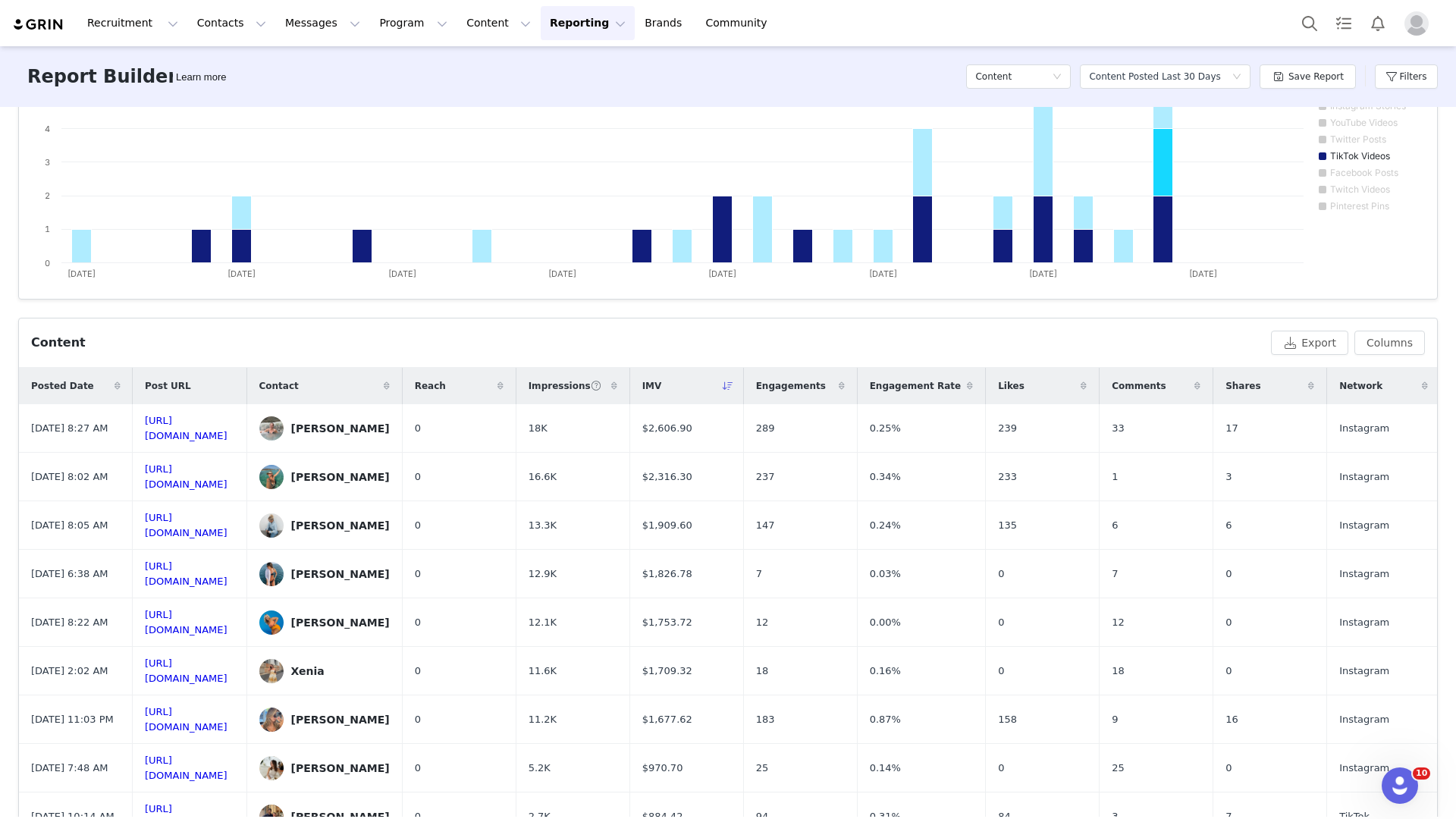
scroll to position [0, 0]
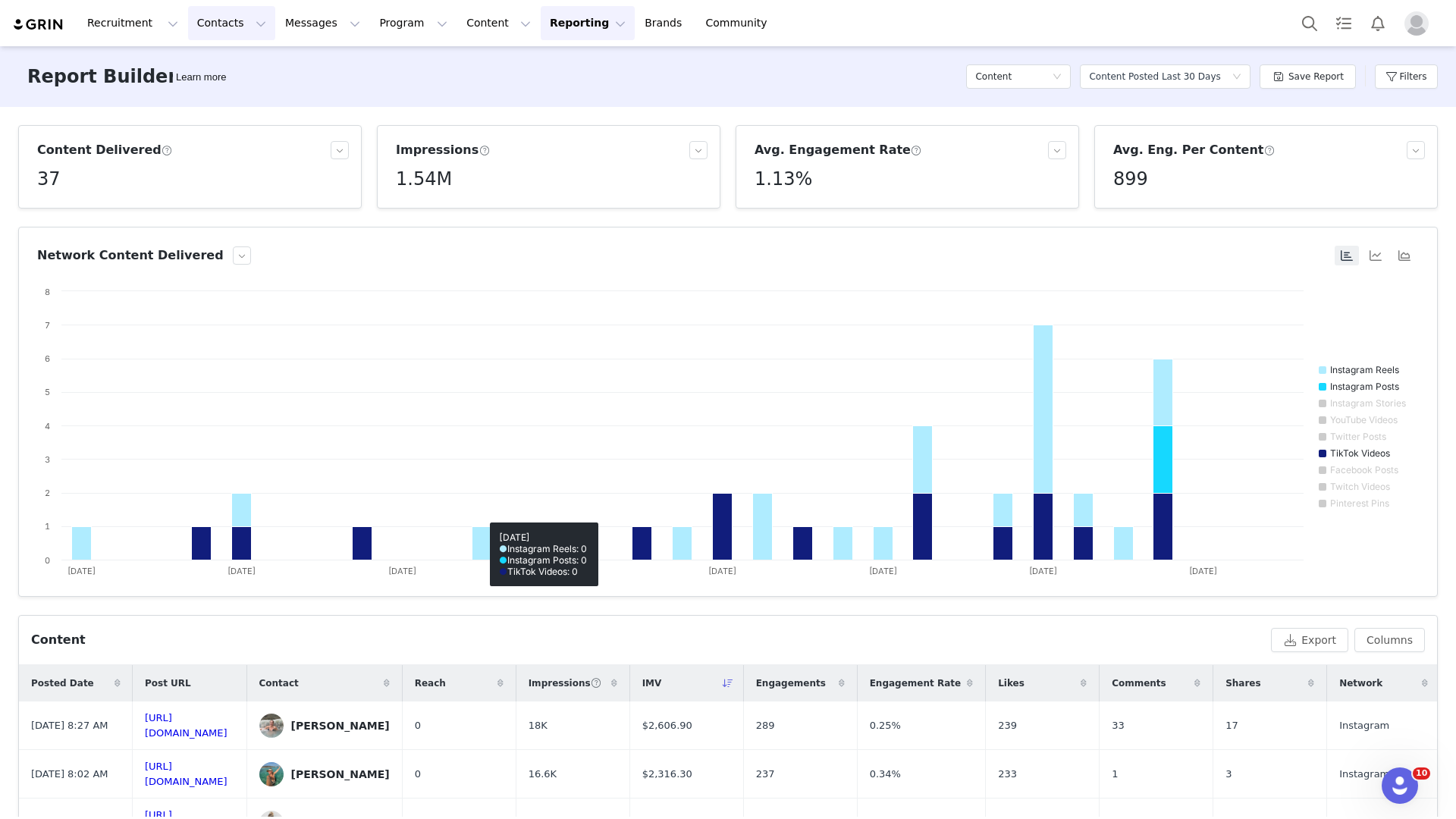
click at [228, 29] on button "Contacts Contacts" at bounding box center [231, 23] width 87 height 34
click at [236, 56] on link "Creators" at bounding box center [236, 67] width 119 height 28
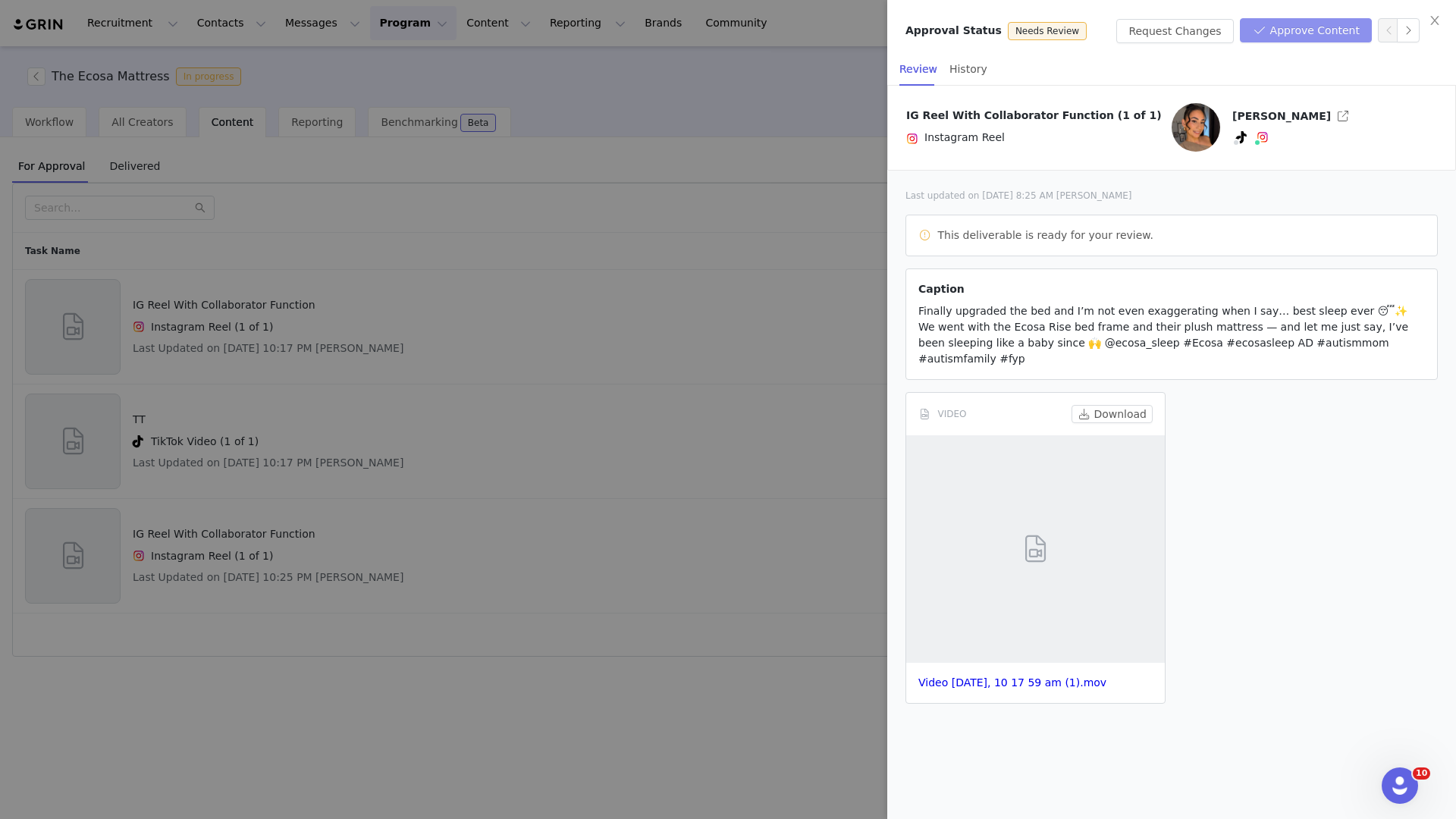
click at [1291, 37] on button "Approve Content" at bounding box center [1306, 30] width 132 height 24
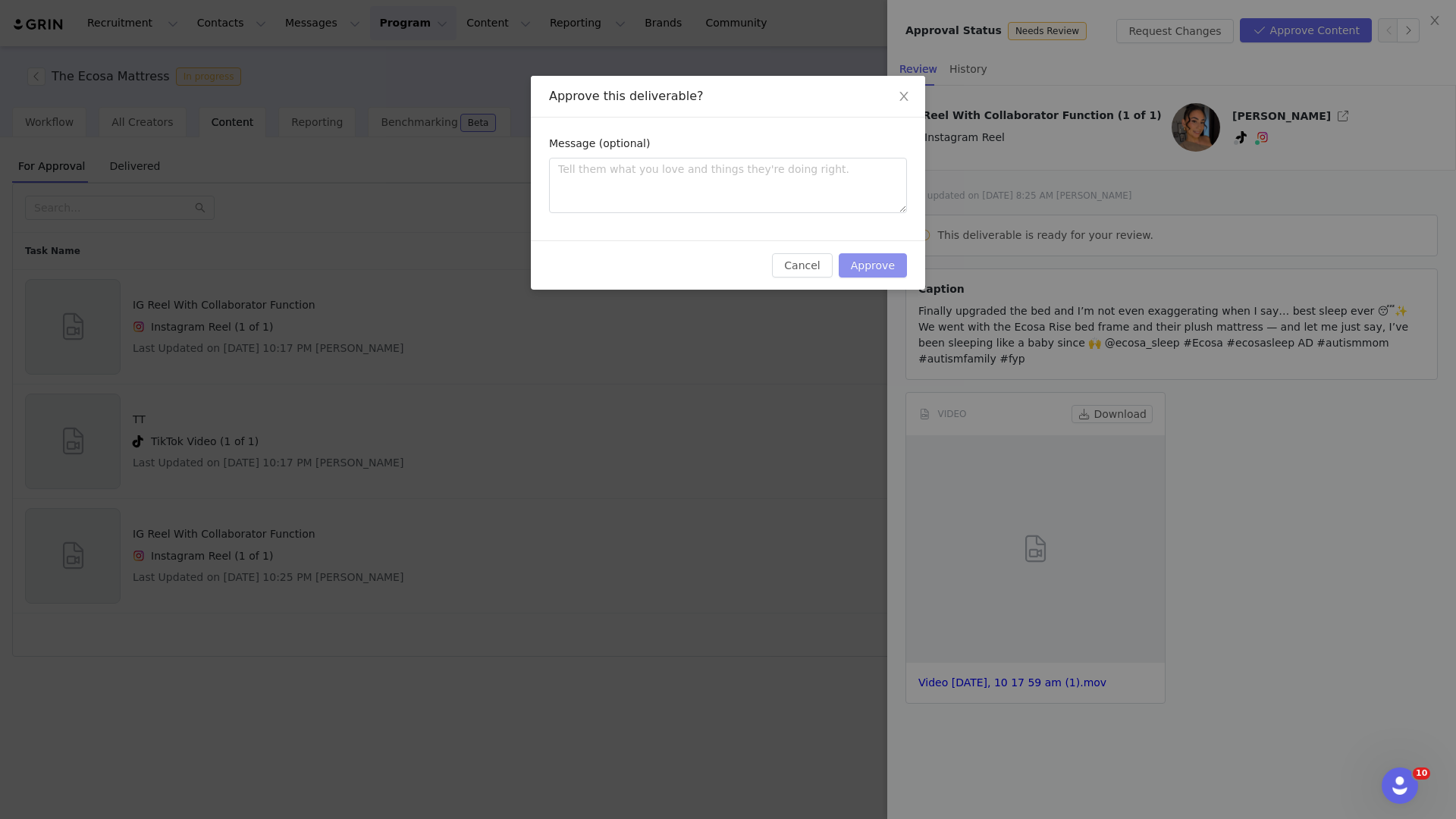
click at [887, 266] on button "Approve" at bounding box center [873, 266] width 68 height 24
